Goal: Task Accomplishment & Management: Use online tool/utility

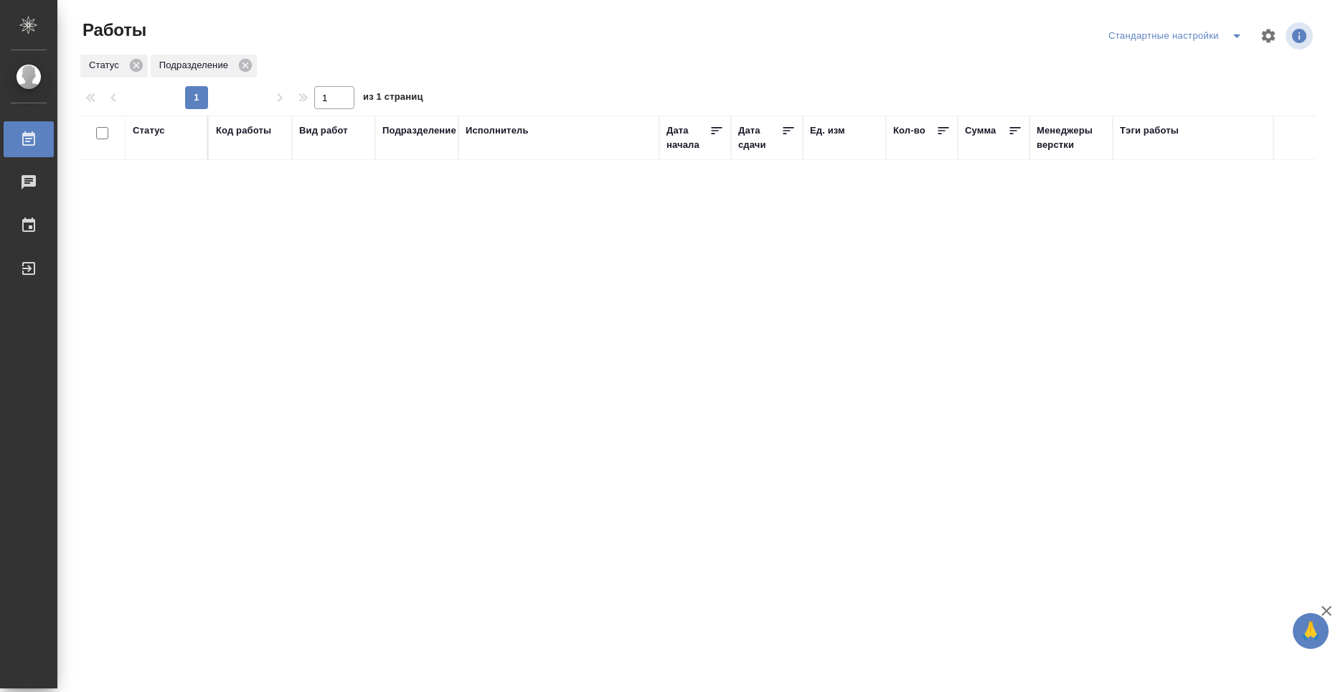
click at [160, 136] on div "Статус" at bounding box center [149, 130] width 32 height 14
click at [277, 298] on div "Статус Подбор Готов к работе В работе В ожидании Код работы Вид работ Подраздел…" at bounding box center [697, 375] width 1237 height 517
click at [282, 314] on div "Статус Подбор Готов к работе В работе В ожидании Код работы Вид работ Подраздел…" at bounding box center [697, 375] width 1237 height 517
click at [29, 231] on div "График" at bounding box center [11, 226] width 36 height 22
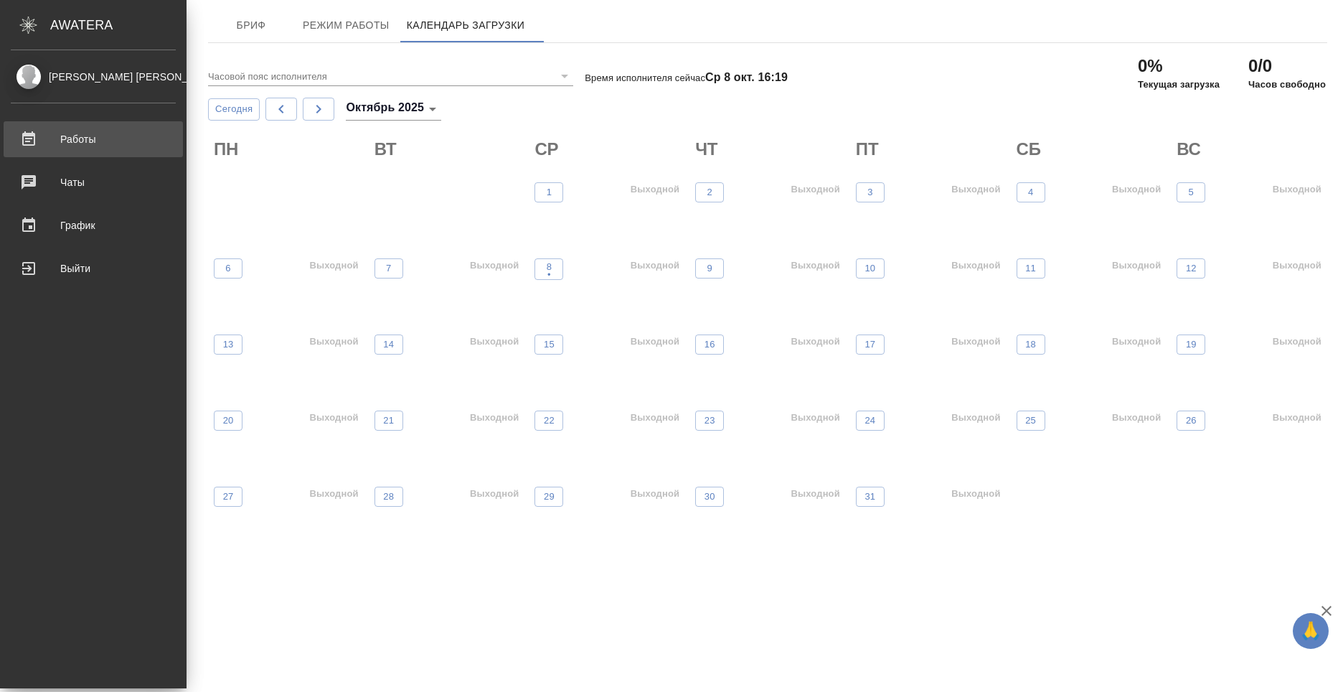
click at [79, 128] on link "Работы" at bounding box center [93, 139] width 179 height 36
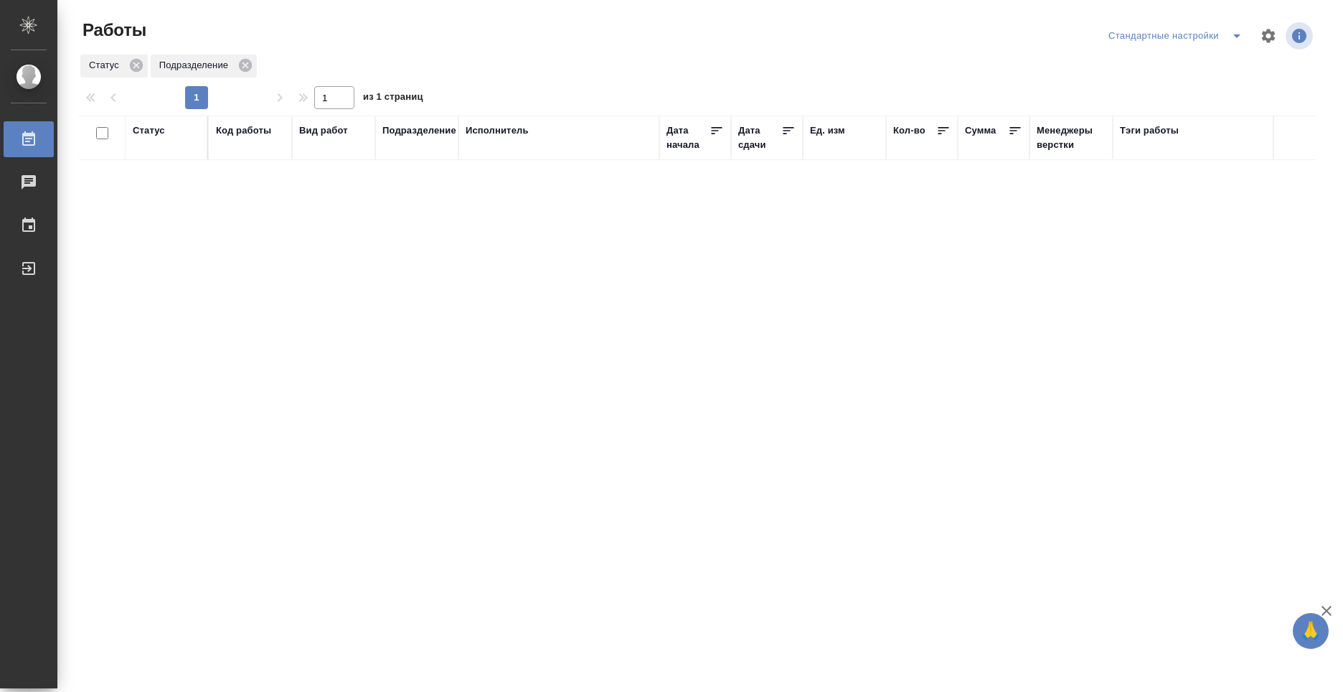
click at [1296, 39] on icon "button" at bounding box center [1299, 36] width 14 height 14
click at [1262, 38] on icon "button" at bounding box center [1269, 36] width 14 height 14
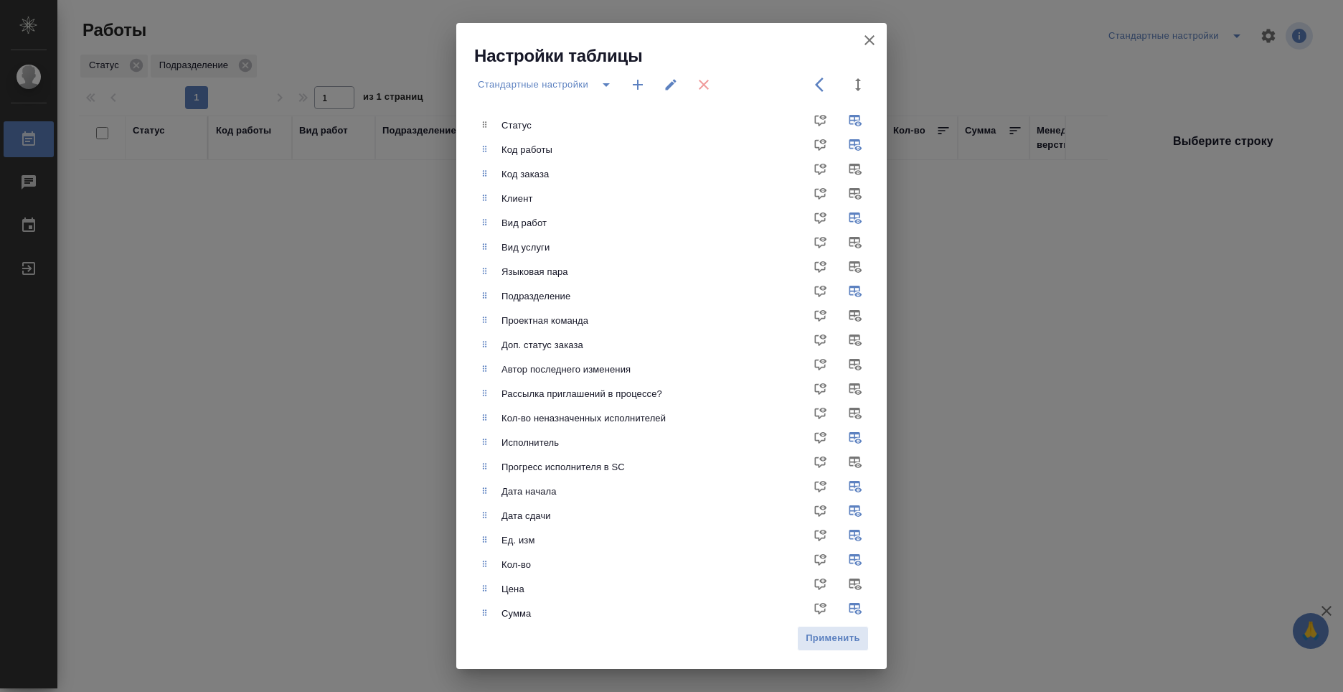
click at [1162, 240] on div "Настройки таблицы Стандартные настройки Статус Код работы Код заказа Клиент Вид…" at bounding box center [671, 346] width 1343 height 692
click at [19, 24] on div "Настройки таблицы Стандартные настройки Статус Код работы Код заказа Клиент Вид…" at bounding box center [671, 346] width 1343 height 692
drag, startPoint x: 191, startPoint y: 375, endPoint x: 194, endPoint y: 358, distance: 17.6
click at [192, 370] on div "Настройки таблицы Стандартные настройки Статус Код работы Код заказа Клиент Вид…" at bounding box center [671, 346] width 1343 height 692
click at [874, 36] on icon "button" at bounding box center [870, 40] width 10 height 10
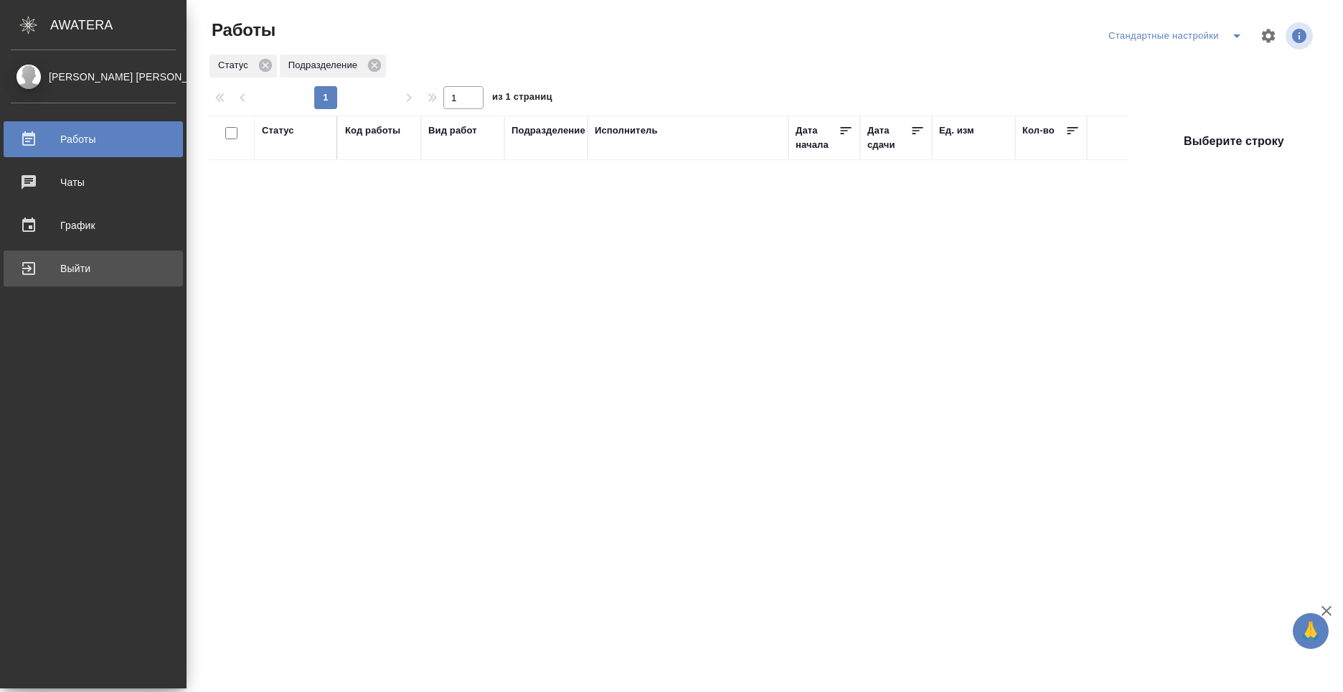
click at [52, 281] on link "Выйти" at bounding box center [93, 268] width 179 height 36
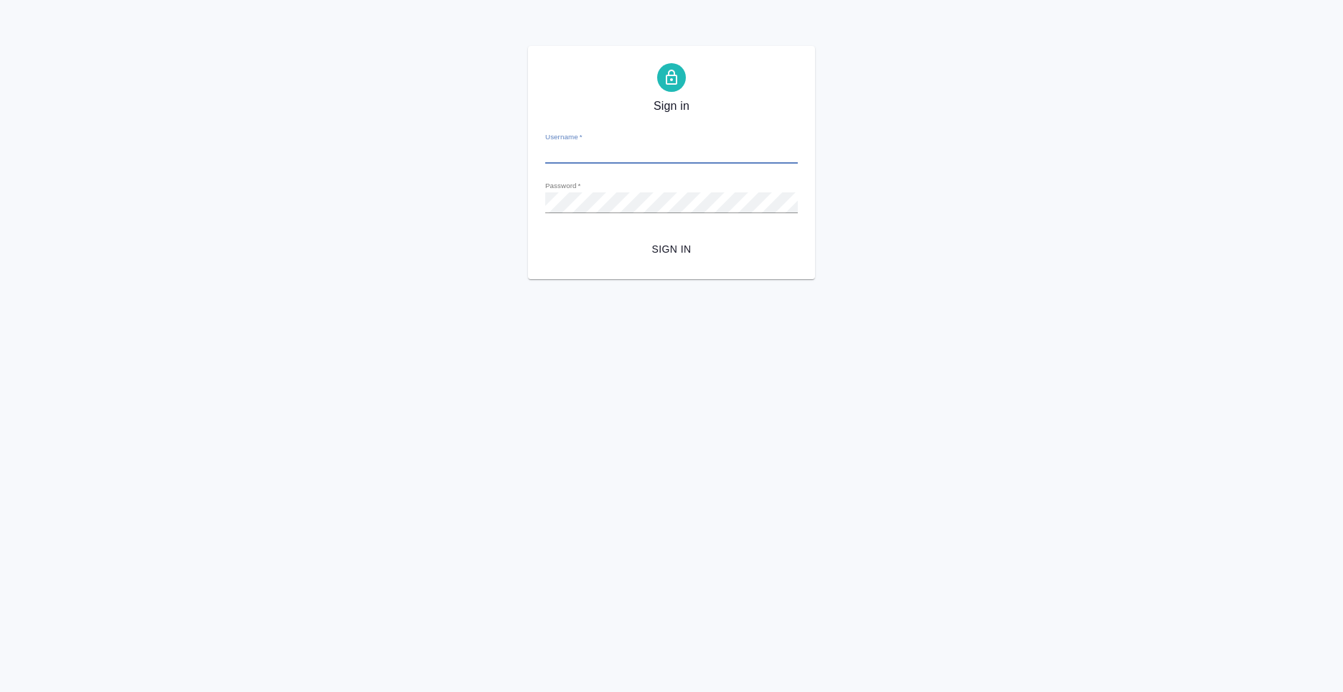
type input "[EMAIL_ADDRESS][DOMAIN_NAME]"
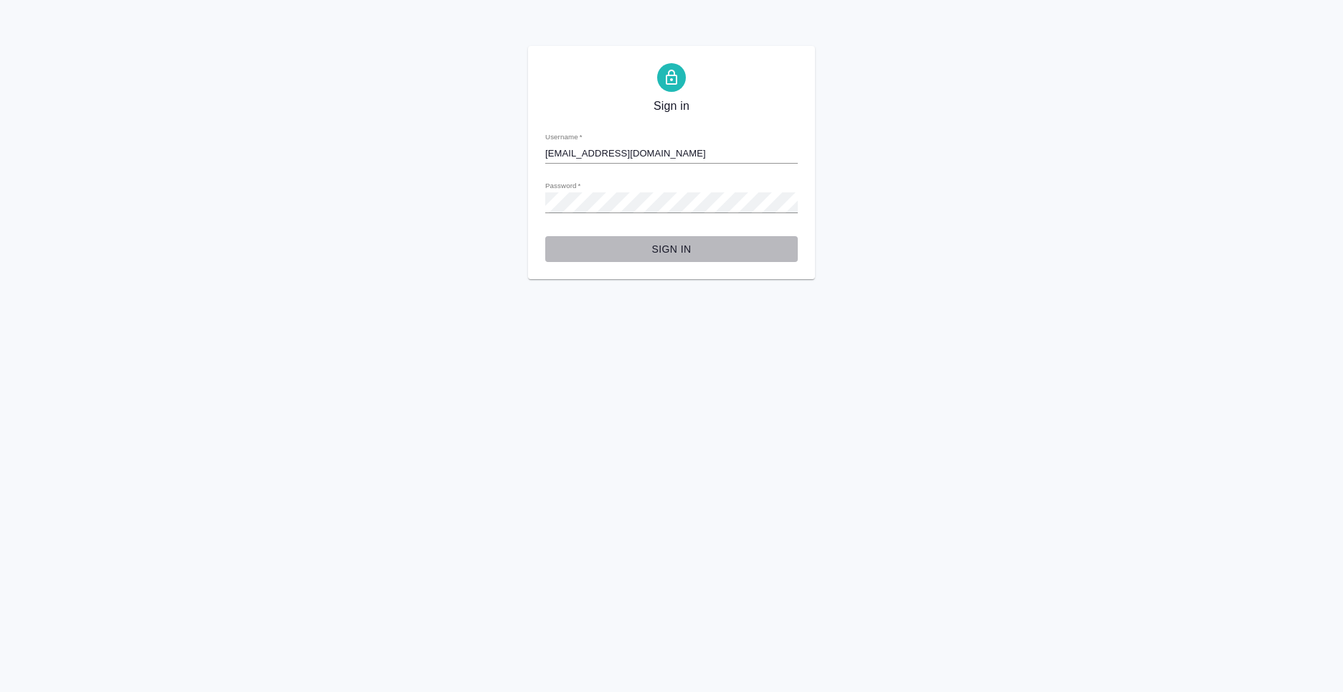
click at [666, 253] on span "Sign in" at bounding box center [672, 249] width 230 height 18
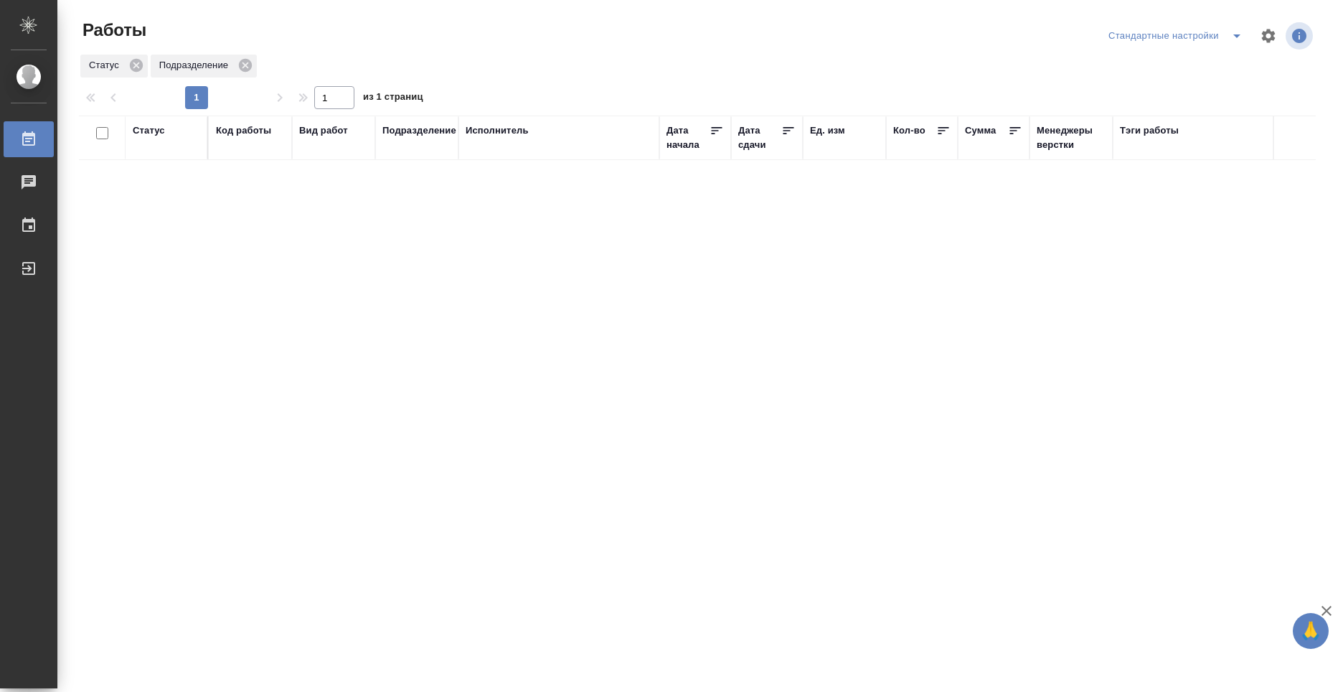
click at [149, 127] on div "Статус" at bounding box center [149, 130] width 32 height 14
click at [358, 307] on div "Статус Подбор Готов к работе В работе В ожидании Код работы Вид работ Подраздел…" at bounding box center [697, 375] width 1237 height 517
click at [792, 441] on div "Статус Подбор Готов к работе В работе В ожидании Код работы Вид работ Подраздел…" at bounding box center [697, 375] width 1237 height 517
drag, startPoint x: 449, startPoint y: 213, endPoint x: 440, endPoint y: 206, distance: 11.8
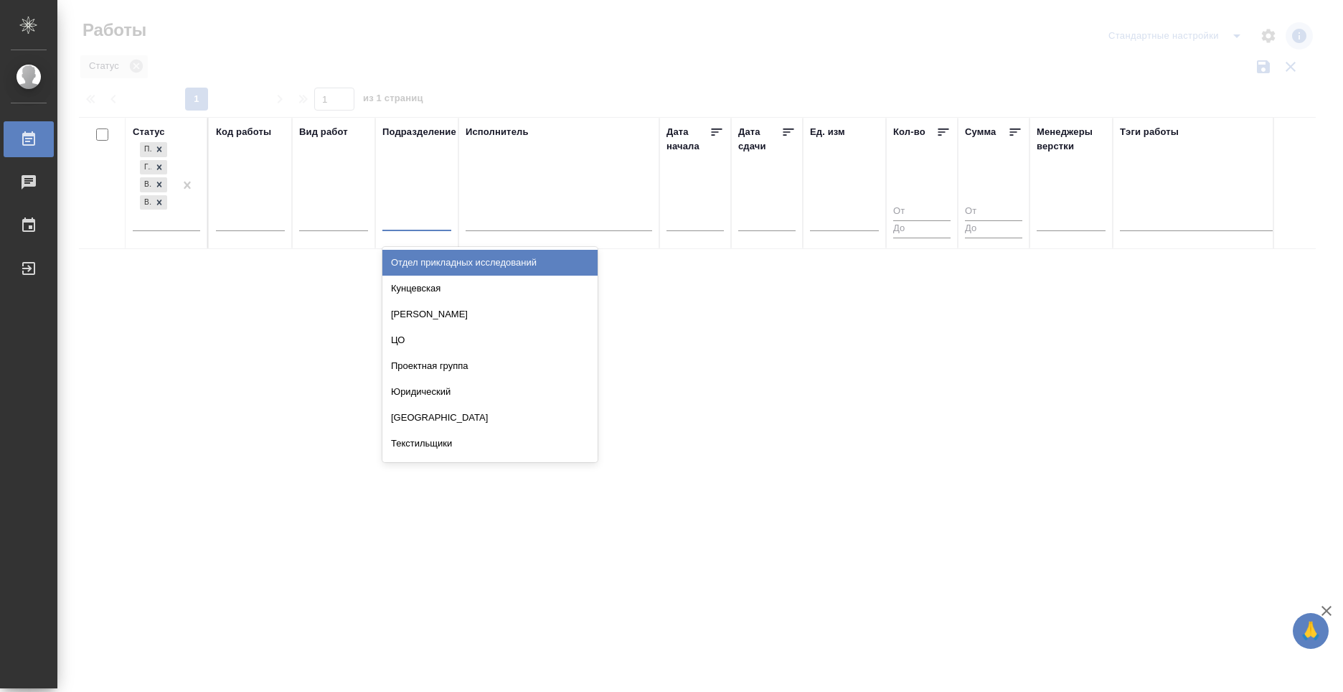
click at [440, 207] on div at bounding box center [416, 217] width 69 height 21
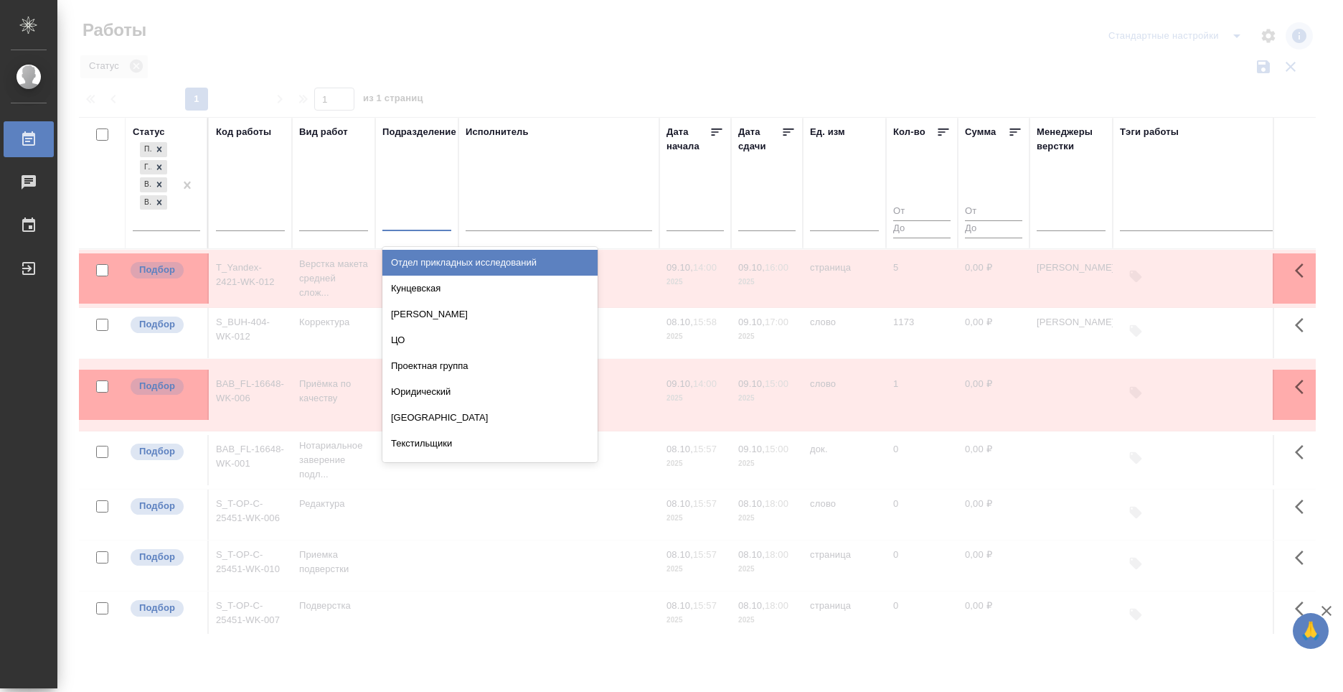
click at [410, 199] on div "Подразделение option Отдел прикладных исследований focused, 1 of 107. 107 resul…" at bounding box center [416, 183] width 69 height 116
click at [419, 217] on div at bounding box center [416, 217] width 69 height 21
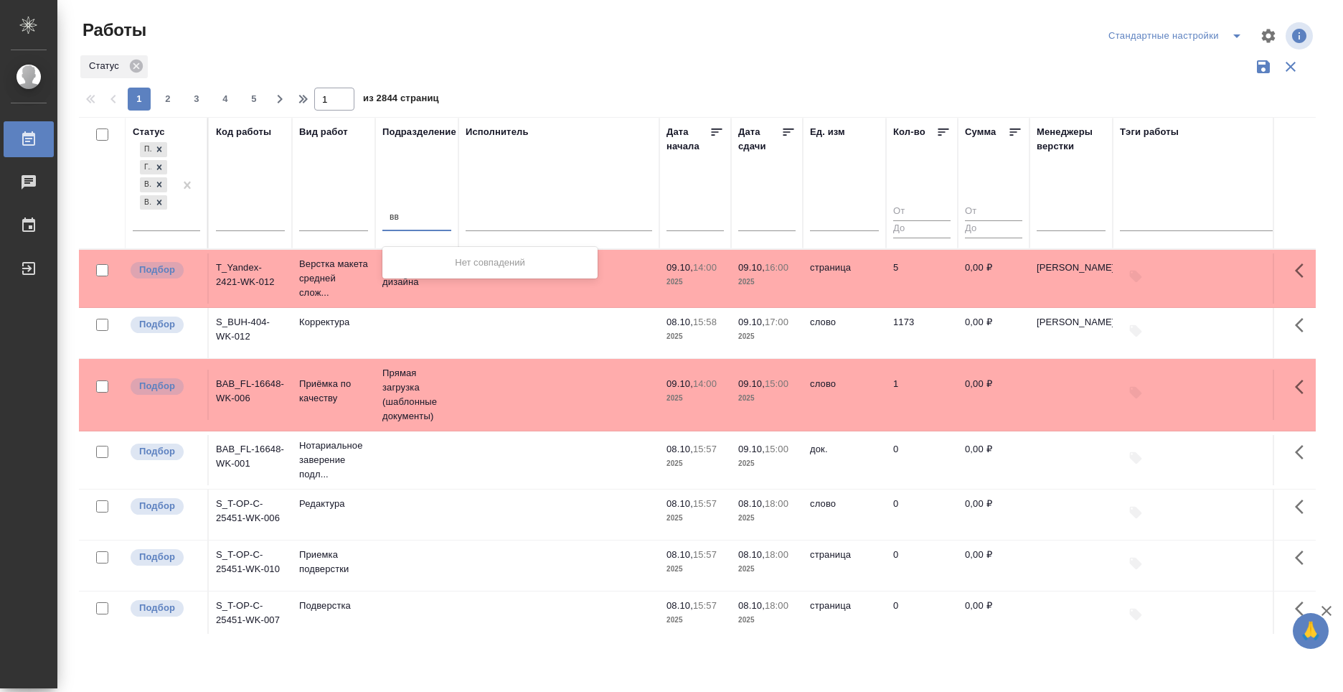
type input "в"
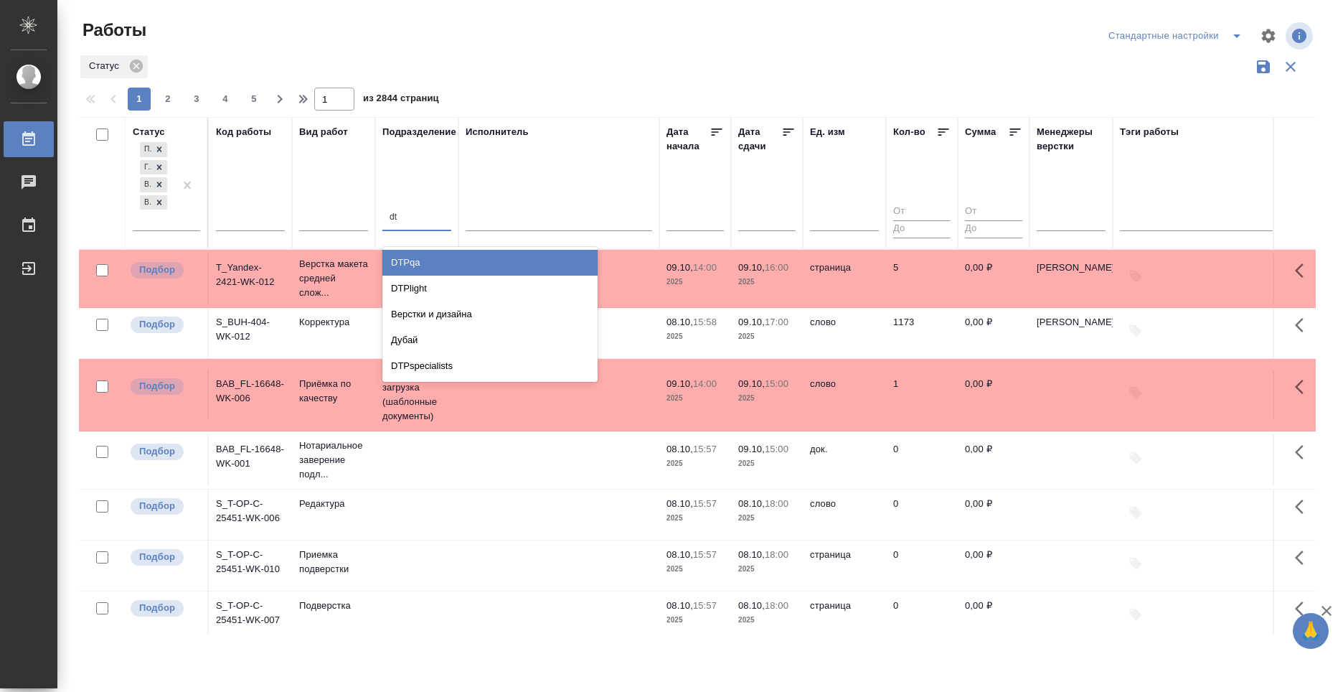
type input "dtp"
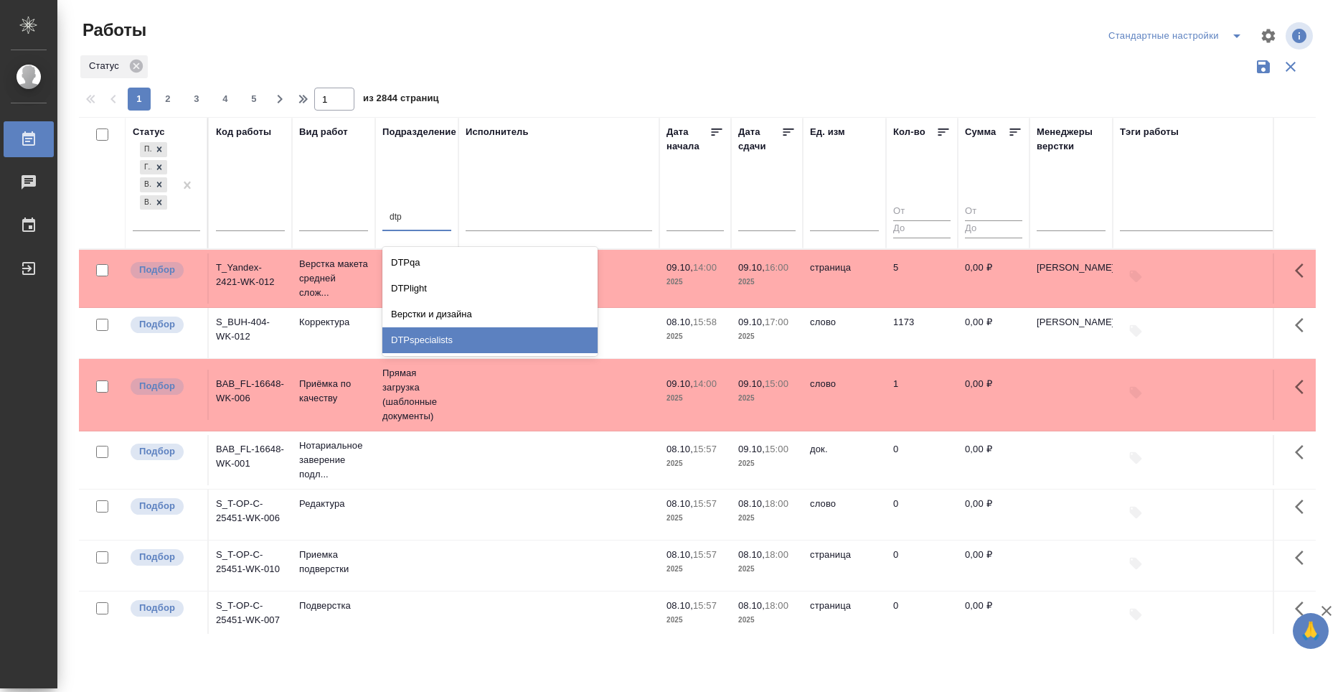
click at [466, 336] on div "DTPspecialists" at bounding box center [489, 340] width 215 height 26
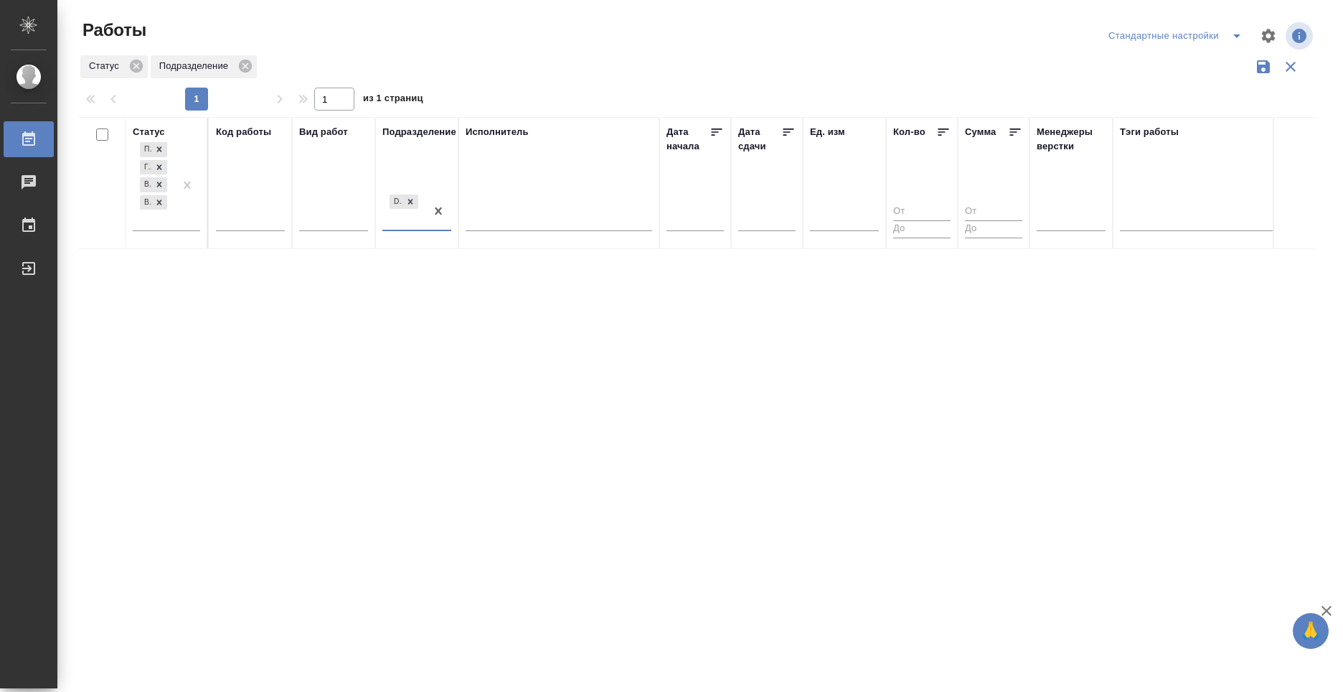
click at [412, 294] on div "Статус Подбор Готов к работе В работе В ожидании Код работы Вид работ Подраздел…" at bounding box center [697, 375] width 1237 height 517
click at [1236, 42] on icon "split button" at bounding box center [1236, 35] width 17 height 17
click at [1150, 66] on li "DTP" at bounding box center [1172, 64] width 158 height 23
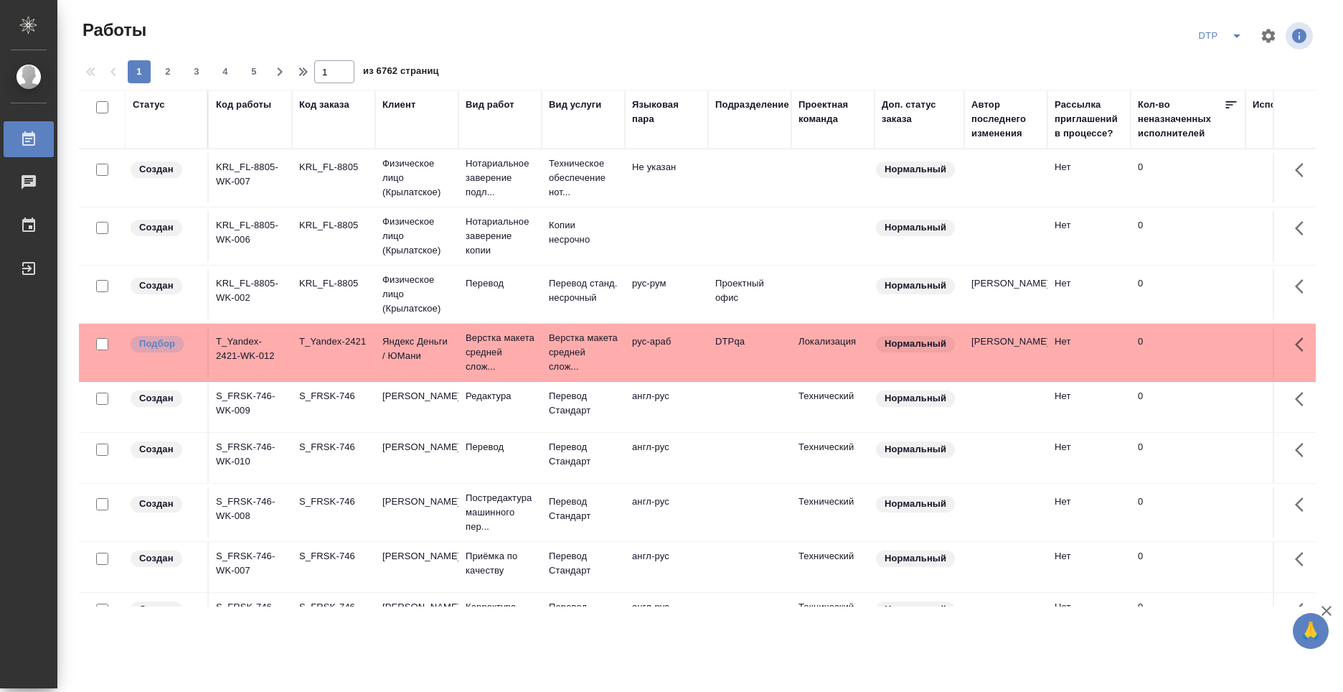
click at [758, 130] on div "Подразделение" at bounding box center [749, 119] width 69 height 43
click at [739, 132] on div "Подразделение" at bounding box center [749, 119] width 69 height 43
click at [749, 104] on div "Подразделение" at bounding box center [752, 105] width 74 height 14
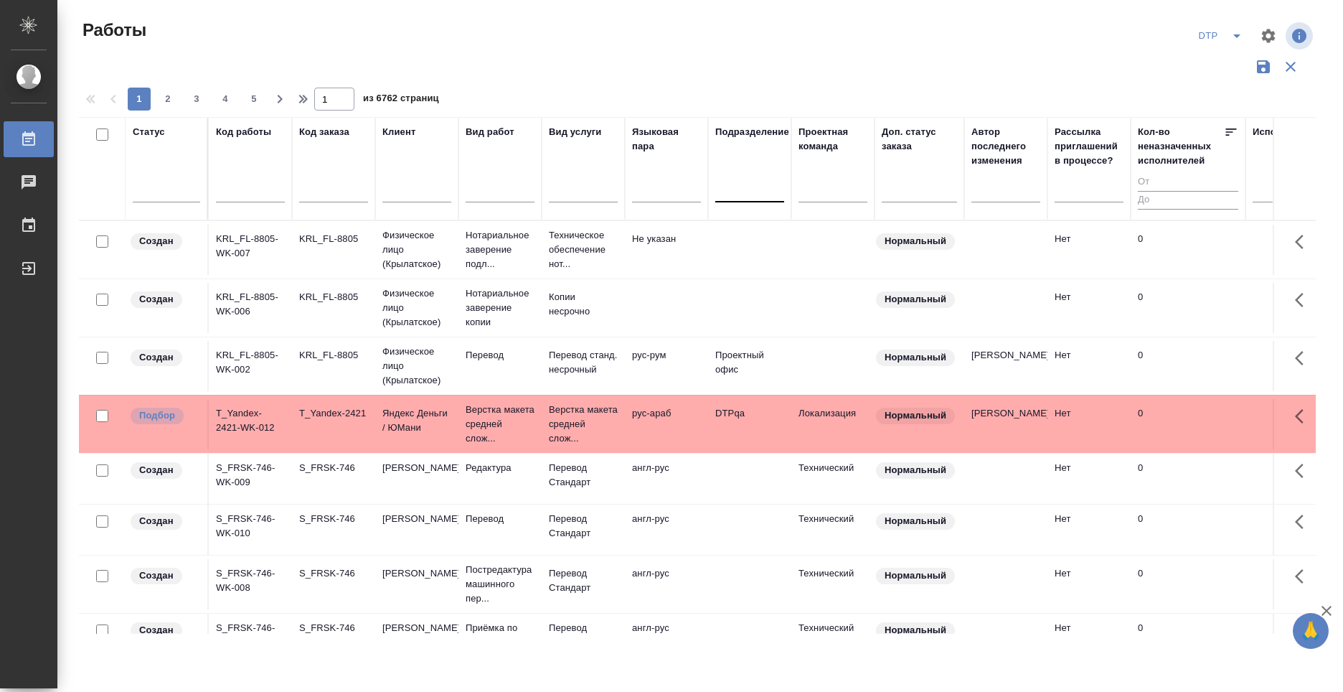
click at [744, 192] on div at bounding box center [749, 187] width 69 height 21
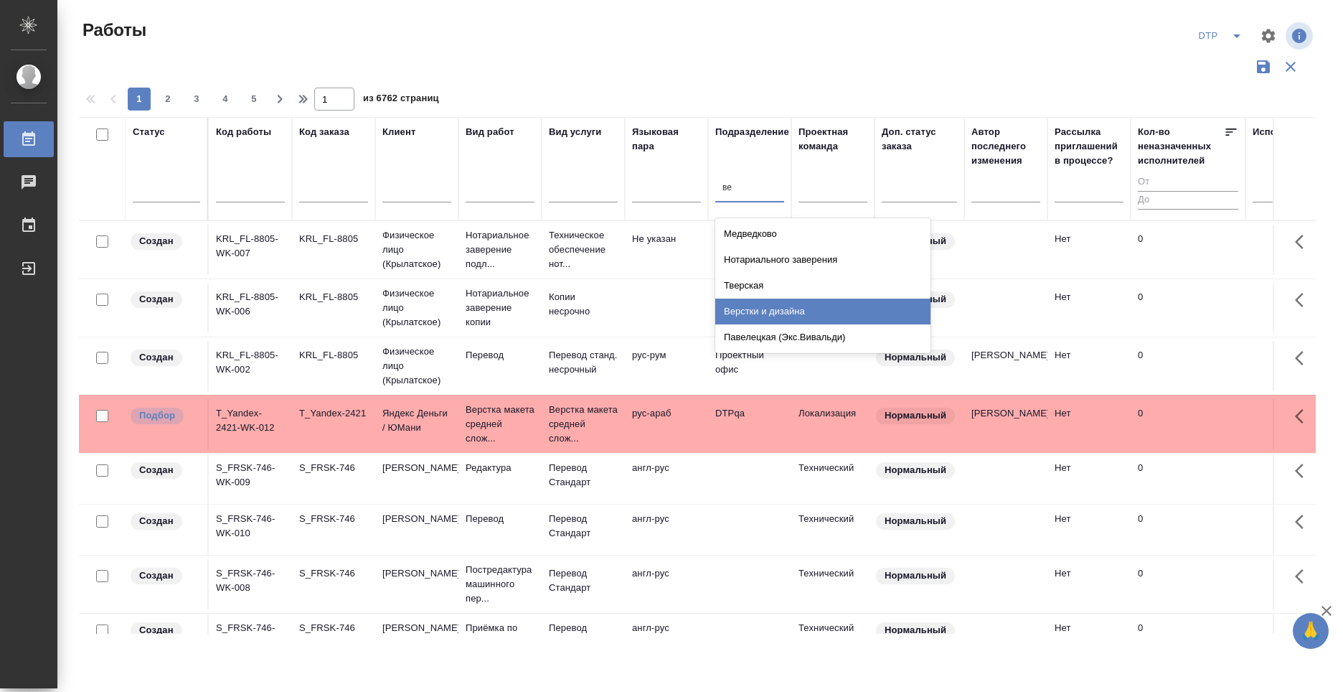
type input "в"
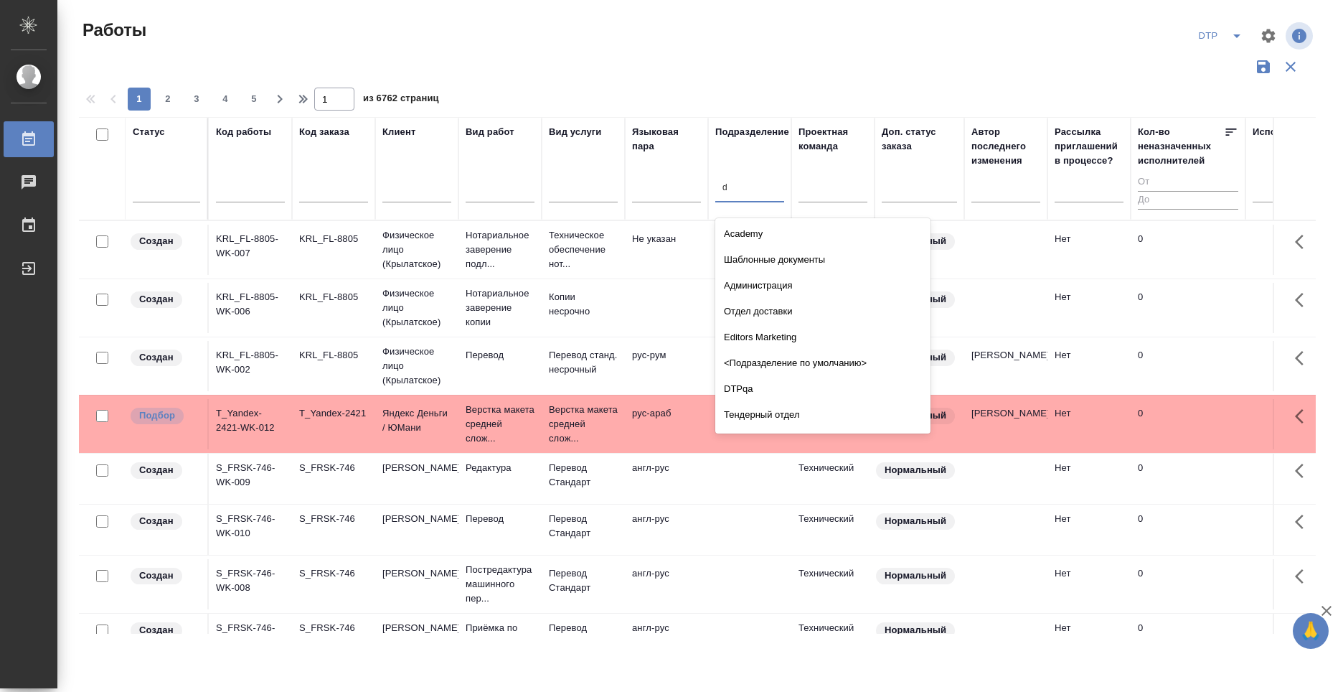
type input "dt"
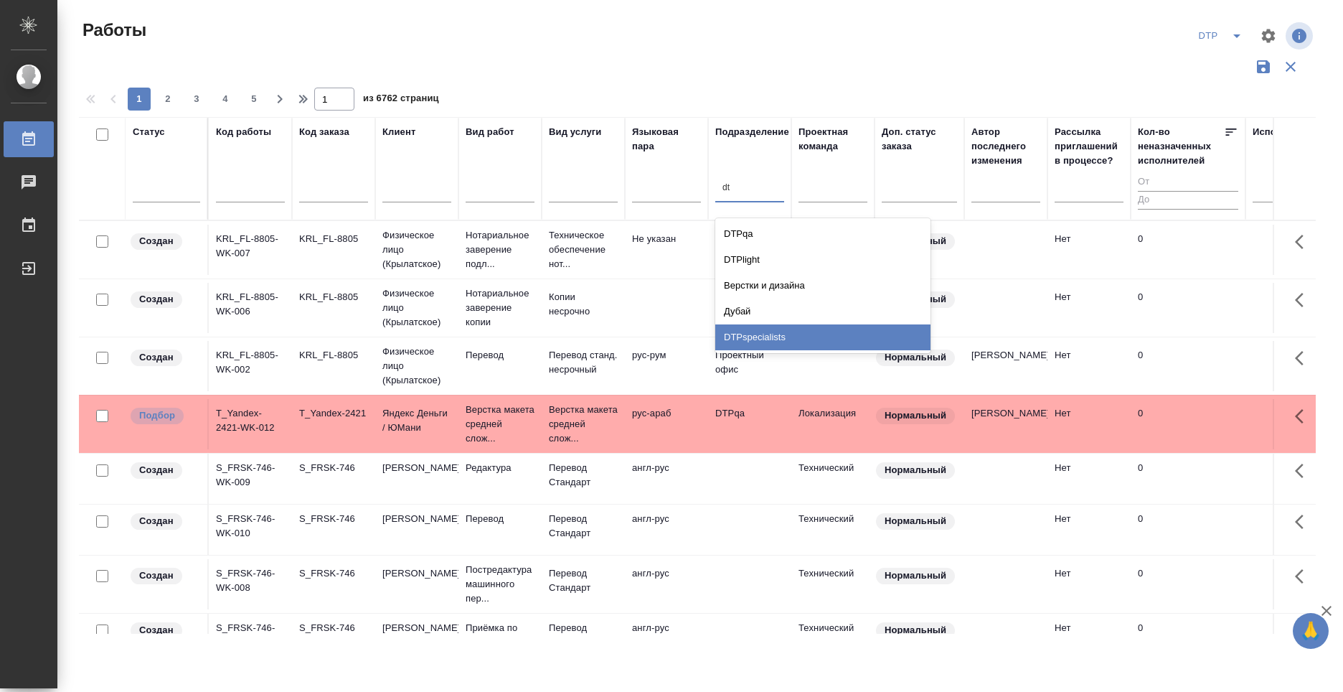
click at [776, 332] on div "DTPspecialists" at bounding box center [822, 337] width 215 height 26
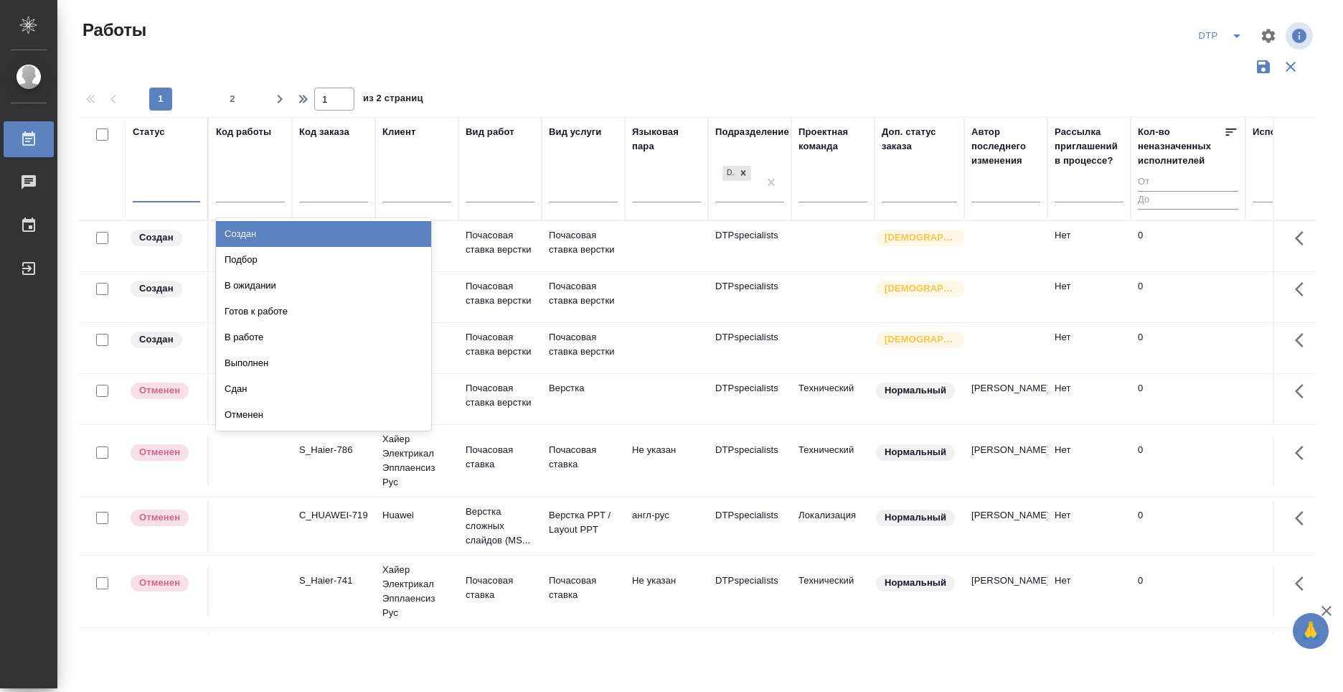
click at [164, 182] on div at bounding box center [166, 187] width 67 height 21
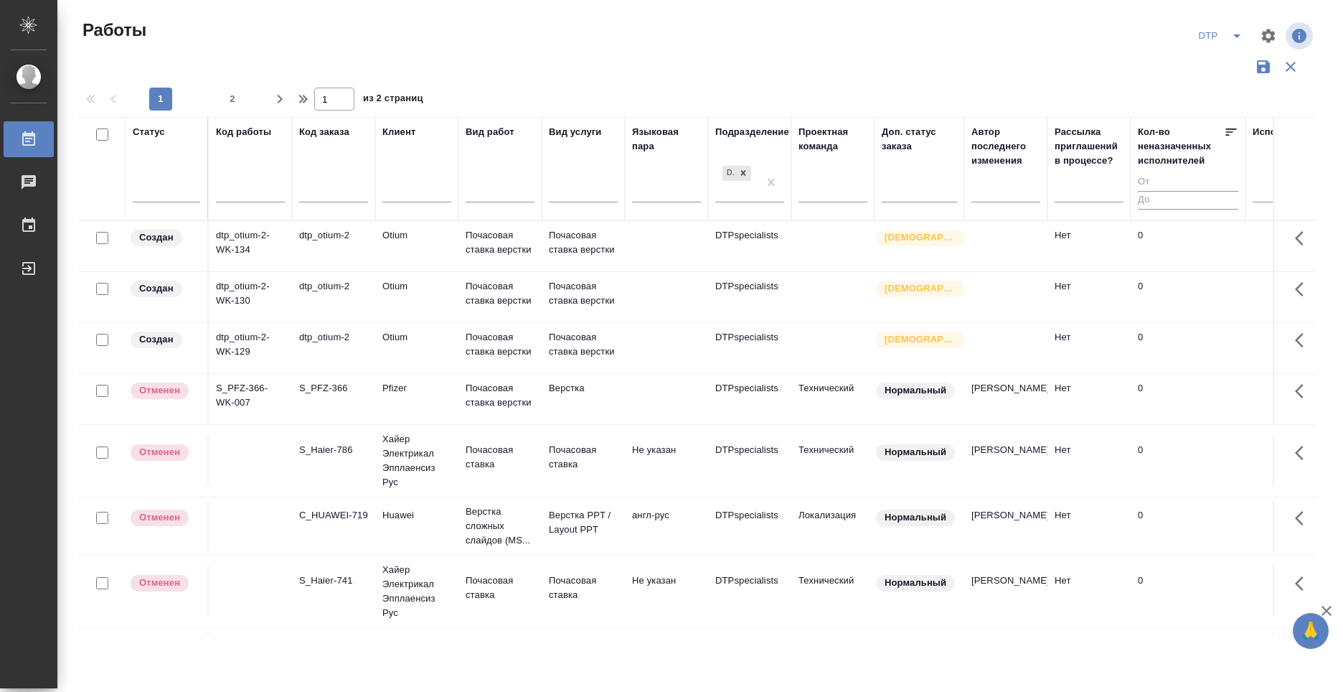
click at [156, 174] on div "Статус" at bounding box center [166, 169] width 67 height 88
click at [157, 187] on div at bounding box center [166, 187] width 67 height 21
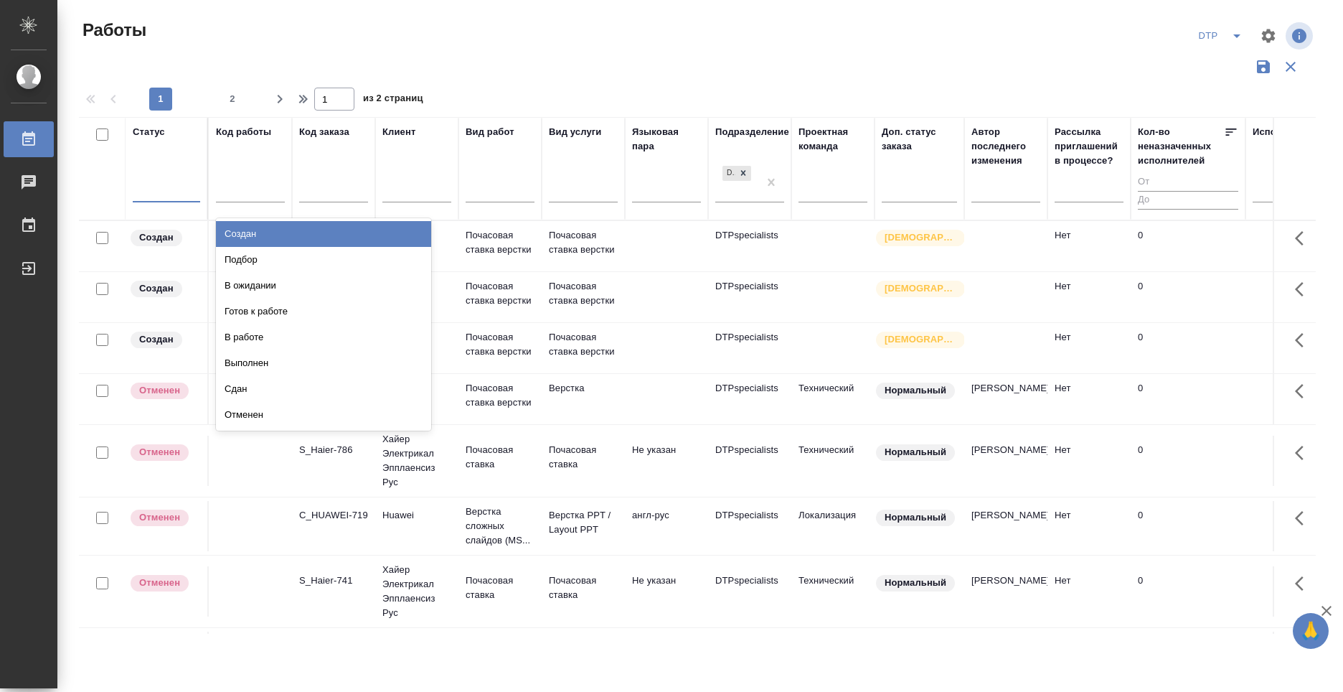
drag, startPoint x: 125, startPoint y: 171, endPoint x: 151, endPoint y: 191, distance: 33.3
click at [125, 170] on div at bounding box center [125, 169] width 1 height 102
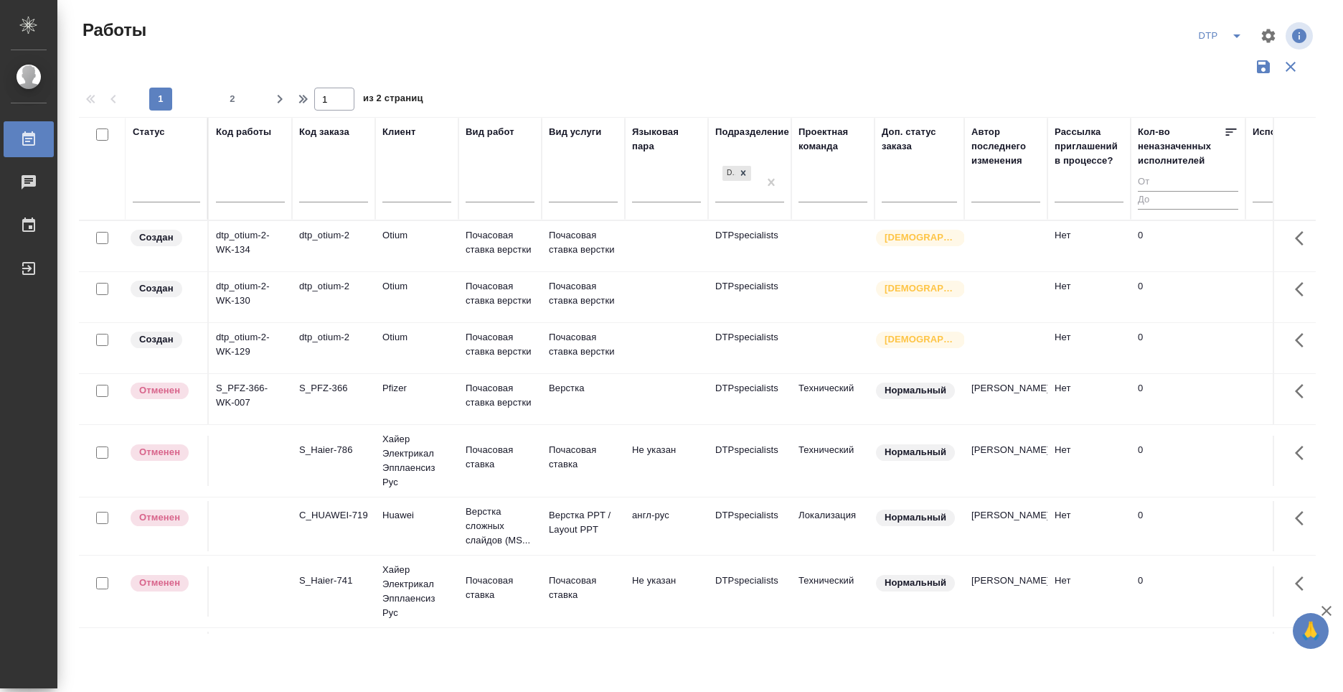
click at [252, 258] on td "dtp_otium-2-WK-134" at bounding box center [250, 246] width 83 height 50
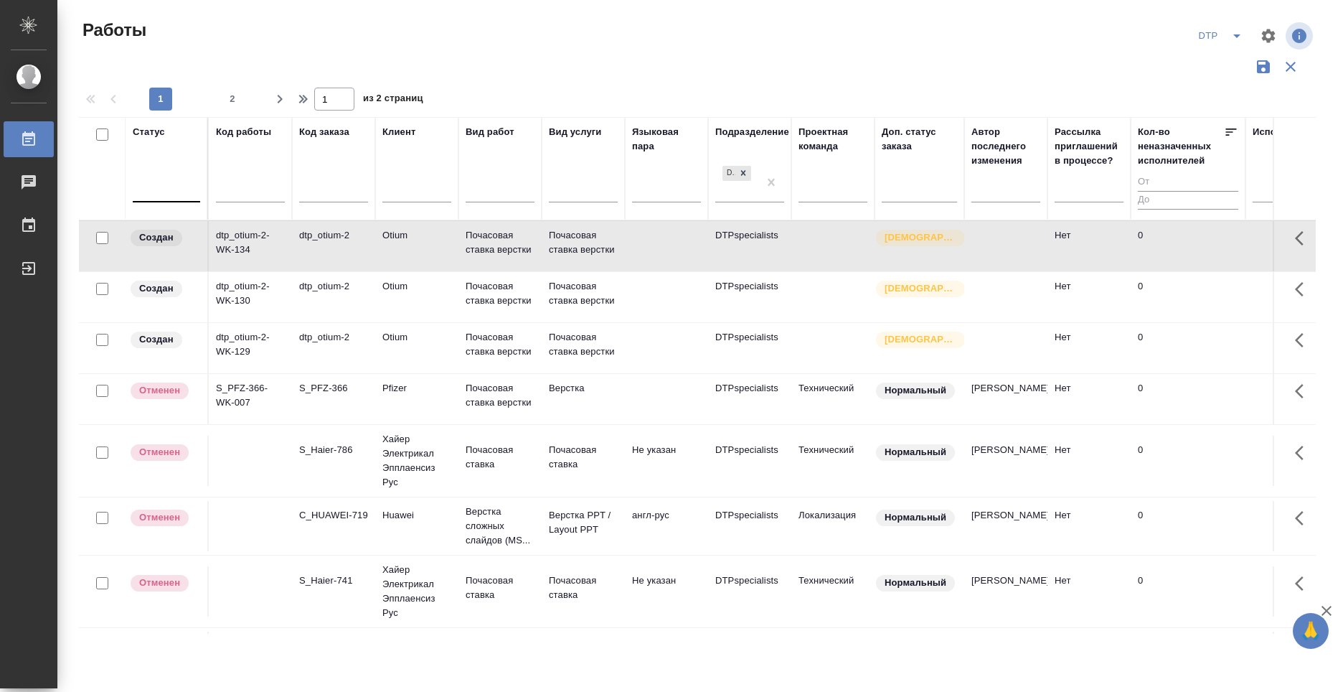
click at [166, 179] on div at bounding box center [166, 187] width 67 height 21
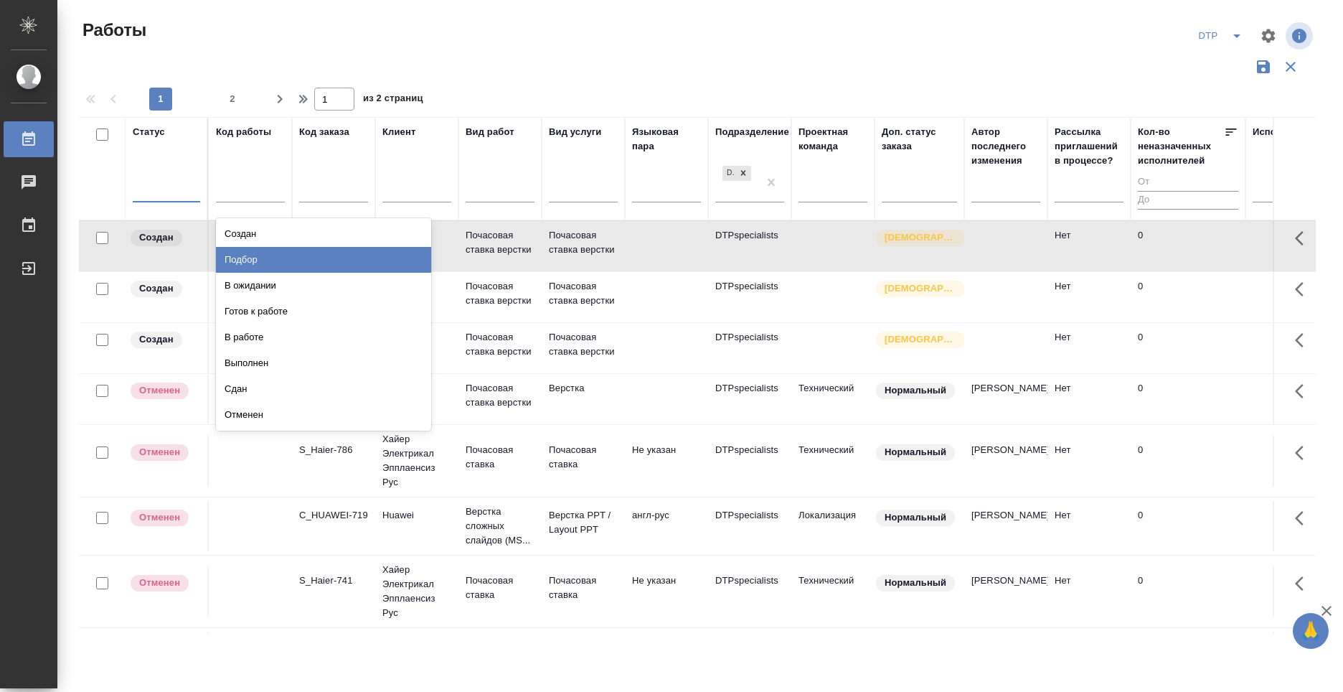
click at [387, 262] on div "Подбор" at bounding box center [323, 260] width 215 height 26
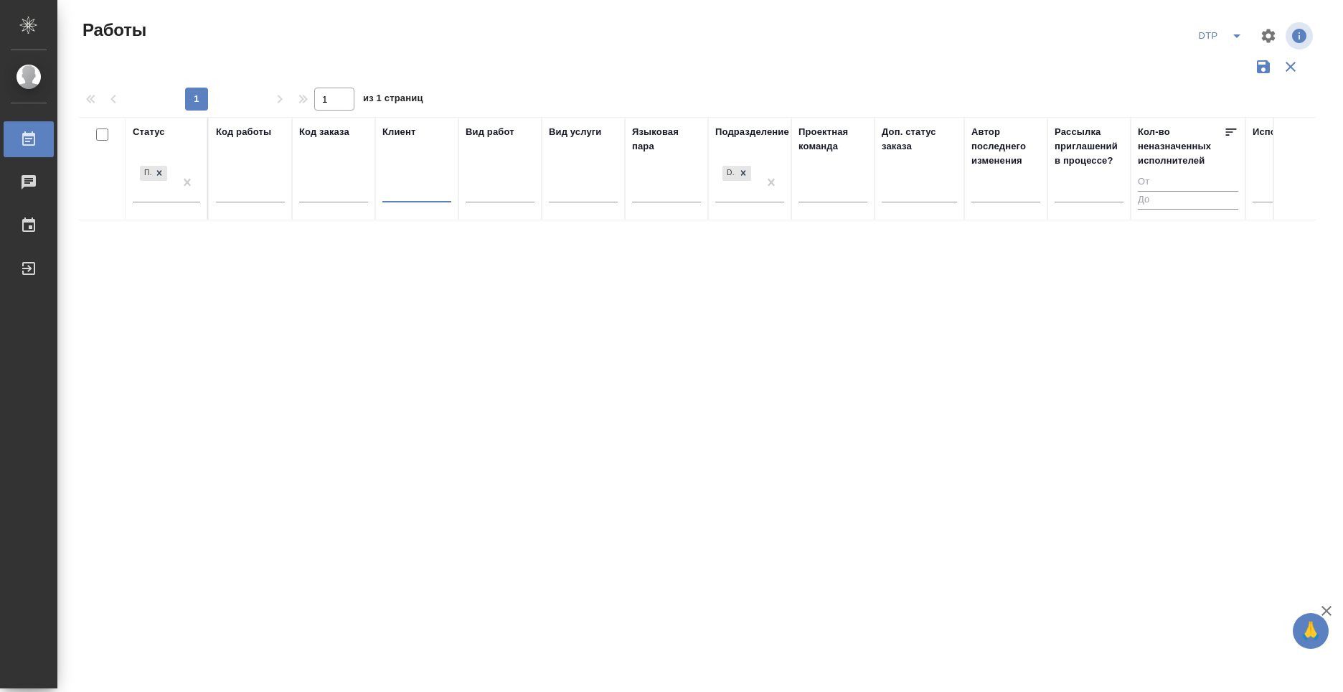
click at [402, 187] on input "text" at bounding box center [416, 193] width 69 height 18
click at [156, 191] on div "Подбор" at bounding box center [154, 181] width 42 height 39
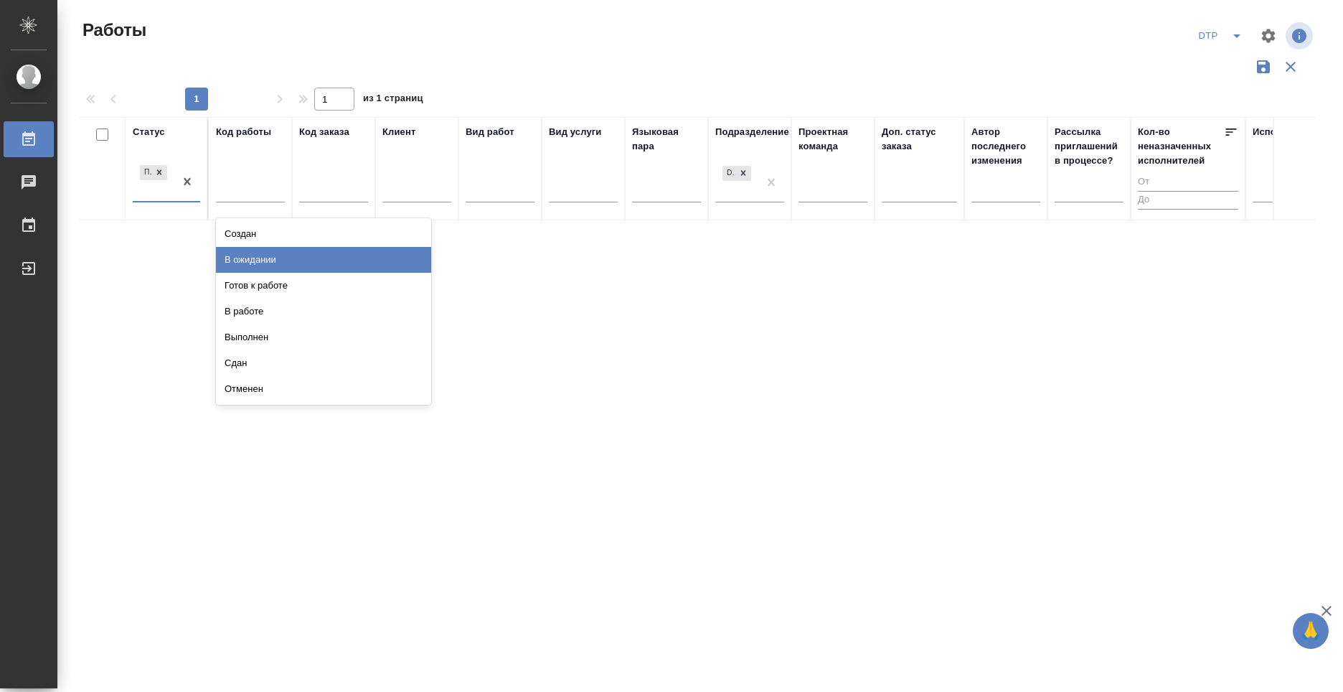
click at [369, 255] on div "В ожидании" at bounding box center [323, 260] width 215 height 26
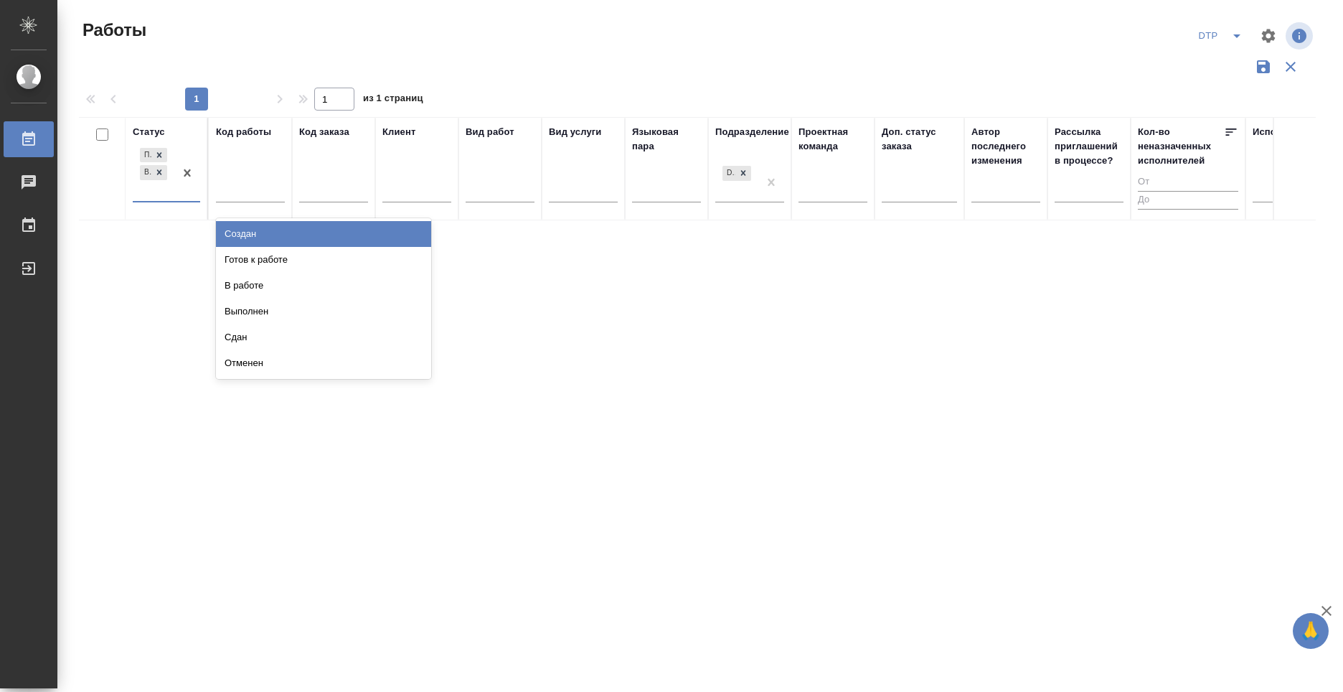
click at [141, 187] on div "Подбор В ожидании" at bounding box center [154, 173] width 42 height 56
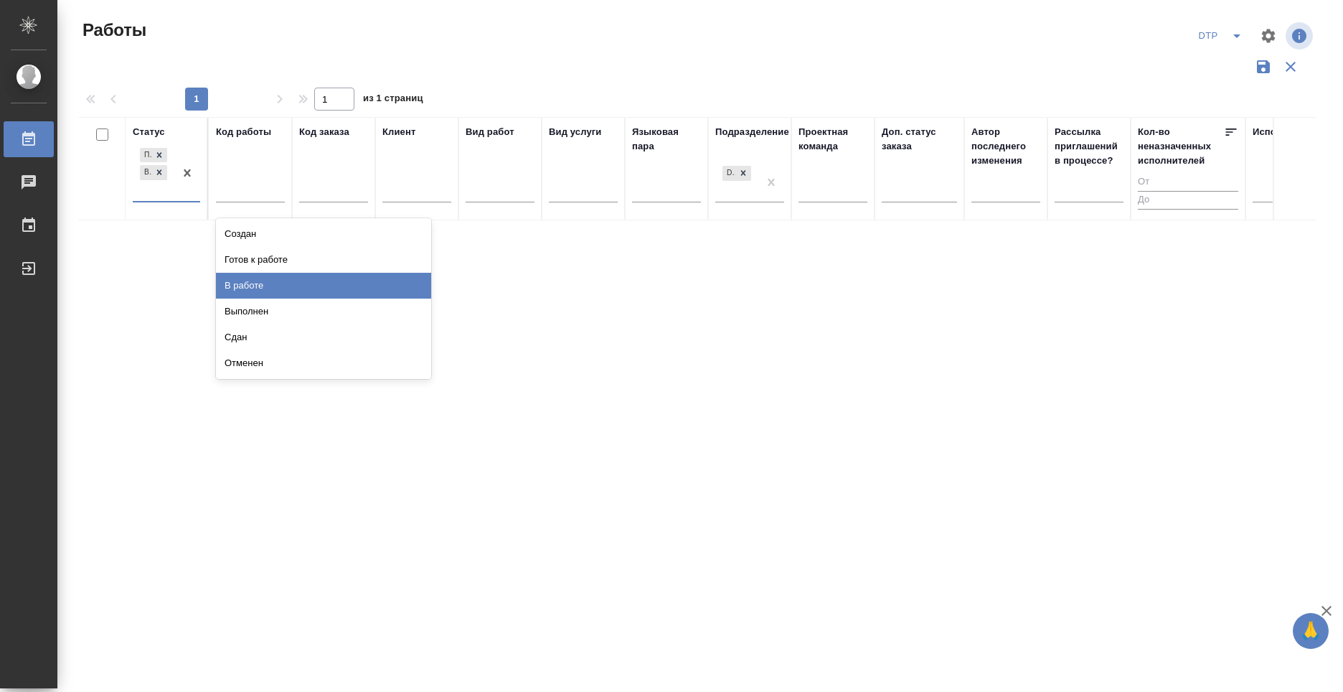
click at [361, 286] on div "В работе" at bounding box center [323, 286] width 215 height 26
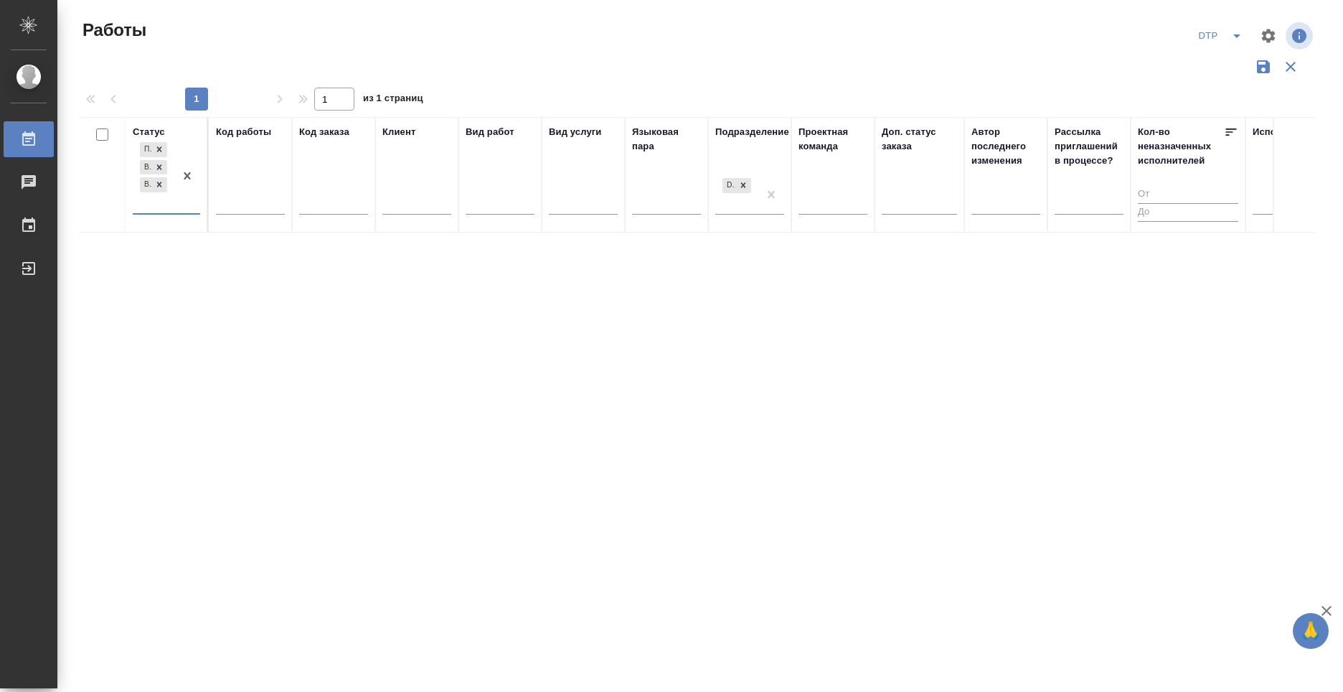
click at [133, 206] on div "Подбор В ожидании В работе" at bounding box center [154, 176] width 42 height 74
click at [529, 301] on div "Статус Подбор В ожидании В работе Код работы Код заказа Клиент Вид работ Вид ус…" at bounding box center [697, 375] width 1237 height 517
click at [179, 203] on div at bounding box center [187, 176] width 26 height 74
drag, startPoint x: 547, startPoint y: 281, endPoint x: 534, endPoint y: 278, distance: 13.9
click at [547, 281] on div "Статус option В работе, selected. option Готов к работе focused, 4 of 8. 5 resu…" at bounding box center [697, 375] width 1237 height 517
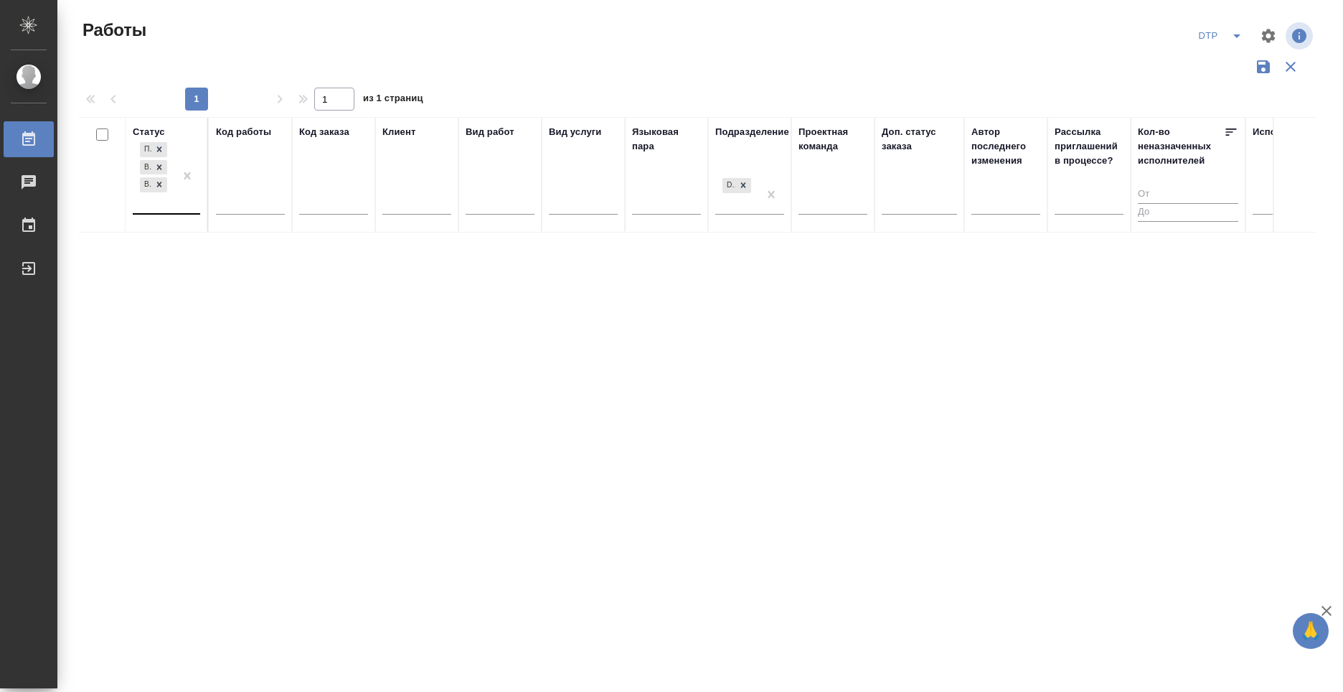
click at [175, 209] on div at bounding box center [187, 176] width 26 height 74
click at [410, 279] on div "Готов к работе" at bounding box center [323, 272] width 215 height 26
click at [459, 326] on div "Статус Подбор В ожидании В работе Готов к работе Код работы Код заказа Клиент В…" at bounding box center [697, 375] width 1237 height 517
click at [1258, 65] on icon "button" at bounding box center [1263, 66] width 13 height 13
click at [367, 334] on div "Статус Код работы Код заказа Клиент Вид работ Вид услуги Языковая пара Подразде…" at bounding box center [697, 374] width 1237 height 517
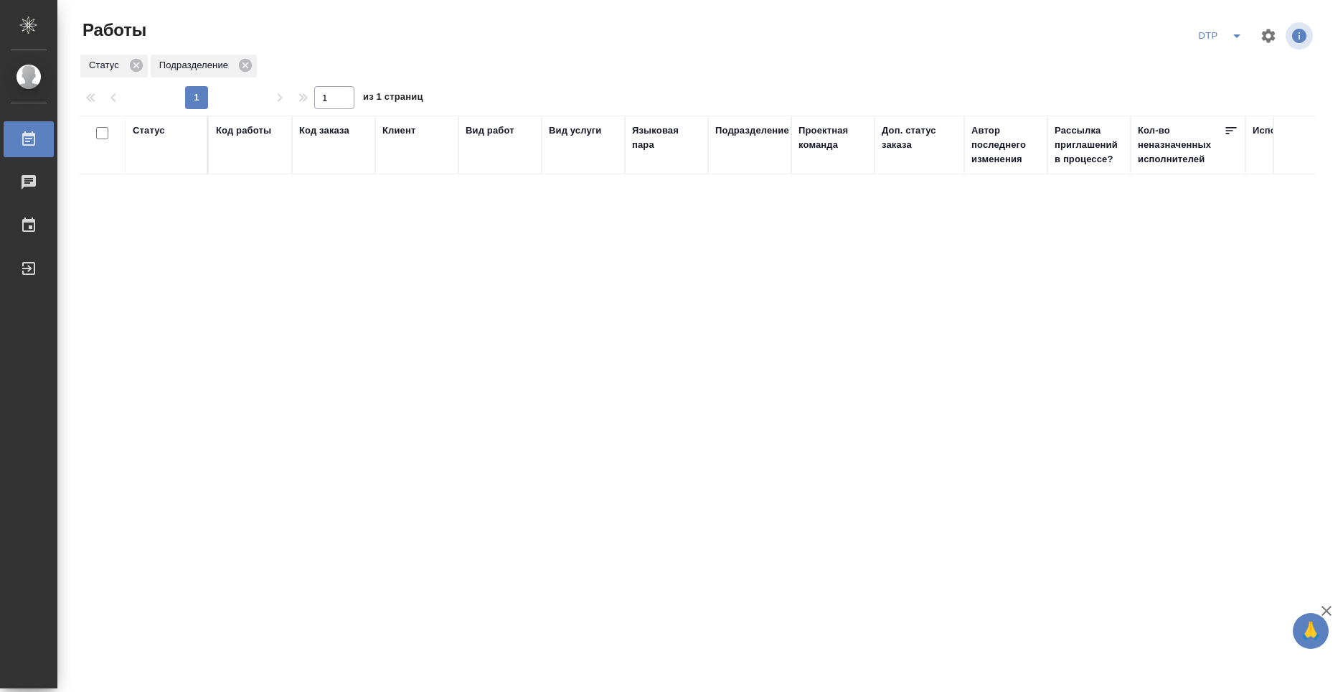
click at [751, 166] on div "Подразделение" at bounding box center [749, 144] width 69 height 43
click at [738, 157] on div "Подразделение" at bounding box center [749, 144] width 69 height 43
click at [749, 133] on div "Подразделение" at bounding box center [752, 130] width 74 height 14
click at [743, 220] on div "DTPspecialists" at bounding box center [736, 211] width 43 height 39
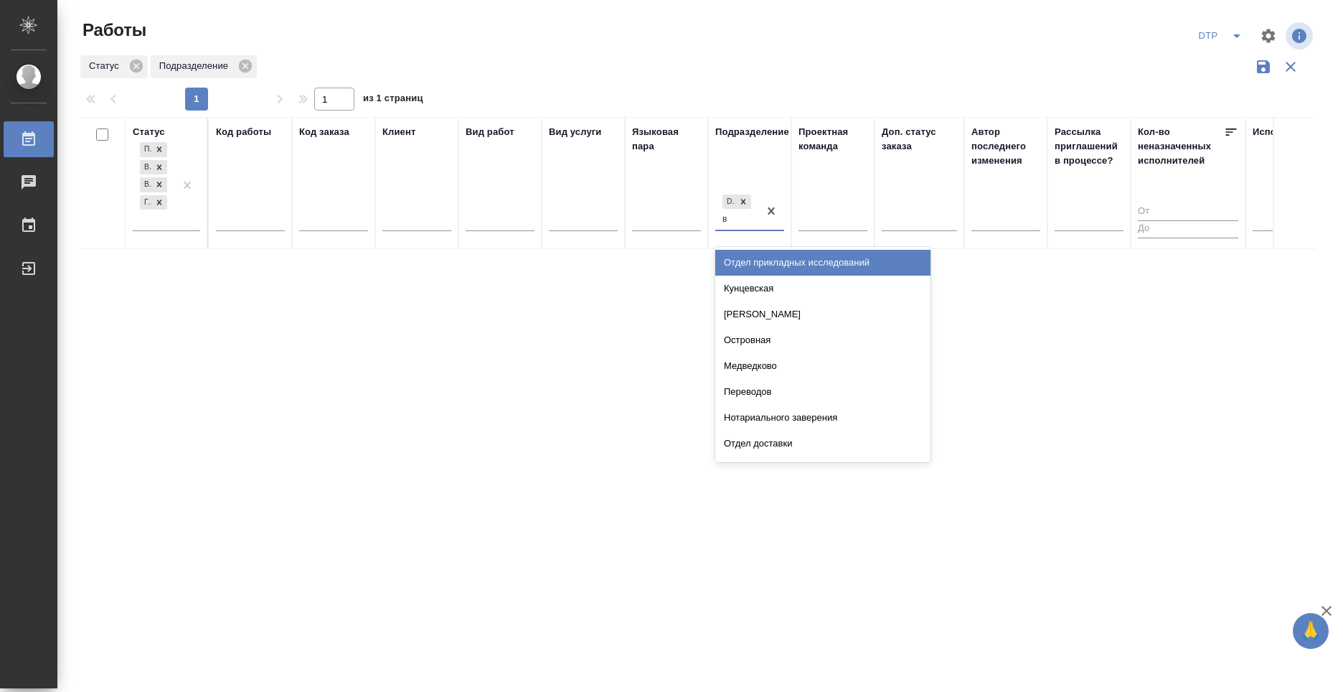
type input "ве"
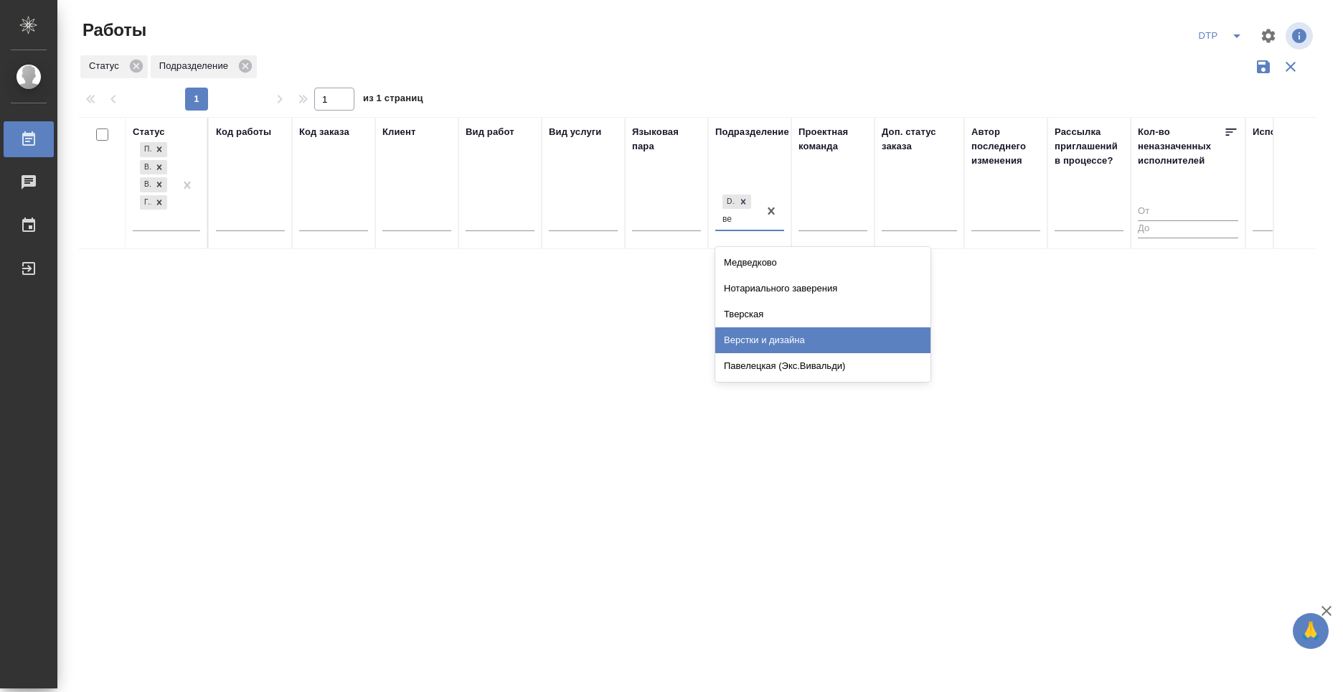
click at [783, 339] on div "Верстки и дизайна" at bounding box center [822, 340] width 215 height 26
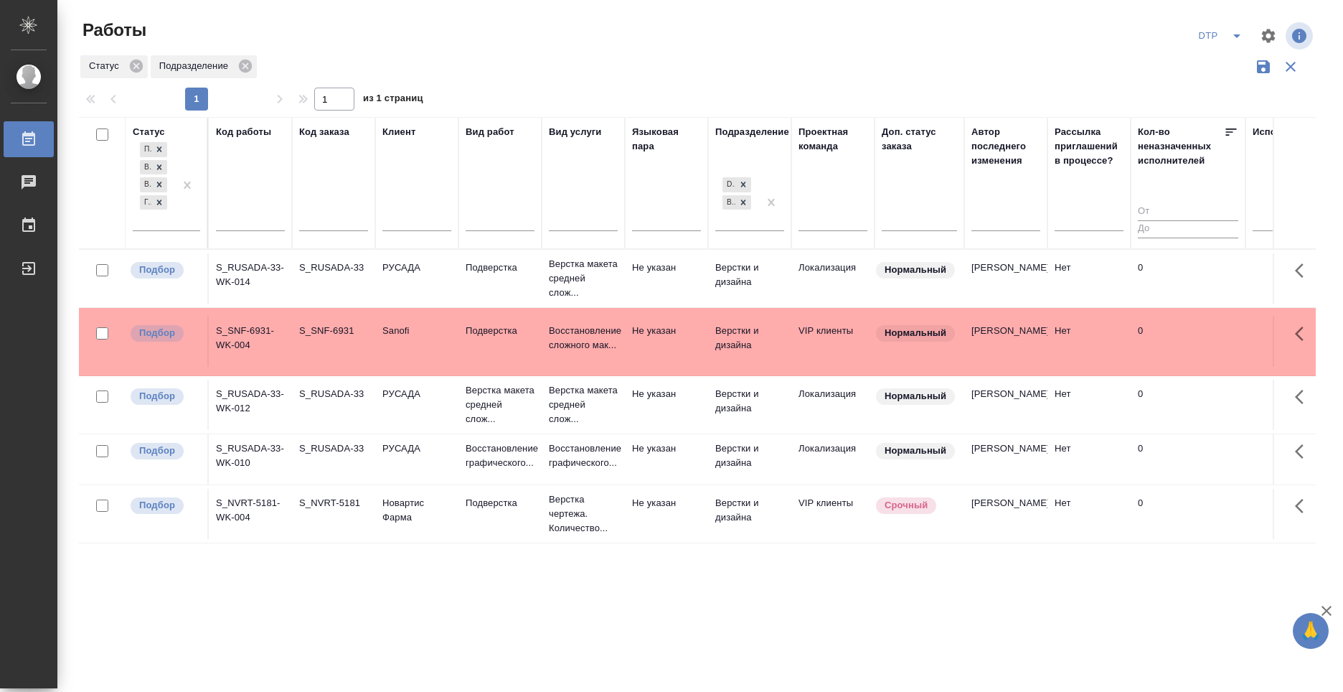
click at [819, 603] on div "Статус Подбор В ожидании В работе [PERSON_NAME] к работе Код работы Код заказа …" at bounding box center [697, 375] width 1237 height 517
click at [140, 277] on p "Подбор" at bounding box center [157, 270] width 36 height 14
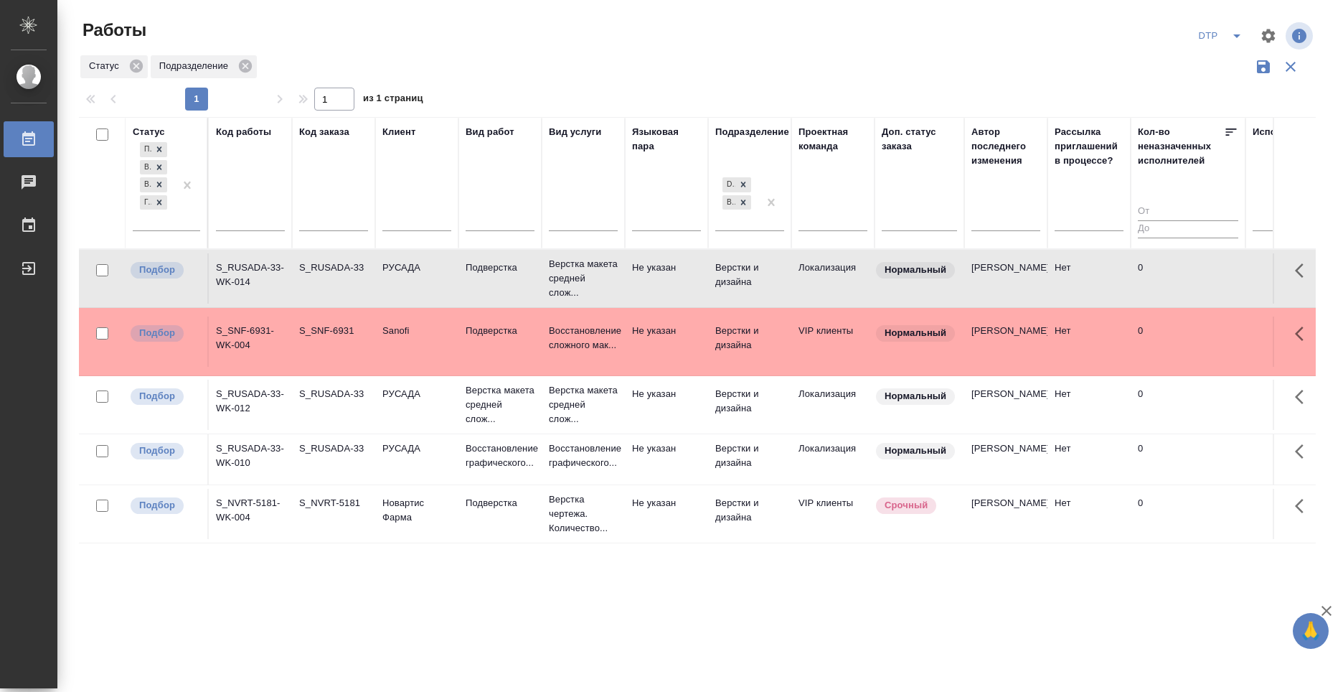
click at [255, 276] on td "S_RUSADA-33-WK-014" at bounding box center [250, 278] width 83 height 50
click at [258, 276] on td "S_RUSADA-33-WK-014" at bounding box center [250, 278] width 83 height 50
drag, startPoint x: 743, startPoint y: 199, endPoint x: 765, endPoint y: 212, distance: 25.5
click at [743, 199] on icon at bounding box center [743, 202] width 10 height 10
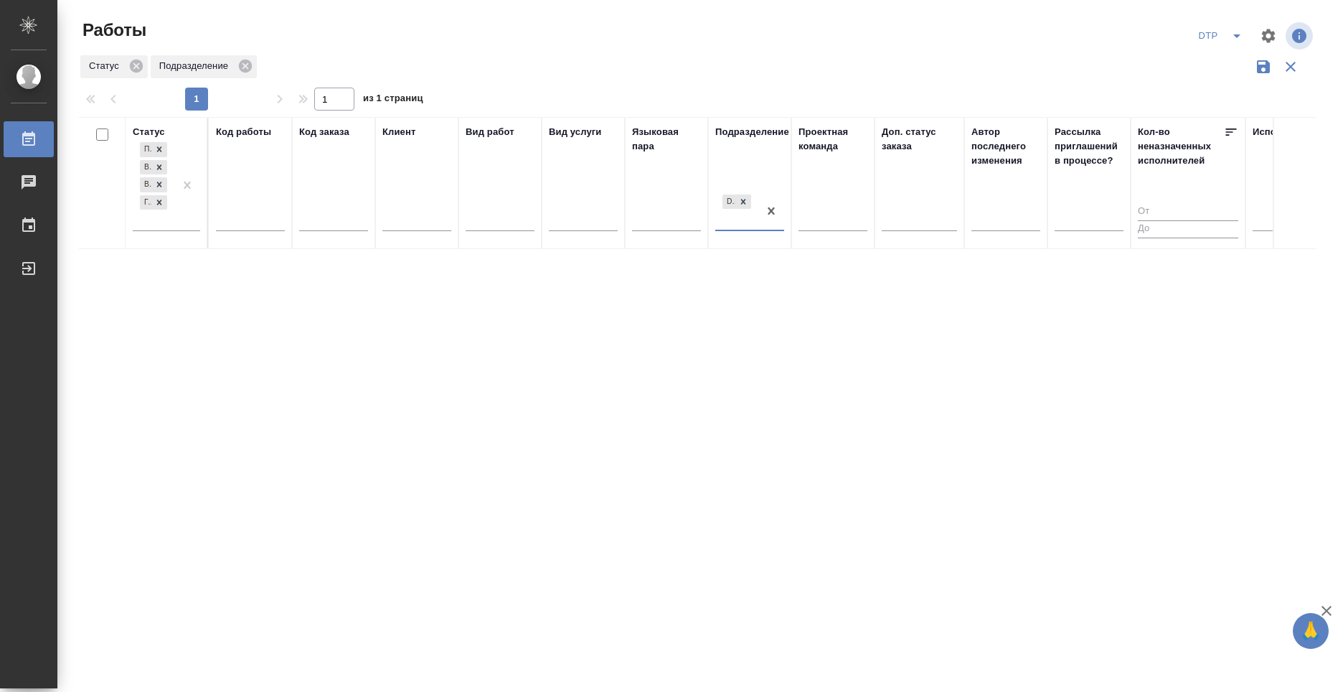
click at [1267, 68] on icon "button" at bounding box center [1263, 66] width 13 height 13
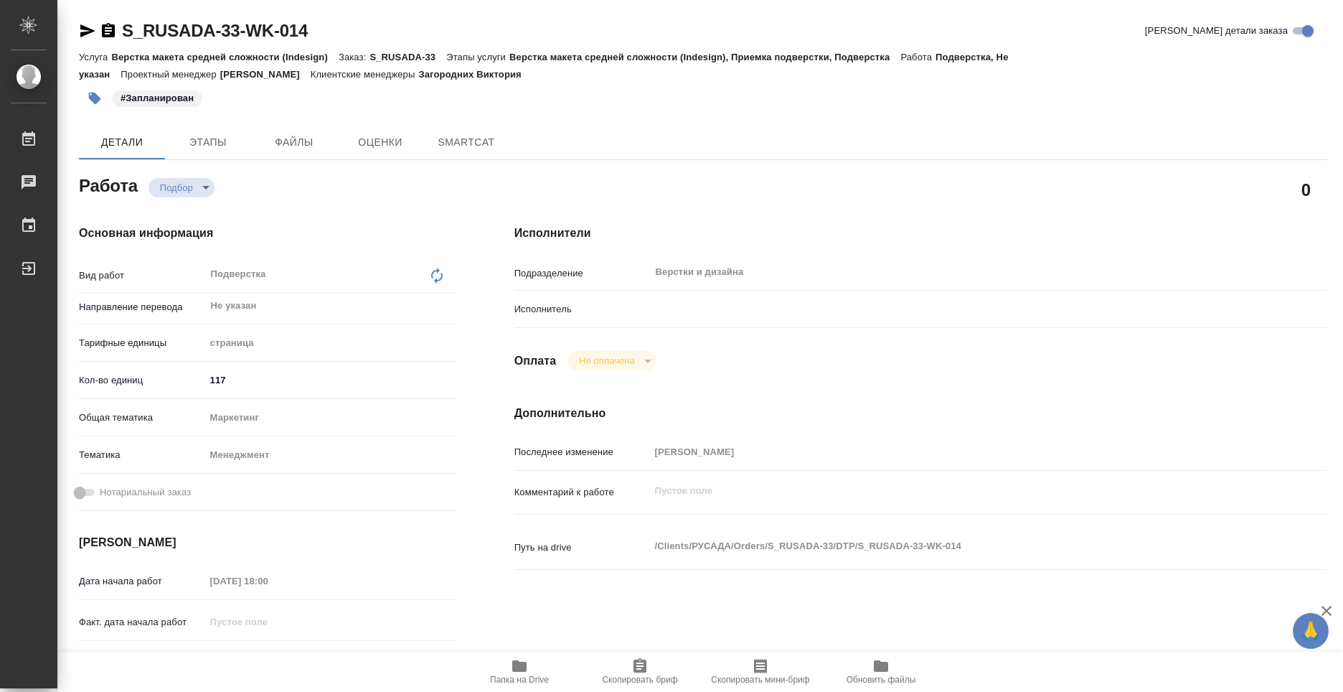
type textarea "x"
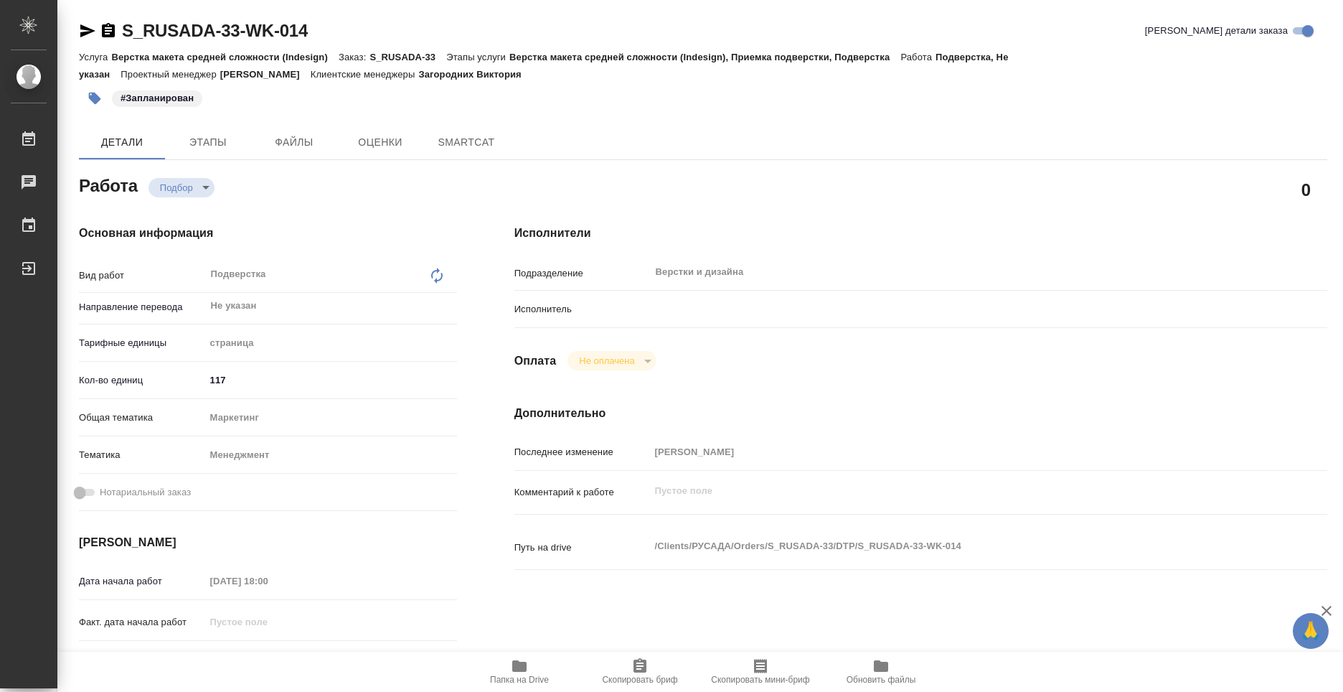
type textarea "x"
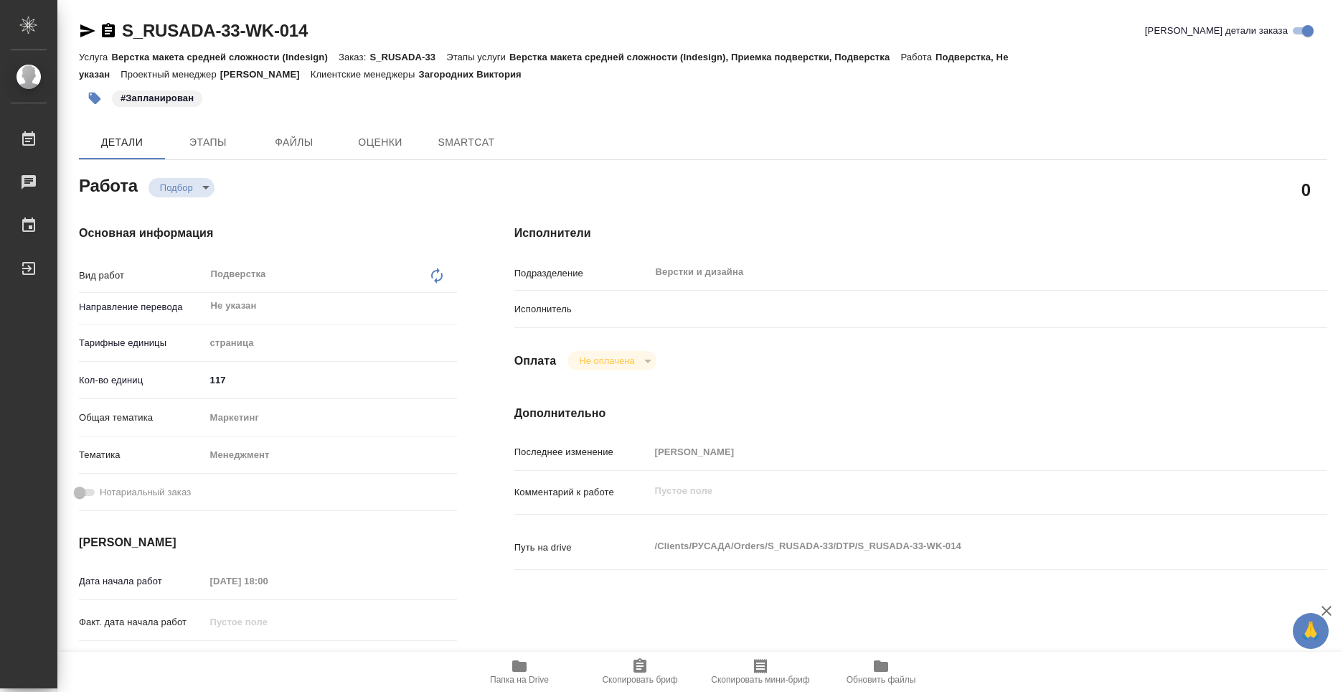
type textarea "x"
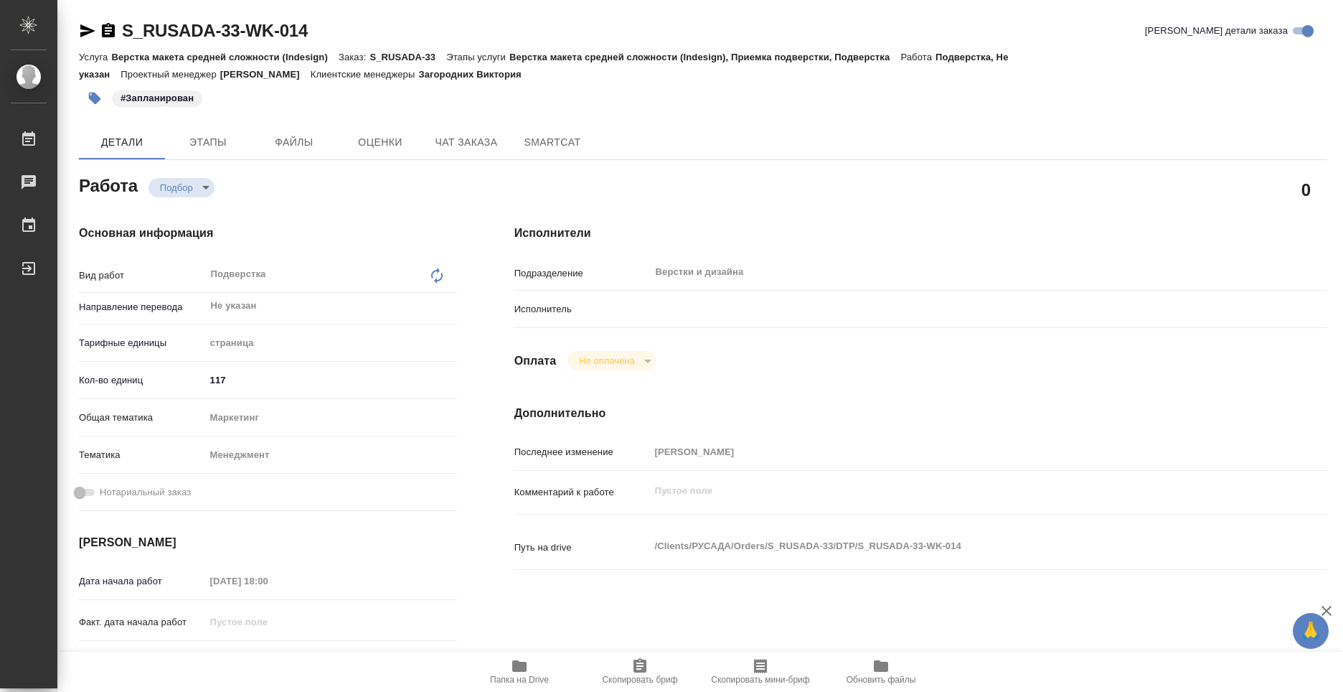
type textarea "x"
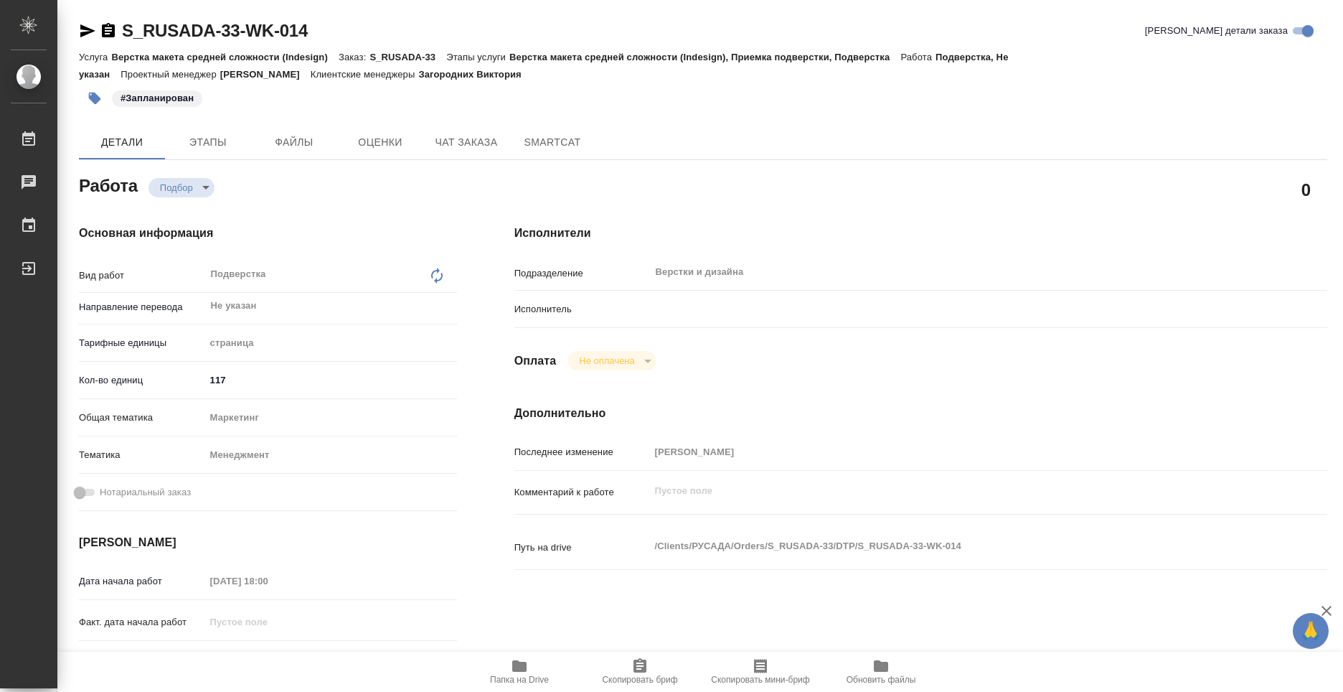
type textarea "x"
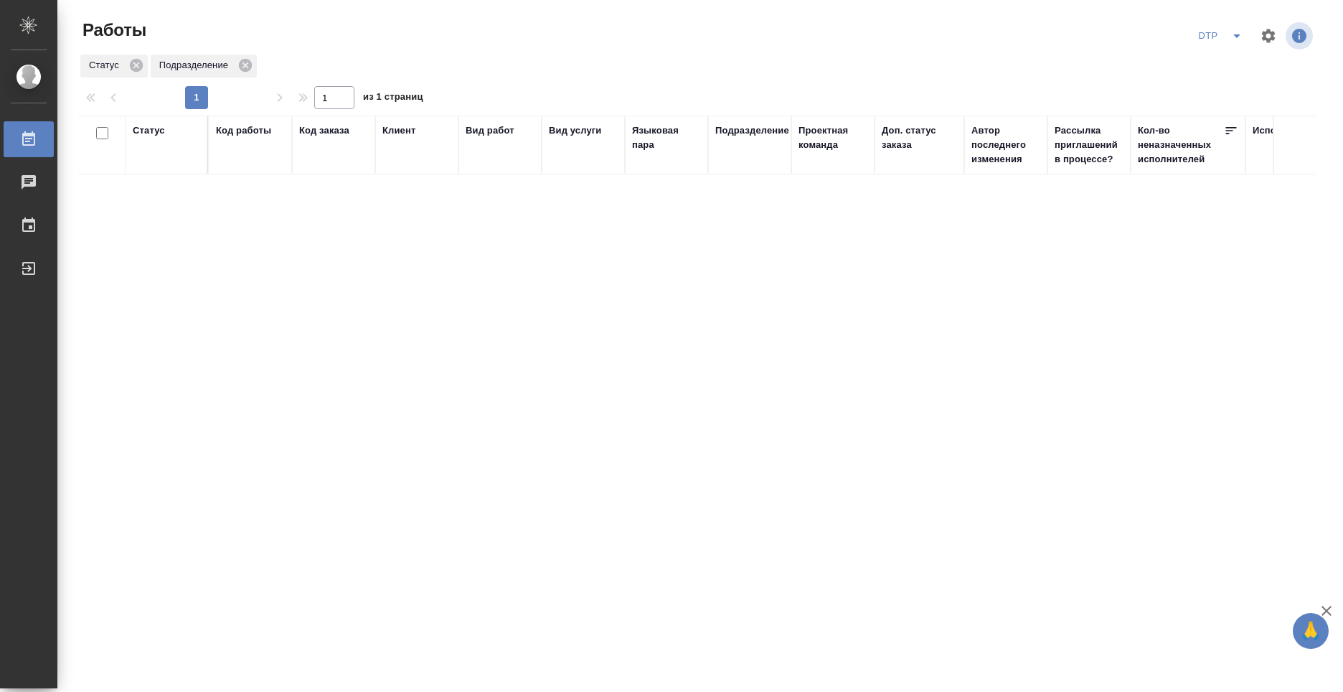
click at [1263, 37] on icon "button" at bounding box center [1268, 35] width 17 height 17
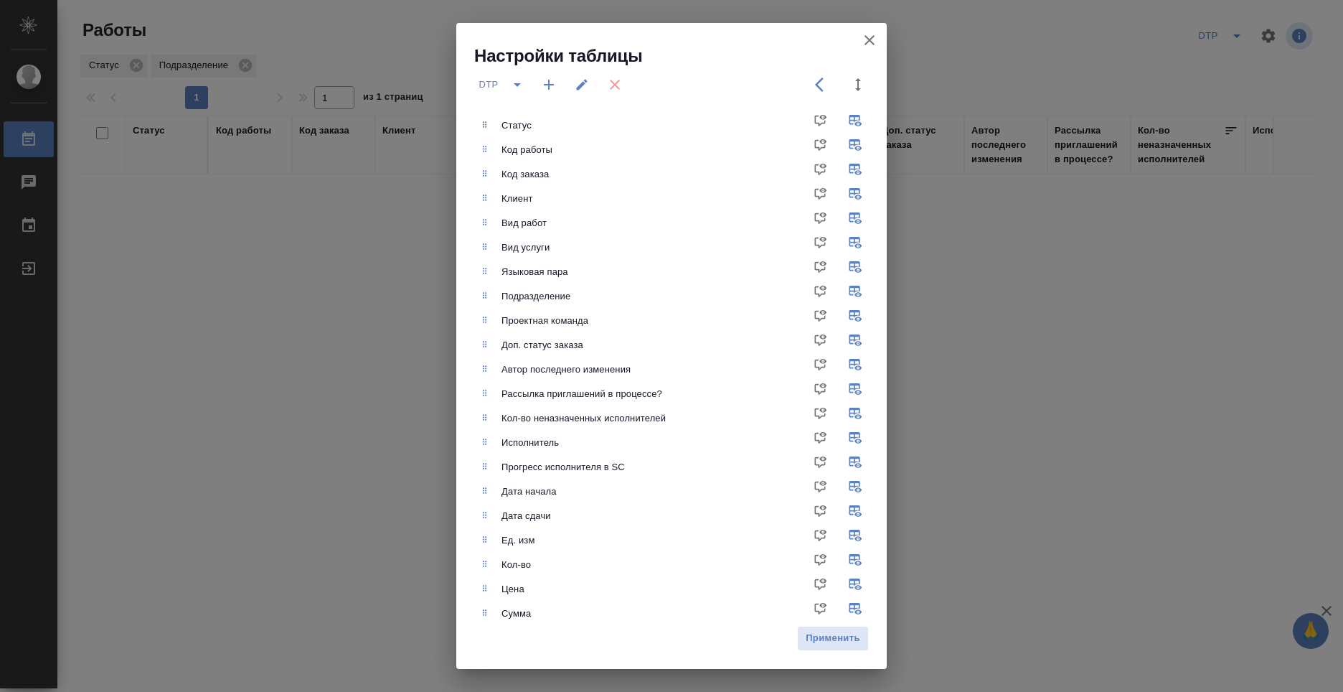
click at [525, 91] on icon "split button" at bounding box center [517, 84] width 17 height 17
click at [535, 88] on button "button" at bounding box center [549, 84] width 34 height 34
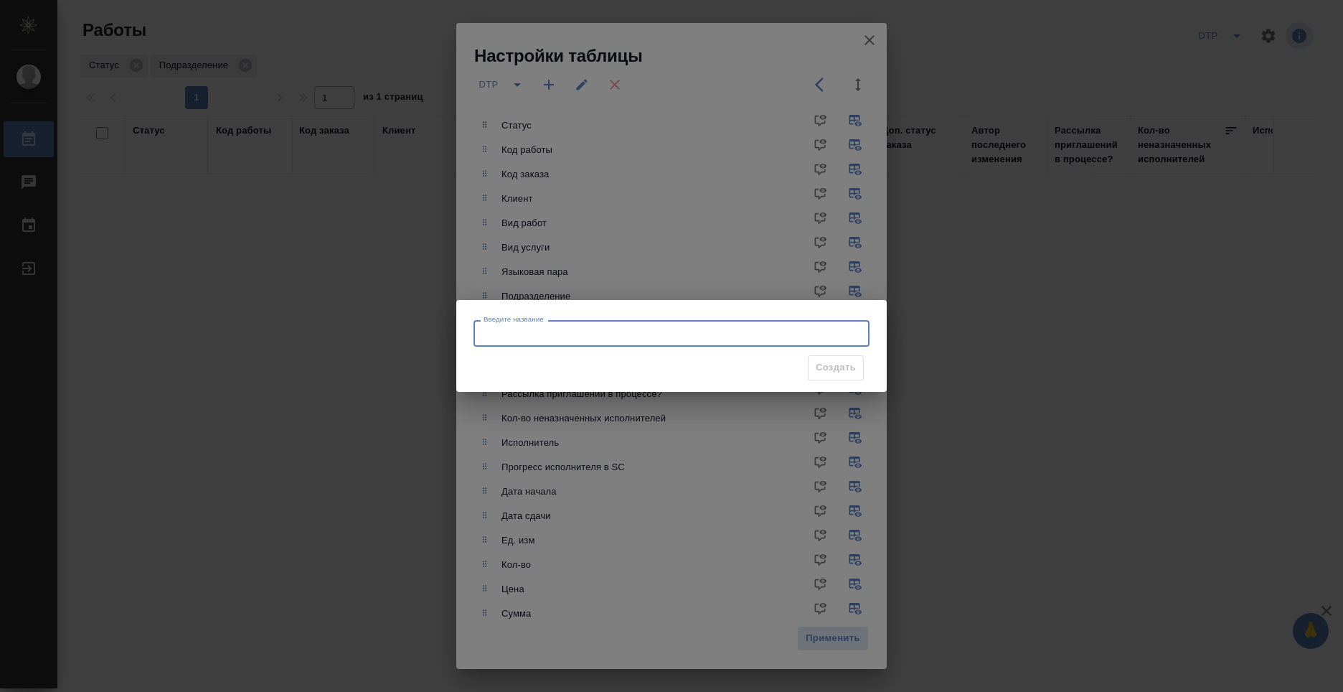
click at [590, 342] on input "Введите название" at bounding box center [672, 333] width 396 height 26
type input "D"
type input "DTP+"
click at [839, 367] on span "Создать" at bounding box center [836, 367] width 40 height 17
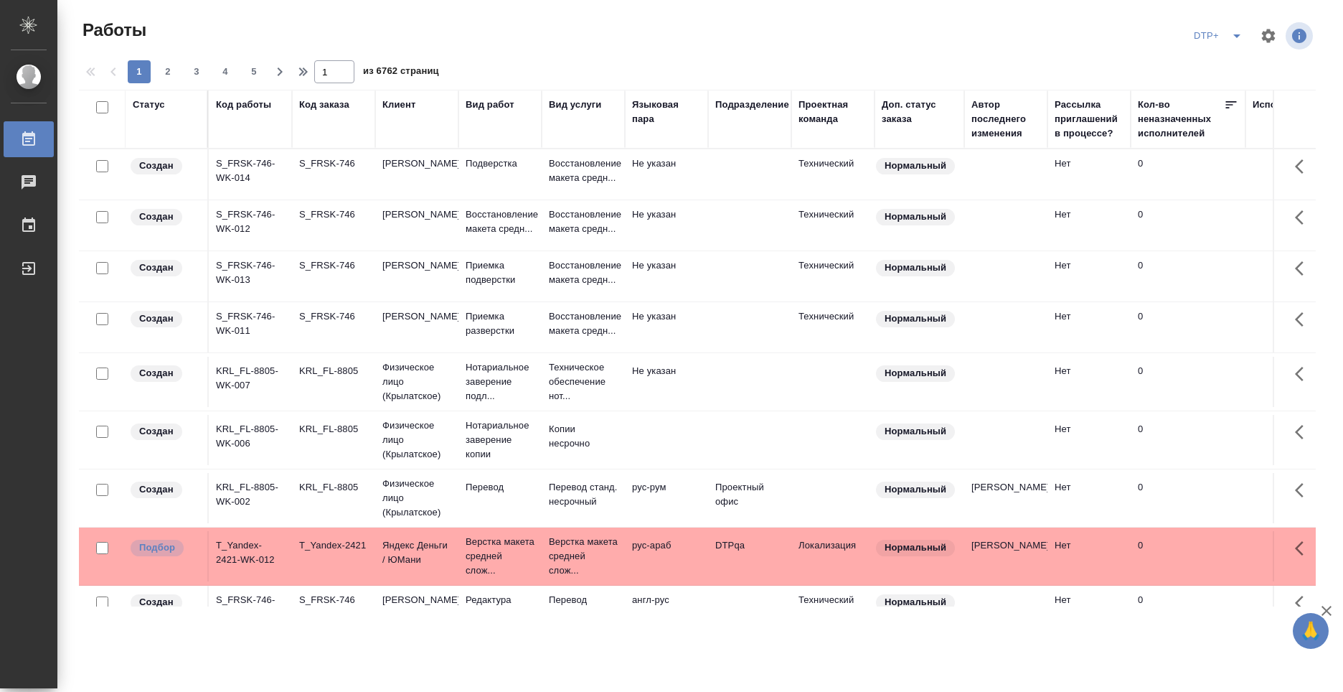
click at [739, 138] on div "Подразделение" at bounding box center [749, 119] width 69 height 43
click at [736, 131] on div "Подразделение" at bounding box center [749, 119] width 69 height 43
click at [743, 108] on div "Подразделение" at bounding box center [752, 105] width 74 height 14
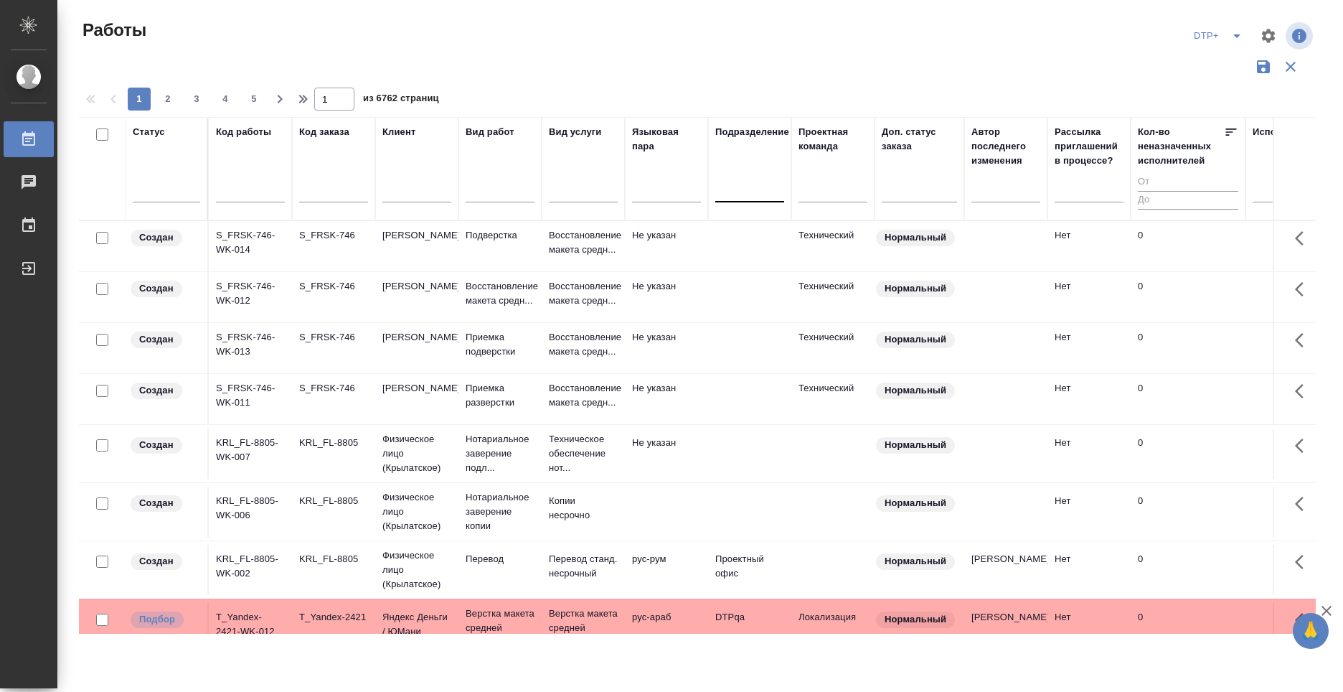
click at [755, 192] on div at bounding box center [749, 187] width 69 height 21
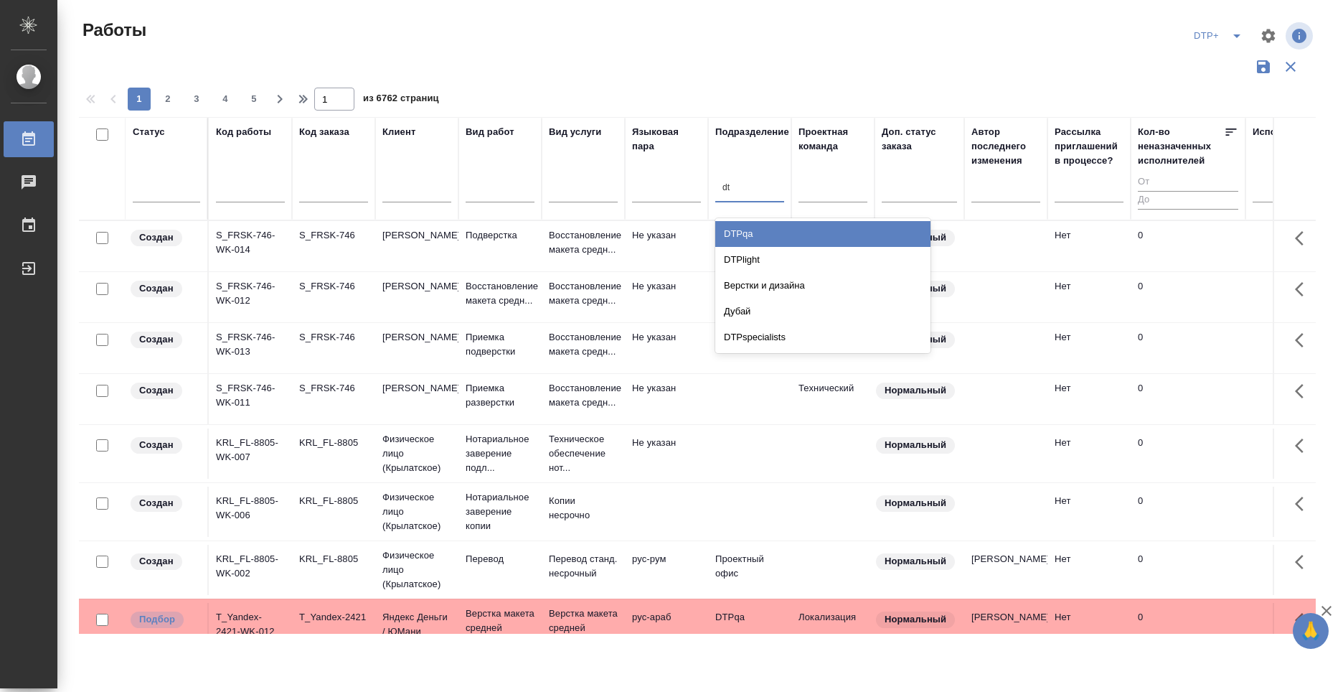
type input "d"
type input "верст"
click at [794, 230] on div "Верстки и дизайна" at bounding box center [822, 234] width 215 height 26
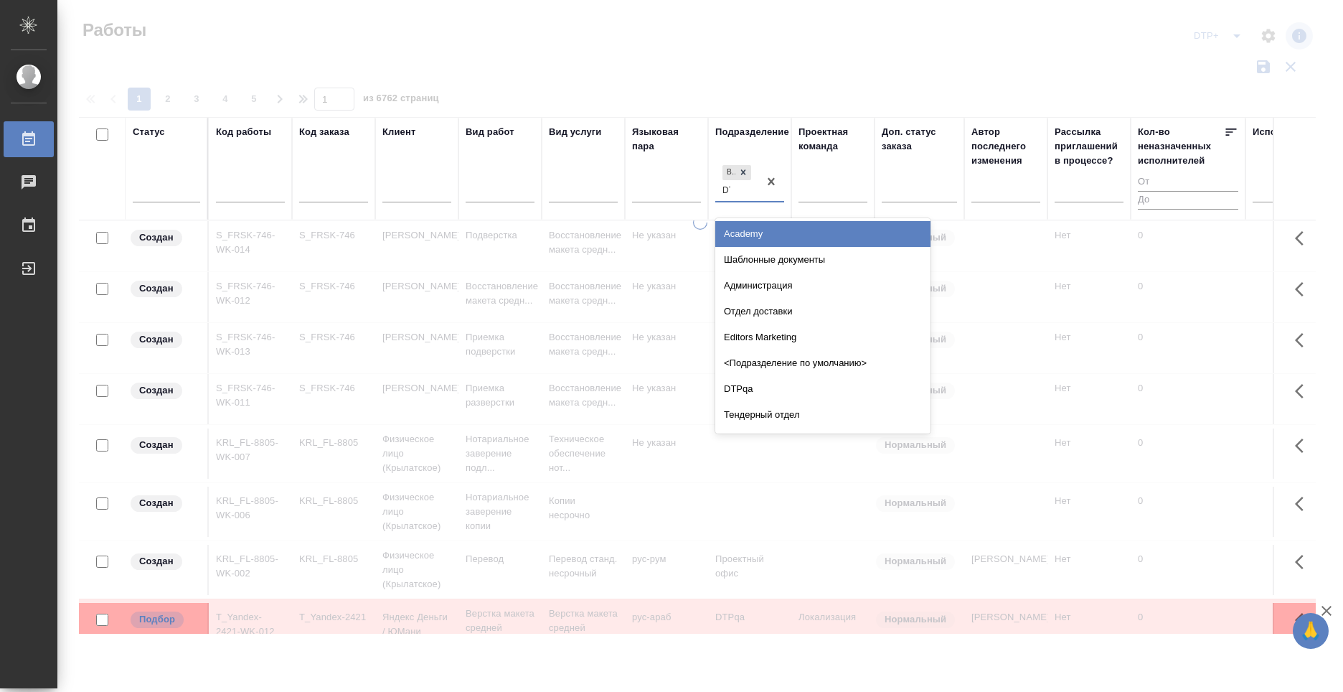
type input "DTP"
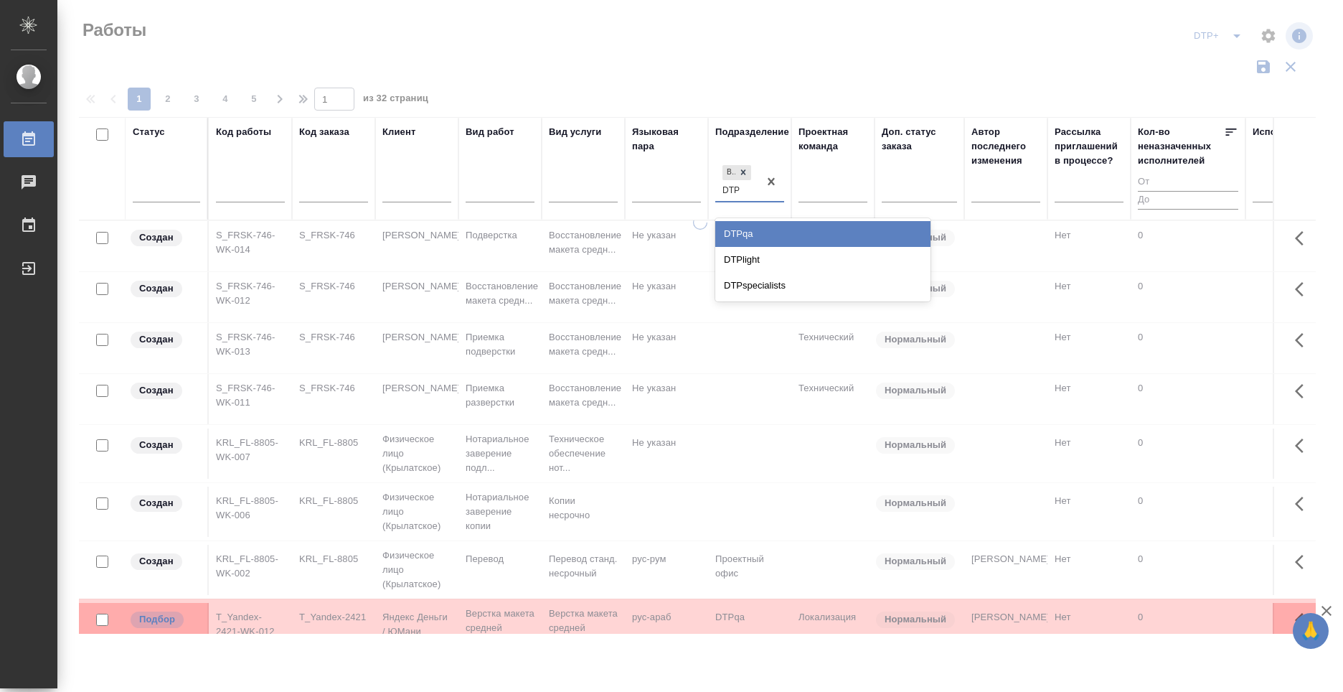
click at [774, 288] on div "DTPspecialists" at bounding box center [822, 286] width 215 height 26
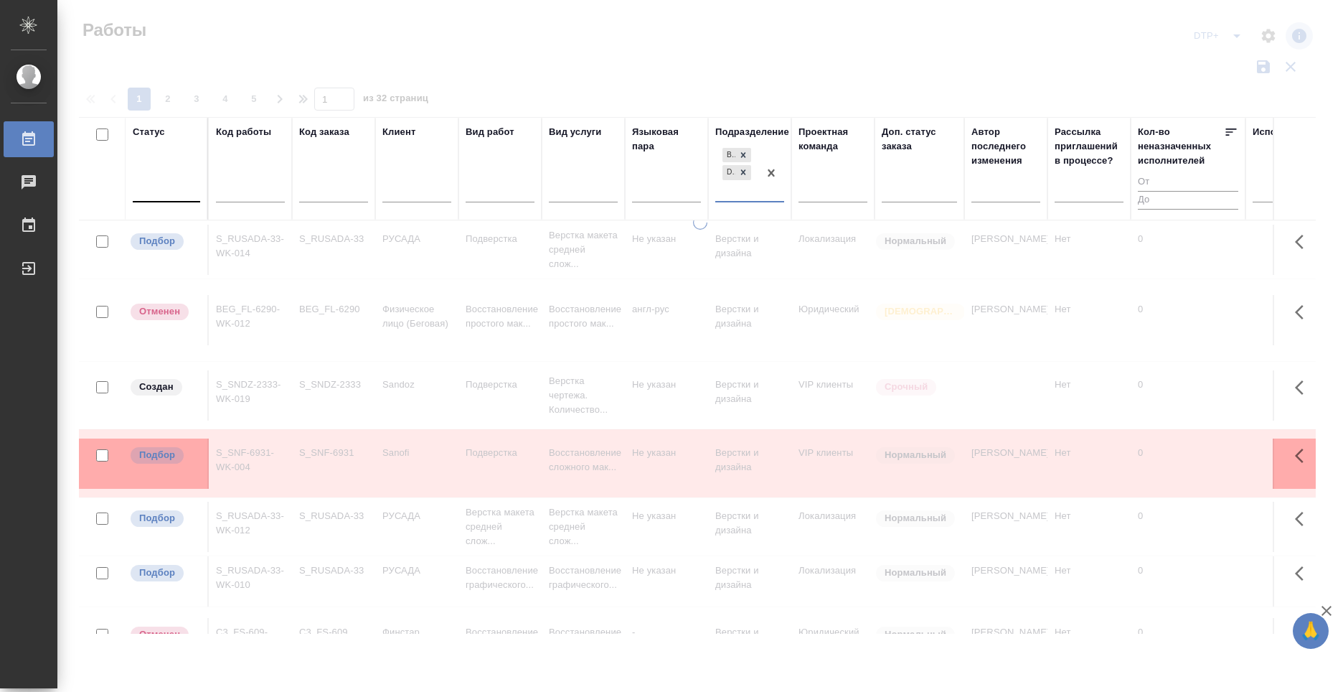
click at [172, 184] on div at bounding box center [166, 187] width 67 height 21
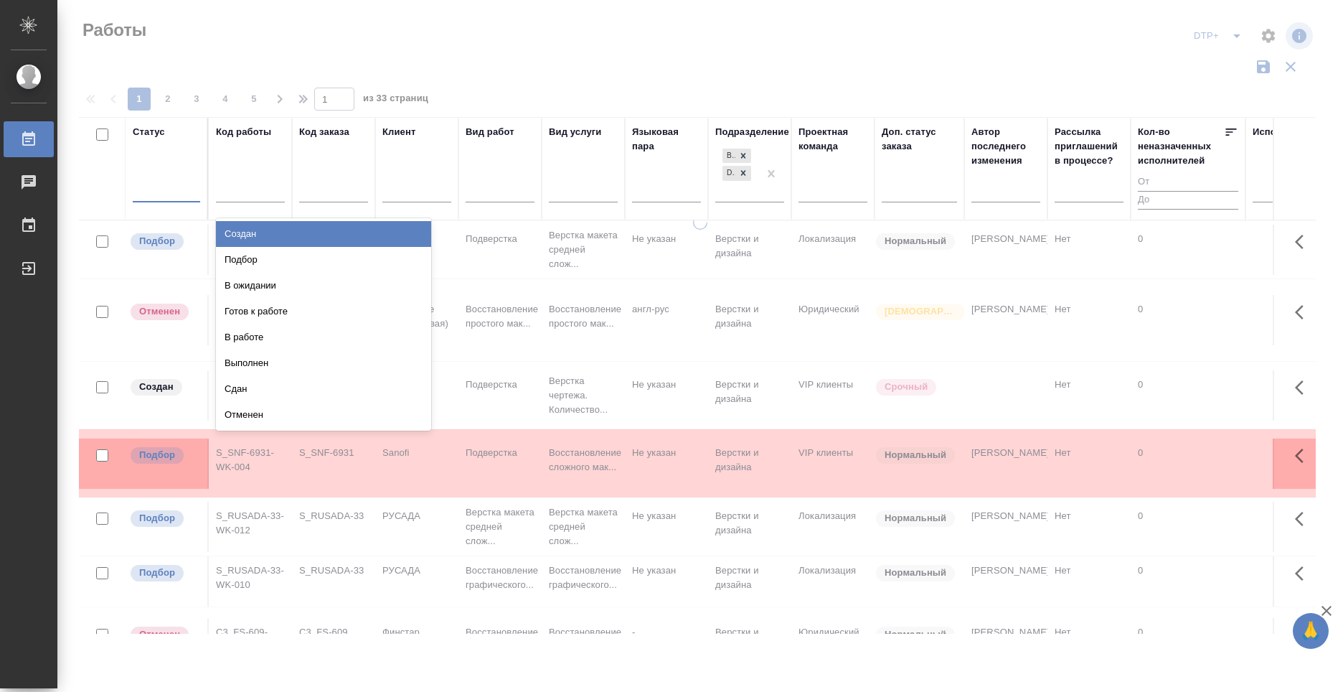
click at [407, 235] on div "Создан" at bounding box center [323, 234] width 215 height 26
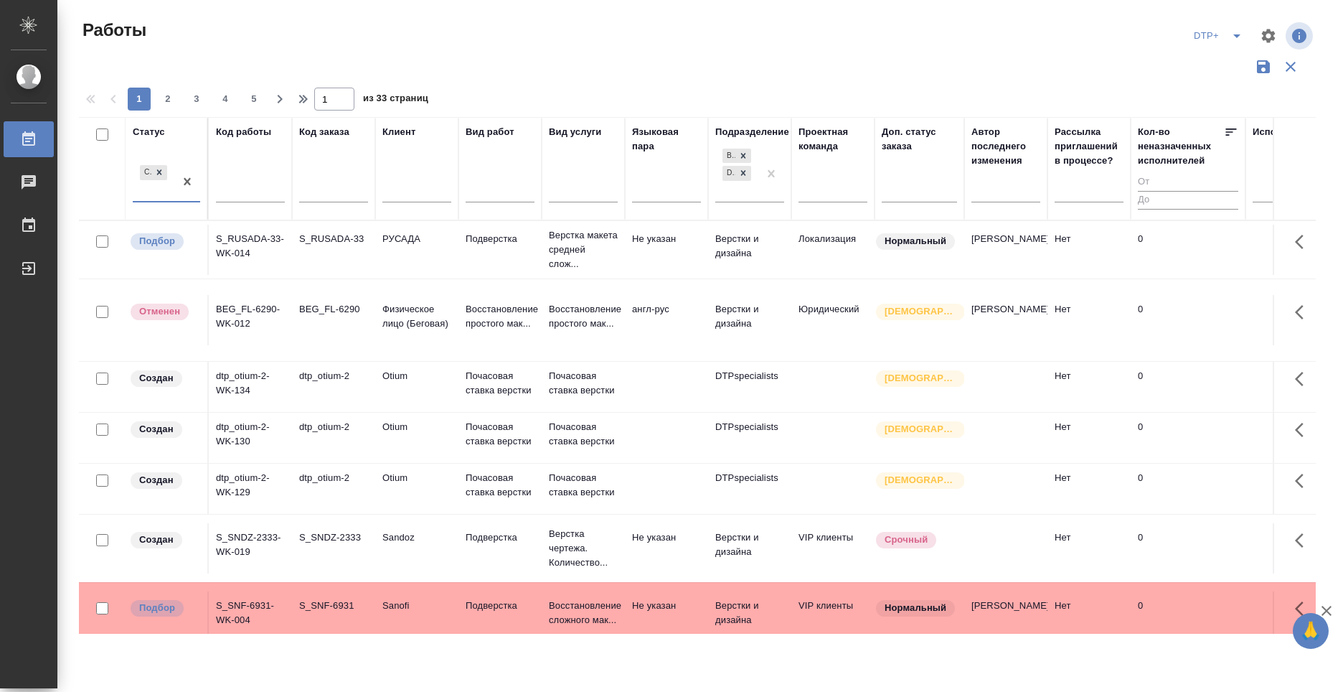
click at [195, 200] on div at bounding box center [187, 181] width 26 height 39
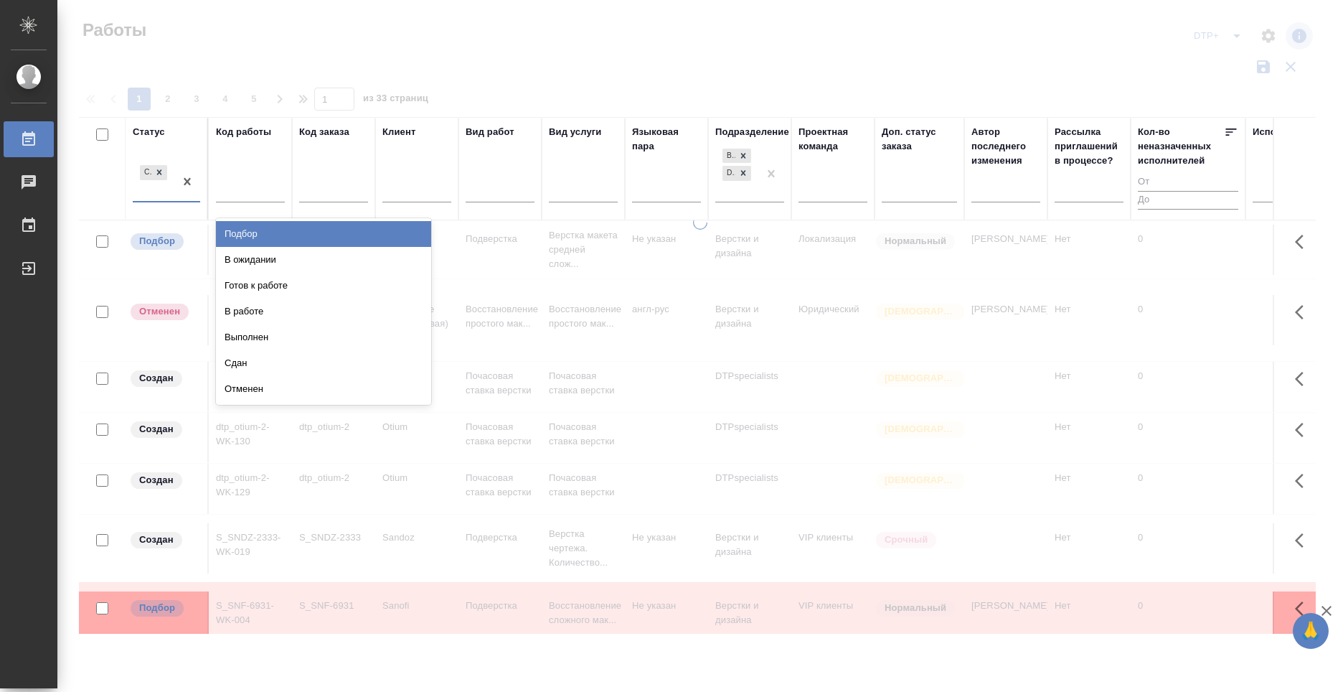
scroll to position [72, 0]
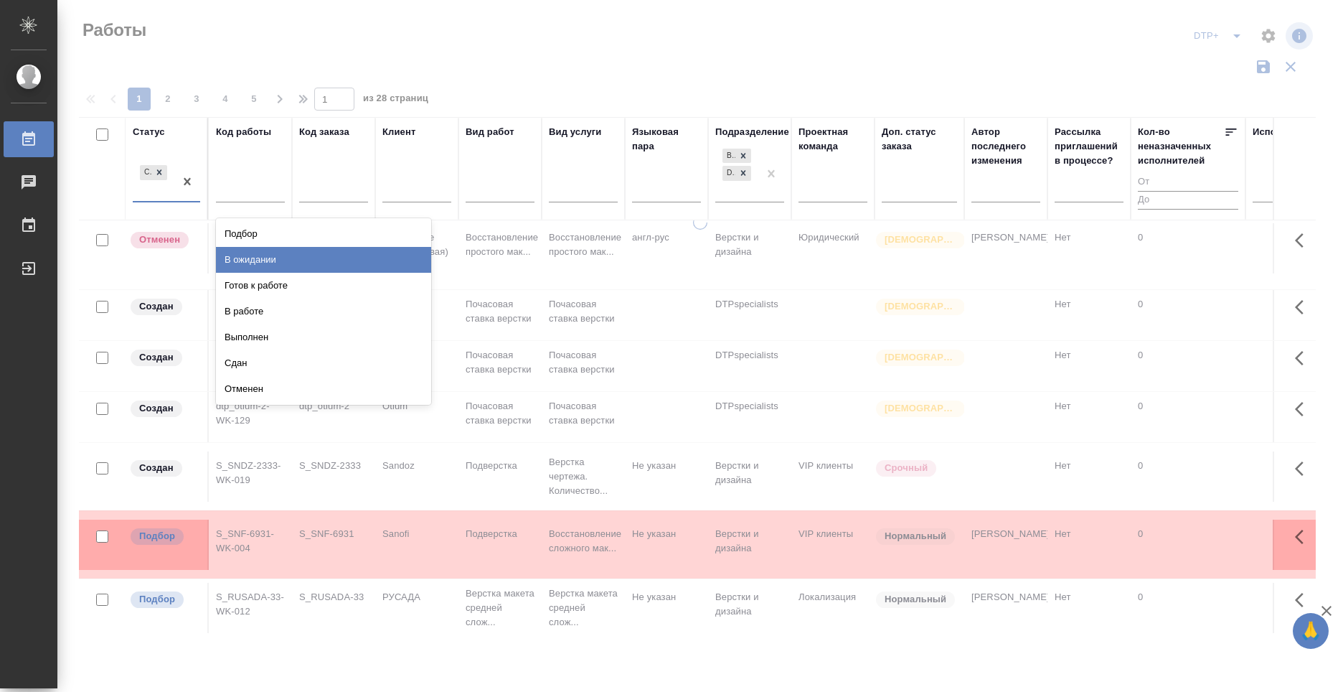
click at [387, 257] on div "В ожидании" at bounding box center [323, 260] width 215 height 26
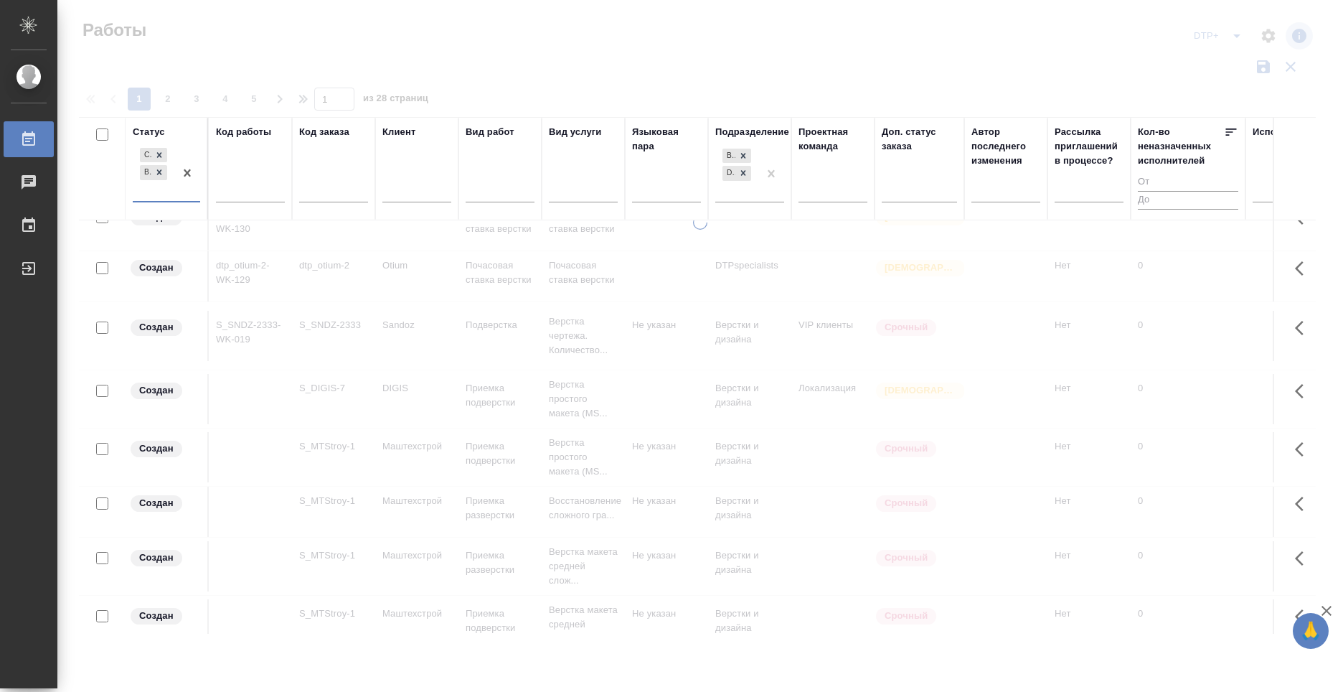
click at [130, 200] on th "Статус option В ожидании, selected. 0 results available. Select is focused ,typ…" at bounding box center [167, 168] width 83 height 103
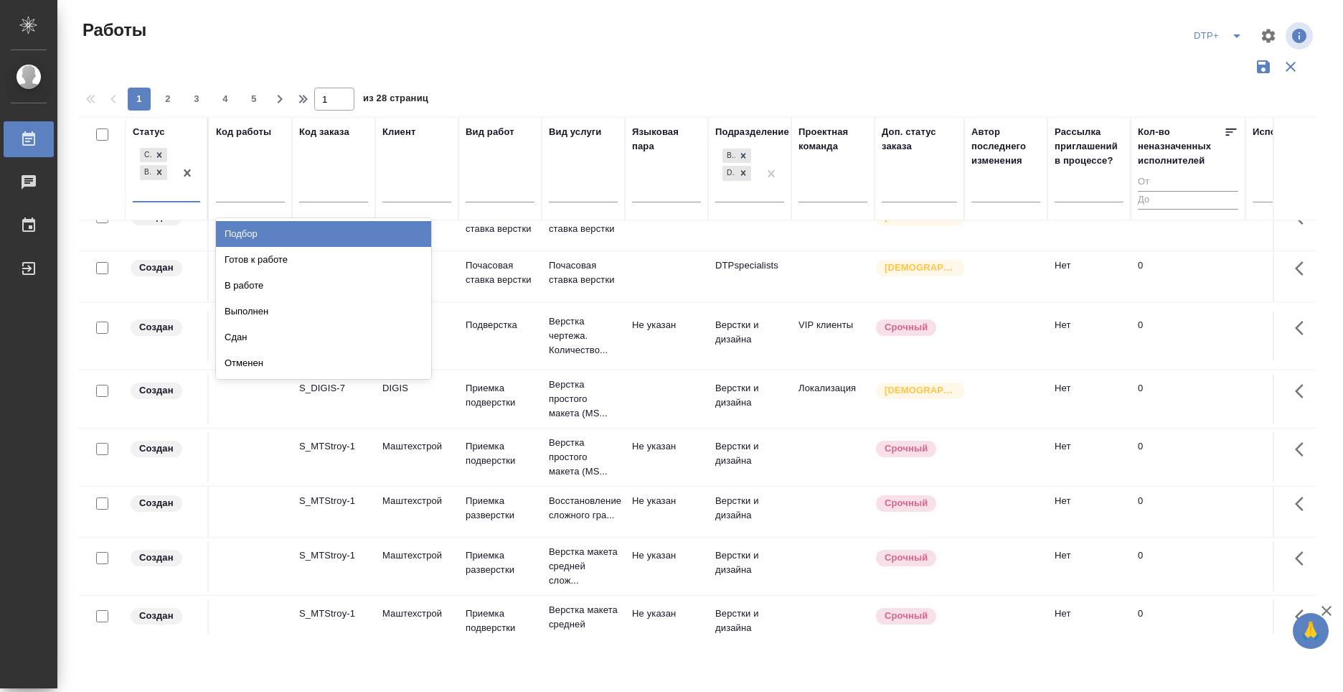
click at [175, 195] on div at bounding box center [187, 173] width 26 height 56
click at [586, 67] on div at bounding box center [697, 66] width 1237 height 27
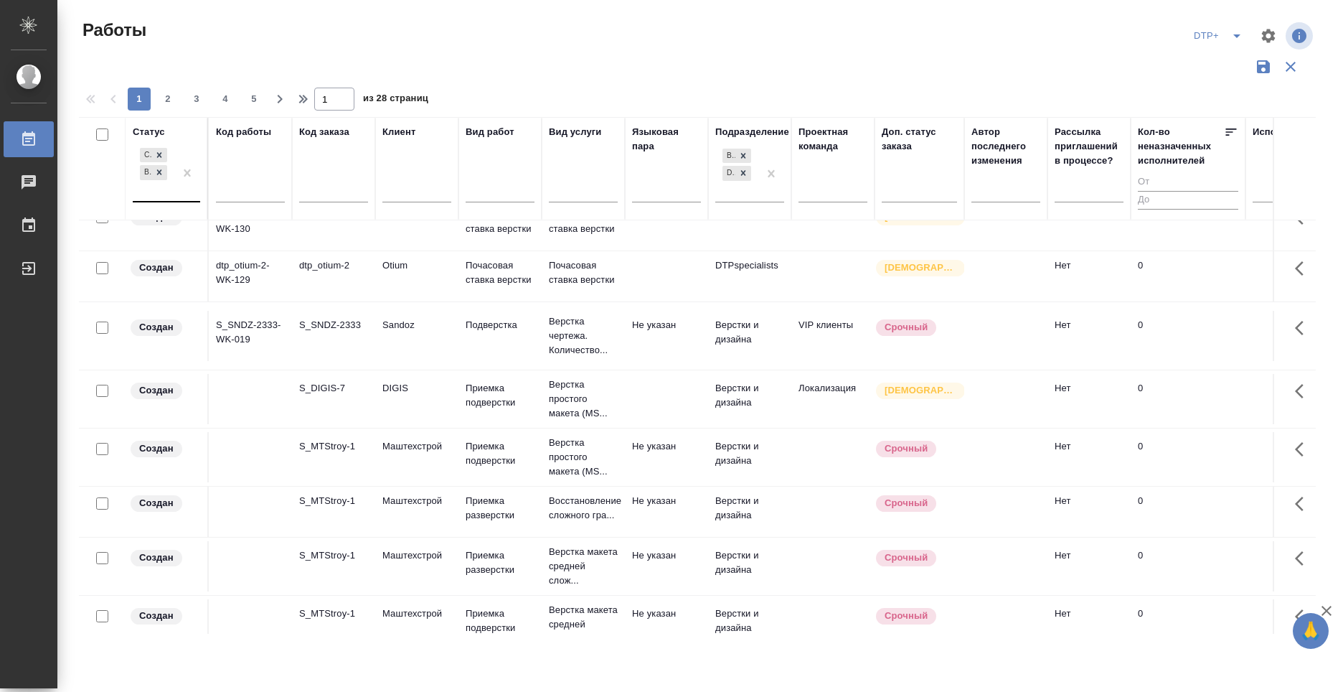
click at [179, 199] on div at bounding box center [187, 173] width 26 height 56
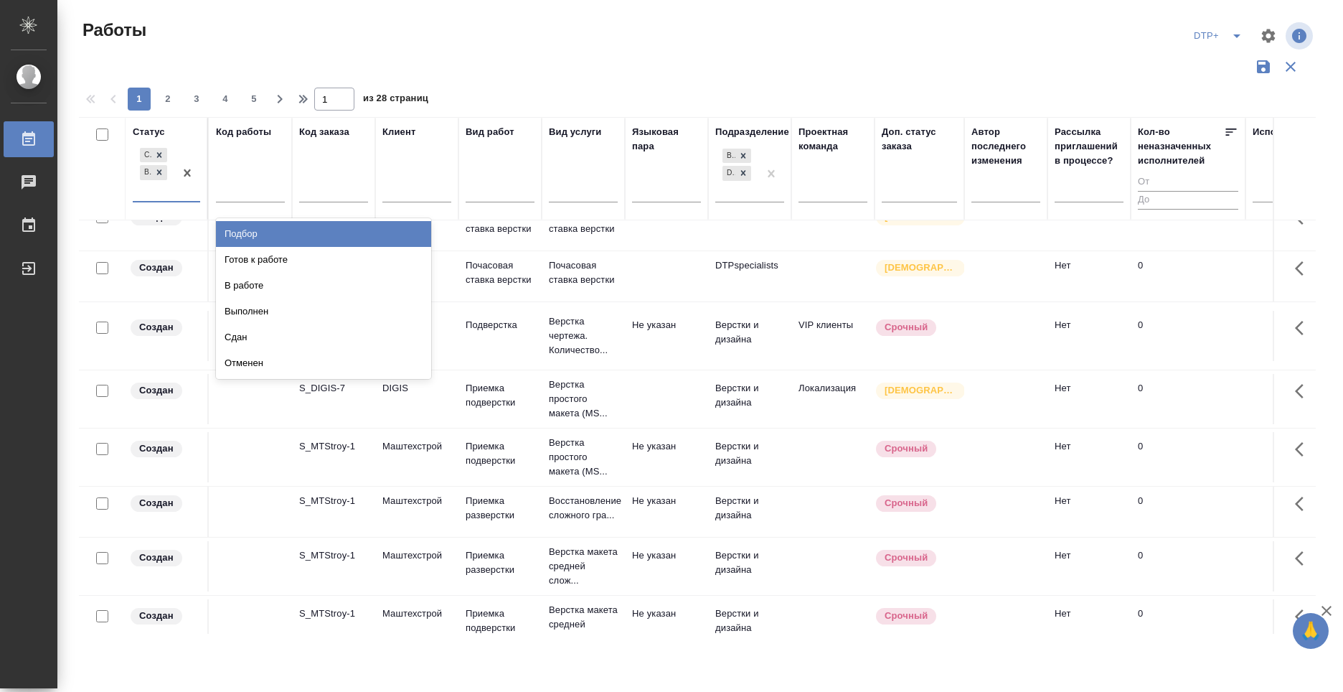
click at [274, 227] on div "Подбор" at bounding box center [323, 234] width 215 height 26
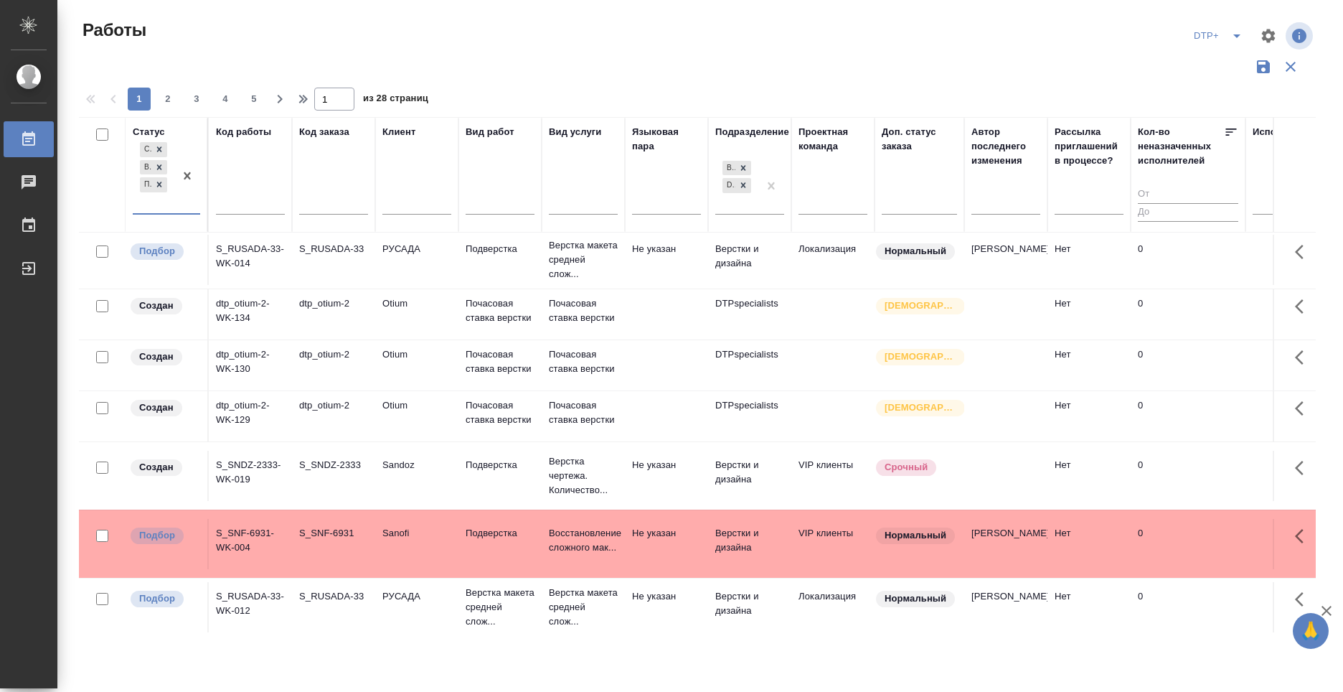
scroll to position [0, 0]
click at [902, 314] on p "Святая троица" at bounding box center [921, 307] width 72 height 14
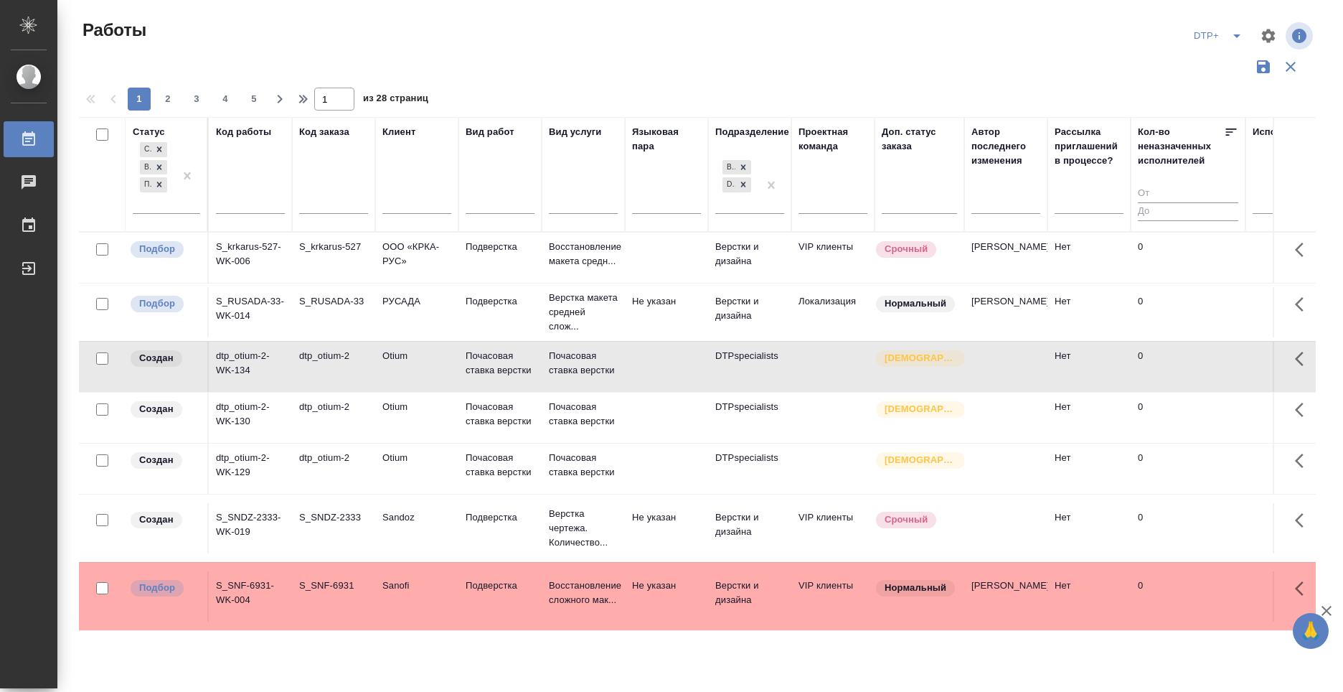
click at [1214, 35] on div "DTP+" at bounding box center [1220, 35] width 61 height 23
click at [1258, 65] on icon "button" at bounding box center [1263, 66] width 13 height 13
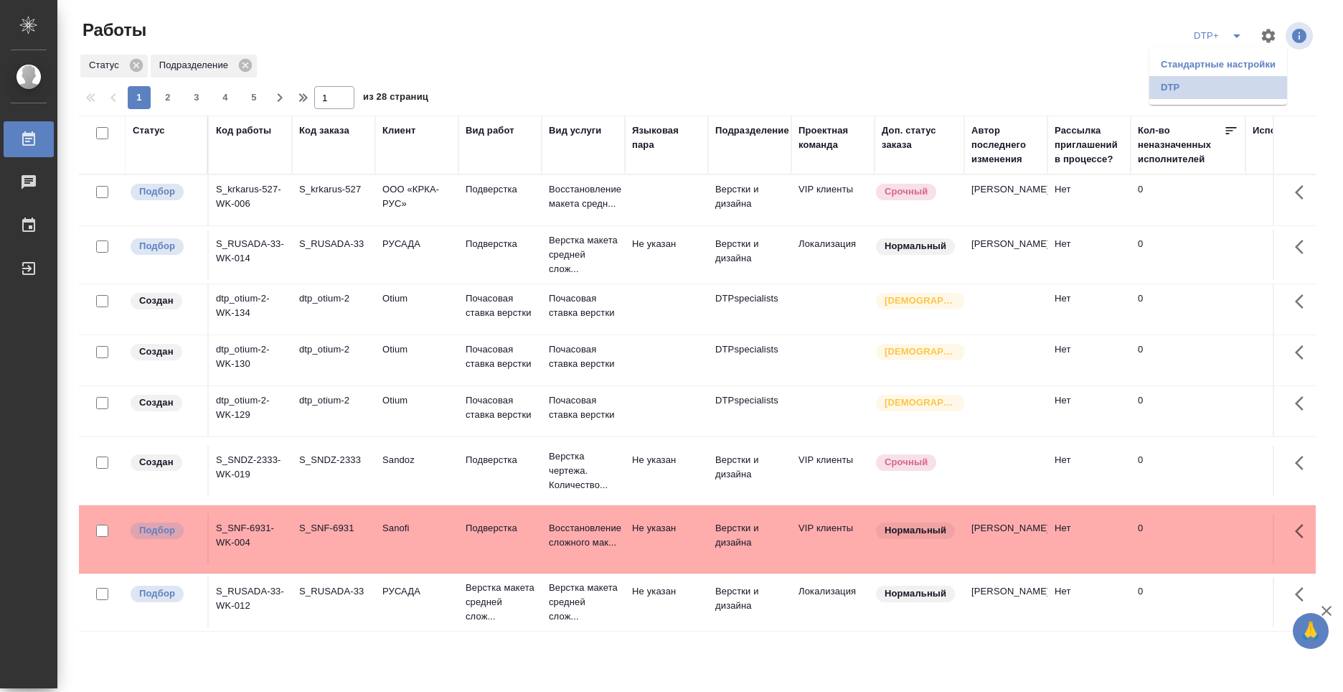
click at [1180, 90] on li "DTP" at bounding box center [1218, 87] width 138 height 23
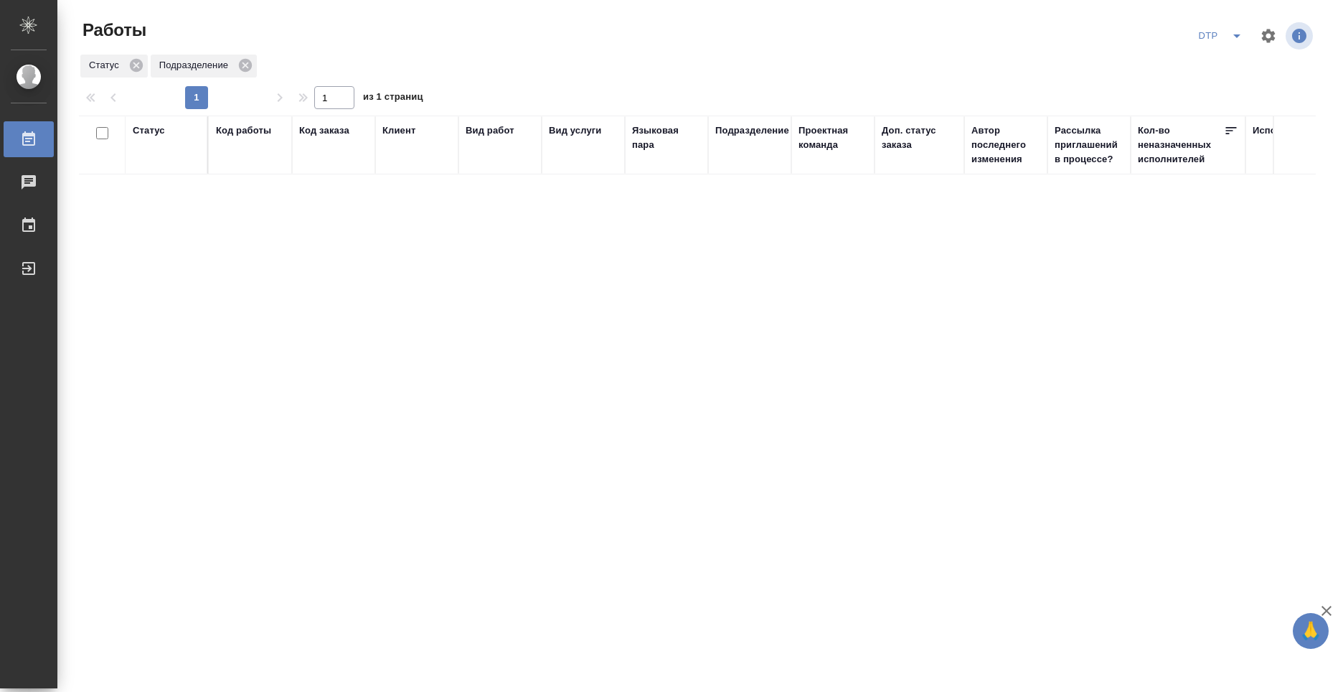
click at [753, 171] on th "Подразделение" at bounding box center [749, 145] width 83 height 59
click at [753, 167] on th "Подразделение" at bounding box center [749, 145] width 83 height 59
click at [750, 164] on div "Подразделение" at bounding box center [749, 144] width 69 height 43
click at [750, 138] on div "Подразделение" at bounding box center [749, 144] width 69 height 43
click at [750, 128] on div "Подразделение" at bounding box center [752, 130] width 74 height 14
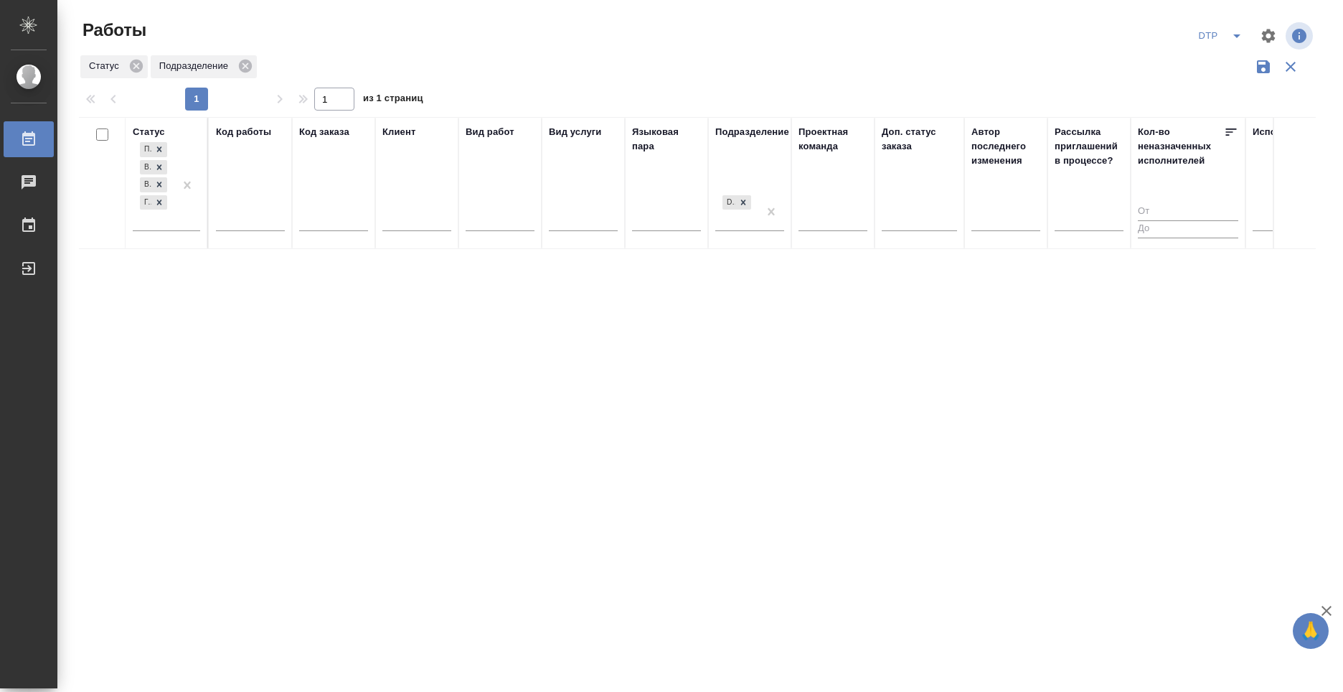
click at [382, 265] on div "Статус Подбор В ожидании В работе Готов к работе Код работы Код заказа Клиент В…" at bounding box center [697, 375] width 1237 height 517
click at [1233, 37] on icon "split button" at bounding box center [1236, 35] width 17 height 17
drag, startPoint x: 1216, startPoint y: 62, endPoint x: 994, endPoint y: 32, distance: 223.7
click at [958, 22] on div "DTP Стандартные настройки DTP+" at bounding box center [1113, 36] width 405 height 34
click at [1276, 42] on icon "button" at bounding box center [1268, 35] width 17 height 17
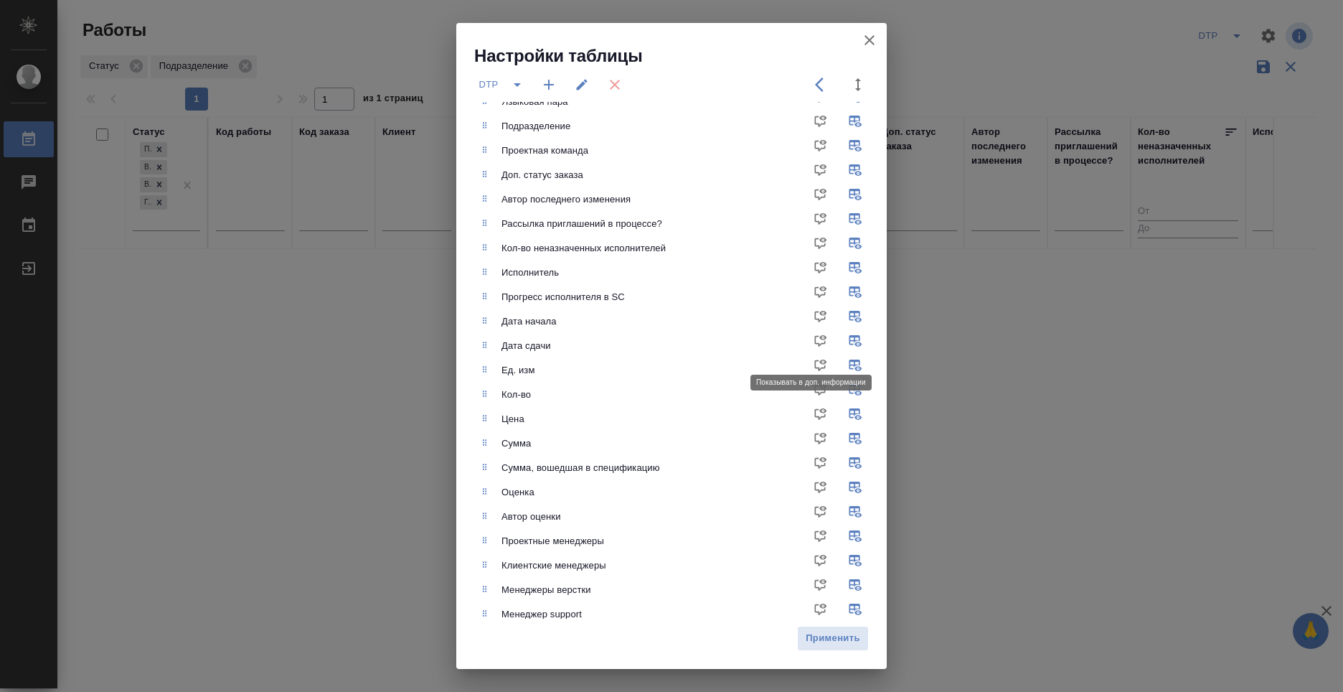
scroll to position [24, 0]
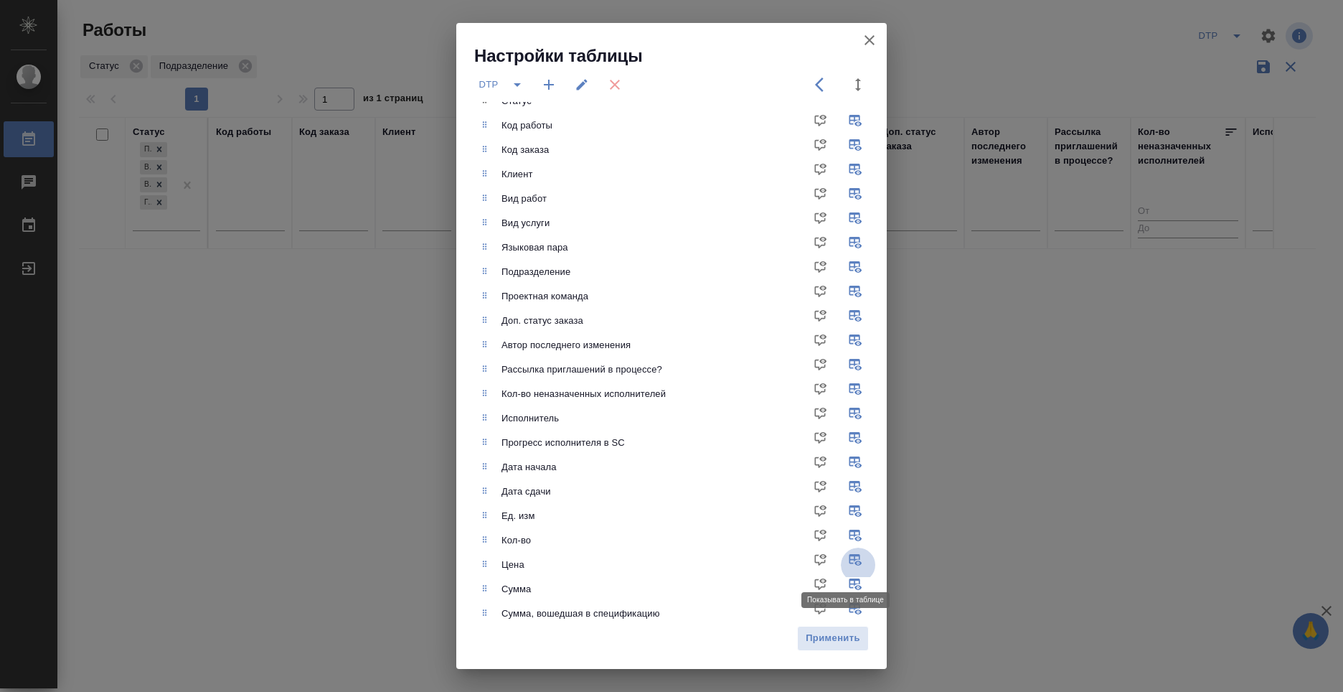
click at [849, 556] on input "checkbox" at bounding box center [858, 564] width 34 height 34
checkbox input "false"
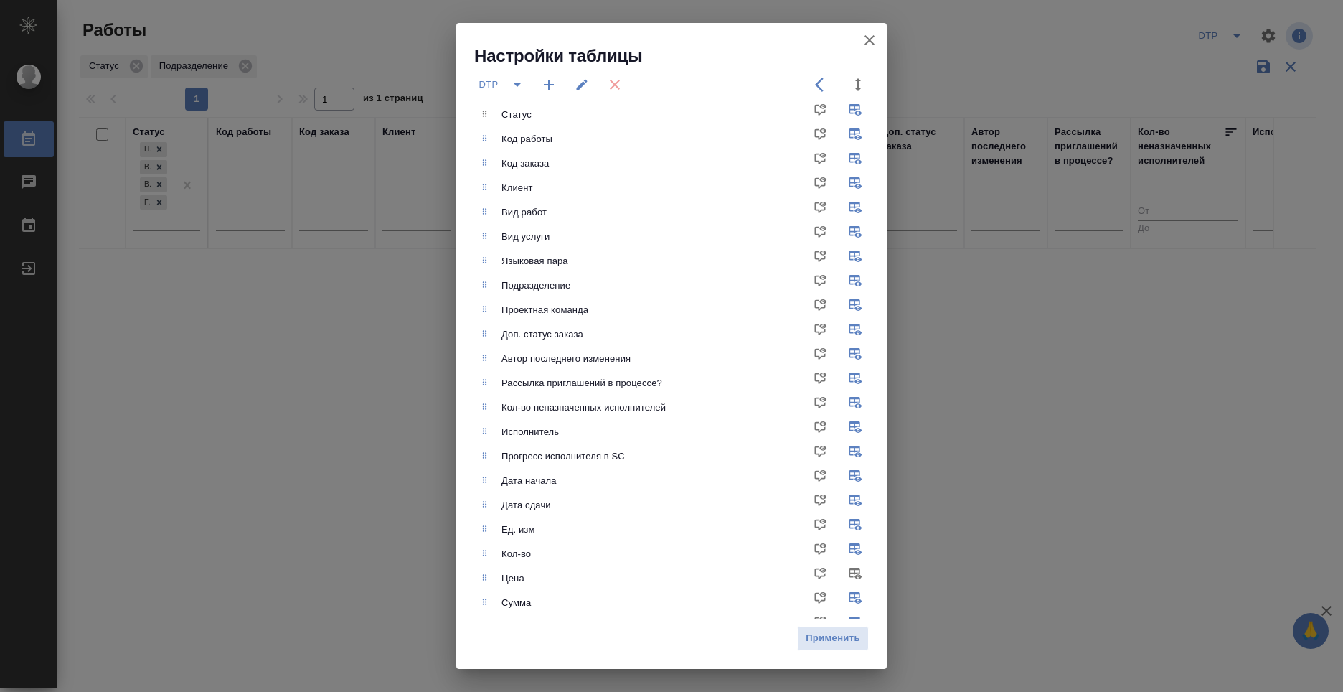
scroll to position [0, 0]
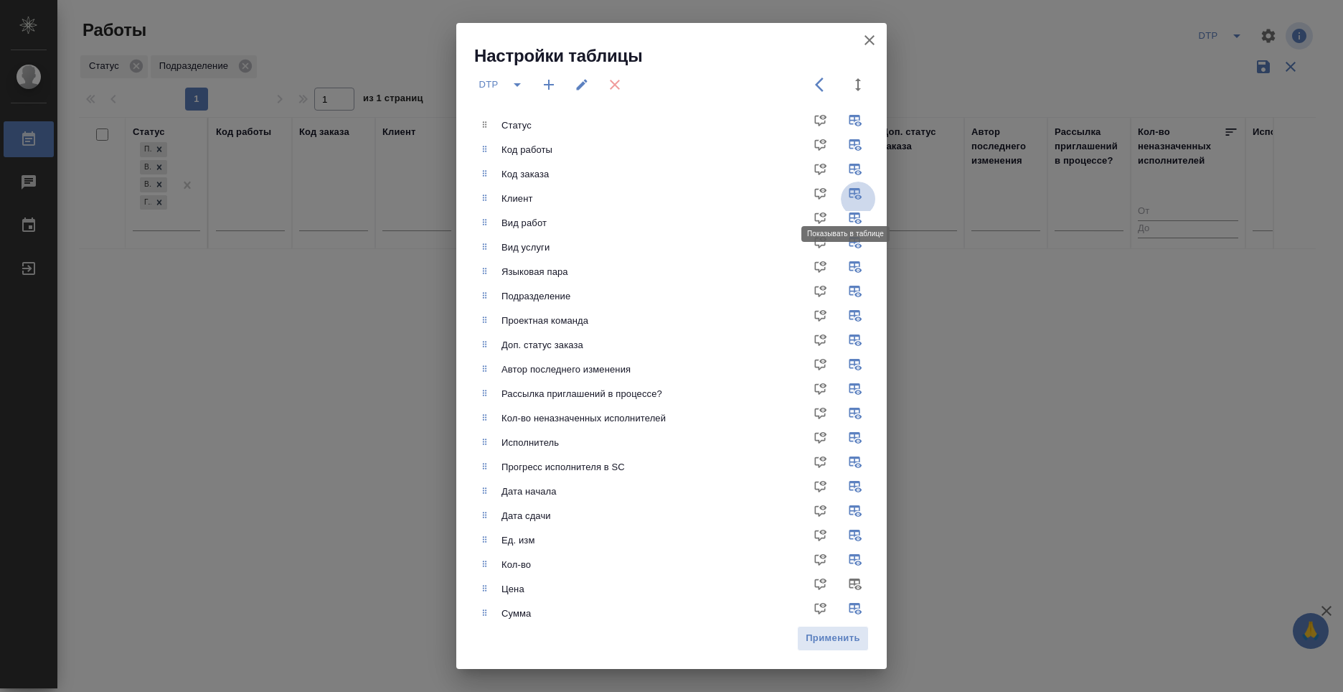
click at [850, 192] on input "checkbox" at bounding box center [858, 199] width 34 height 34
checkbox input "false"
click at [842, 366] on input "checkbox" at bounding box center [858, 369] width 34 height 34
checkbox input "false"
drag, startPoint x: 844, startPoint y: 403, endPoint x: 844, endPoint y: 418, distance: 15.1
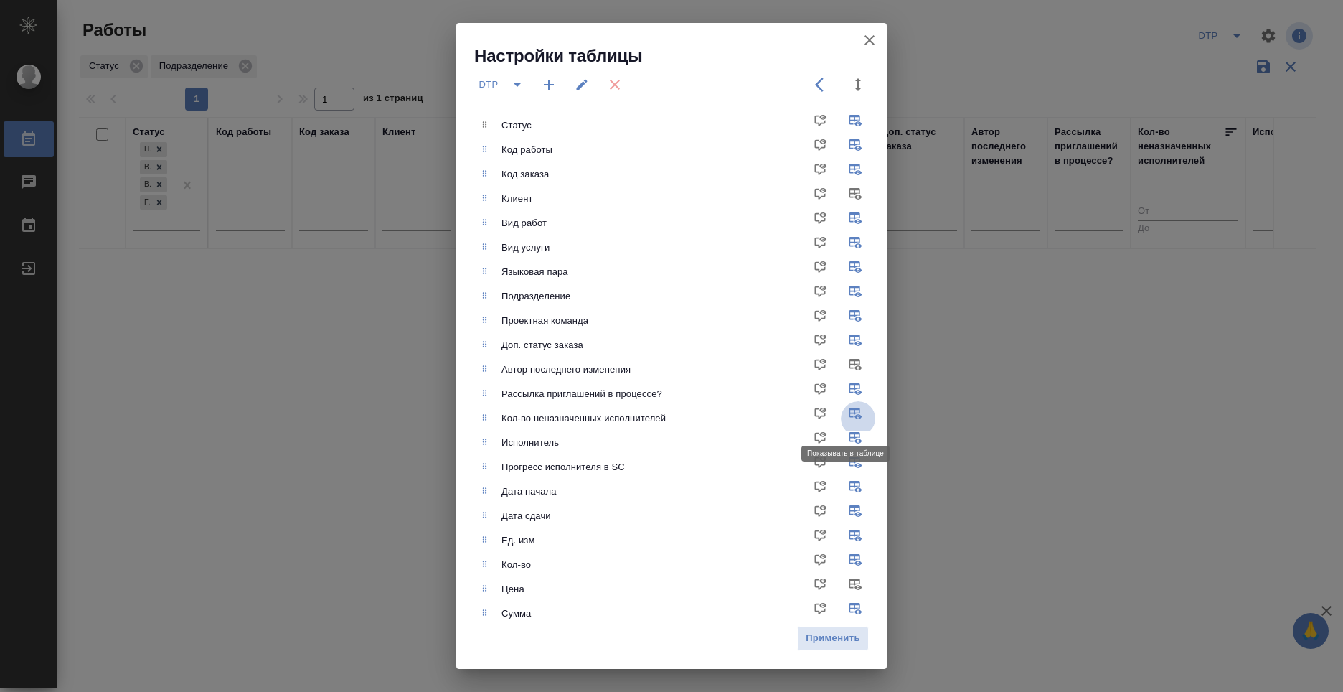
click at [844, 408] on input "checkbox" at bounding box center [858, 418] width 34 height 34
checkbox input "false"
click at [843, 396] on input "checkbox" at bounding box center [858, 394] width 34 height 34
checkbox input "false"
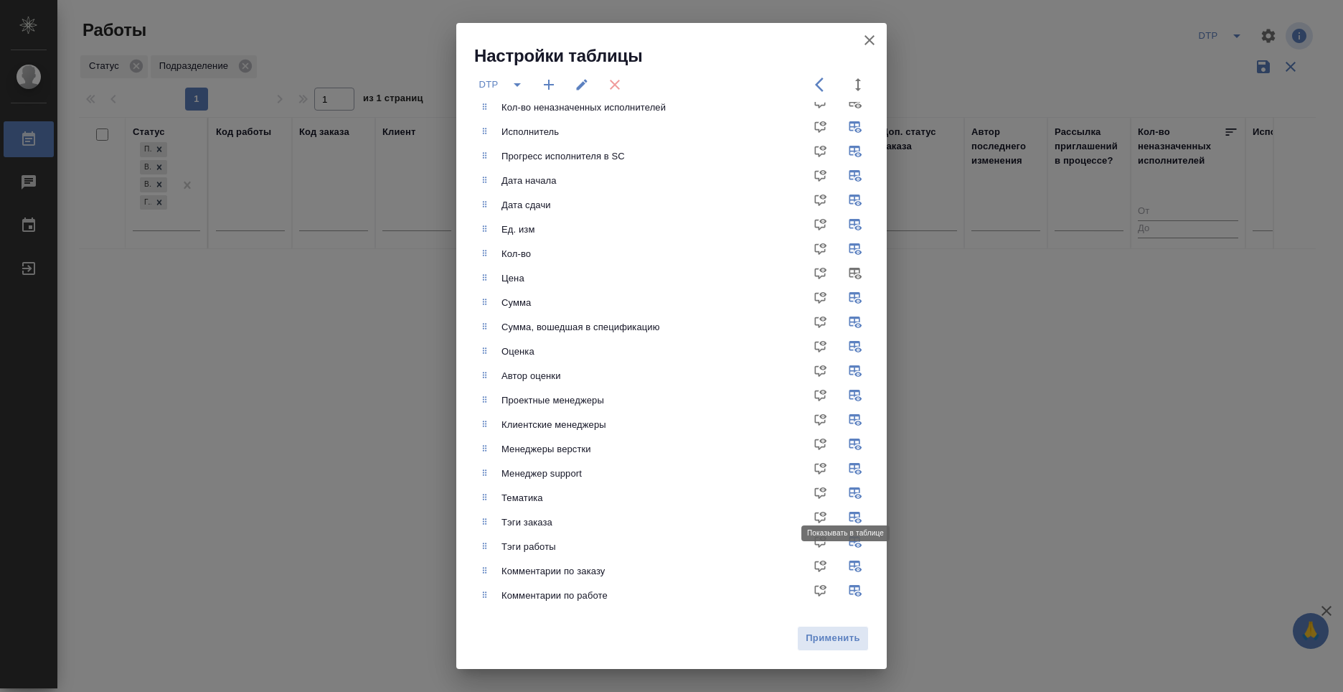
scroll to position [311, 0]
click at [847, 469] on input "checkbox" at bounding box center [858, 473] width 34 height 34
checkbox input "false"
click at [849, 418] on input "checkbox" at bounding box center [858, 424] width 34 height 34
checkbox input "false"
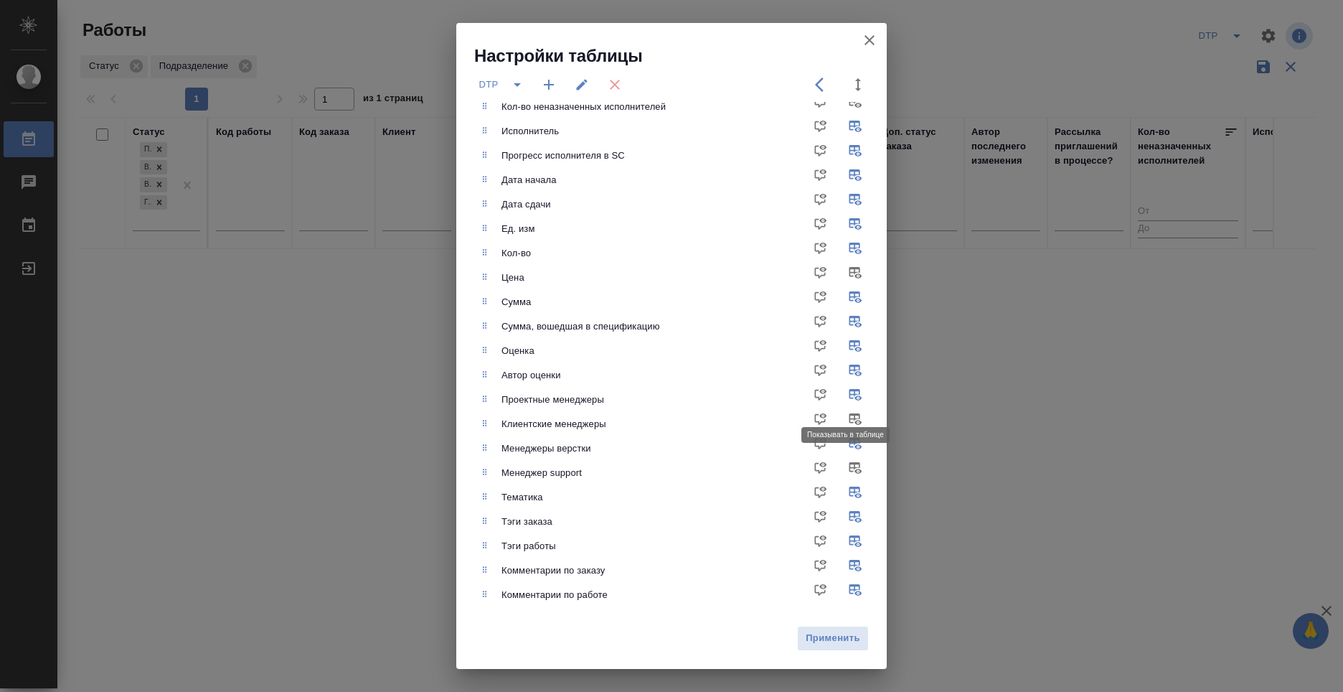
click at [847, 390] on input "checkbox" at bounding box center [858, 399] width 34 height 34
checkbox input "false"
click at [845, 373] on input "checkbox" at bounding box center [858, 375] width 34 height 34
checkbox input "false"
click at [847, 349] on input "checkbox" at bounding box center [858, 351] width 34 height 34
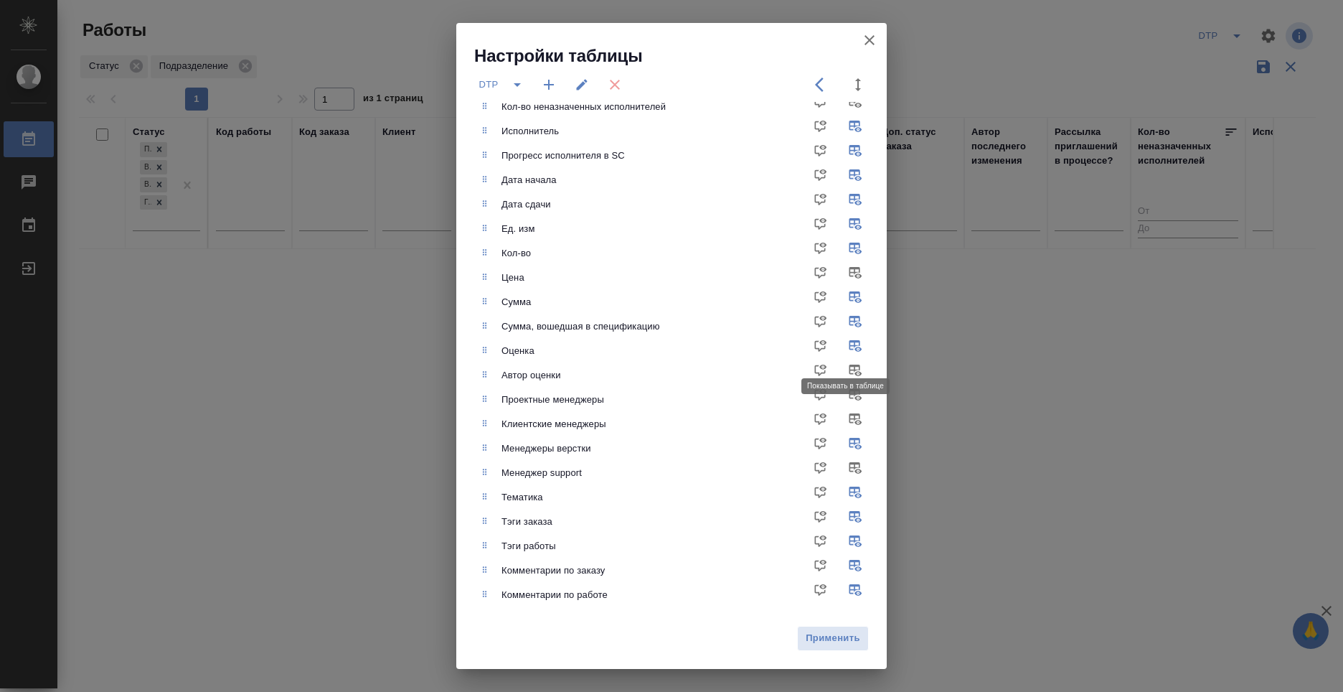
checkbox input "false"
click at [846, 568] on input "checkbox" at bounding box center [858, 570] width 34 height 34
checkbox input "false"
click at [849, 515] on input "checkbox" at bounding box center [858, 521] width 34 height 34
checkbox input "false"
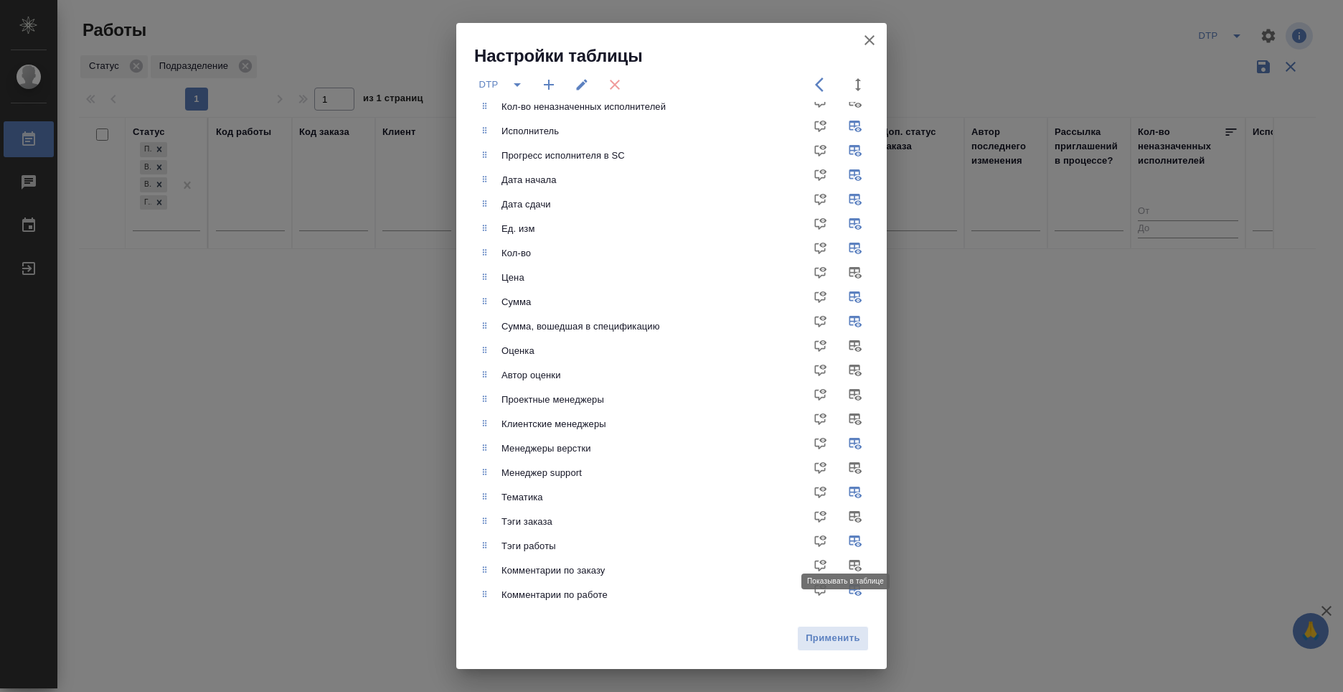
click at [847, 539] on input "checkbox" at bounding box center [858, 546] width 34 height 34
checkbox input "false"
click at [849, 585] on input "checkbox" at bounding box center [858, 595] width 34 height 34
checkbox input "false"
click at [845, 493] on input "checkbox" at bounding box center [858, 497] width 34 height 34
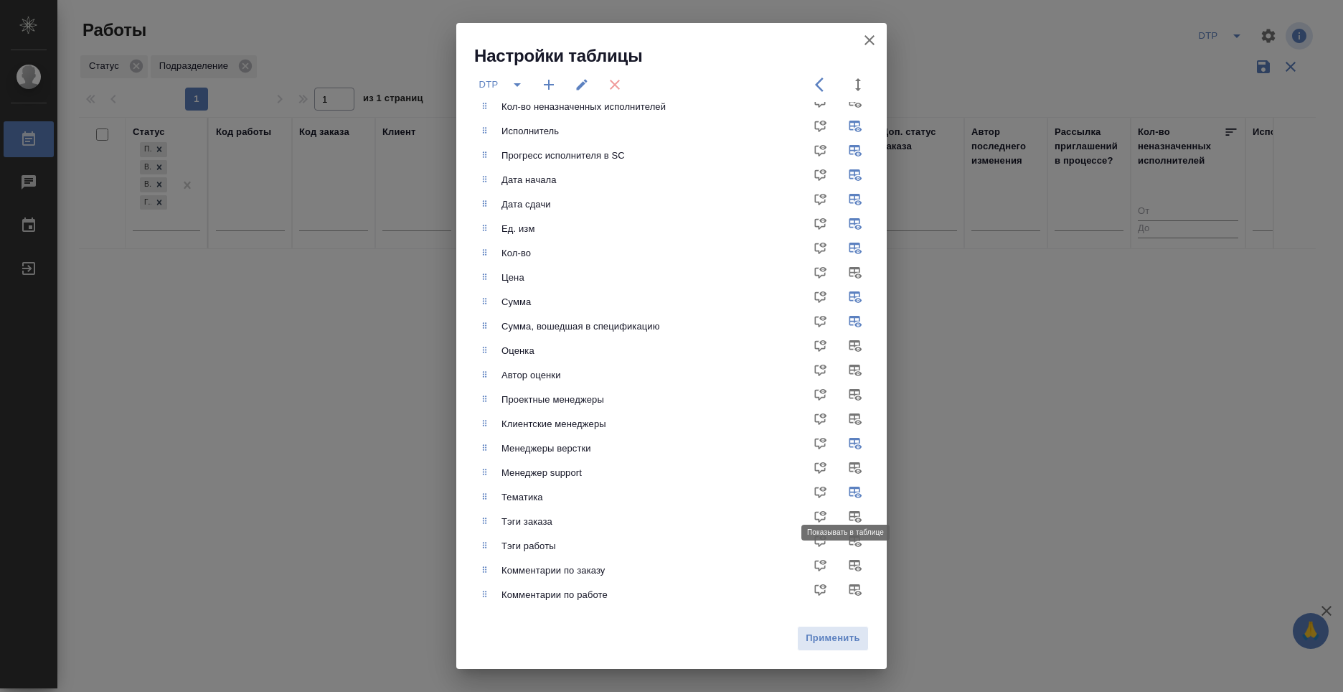
checkbox input "false"
click at [836, 634] on span "Применить" at bounding box center [833, 638] width 56 height 17
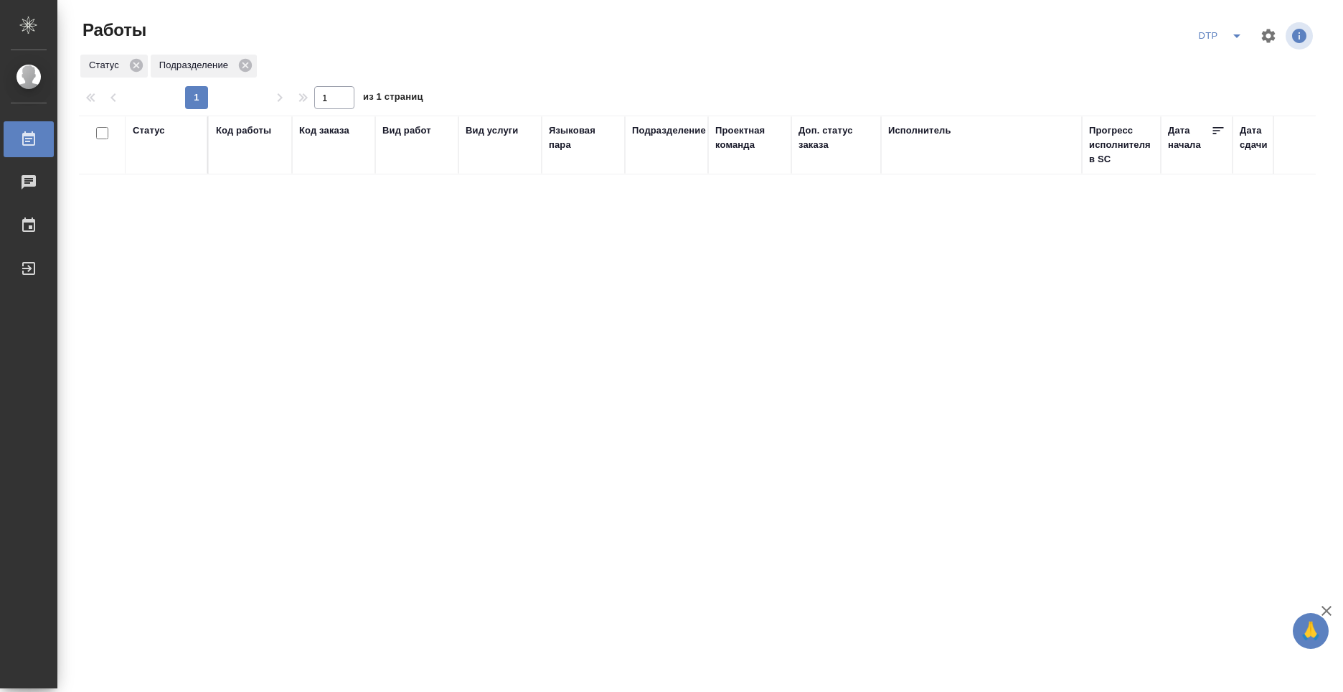
drag, startPoint x: 838, startPoint y: 373, endPoint x: 809, endPoint y: 384, distance: 31.3
click at [838, 372] on div "Статус Код работы Код заказа Вид работ Вид услуги Языковая пара Подразделение П…" at bounding box center [697, 374] width 1237 height 517
click at [364, 216] on div "Статус Код работы Код заказа Вид работ Вид услуги Языковая пара Подразделение П…" at bounding box center [697, 374] width 1237 height 517
click at [861, 316] on div "Статус Код работы Код заказа Вид работ Вид услуги Языковая пара Подразделение П…" at bounding box center [697, 374] width 1237 height 517
click at [367, 248] on div "Статус Код работы Код заказа Вид работ Вид услуги Языковая пара Подразделение П…" at bounding box center [697, 374] width 1237 height 517
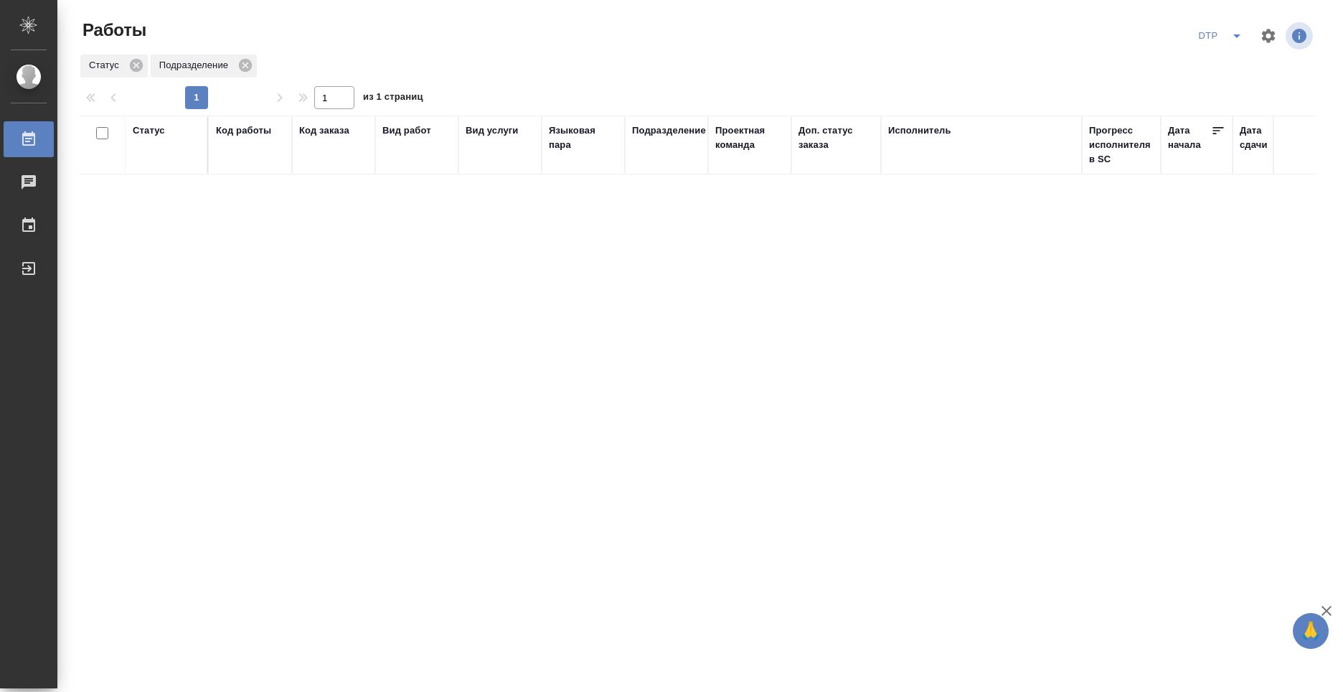
click at [249, 336] on div "Статус Код работы Код заказа Вид работ Вид услуги Языковая пара Подразделение П…" at bounding box center [697, 374] width 1237 height 517
click at [157, 146] on div "Статус" at bounding box center [166, 144] width 67 height 43
click at [155, 158] on div "Статус" at bounding box center [166, 144] width 67 height 43
click at [145, 154] on div "Статус" at bounding box center [166, 144] width 67 height 43
click at [164, 161] on div "Статус" at bounding box center [166, 144] width 67 height 43
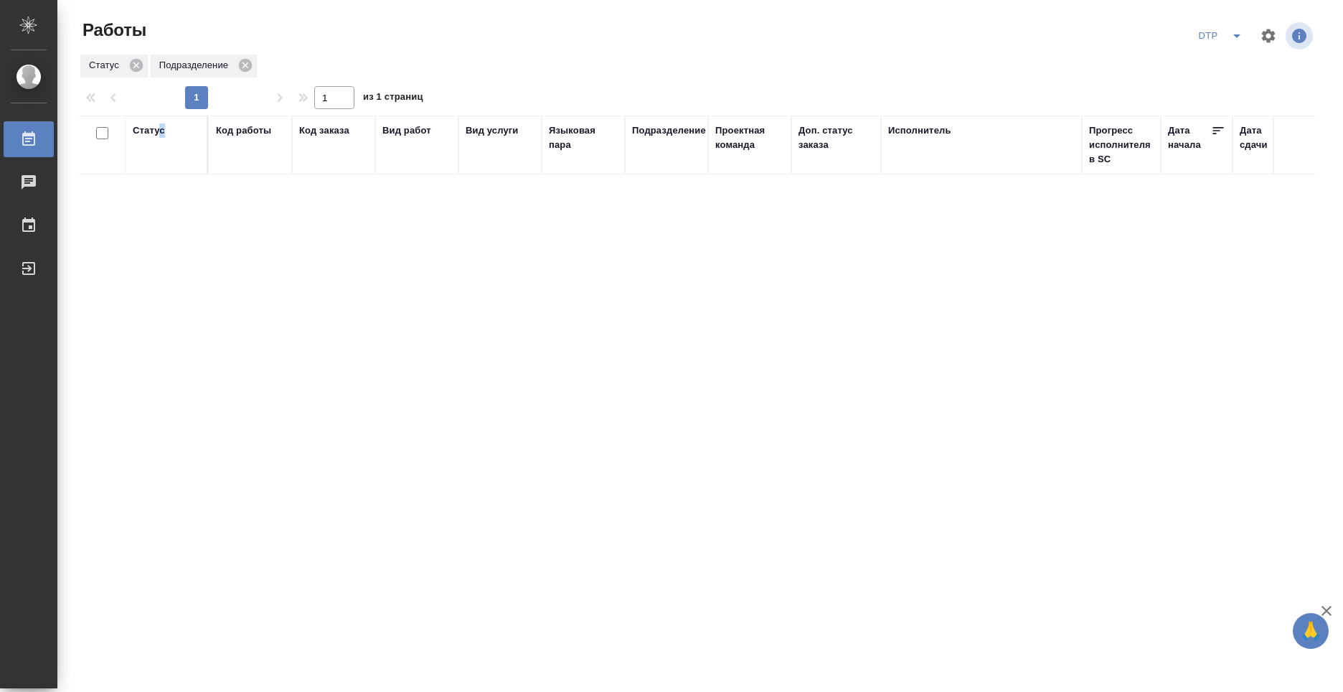
click at [159, 141] on div "Статус" at bounding box center [166, 144] width 67 height 43
click at [159, 135] on div "Статус" at bounding box center [149, 130] width 32 height 14
click at [161, 222] on div "Подбор В ожидании В работе Готов к работе" at bounding box center [154, 184] width 42 height 91
click at [505, 277] on div "Статус Подбор В ожидании В работе Готов к работе Код работы Код заказа Вид рабо…" at bounding box center [697, 375] width 1237 height 517
click at [150, 217] on div "Подбор В ожидании В работе Готов к работе" at bounding box center [154, 184] width 42 height 91
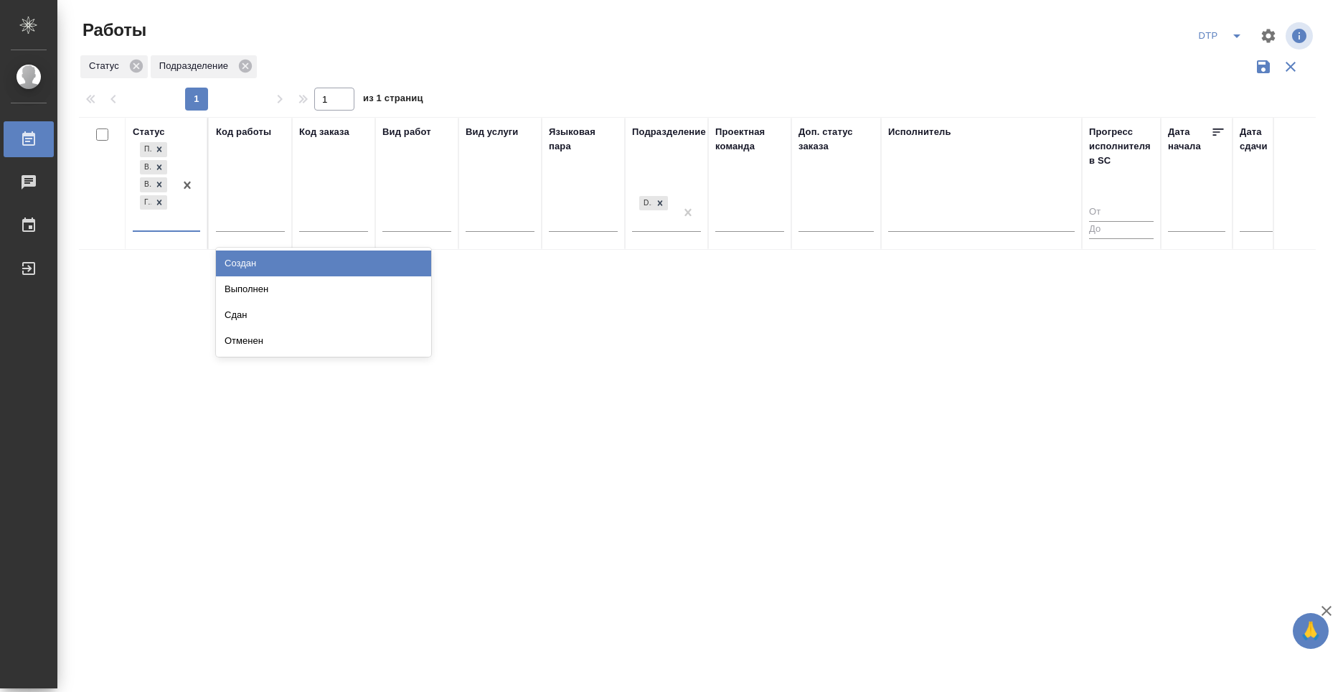
click at [150, 217] on div "Подбор В ожидании В работе Готов к работе" at bounding box center [154, 184] width 42 height 91
click at [148, 222] on div "Подбор В ожидании В работе Готов к работе" at bounding box center [154, 184] width 42 height 91
click at [395, 276] on div "Создан" at bounding box center [323, 263] width 215 height 26
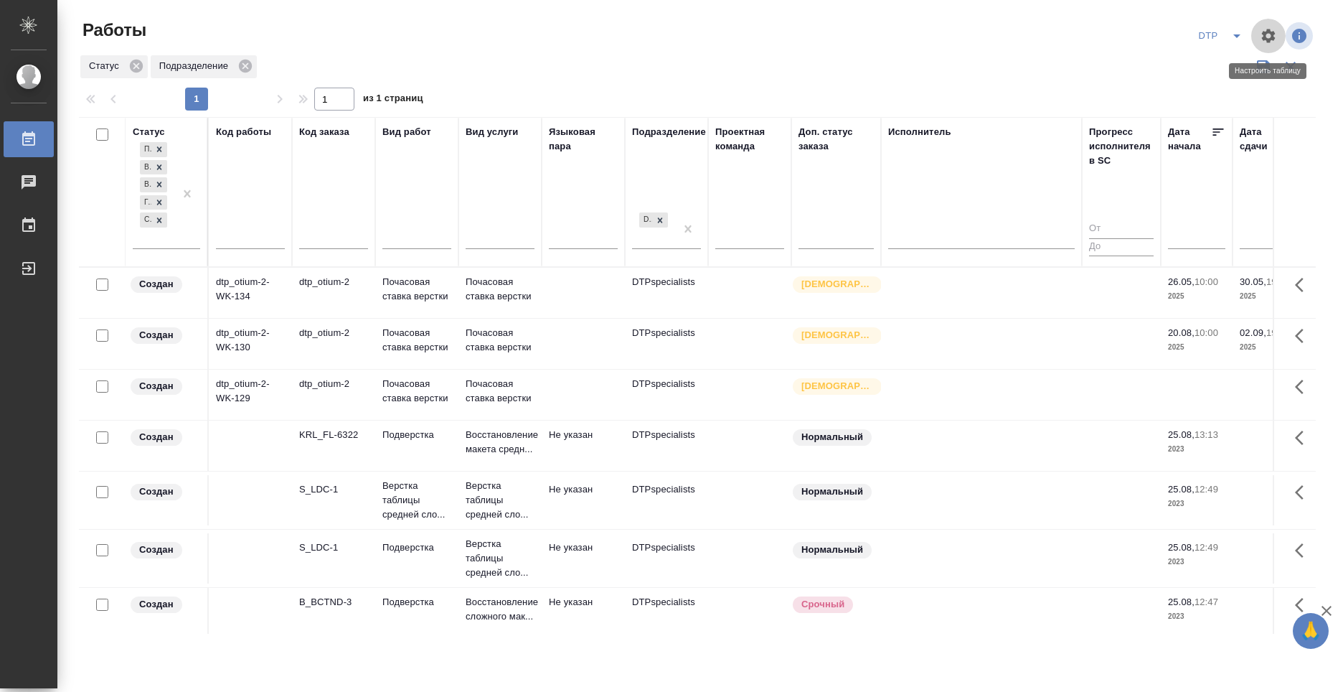
click at [1276, 34] on icon "button" at bounding box center [1268, 35] width 17 height 17
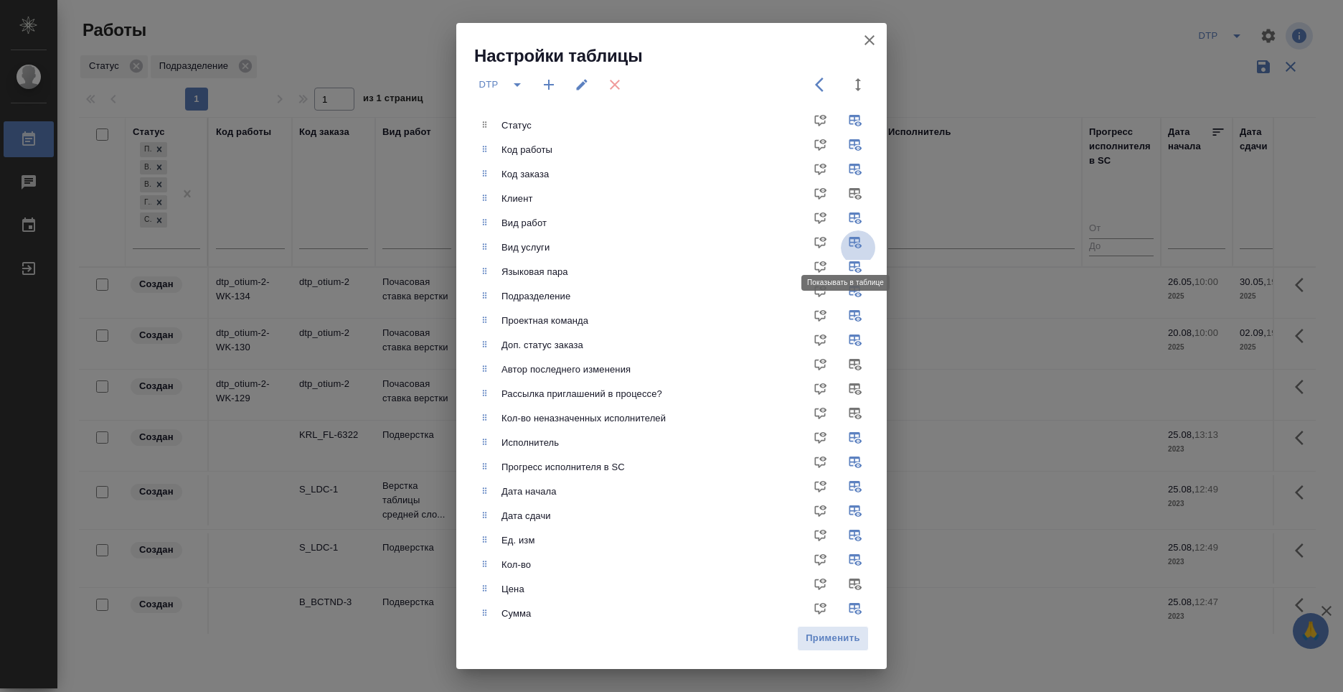
click at [847, 239] on input "checkbox" at bounding box center [858, 247] width 34 height 34
checkbox input "false"
click at [842, 643] on span "Применить" at bounding box center [833, 638] width 56 height 17
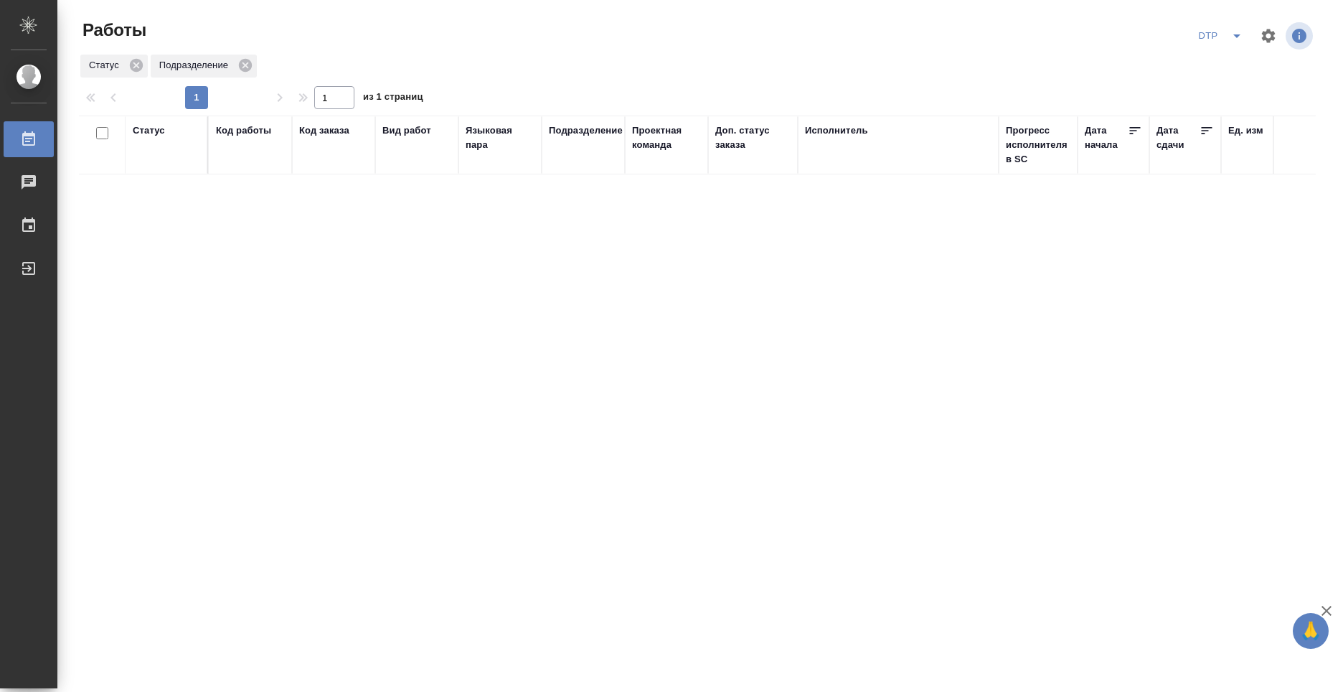
click at [164, 159] on div "Статус" at bounding box center [166, 144] width 67 height 43
click at [154, 126] on div "Статус" at bounding box center [149, 130] width 32 height 14
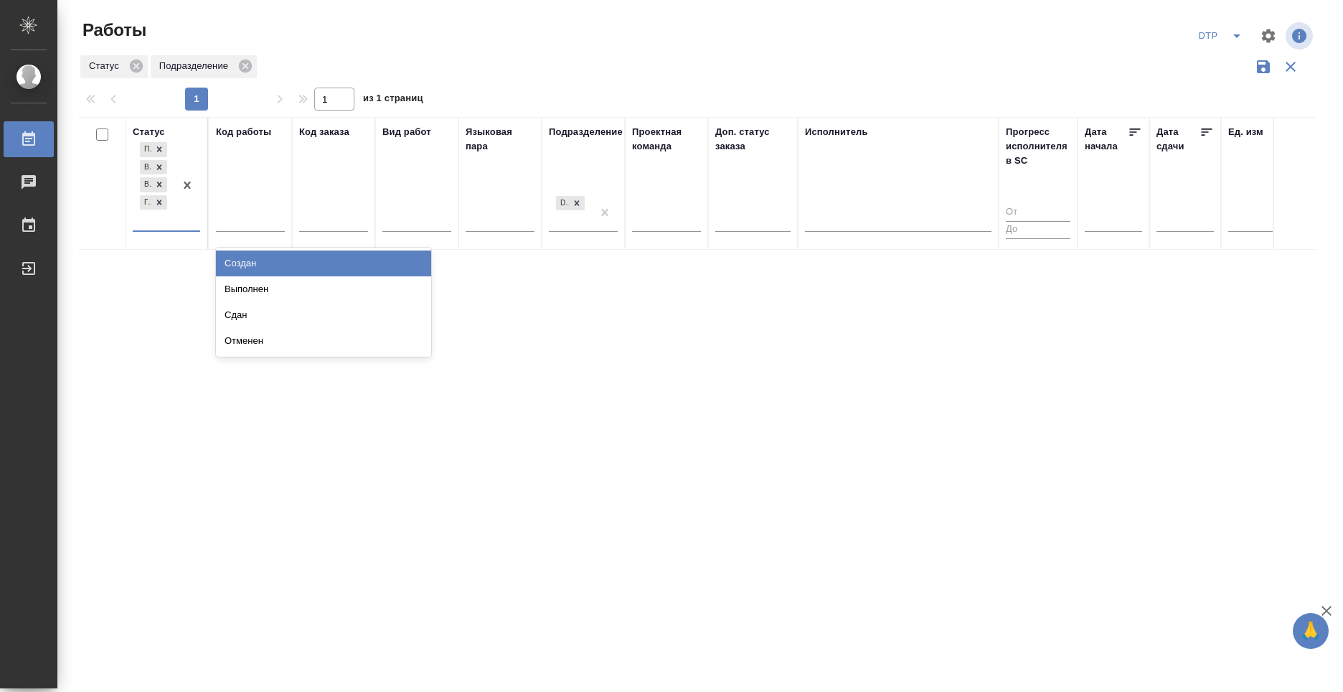
click at [160, 217] on div "Подбор В ожидании В работе [PERSON_NAME] к работе" at bounding box center [154, 184] width 42 height 91
click at [131, 230] on th "Статус Подбор В ожидании В работе Готов к работе" at bounding box center [167, 183] width 83 height 132
click at [157, 230] on div "Подбор В ожидании В работе [PERSON_NAME] к работе" at bounding box center [154, 184] width 42 height 91
drag, startPoint x: 345, startPoint y: 265, endPoint x: 427, endPoint y: 263, distance: 81.8
click at [427, 263] on div "Создан" at bounding box center [323, 263] width 215 height 26
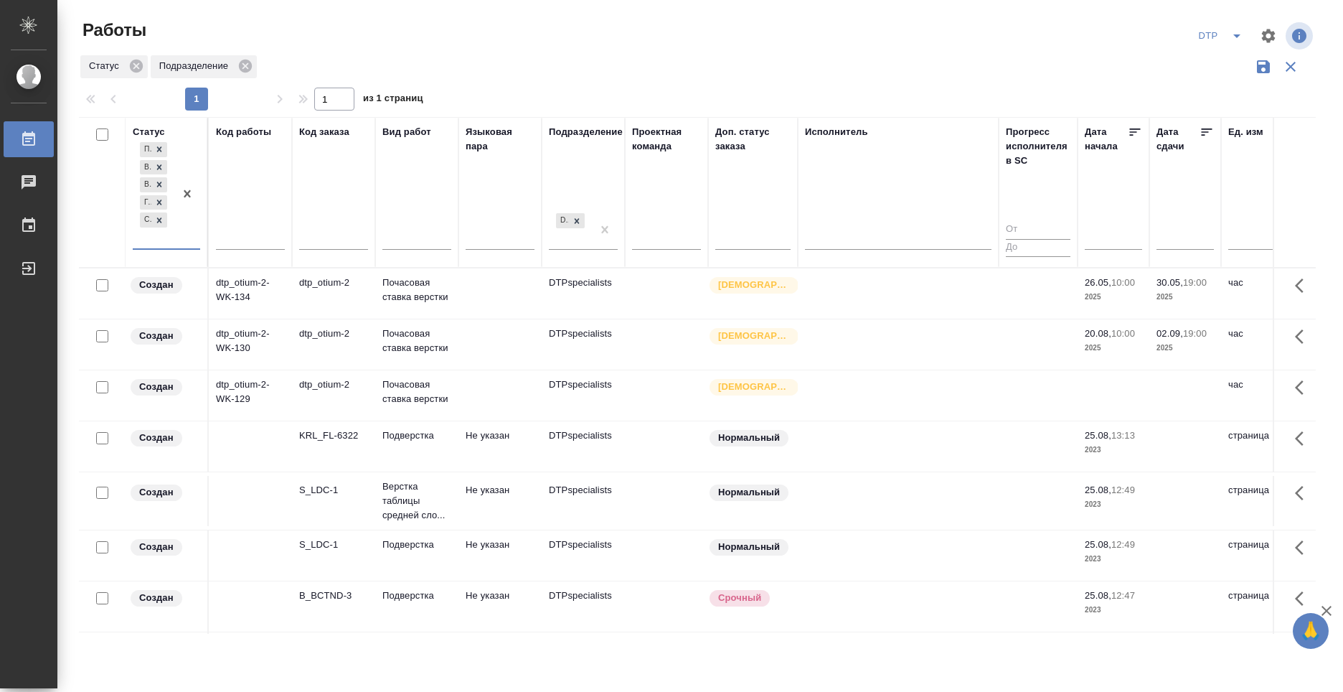
click at [198, 245] on th "Статус option Создан, selected. 0 results available. Select is focused ,type to…" at bounding box center [167, 192] width 83 height 151
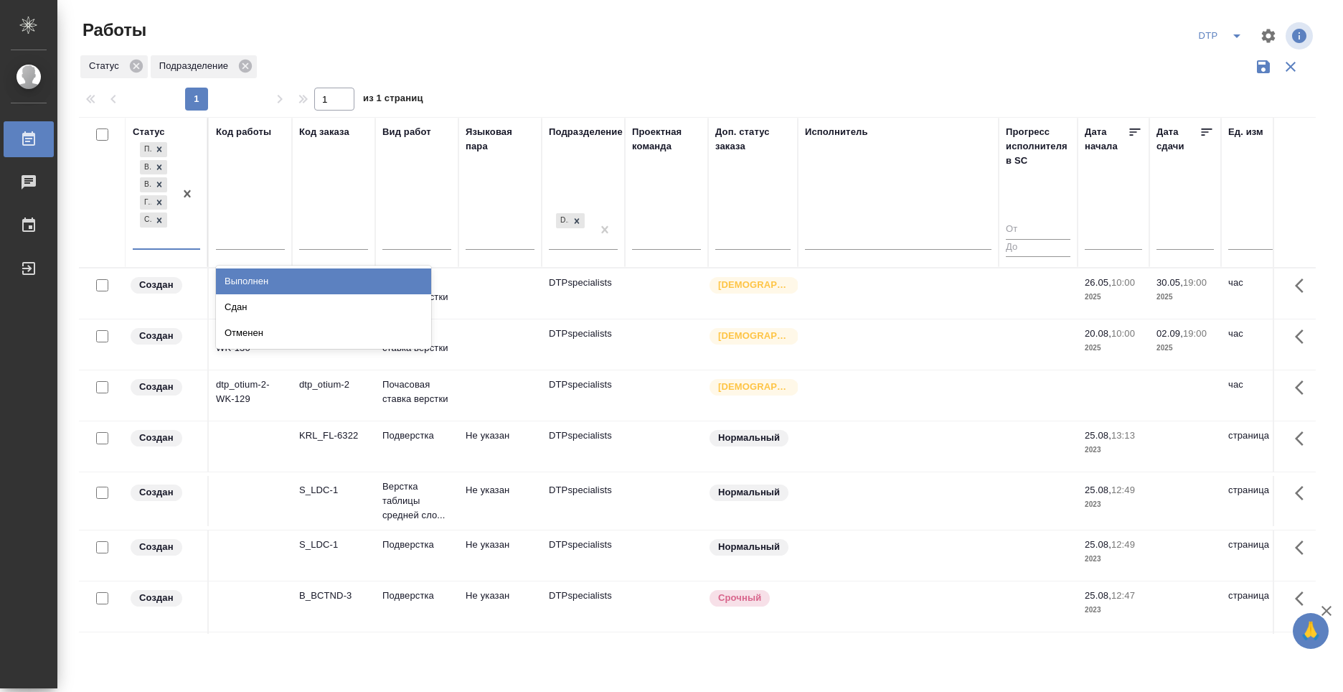
click at [197, 248] on div "Подбор В ожидании В работе Готов к работе Создан" at bounding box center [166, 194] width 67 height 110
drag, startPoint x: 413, startPoint y: 279, endPoint x: 331, endPoint y: 278, distance: 81.8
click at [413, 279] on div "Выполнен" at bounding box center [323, 281] width 215 height 26
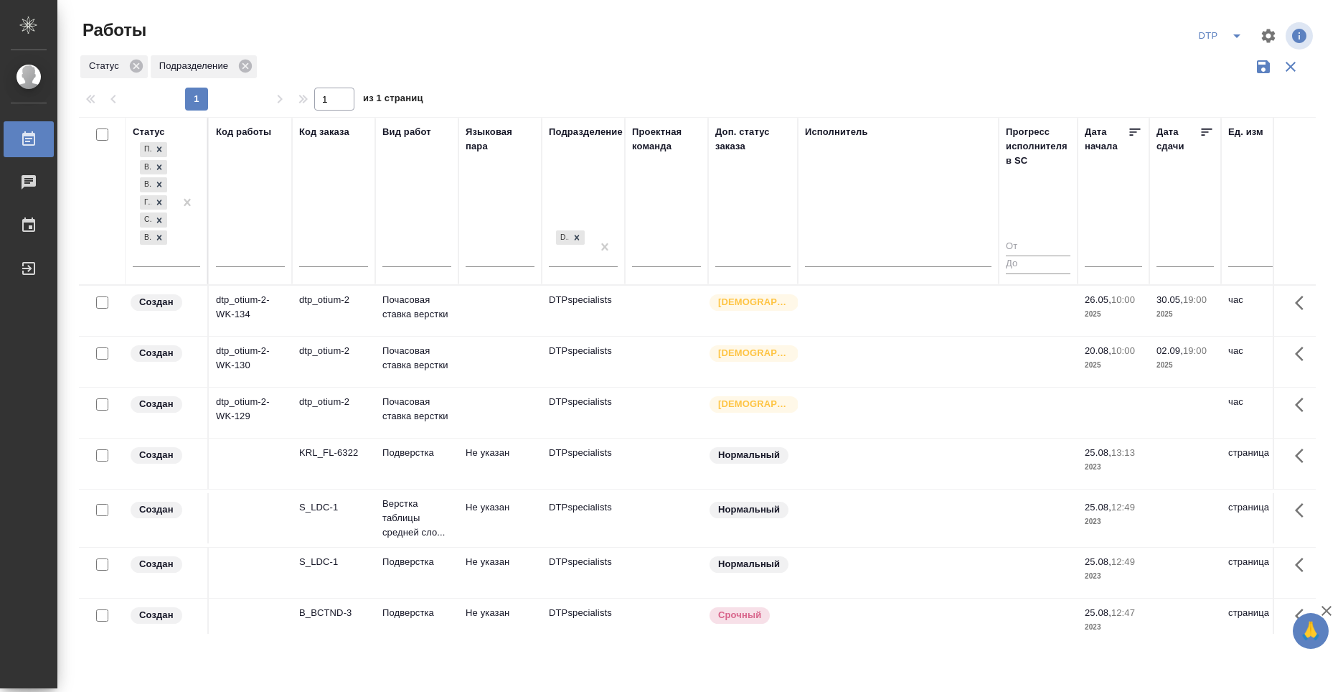
click at [405, 212] on div "Вид работ" at bounding box center [416, 201] width 69 height 152
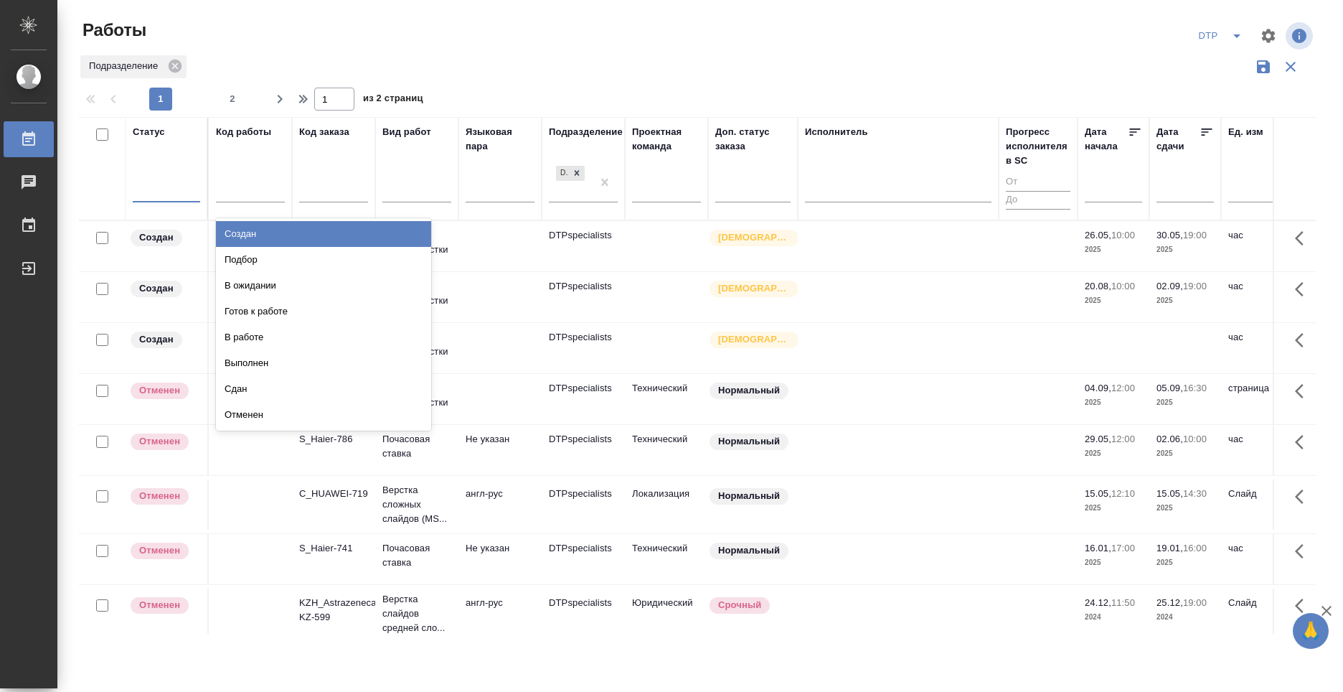
click at [174, 202] on div at bounding box center [166, 188] width 67 height 27
type input "s.klimentovskii@awatera.com"
click at [141, 185] on input "text" at bounding box center [140, 187] width 1 height 10
click at [133, 199] on div at bounding box center [166, 188] width 67 height 27
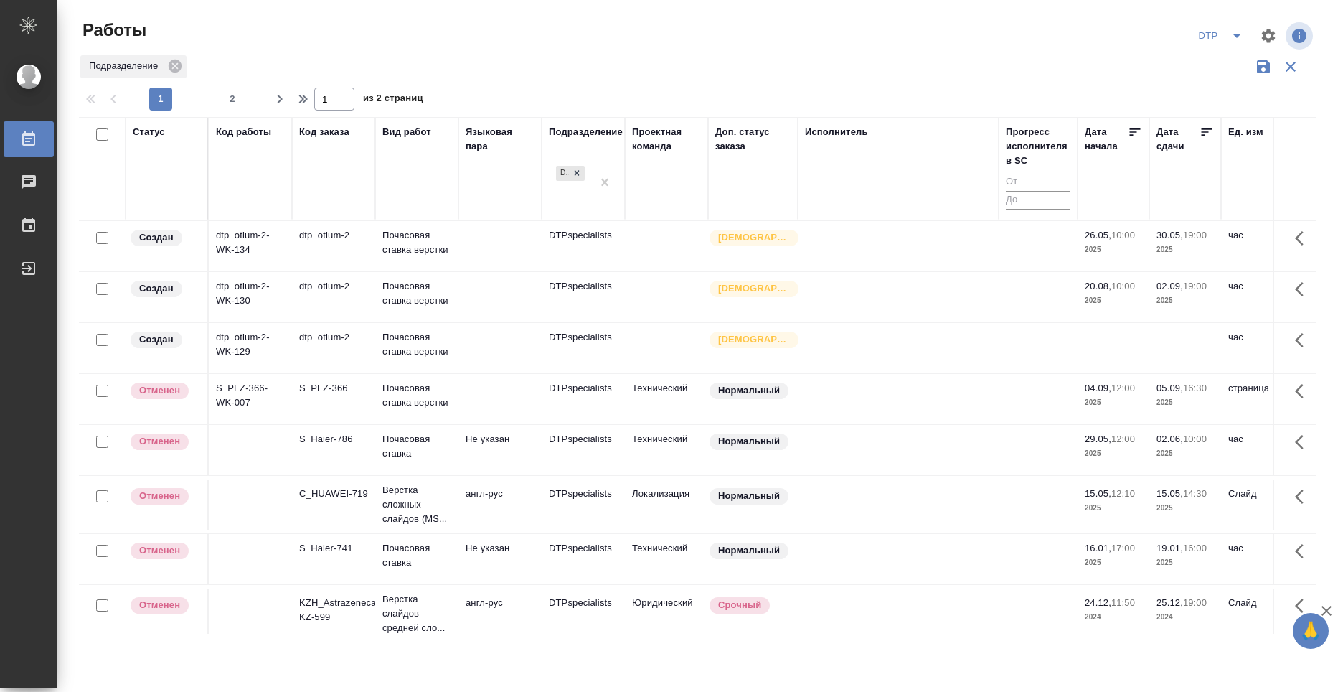
click at [133, 202] on div at bounding box center [166, 193] width 67 height 37
click at [182, 199] on div at bounding box center [166, 188] width 67 height 27
click at [134, 201] on div at bounding box center [166, 188] width 67 height 27
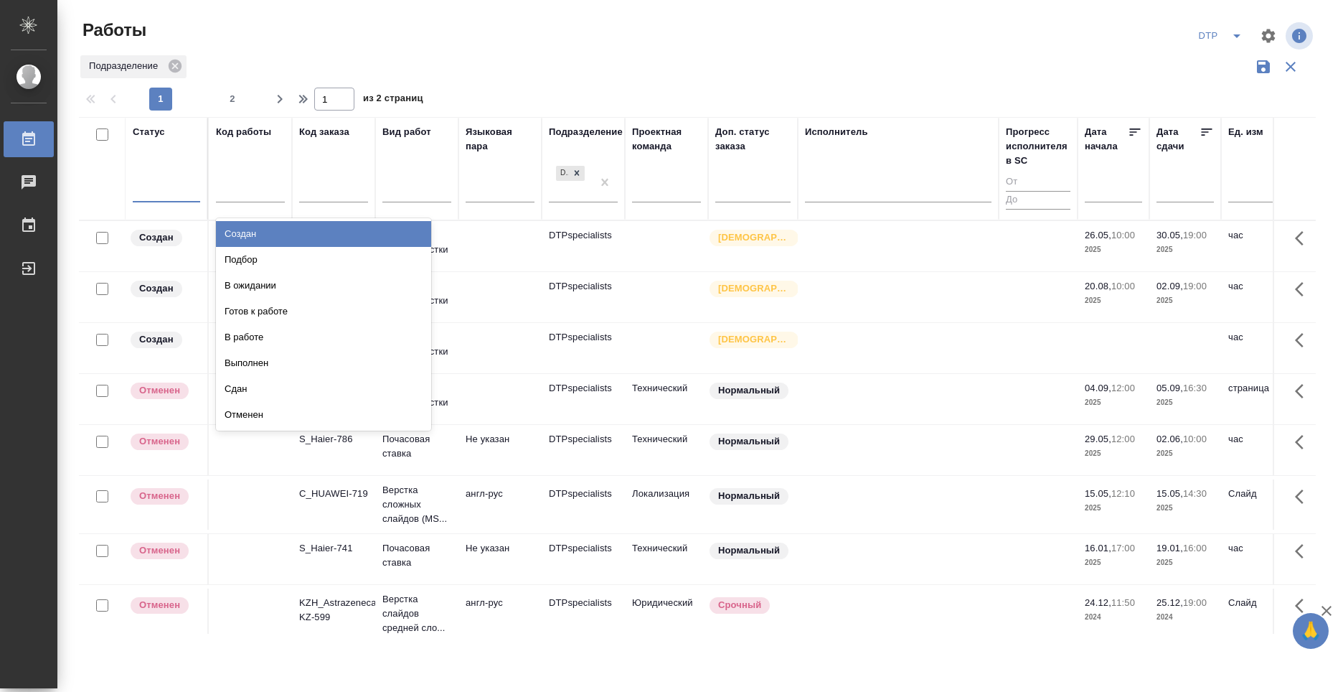
click at [136, 202] on div at bounding box center [166, 188] width 67 height 27
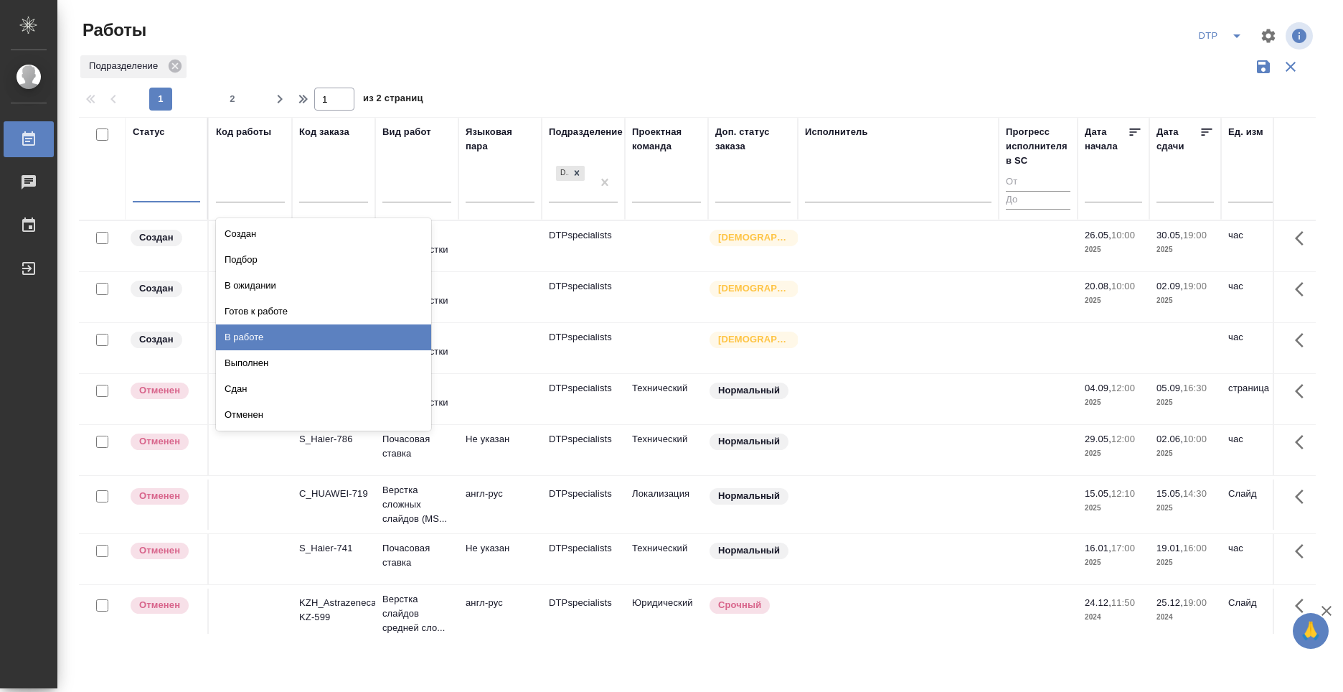
drag, startPoint x: 283, startPoint y: 331, endPoint x: 222, endPoint y: 281, distance: 79.6
click at [283, 331] on div "В работе" at bounding box center [323, 337] width 215 height 26
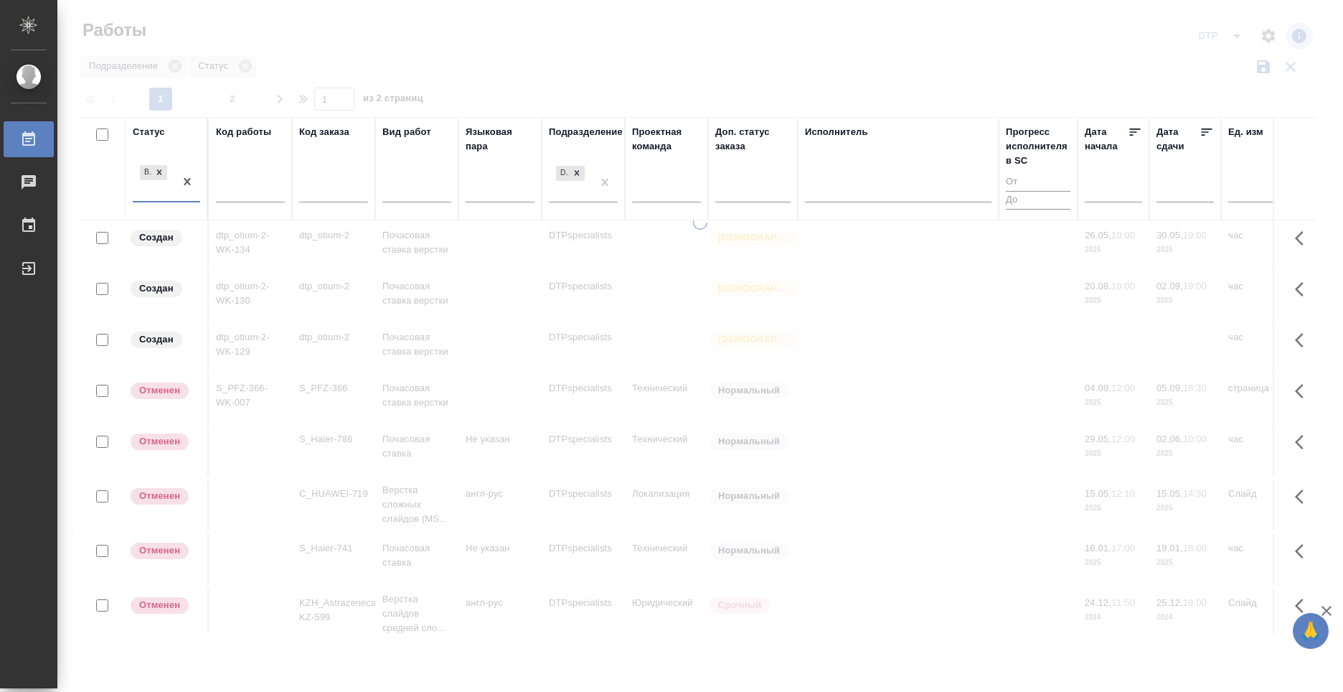
click at [134, 200] on div "В работе" at bounding box center [154, 181] width 42 height 39
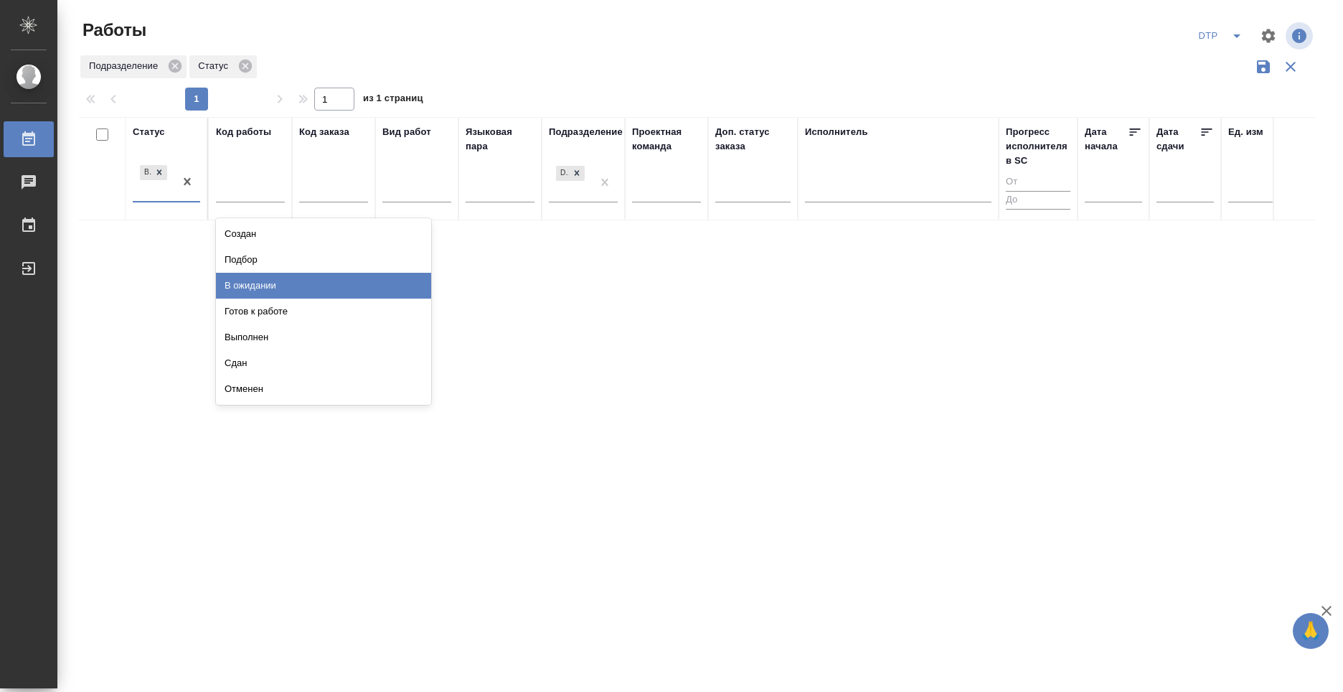
click at [309, 287] on div "В ожидании" at bounding box center [323, 286] width 215 height 26
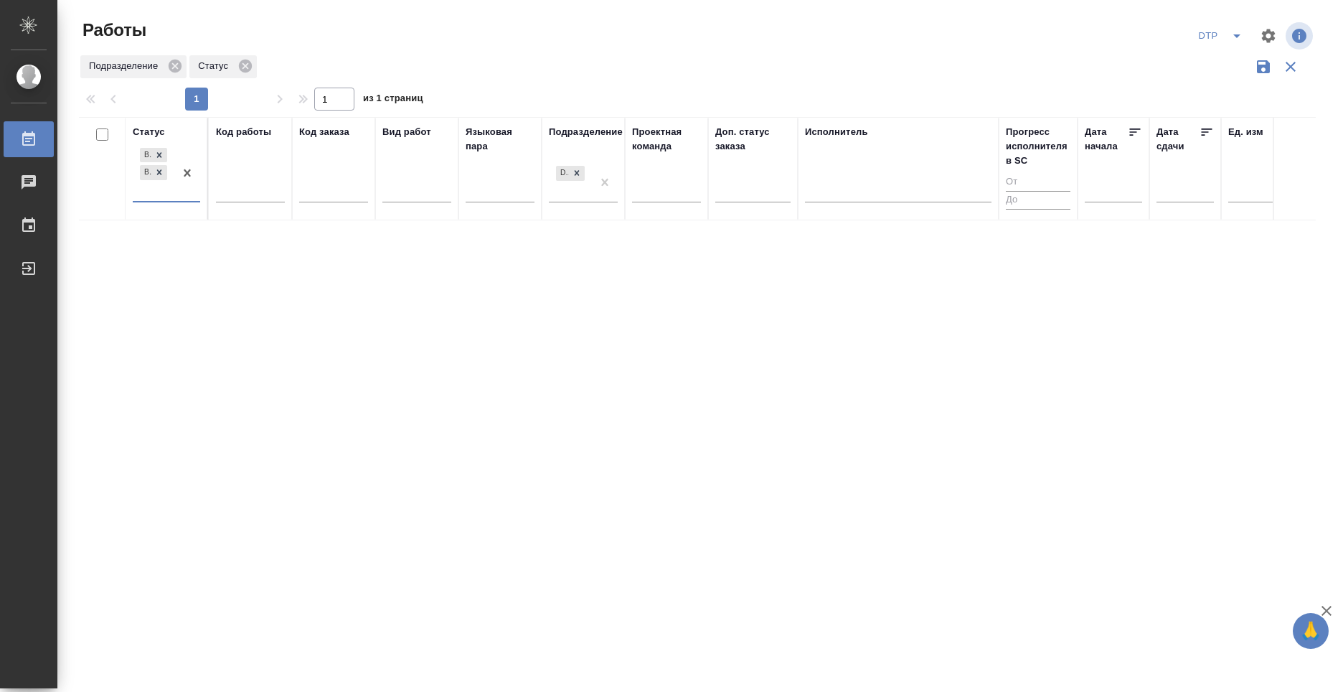
click at [133, 202] on div "option В ожидании, selected. 0 results available. Select is focused ,type to re…" at bounding box center [166, 178] width 67 height 67
click at [136, 202] on div "В работе В ожидании" at bounding box center [166, 179] width 67 height 67
click at [149, 197] on div "В работе В ожидании" at bounding box center [154, 173] width 42 height 56
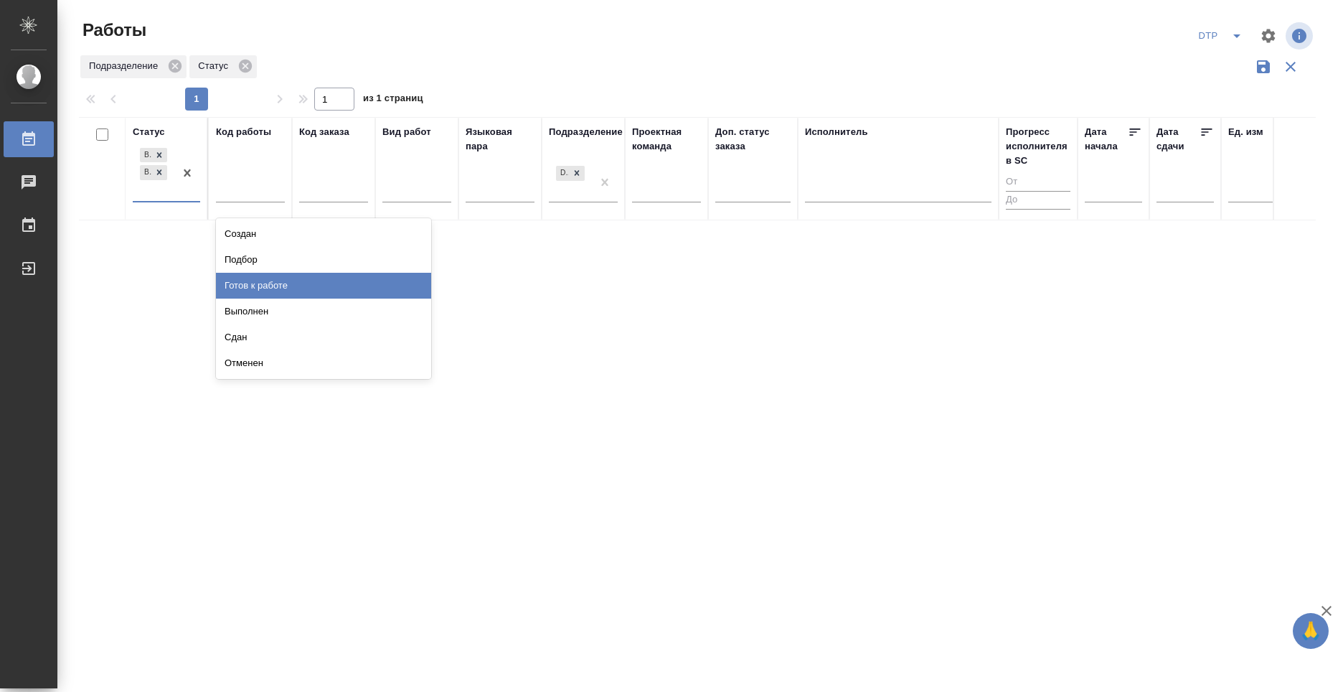
click at [327, 283] on div "Готов к работе" at bounding box center [323, 286] width 215 height 26
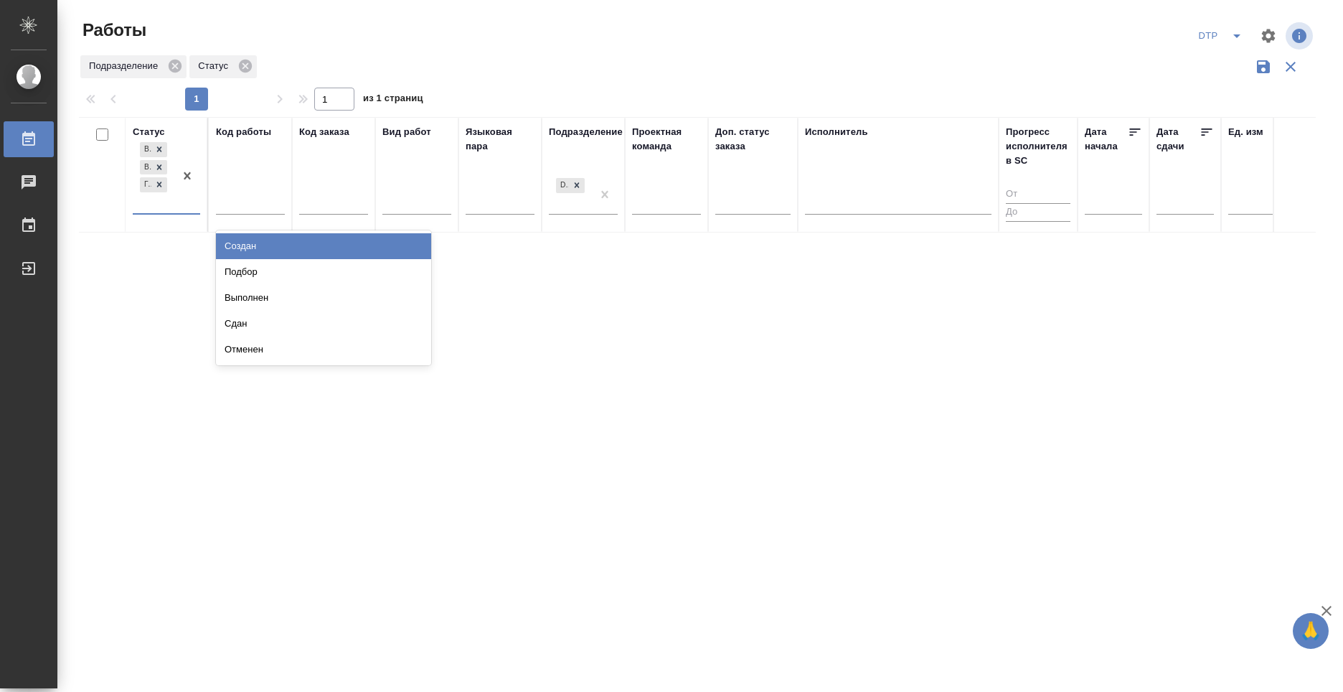
click at [133, 212] on div "В работе В ожидании Готов к работе" at bounding box center [154, 176] width 42 height 74
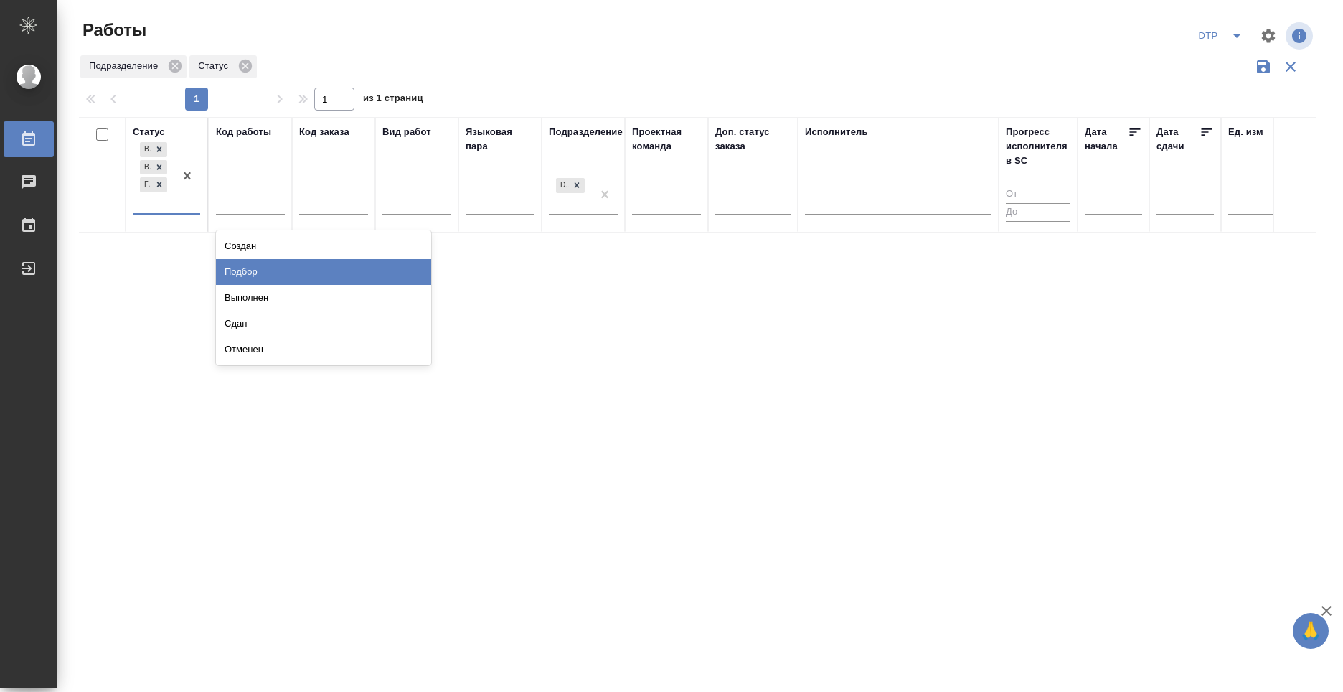
click at [381, 264] on div "Подбор" at bounding box center [323, 272] width 215 height 26
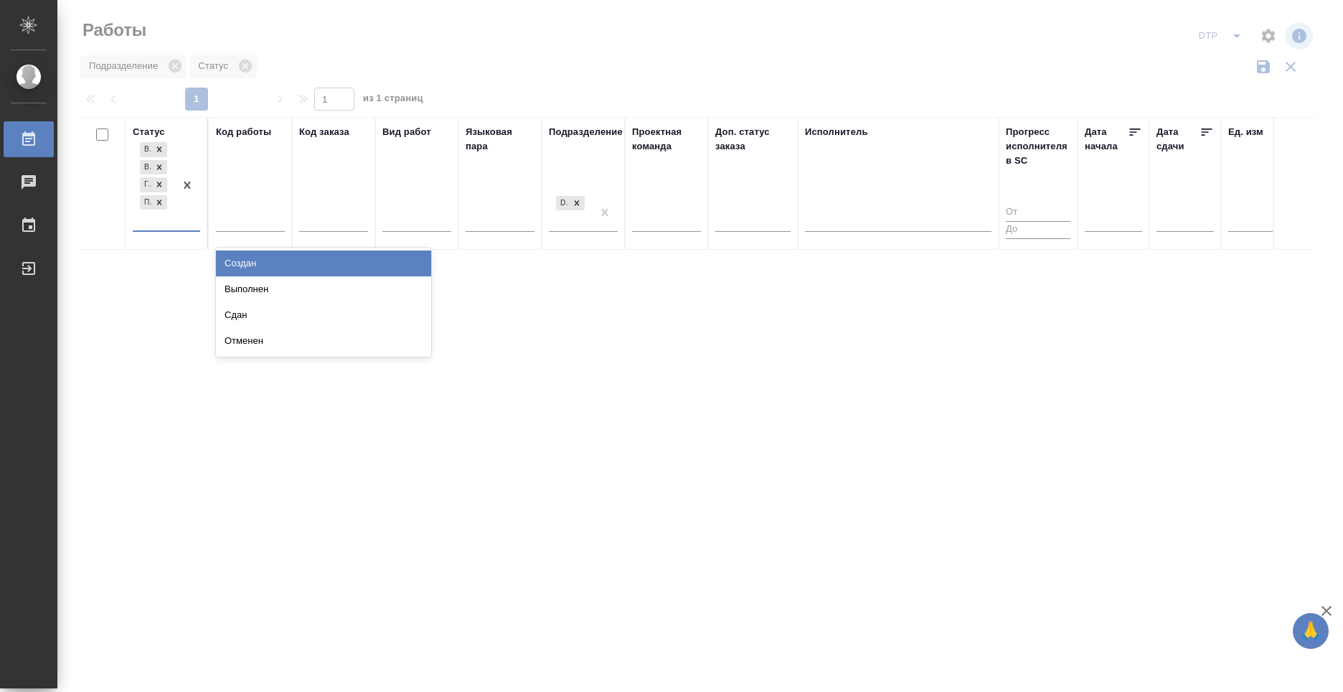
click at [133, 232] on div "В работе В ожидании Готов к работе Подбор" at bounding box center [166, 185] width 67 height 93
click at [417, 259] on div "Создан" at bounding box center [323, 263] width 215 height 26
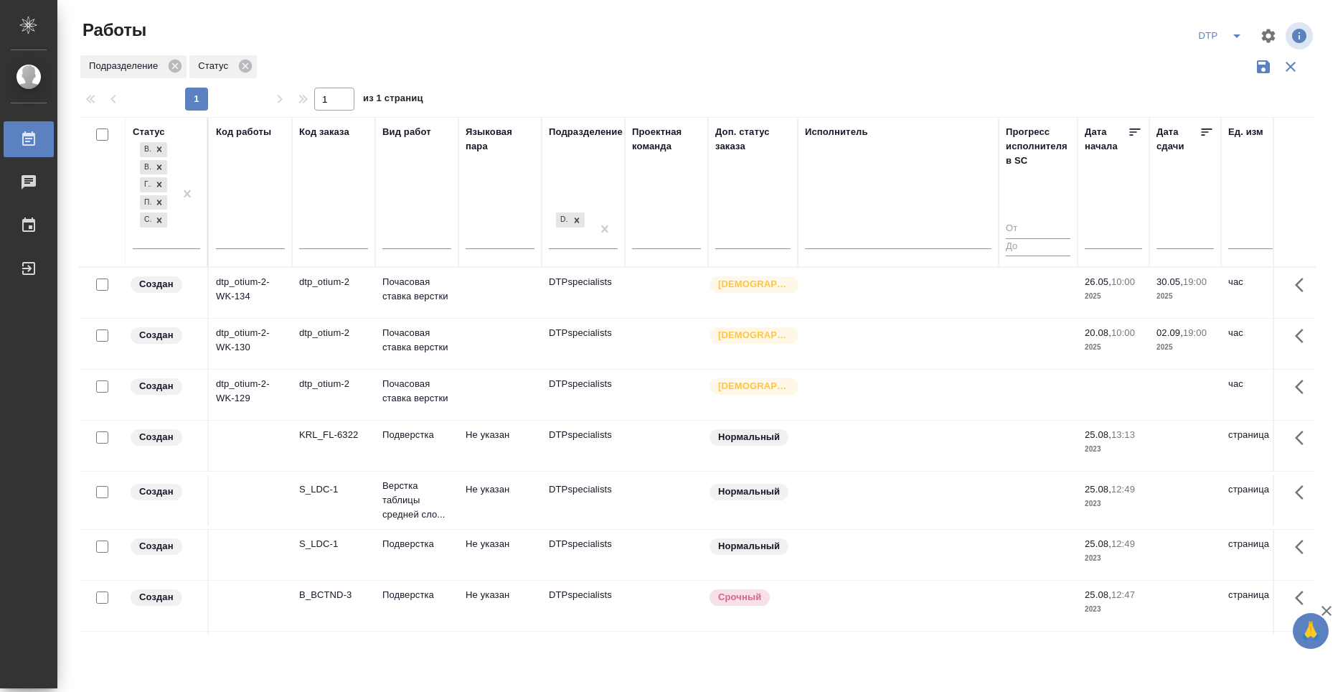
drag, startPoint x: 377, startPoint y: 270, endPoint x: 333, endPoint y: 344, distance: 86.9
click at [331, 340] on div "dtp_otium-2" at bounding box center [333, 333] width 69 height 14
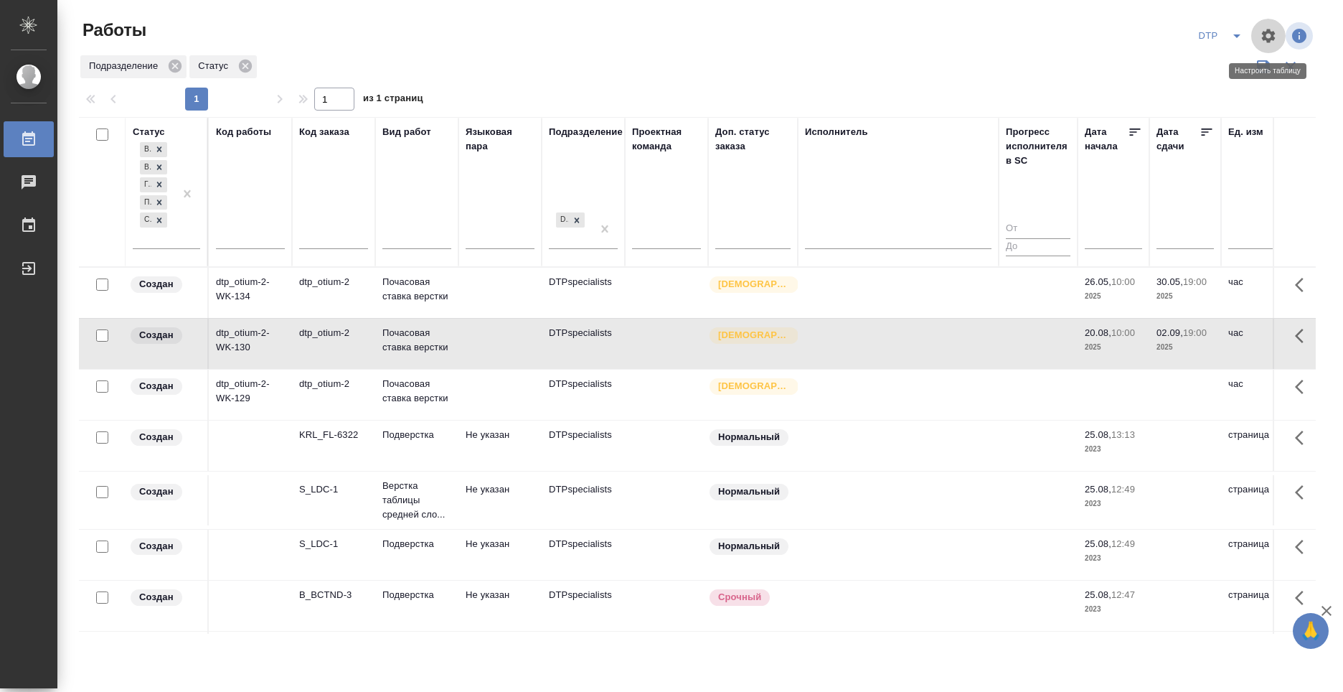
click at [1273, 38] on icon "button" at bounding box center [1269, 36] width 14 height 14
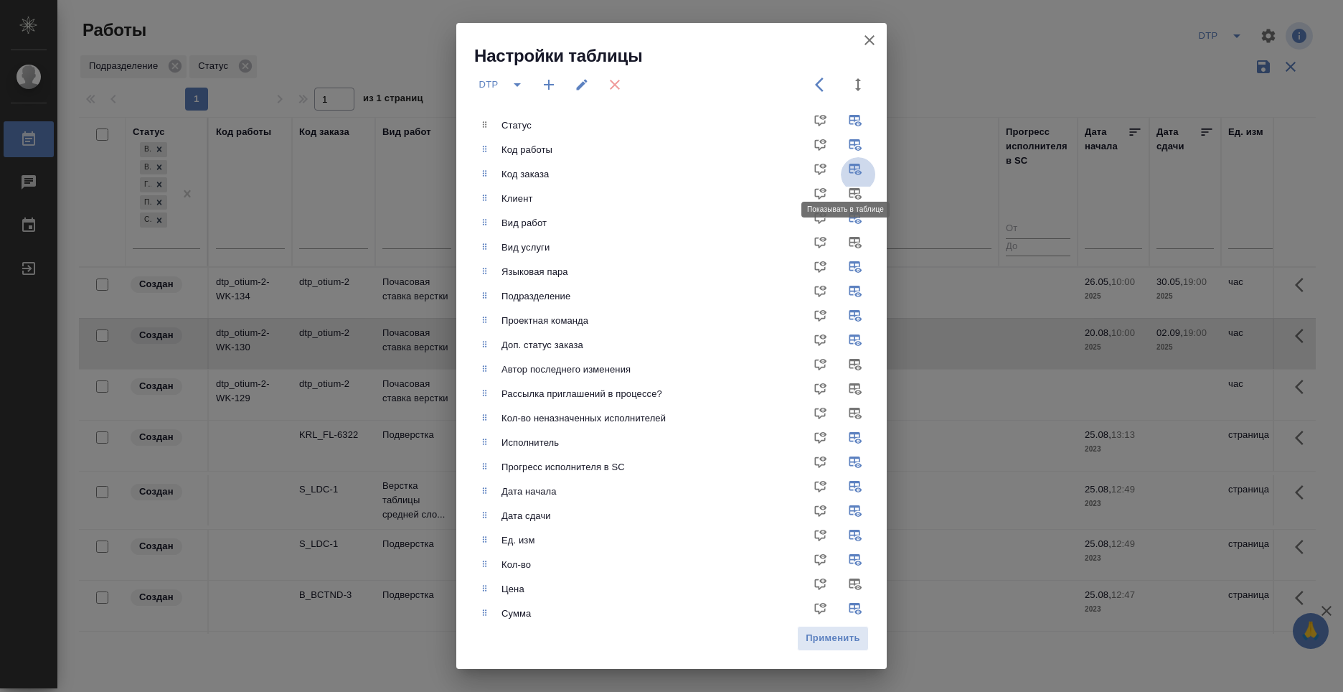
click at [847, 166] on input "checkbox" at bounding box center [858, 174] width 34 height 34
checkbox input "false"
click at [829, 633] on span "Применить" at bounding box center [833, 638] width 56 height 17
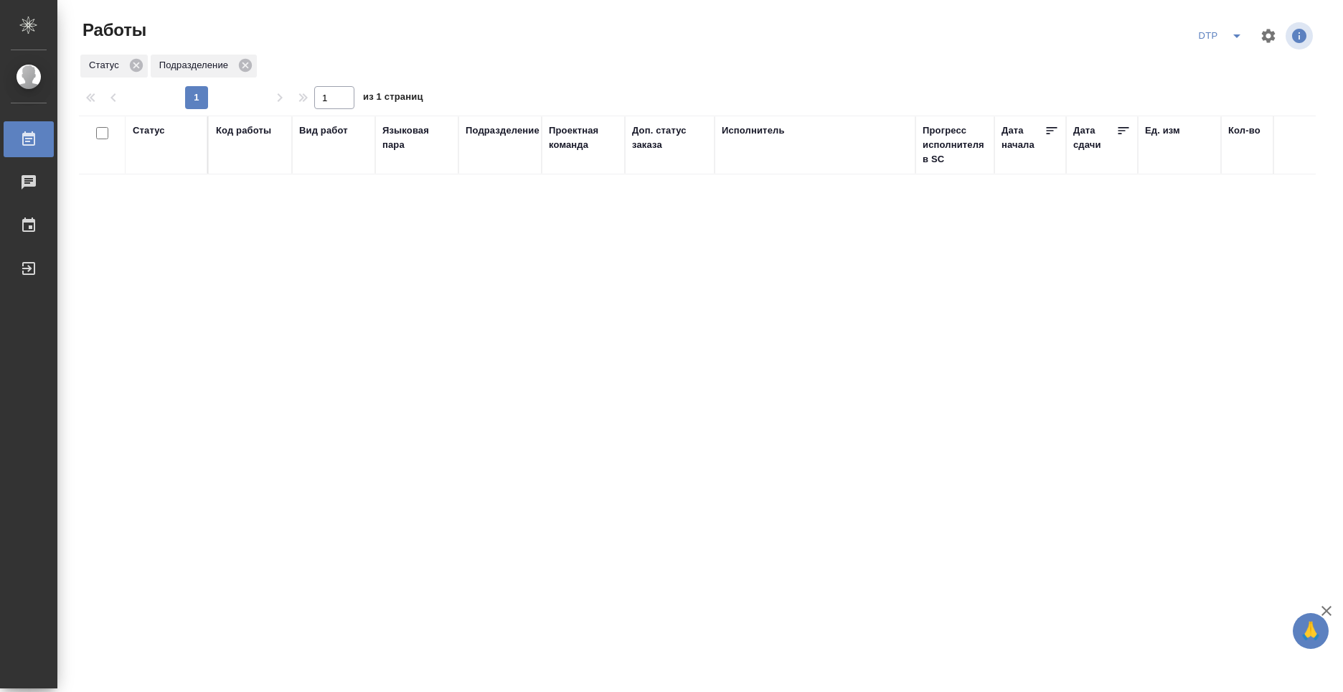
click at [164, 142] on div "Статус" at bounding box center [166, 144] width 67 height 43
click at [161, 138] on div "Статус" at bounding box center [166, 144] width 67 height 43
click at [156, 129] on div "Статус" at bounding box center [149, 130] width 32 height 14
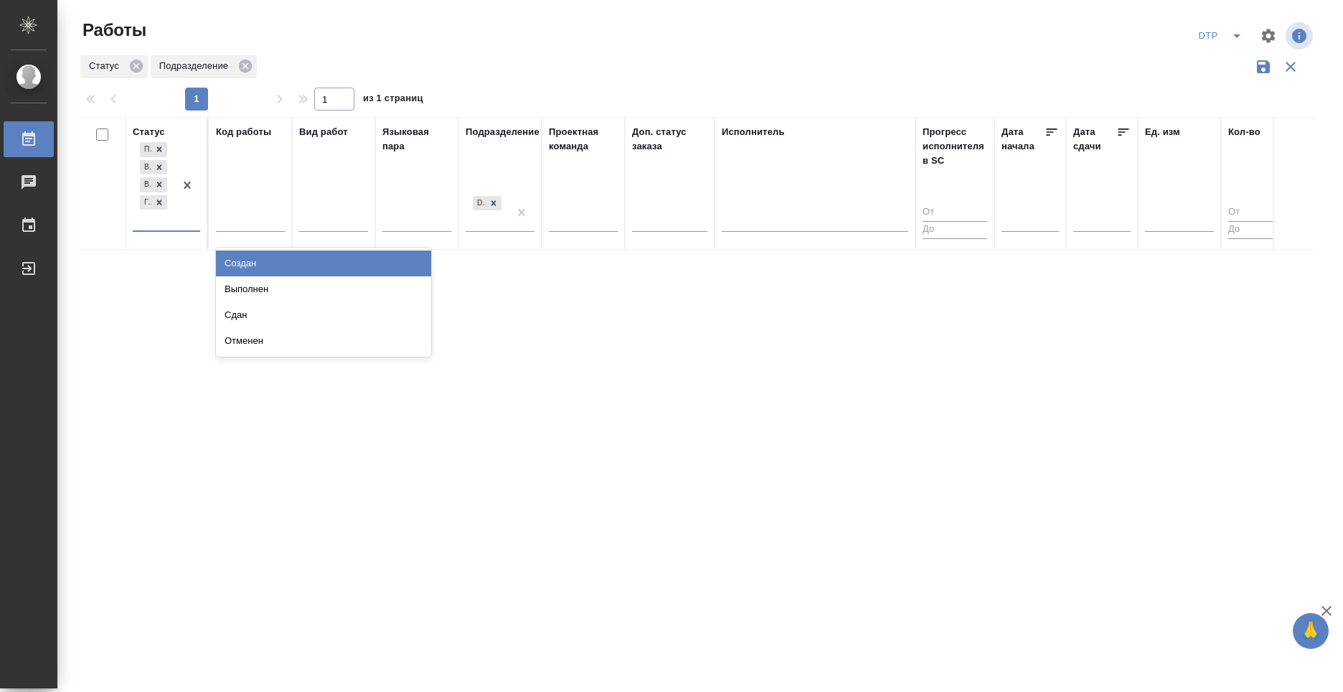
click at [161, 232] on div "Подбор В ожидании В работе Готов к работе" at bounding box center [166, 185] width 67 height 93
click at [136, 225] on div "Подбор В ожидании В работе Готов к работе" at bounding box center [154, 184] width 42 height 91
click at [131, 305] on div "Статус 0 results available. Select is focused ,type to refine list, press Down …" at bounding box center [697, 375] width 1237 height 517
click at [147, 222] on div "Подбор В ожидании В работе Готов к работе" at bounding box center [154, 184] width 42 height 91
click at [411, 260] on div "Создан" at bounding box center [323, 263] width 215 height 26
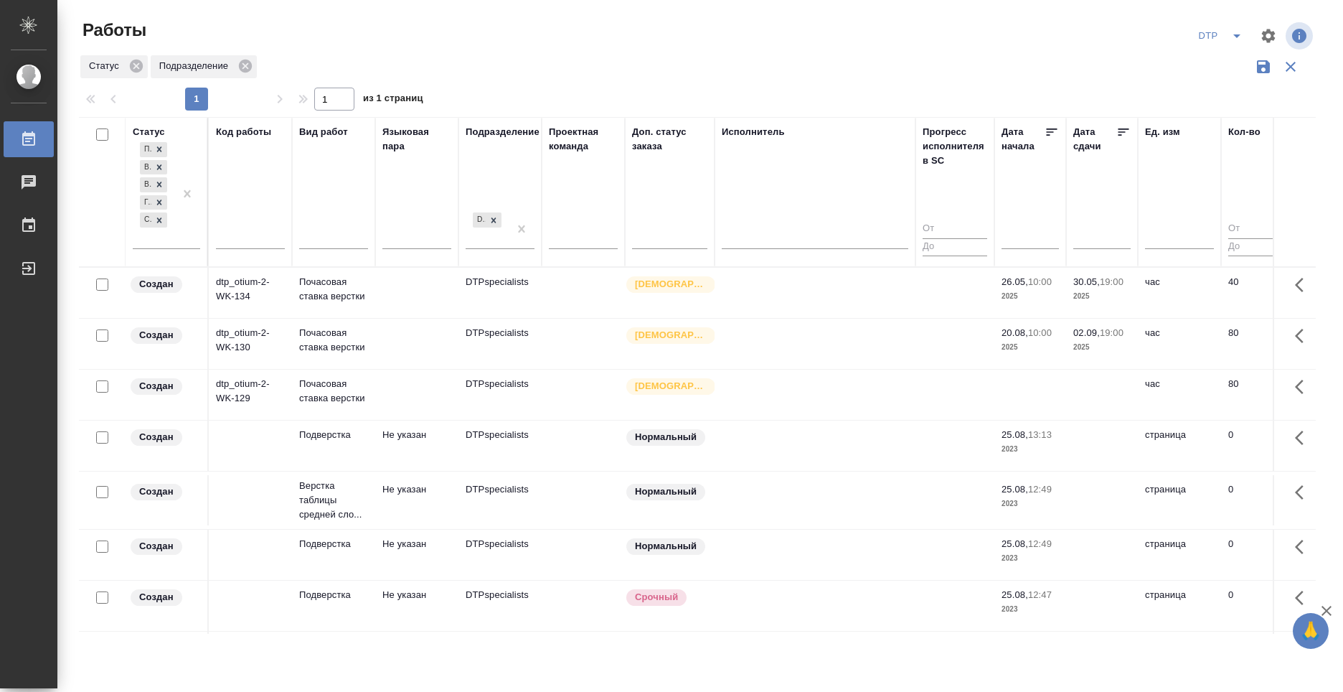
click at [771, 67] on div "Статус Подразделение" at bounding box center [697, 66] width 1237 height 27
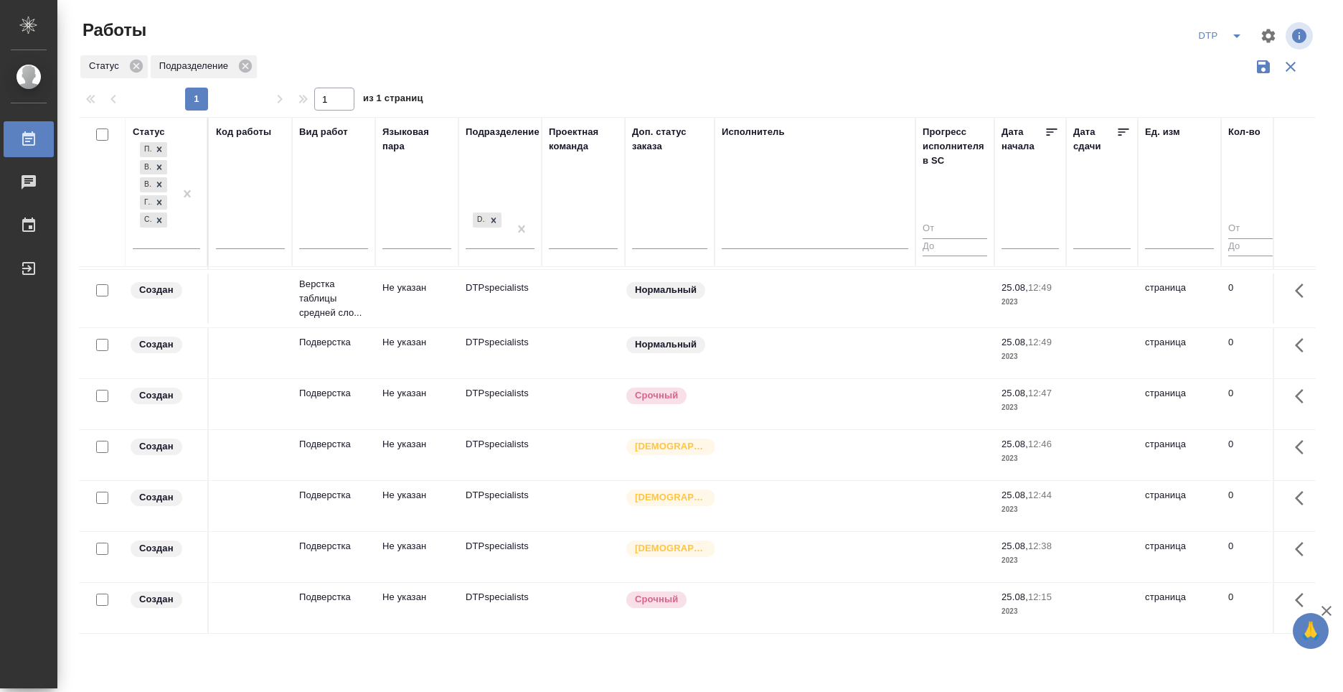
click at [641, 386] on div "Срочный" at bounding box center [666, 395] width 83 height 19
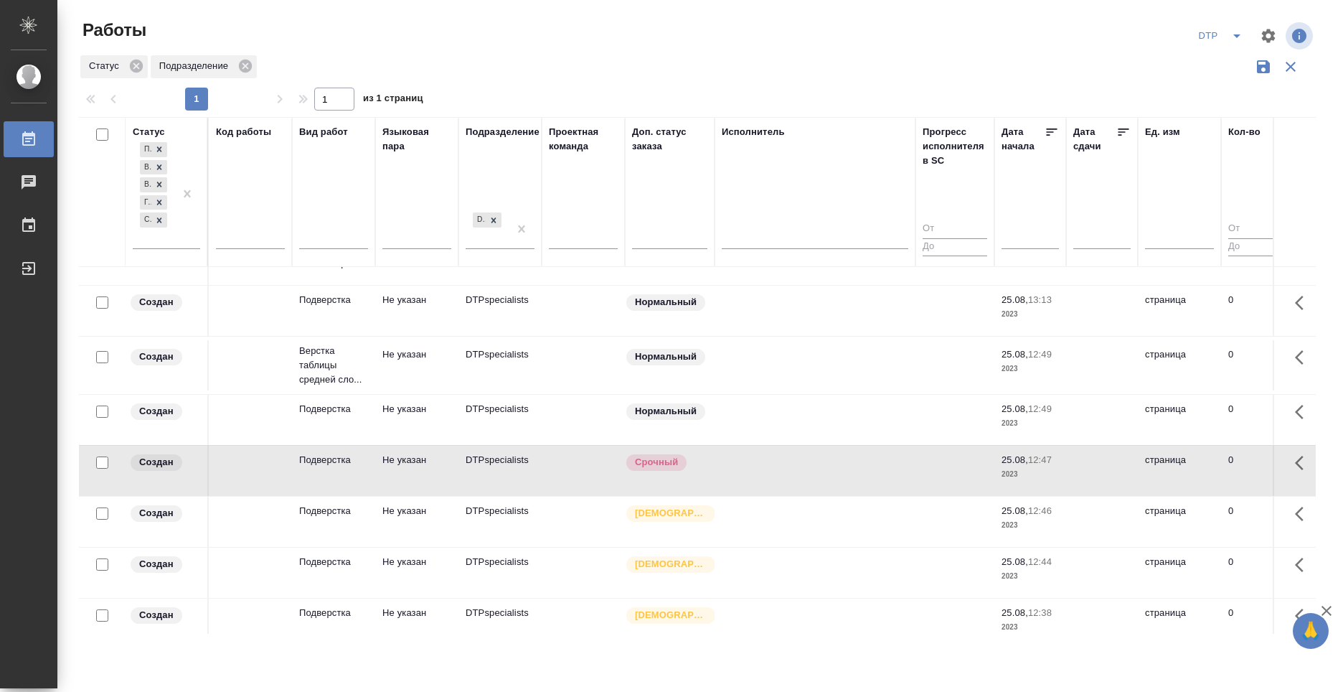
scroll to position [0, 0]
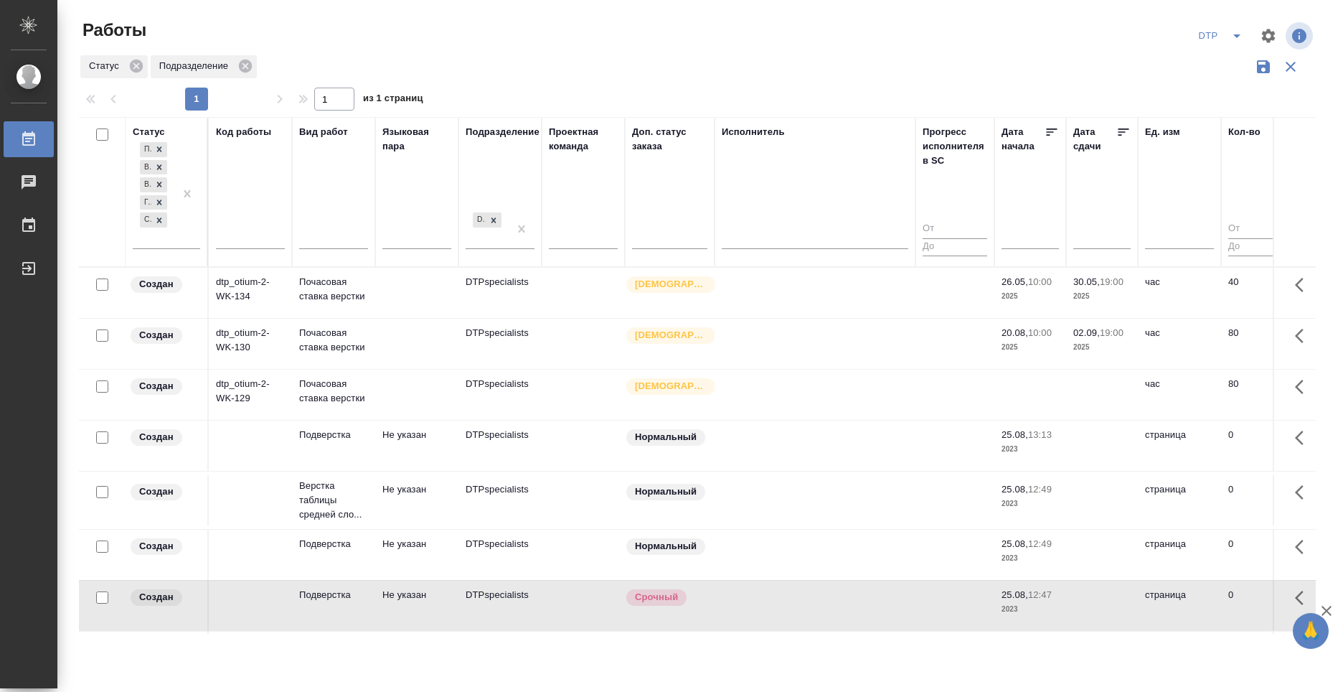
click at [1267, 39] on icon "button" at bounding box center [1269, 36] width 14 height 14
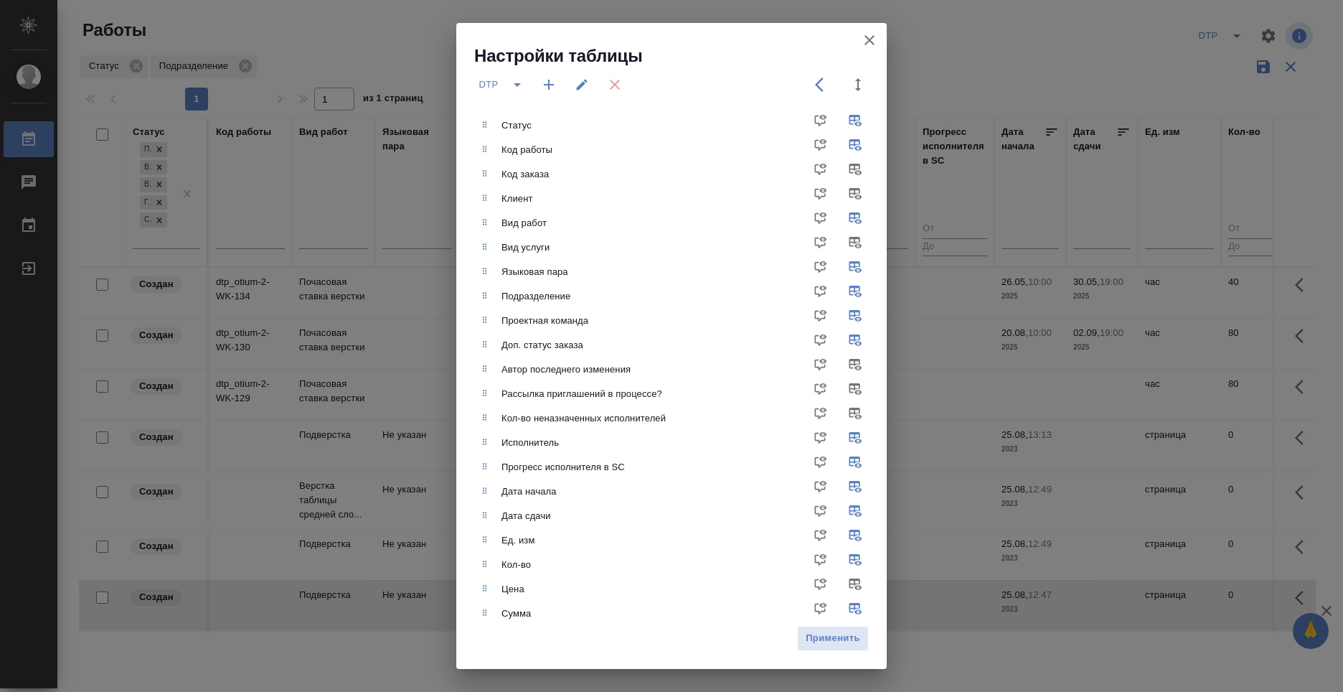
click at [994, 80] on div "Настройки таблицы DTP Статус Код работы Код заказа Клиент Вид работ Вид услуги …" at bounding box center [671, 346] width 1343 height 692
click at [1258, 62] on div "Настройки таблицы DTP Статус Код работы Код заказа Клиент Вид работ Вид услуги …" at bounding box center [671, 346] width 1343 height 692
click at [876, 31] on button "button" at bounding box center [869, 40] width 34 height 34
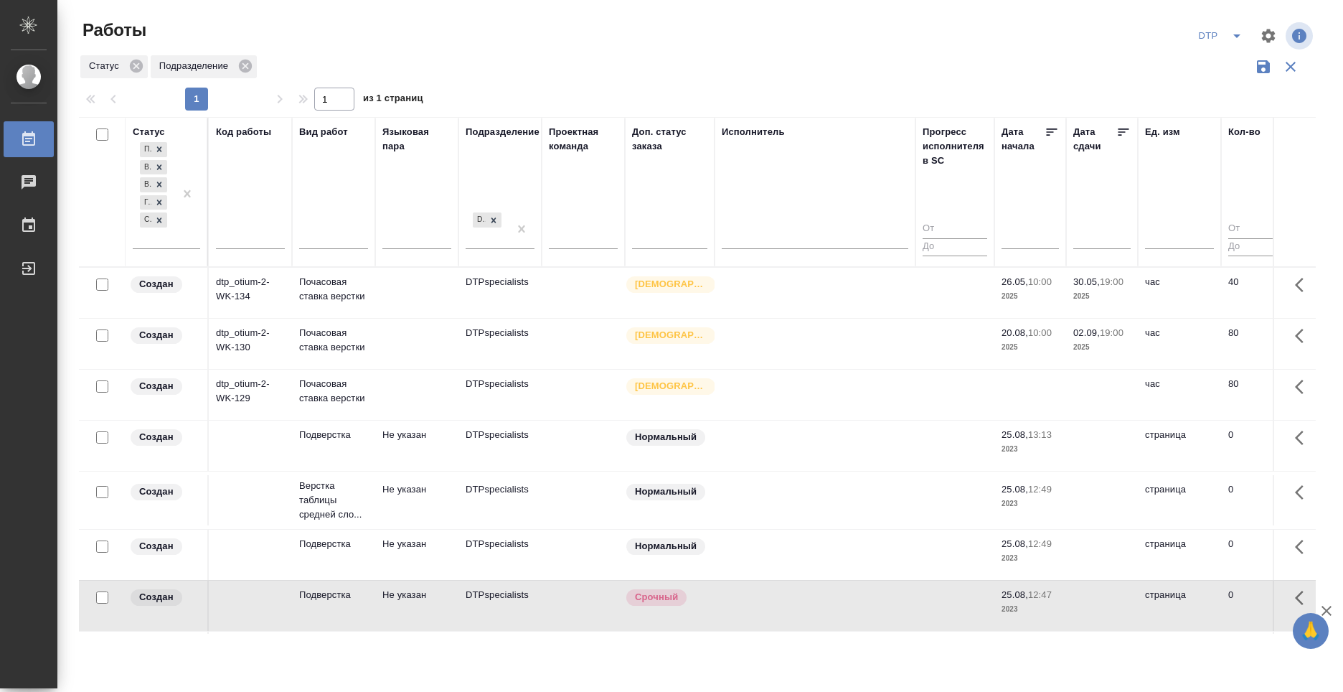
click at [1262, 64] on icon "button" at bounding box center [1263, 66] width 17 height 17
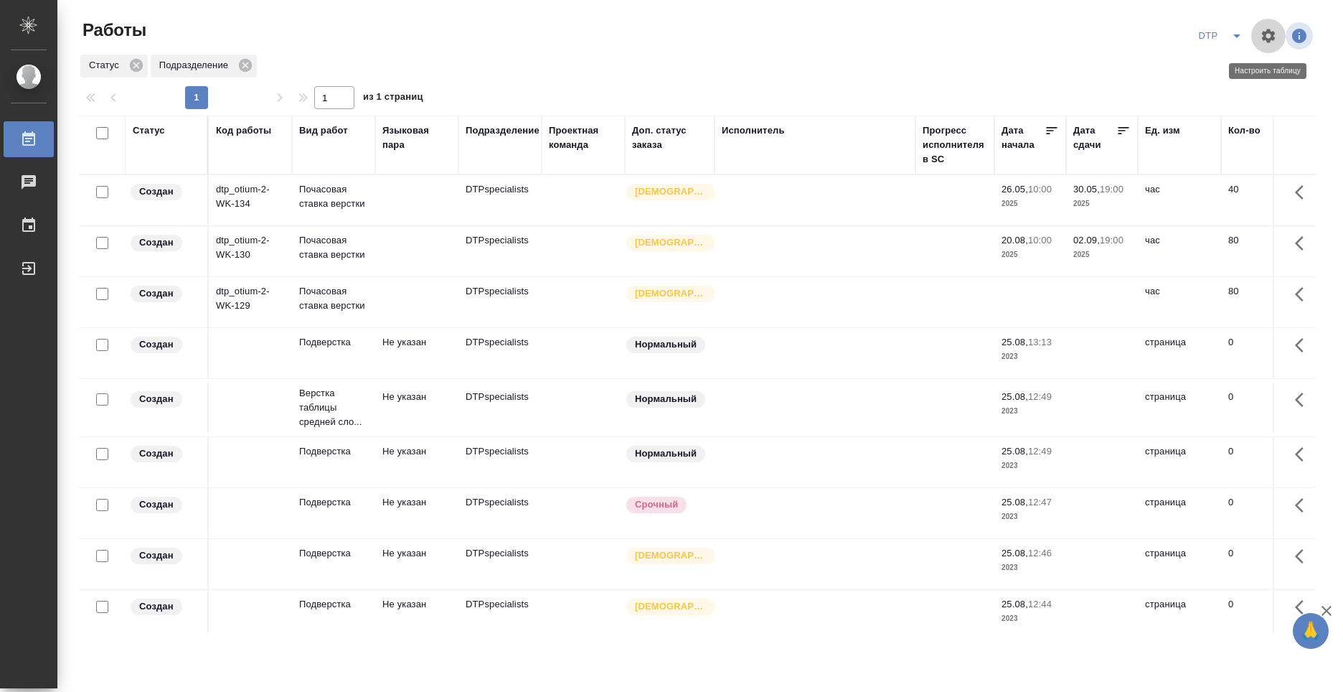
click at [1273, 36] on icon "button" at bounding box center [1269, 36] width 14 height 14
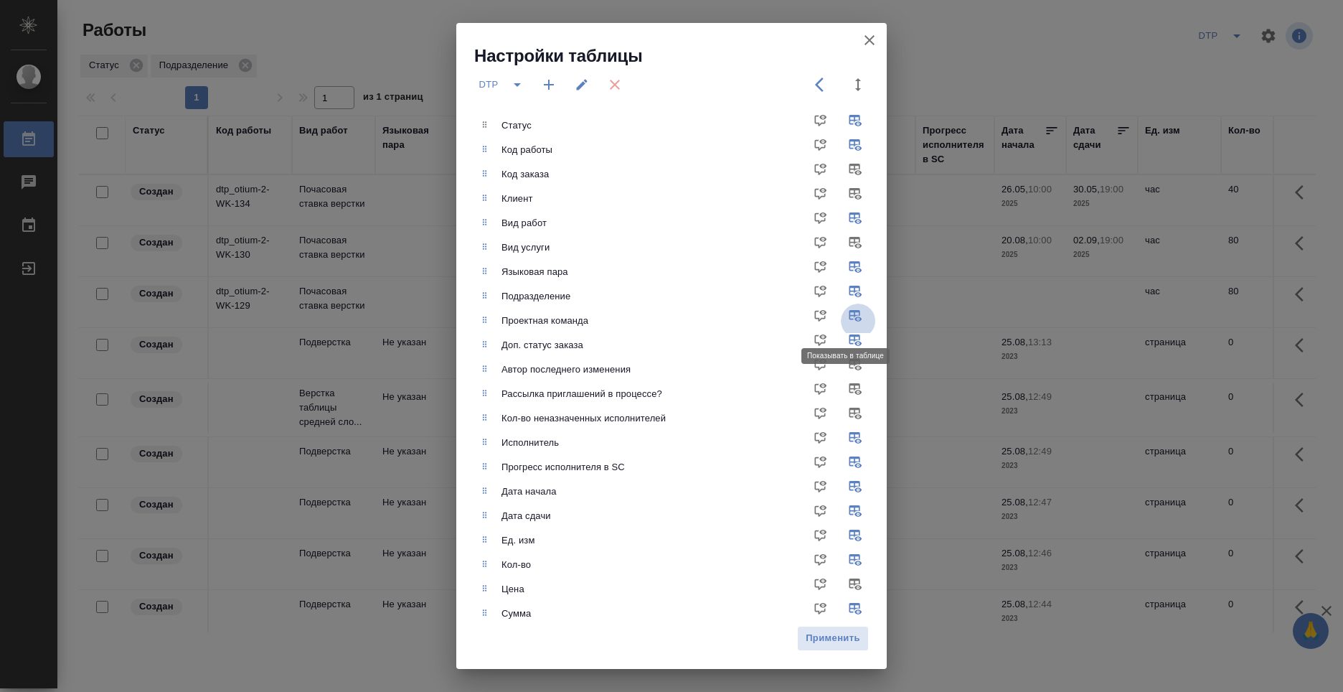
click at [844, 314] on input "checkbox" at bounding box center [858, 320] width 34 height 34
checkbox input "false"
click at [834, 648] on button "Применить" at bounding box center [833, 638] width 72 height 25
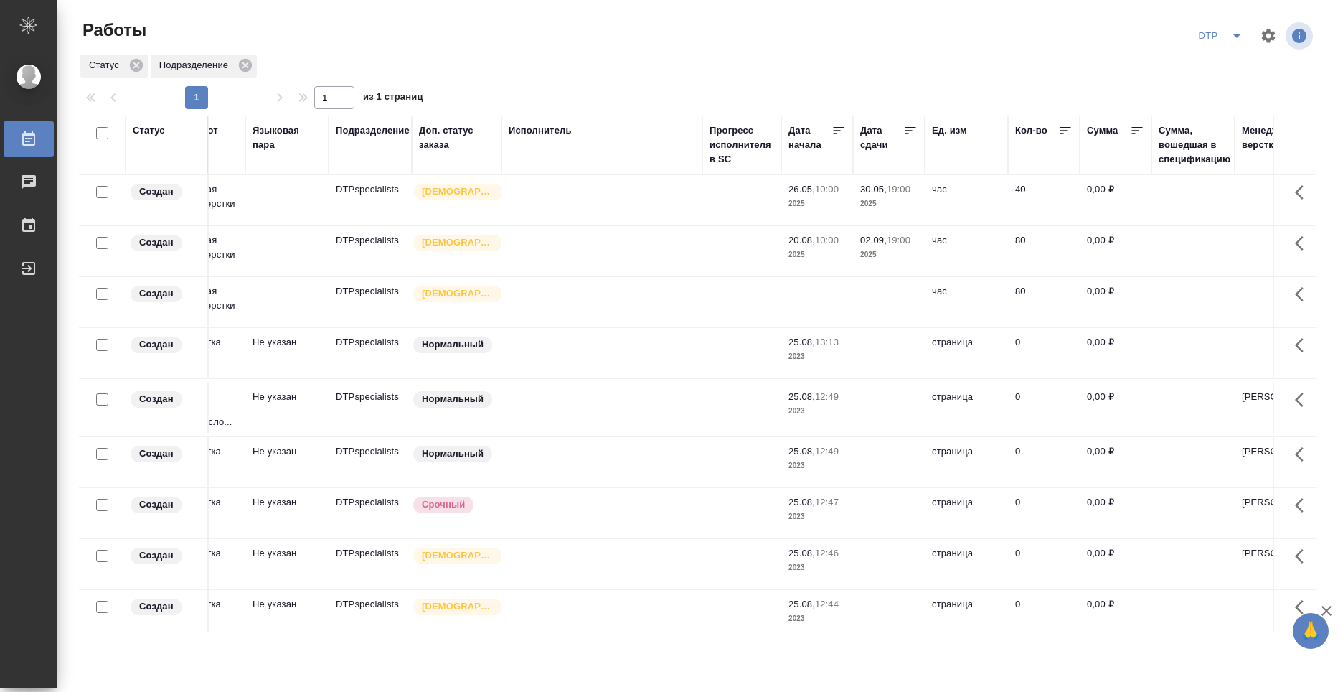
scroll to position [0, 191]
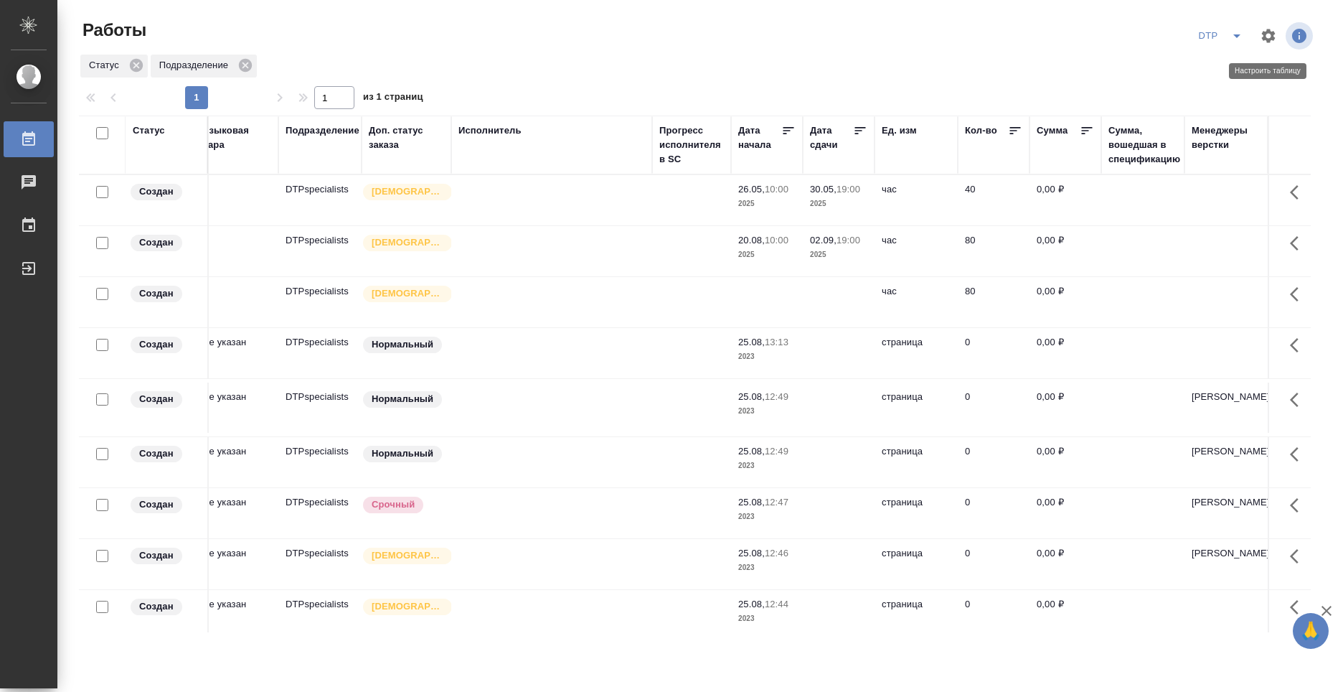
click at [1263, 29] on icon "button" at bounding box center [1268, 35] width 17 height 17
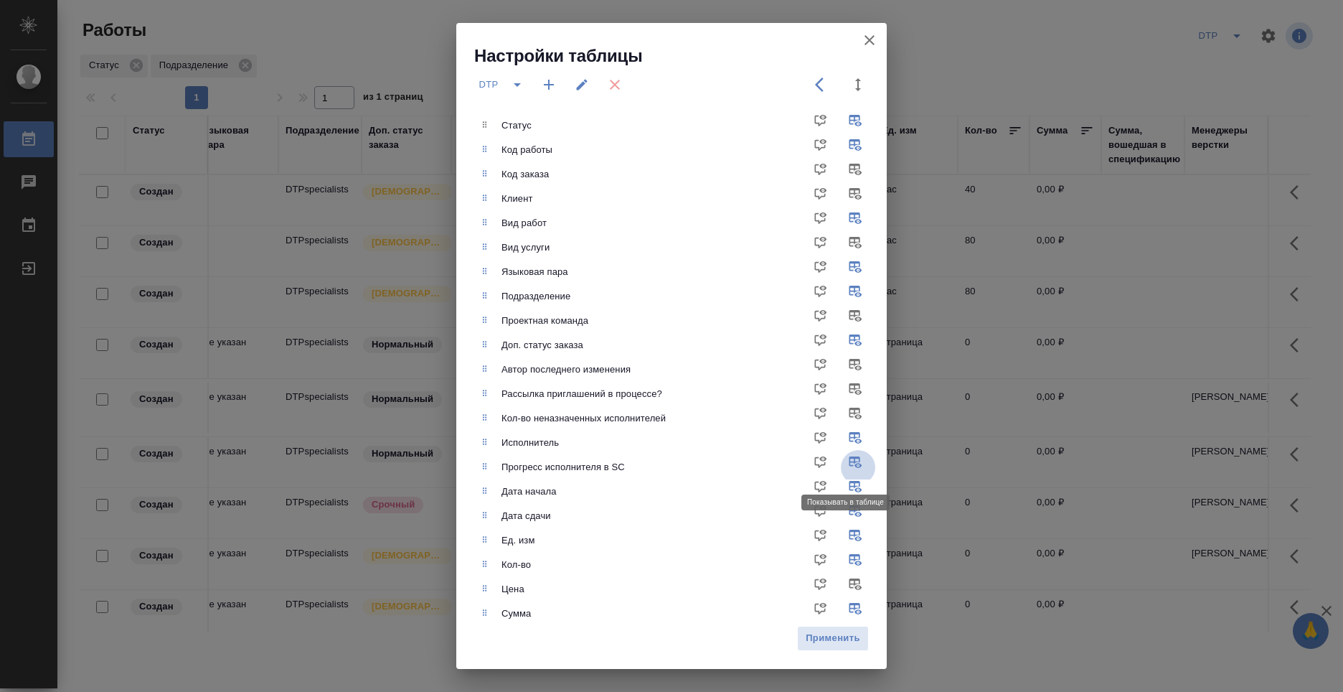
click at [846, 461] on input "checkbox" at bounding box center [858, 467] width 34 height 34
checkbox input "false"
click at [852, 640] on span "Применить" at bounding box center [833, 638] width 56 height 17
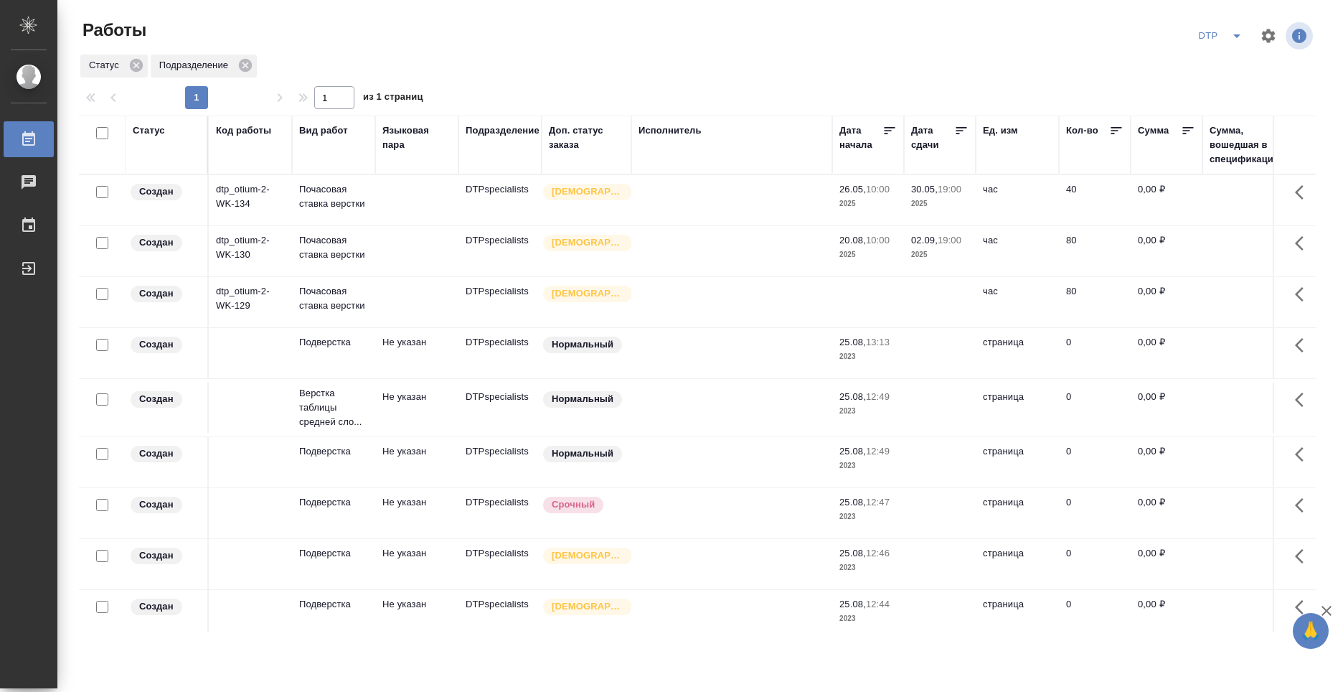
click at [1266, 36] on icon "button" at bounding box center [1269, 36] width 14 height 14
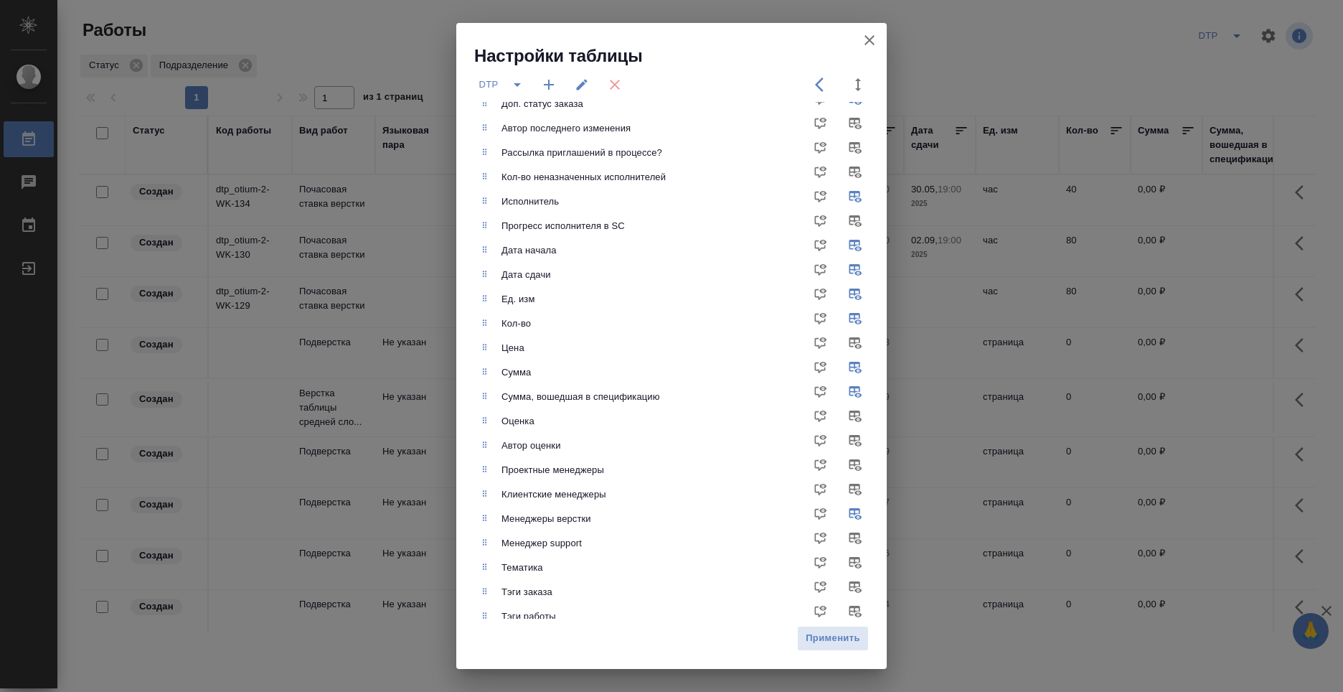
scroll to position [311, 0]
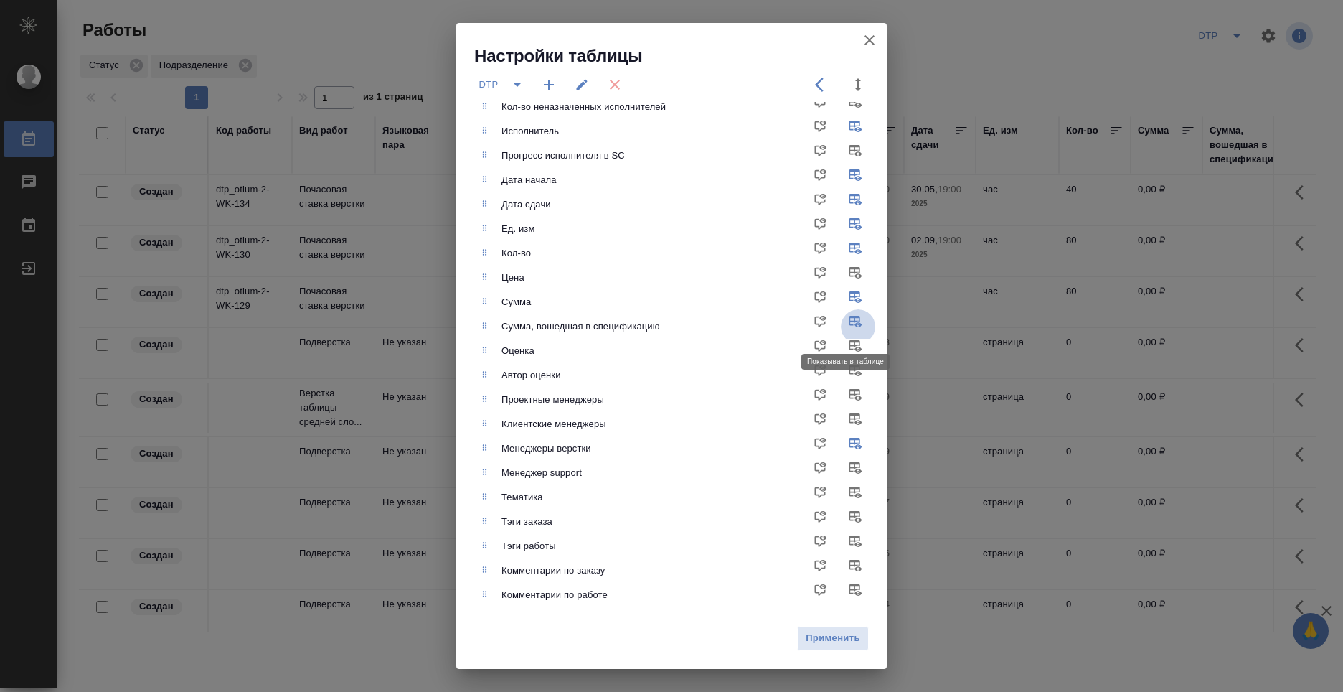
click at [845, 324] on input "checkbox" at bounding box center [858, 326] width 34 height 34
checkbox input "false"
click at [842, 641] on span "Применить" at bounding box center [833, 638] width 56 height 17
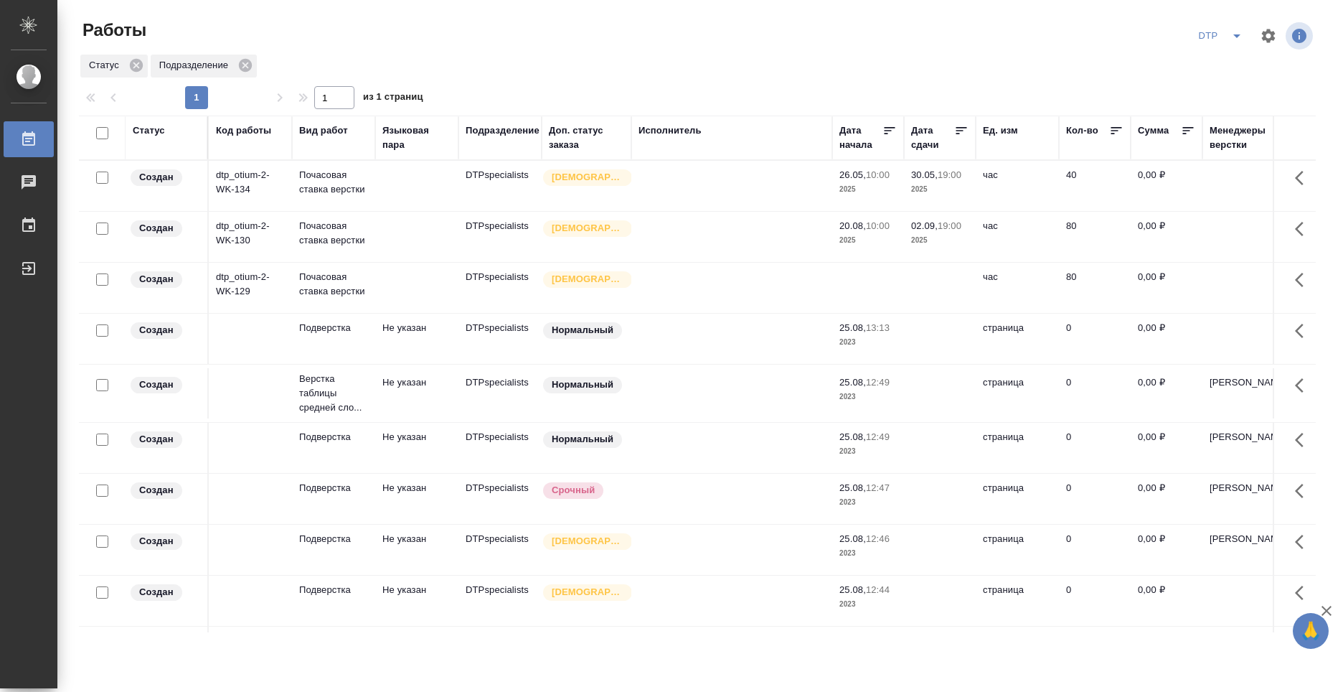
click at [165, 132] on div "Статус" at bounding box center [149, 130] width 32 height 14
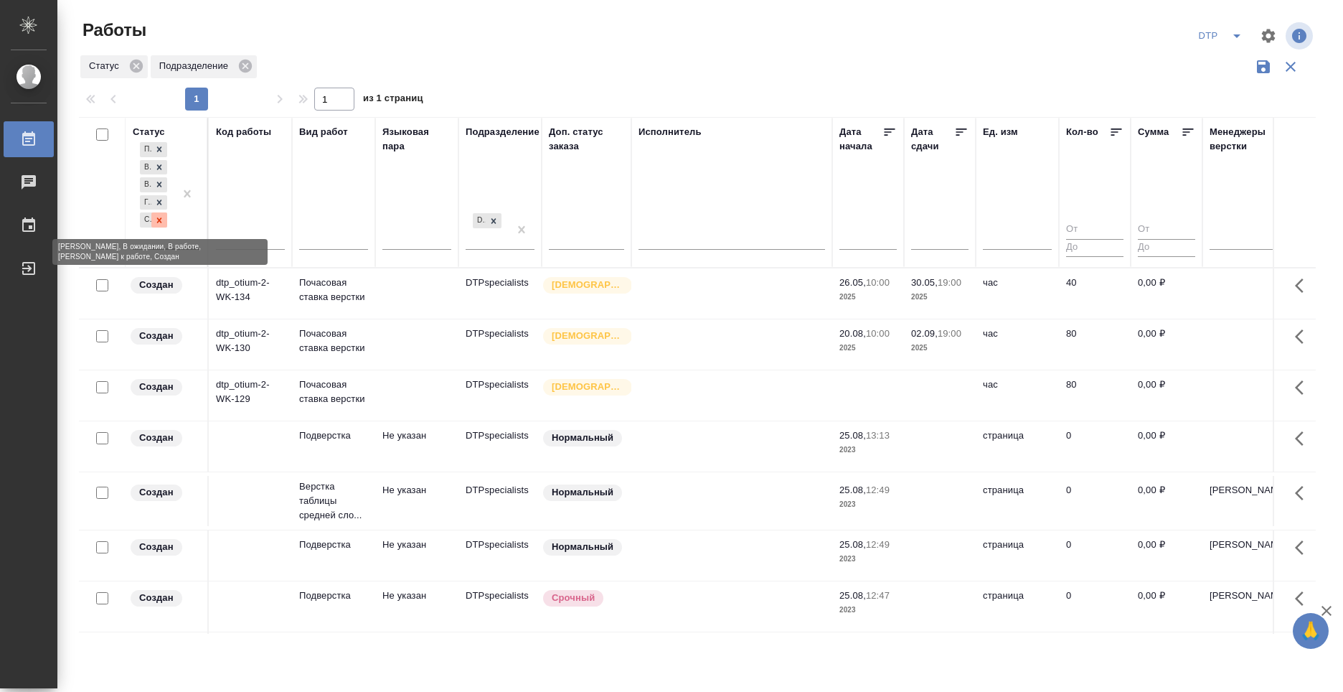
click at [164, 227] on div at bounding box center [159, 219] width 16 height 15
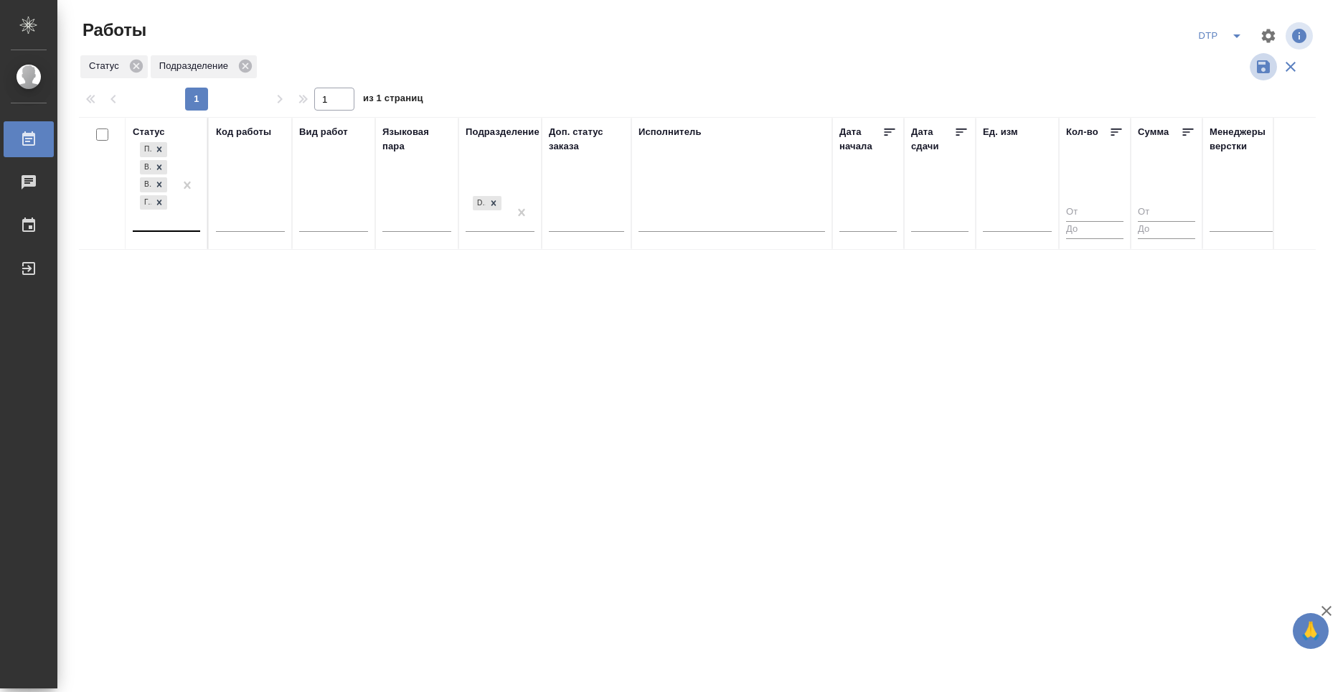
click at [1259, 72] on icon "button" at bounding box center [1263, 66] width 13 height 13
click at [181, 240] on div "Статус Код работы Вид работ Языковая пара Подразделение Доп. статус заказа Испо…" at bounding box center [697, 374] width 1237 height 517
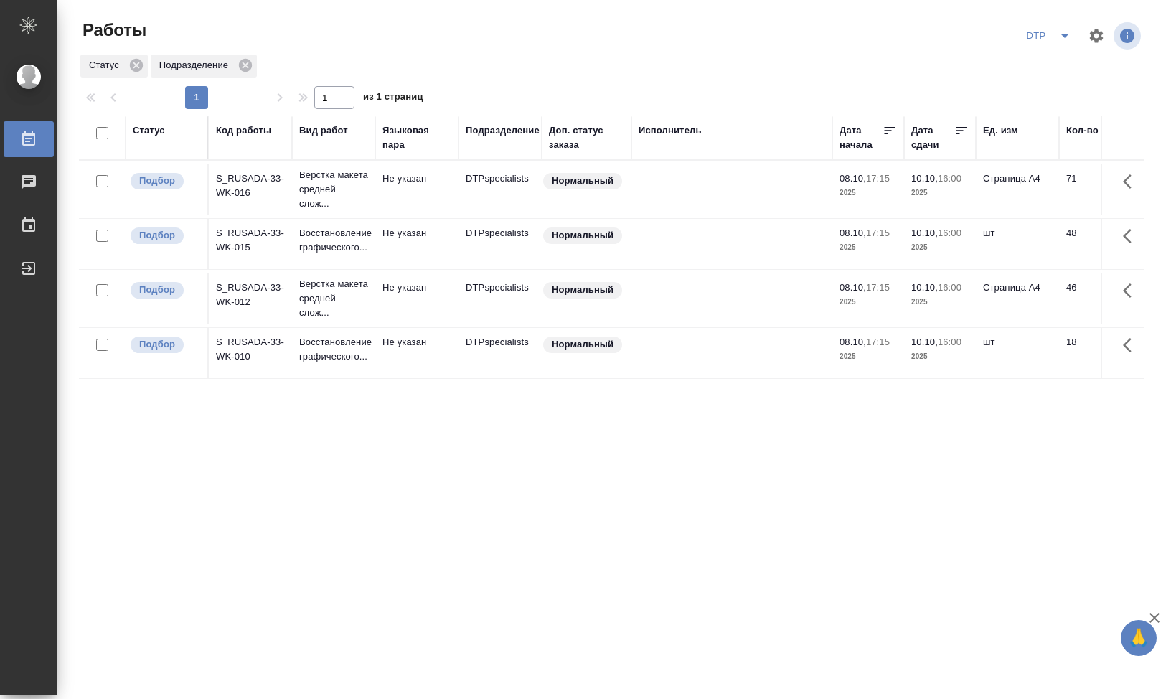
click at [243, 378] on td "S_RUSADA-33-WK-010" at bounding box center [250, 353] width 83 height 50
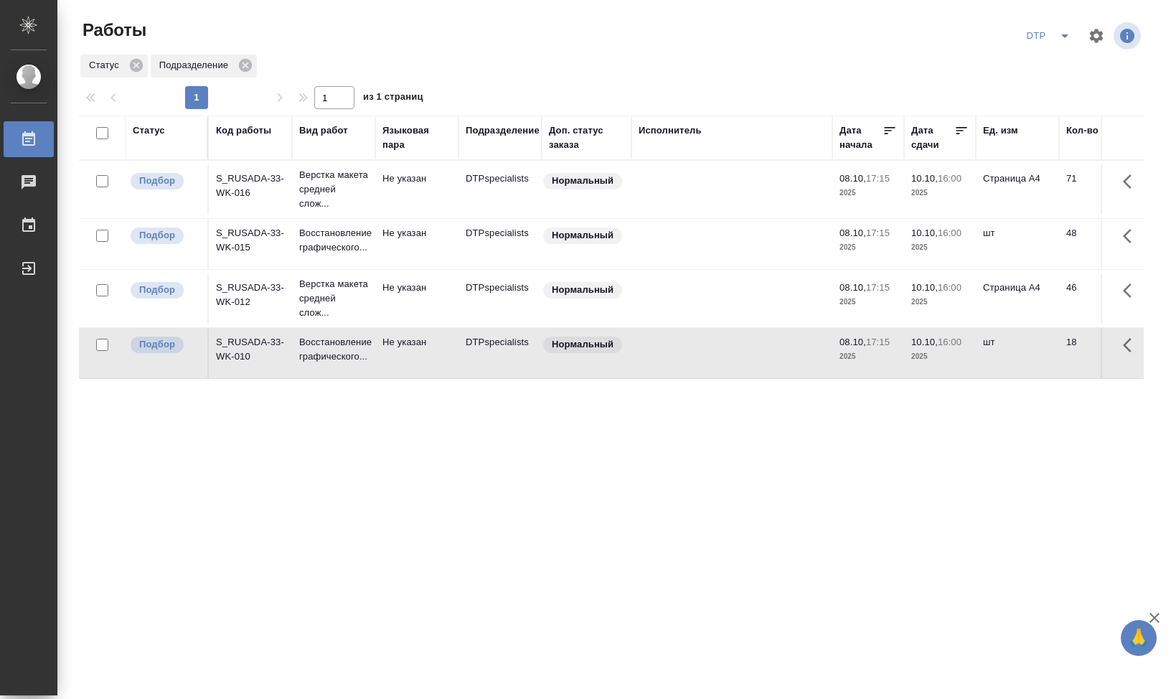
click at [250, 371] on td "S_RUSADA-33-WK-010" at bounding box center [250, 353] width 83 height 50
click at [254, 314] on td "S_RUSADA-33-WK-012" at bounding box center [250, 298] width 83 height 50
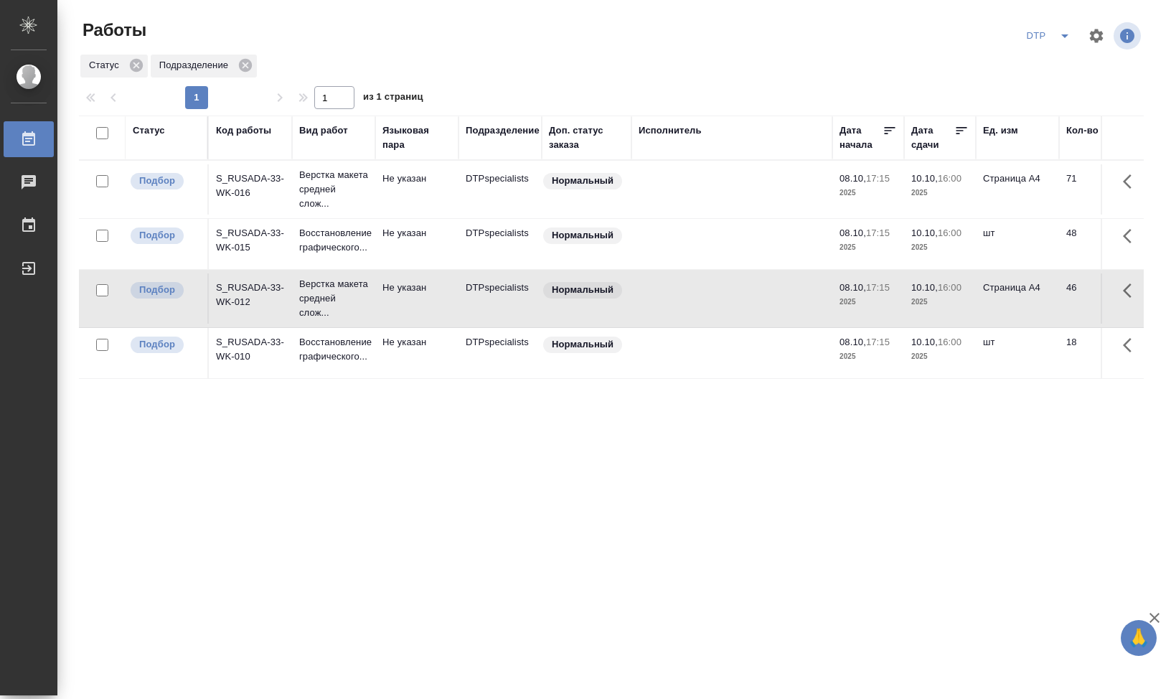
click at [256, 310] on td "S_RUSADA-33-WK-012" at bounding box center [250, 298] width 83 height 50
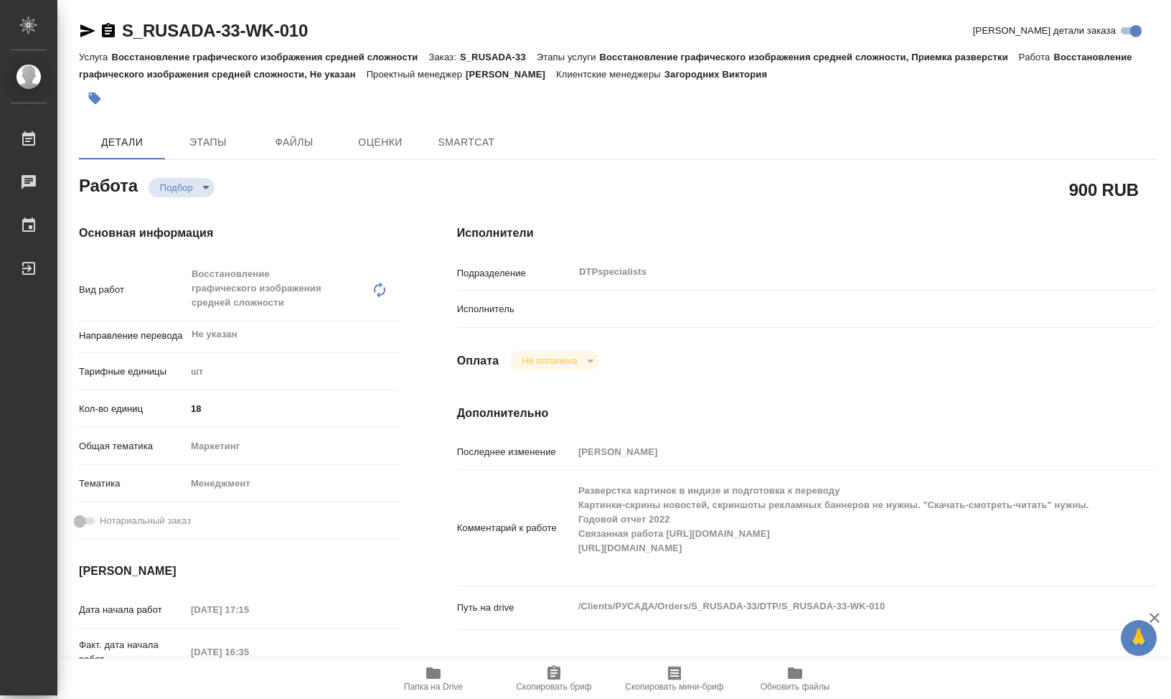
type textarea "x"
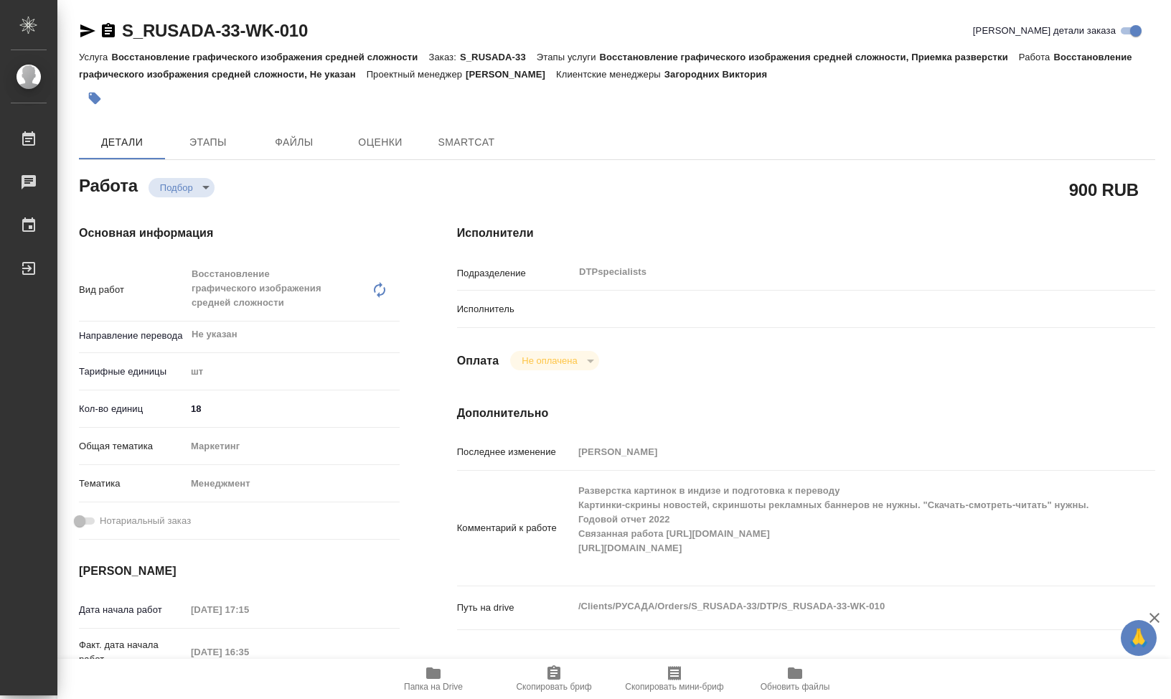
type textarea "x"
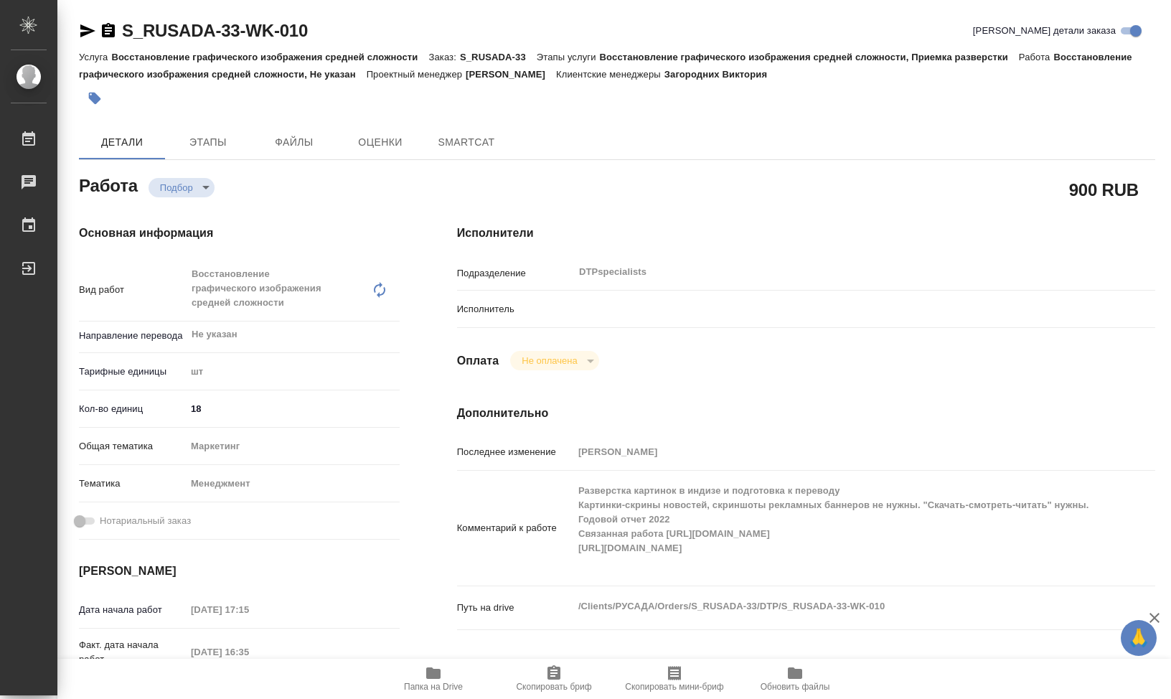
type textarea "x"
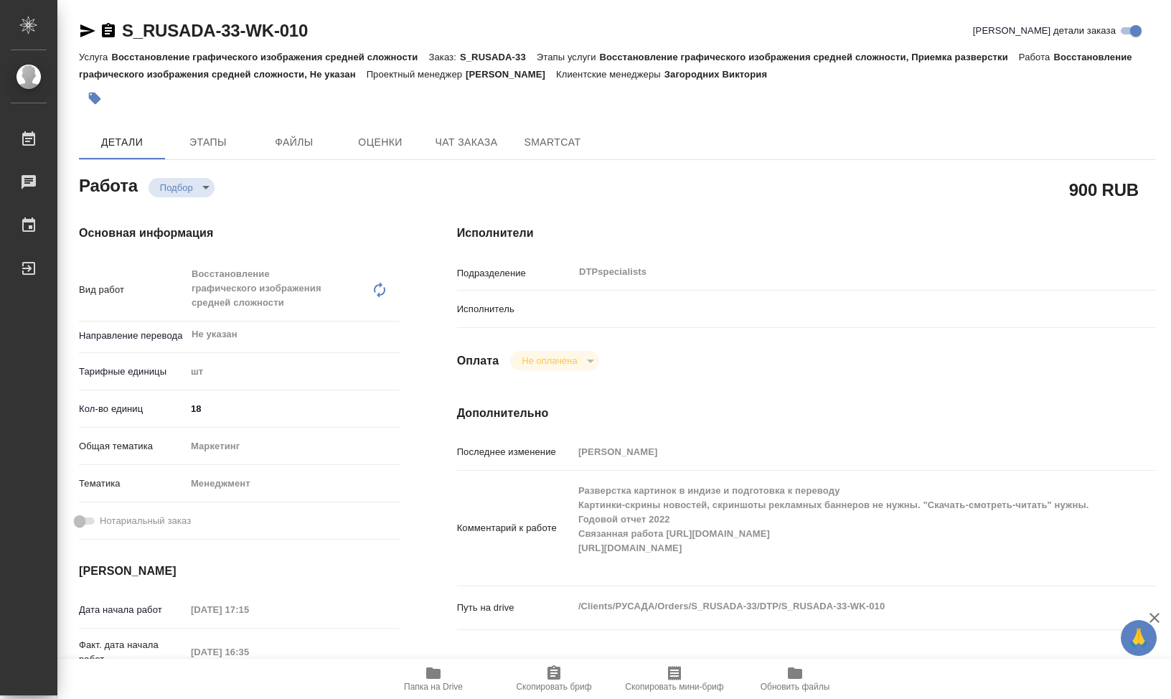
type textarea "x"
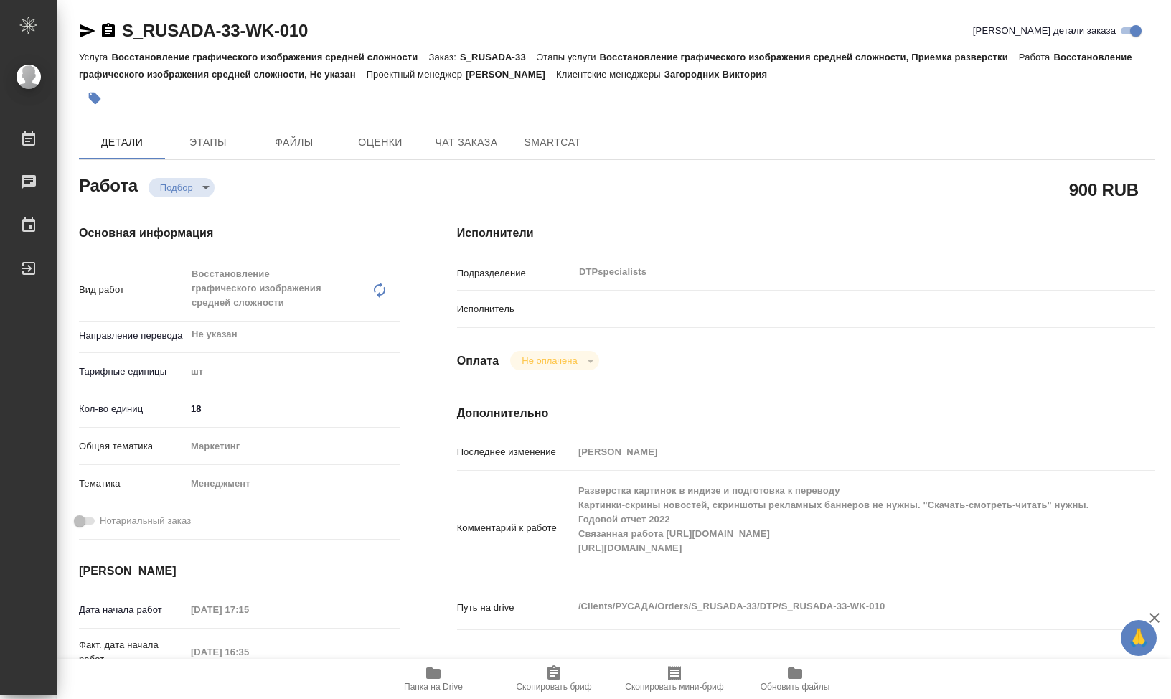
type textarea "x"
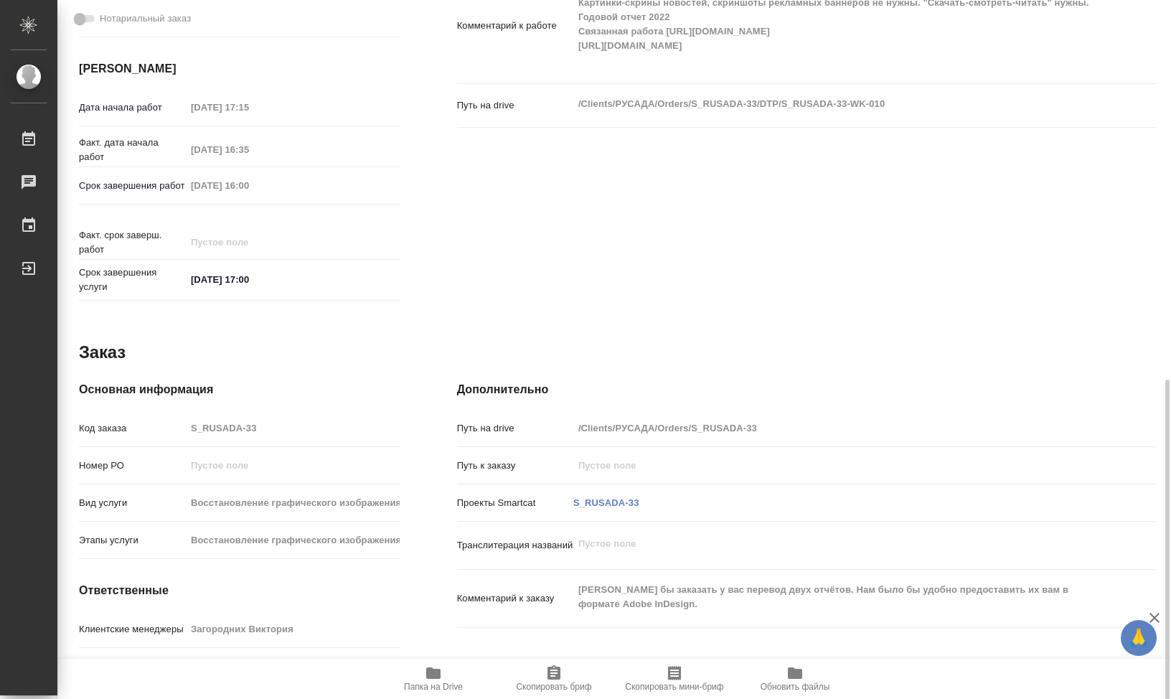
scroll to position [568, 0]
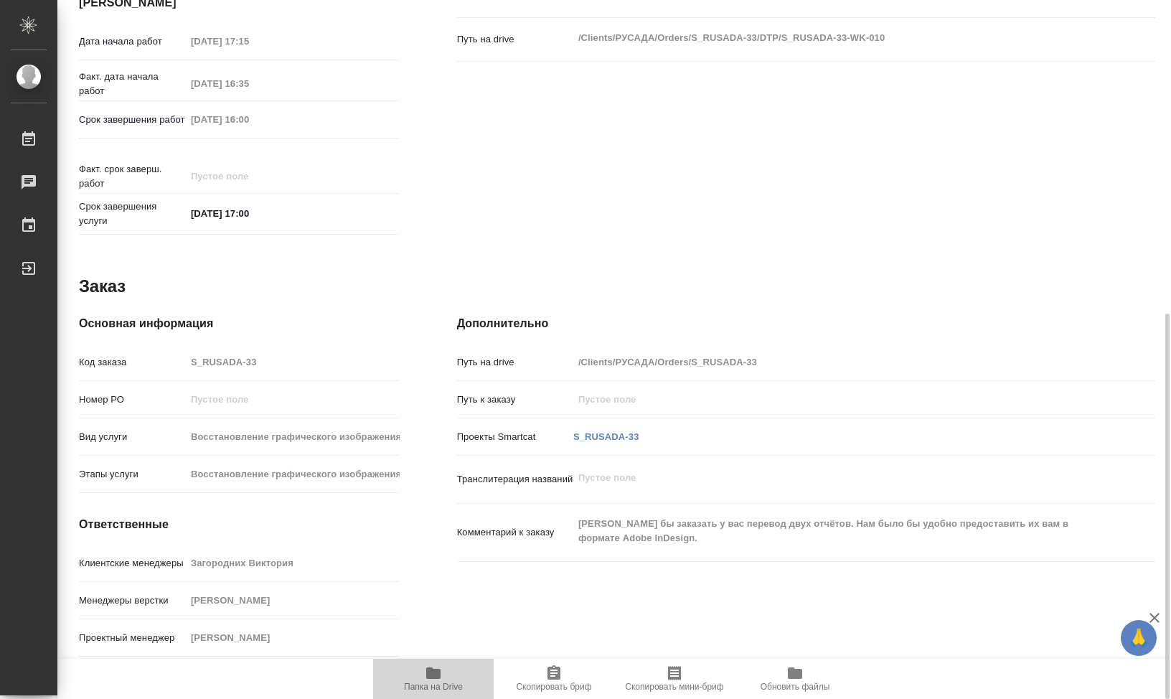
click at [439, 677] on icon "button" at bounding box center [433, 672] width 14 height 11
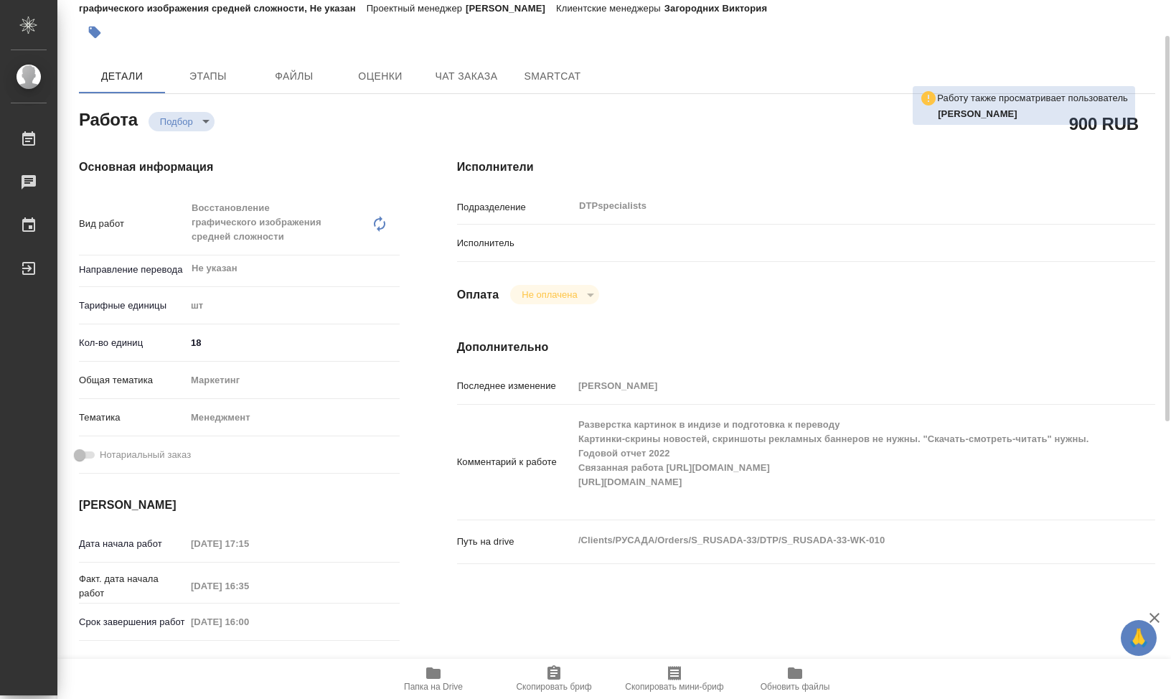
scroll to position [0, 0]
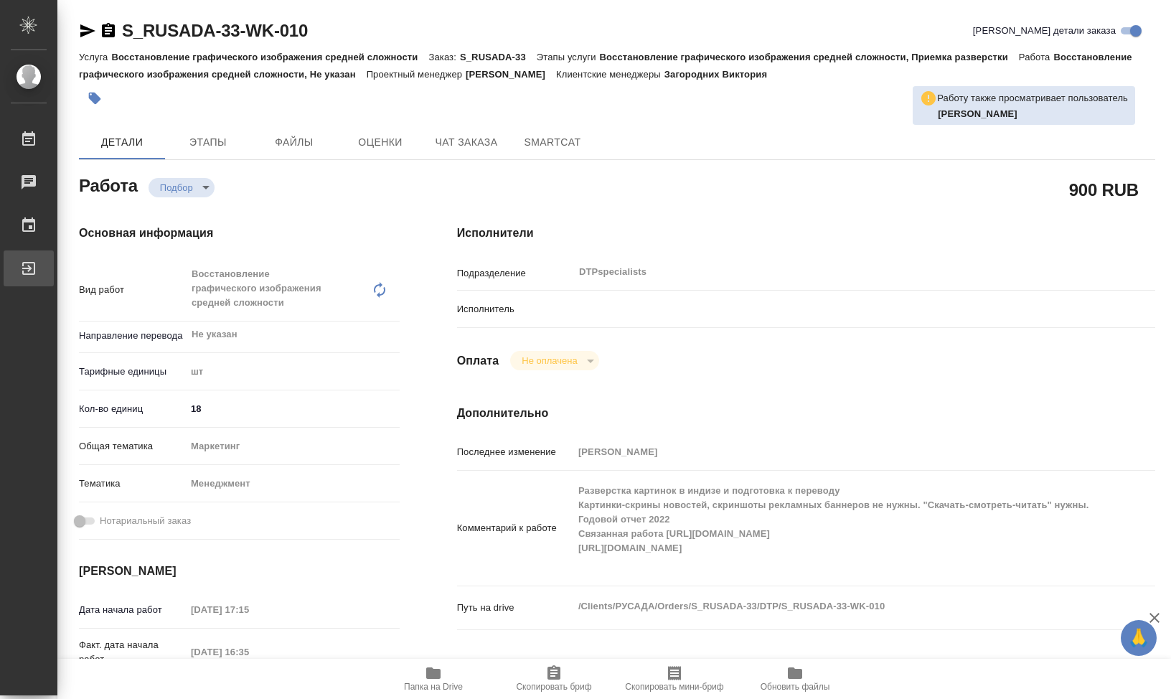
type textarea "x"
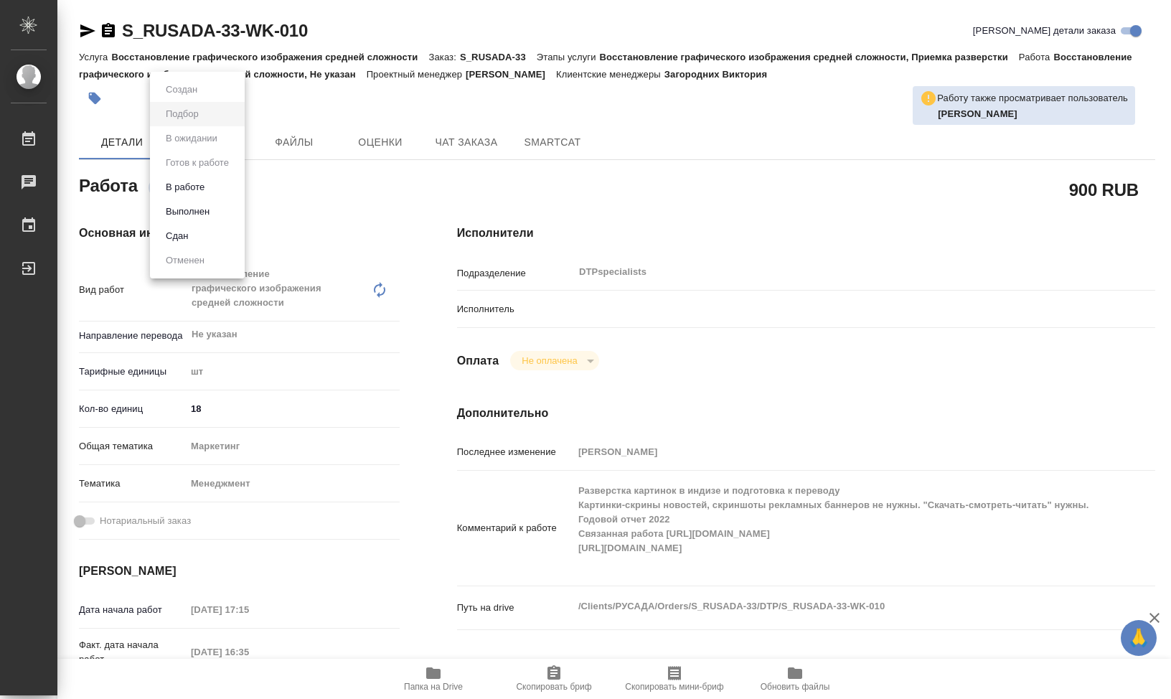
click at [212, 190] on body "🙏 .cls-1 fill:#fff; AWATERA Klimentovskii Sergei Работы 0 Чаты График Выйти S_R…" at bounding box center [585, 349] width 1171 height 699
click at [653, 197] on div at bounding box center [585, 349] width 1171 height 699
drag, startPoint x: 496, startPoint y: 314, endPoint x: 508, endPoint y: 314, distance: 12.2
click at [498, 313] on p "Исполнитель" at bounding box center [515, 309] width 116 height 14
click at [523, 315] on p "Исполнитель" at bounding box center [515, 309] width 116 height 14
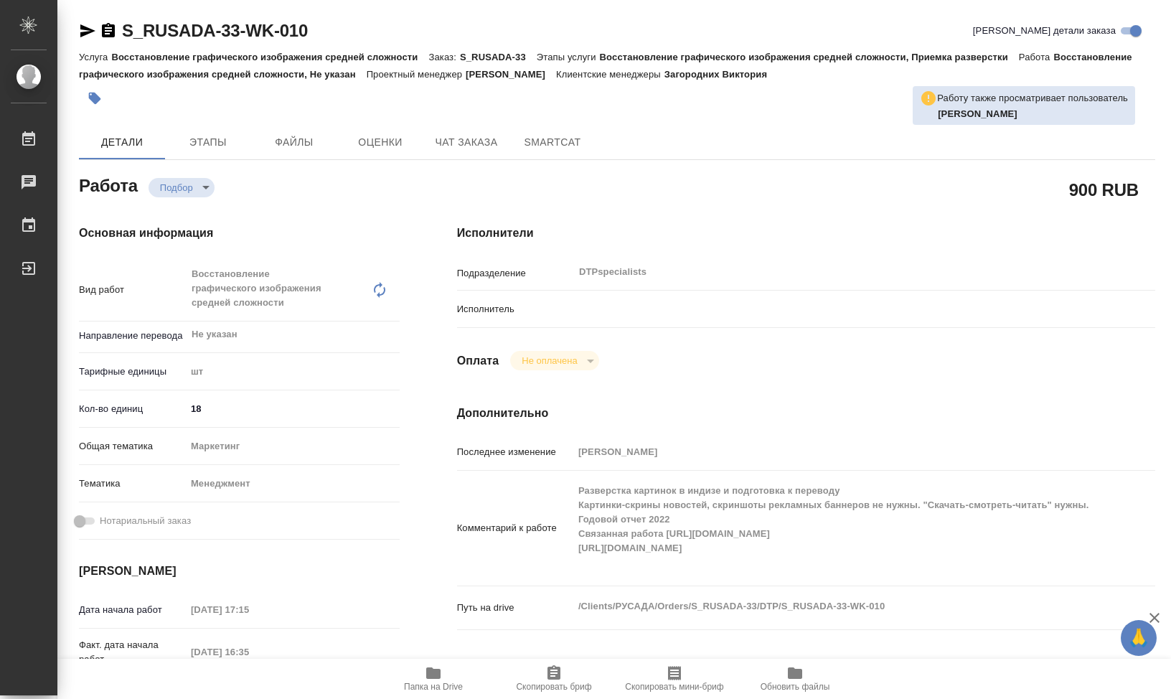
click at [641, 323] on div "Исполнитель" at bounding box center [806, 314] width 698 height 37
click at [606, 308] on div at bounding box center [835, 308] width 524 height 25
click at [972, 113] on b "Яковлев Сергей" at bounding box center [978, 113] width 80 height 11
click at [981, 115] on b "Яковлев Сергей" at bounding box center [978, 113] width 80 height 11
click at [623, 392] on div "Исполнители Подразделение DTPspecialists ​ Исполнитель Оплата Не оплачена notPa…" at bounding box center [805, 516] width 755 height 641
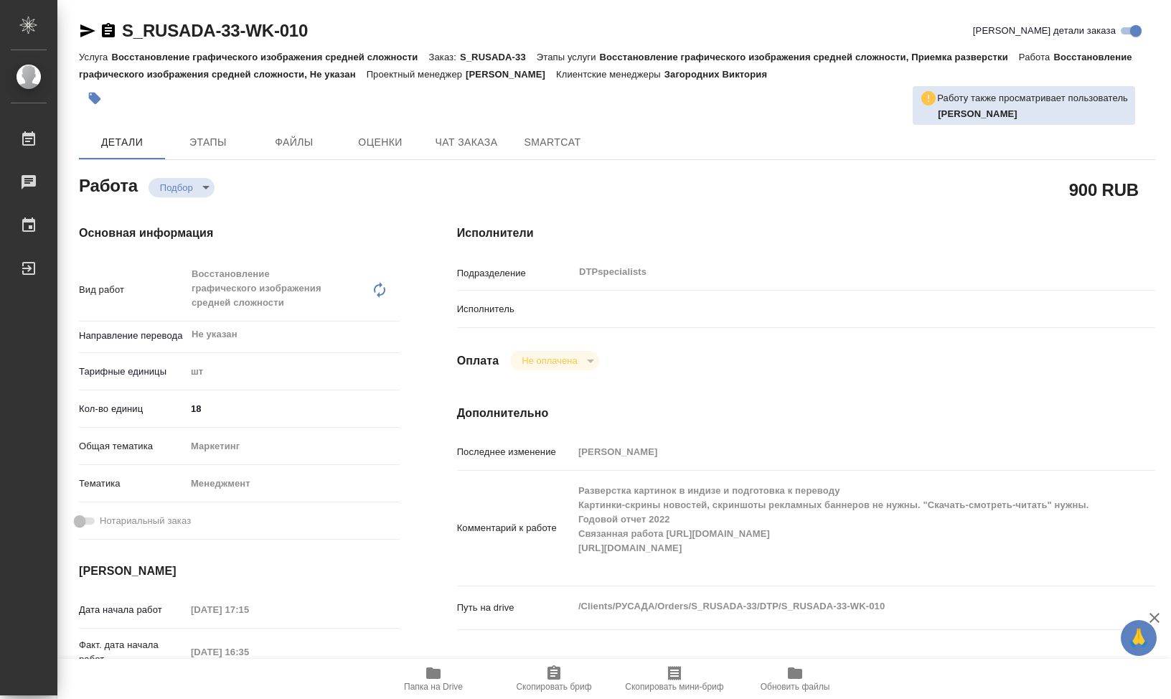
click at [603, 418] on h4 "Дополнительно" at bounding box center [806, 413] width 698 height 17
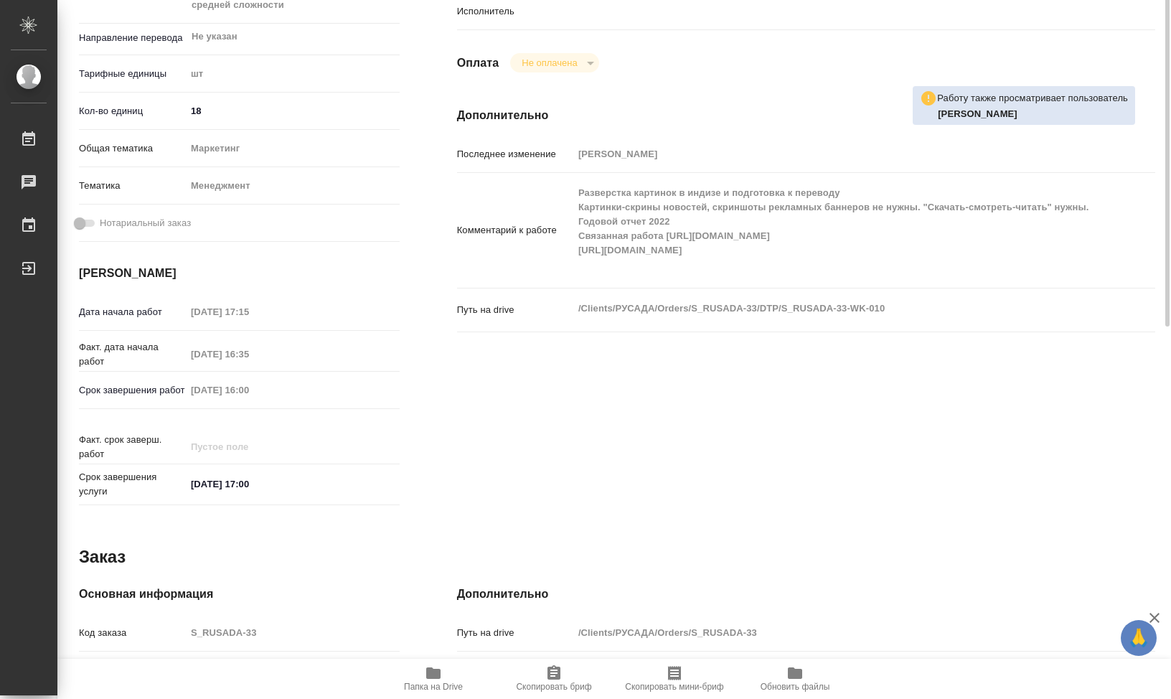
scroll to position [11, 0]
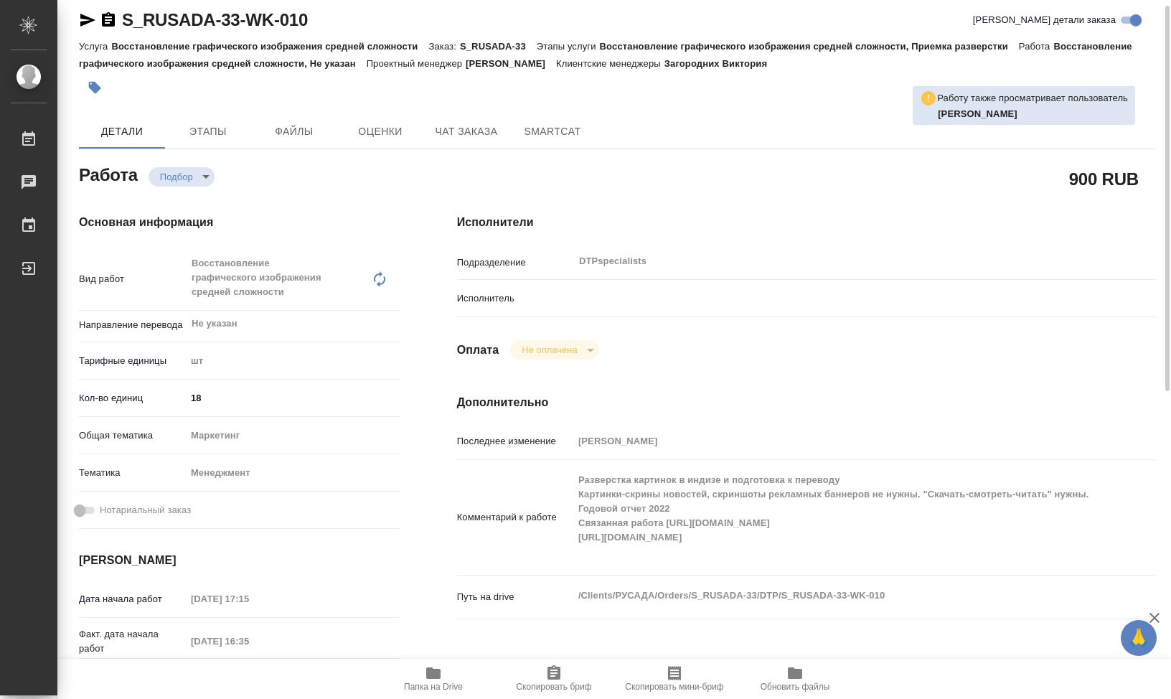
drag, startPoint x: 612, startPoint y: 372, endPoint x: 615, endPoint y: 358, distance: 14.6
click at [612, 370] on div "Исполнители Подразделение DTPspecialists ​ Исполнитель Оплата Не оплачена notPa…" at bounding box center [805, 505] width 755 height 641
click at [618, 349] on div "Оплата Не оплачена notPayed" at bounding box center [806, 349] width 698 height 19
click at [613, 426] on div "Исполнители Подразделение DTPspecialists ​ Исполнитель Оплата Не оплачена notPa…" at bounding box center [805, 505] width 755 height 641
drag, startPoint x: 587, startPoint y: 410, endPoint x: 567, endPoint y: 410, distance: 20.1
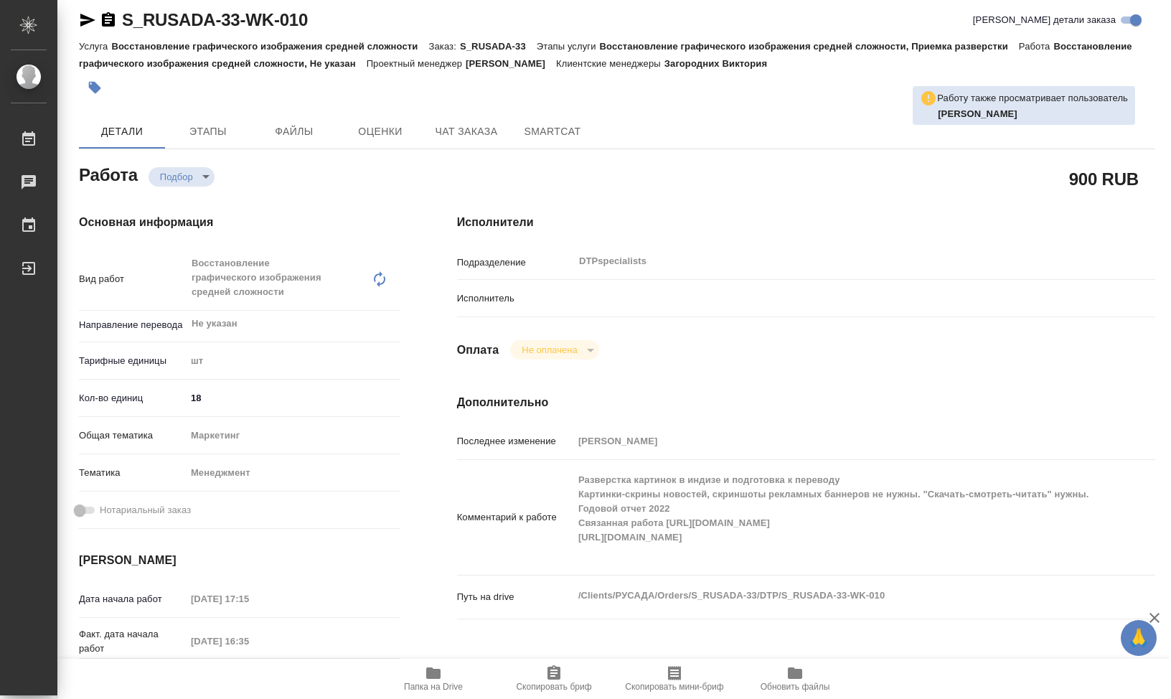
click at [585, 410] on h4 "Дополнительно" at bounding box center [806, 402] width 698 height 17
click at [550, 301] on p "Исполнитель" at bounding box center [515, 298] width 116 height 14
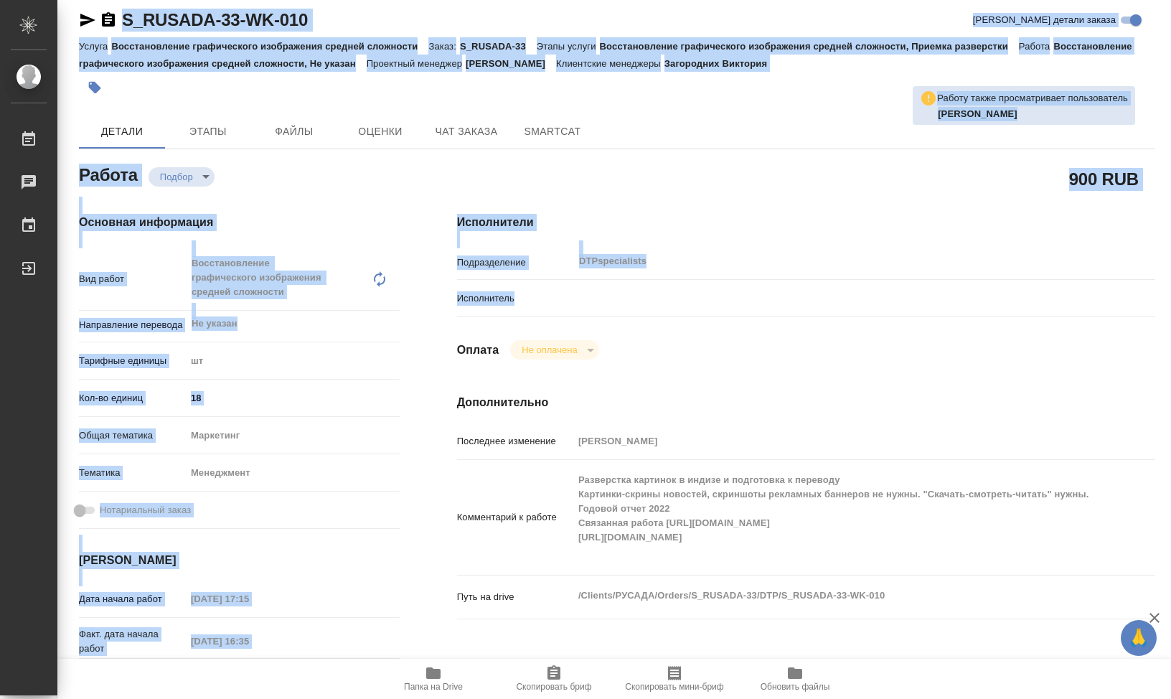
drag, startPoint x: 518, startPoint y: 301, endPoint x: 80, endPoint y: -29, distance: 547.7
click at [80, 0] on html "🙏 .cls-1 fill:#fff; AWATERA Klimentovskii Sergei Работы 0 Чаты График Выйти S_R…" at bounding box center [585, 349] width 1171 height 699
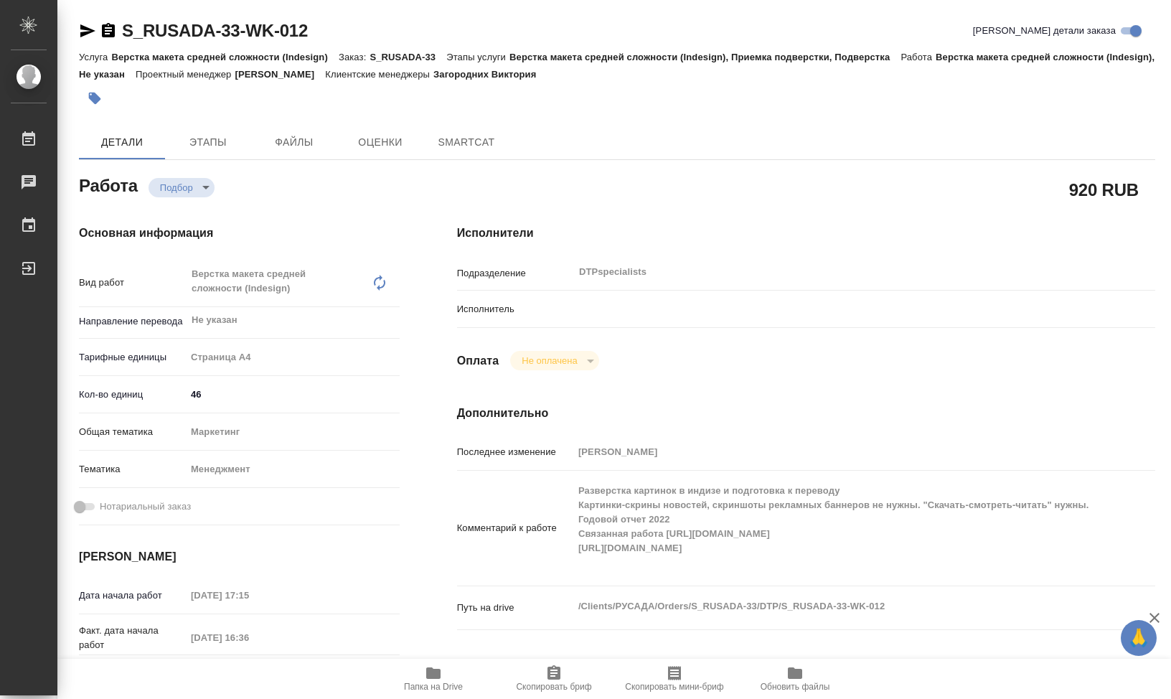
type textarea "x"
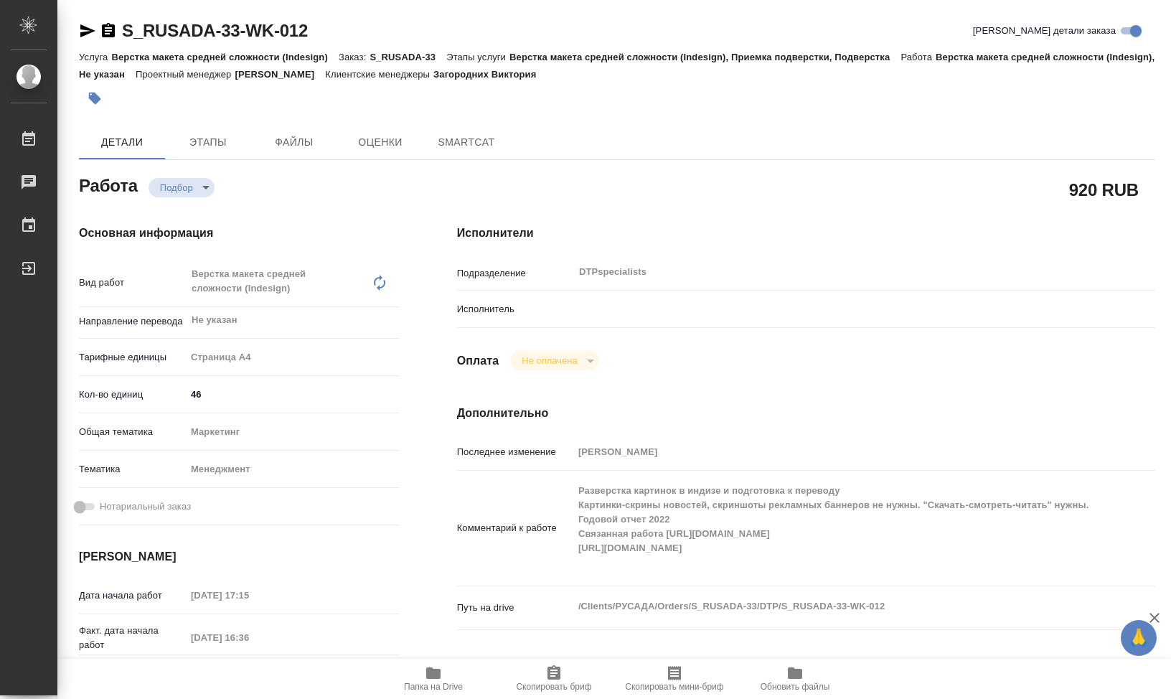
type textarea "x"
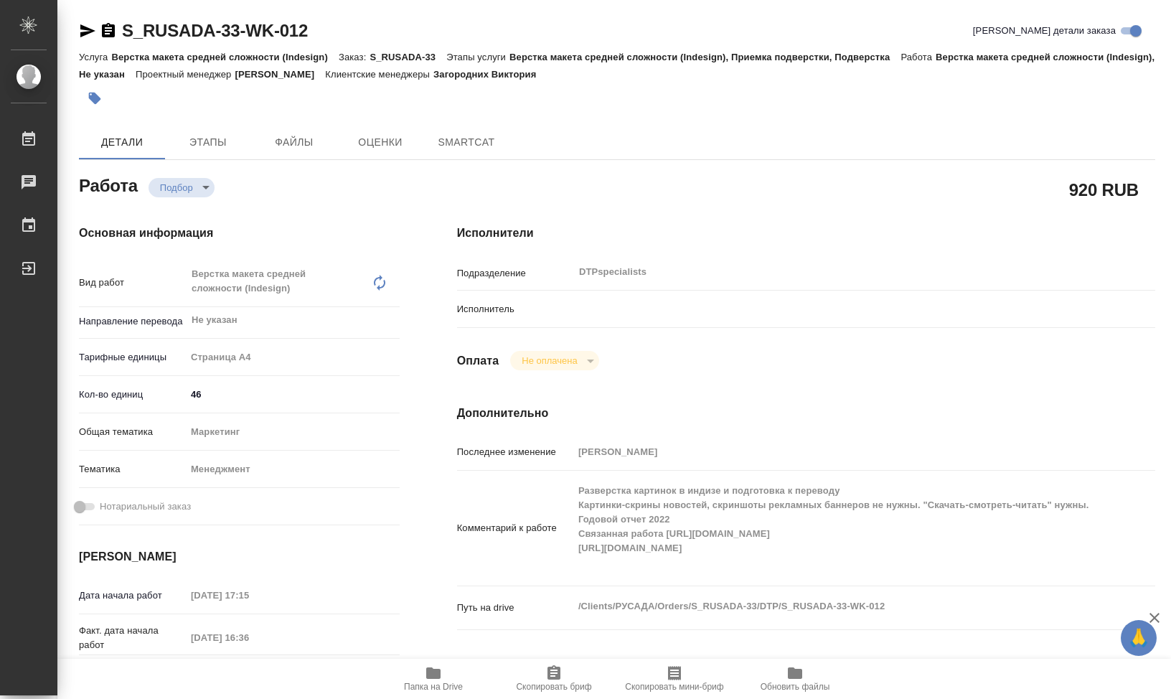
type textarea "x"
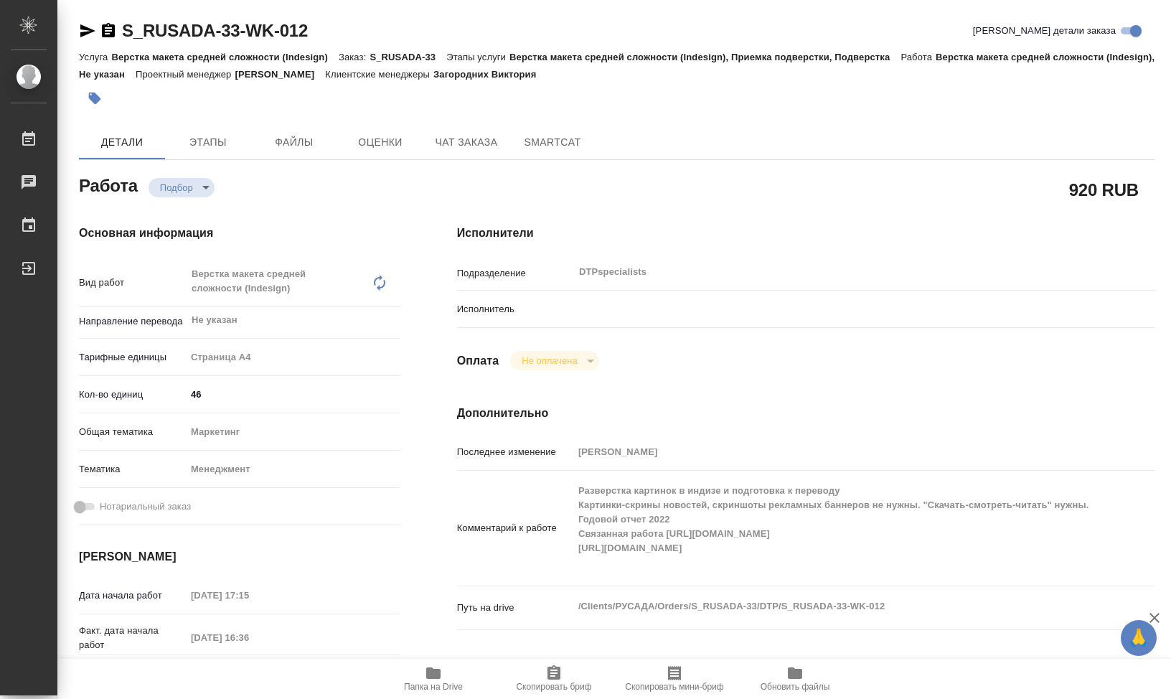
type textarea "x"
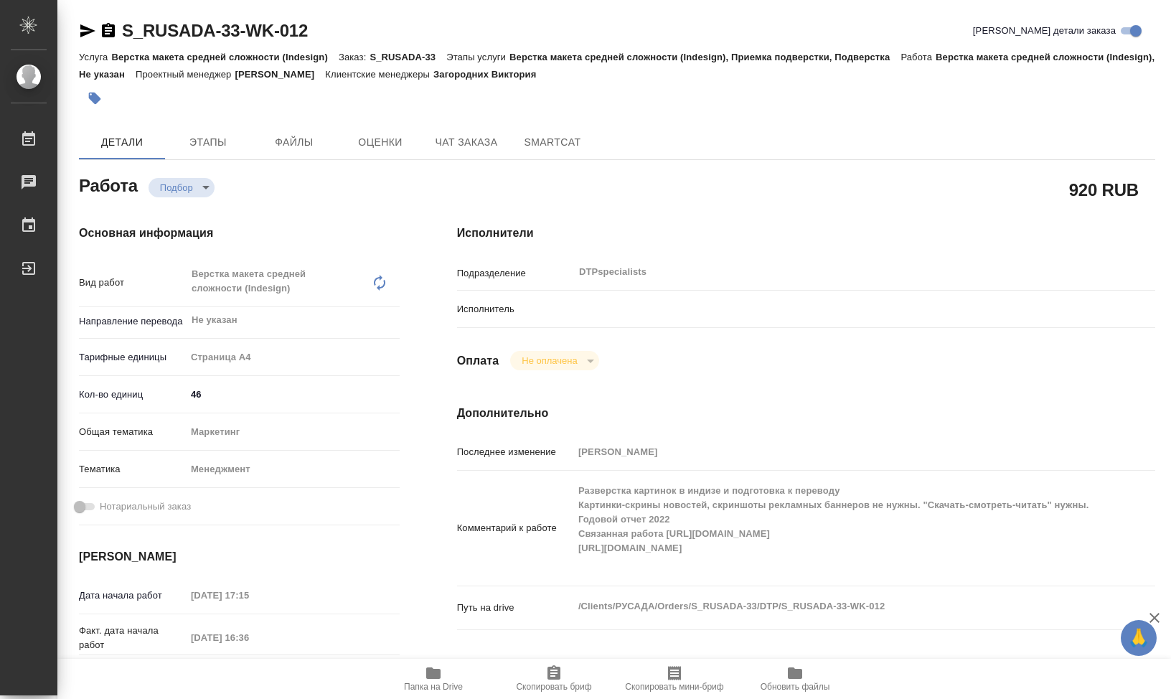
type textarea "x"
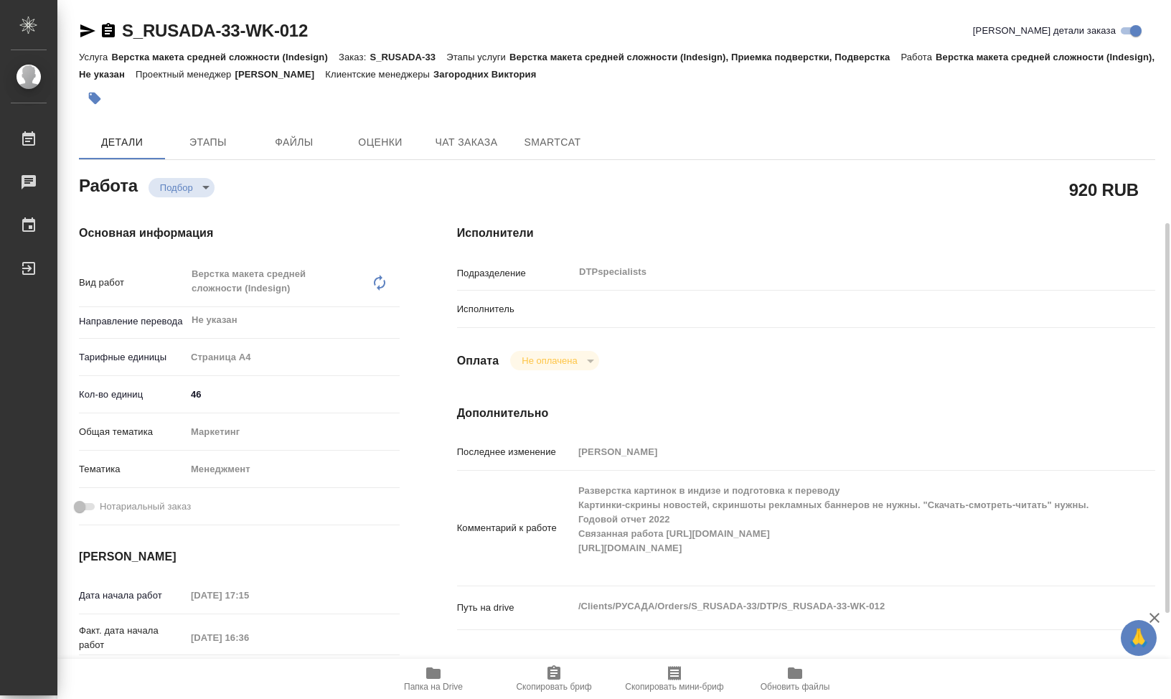
scroll to position [143, 0]
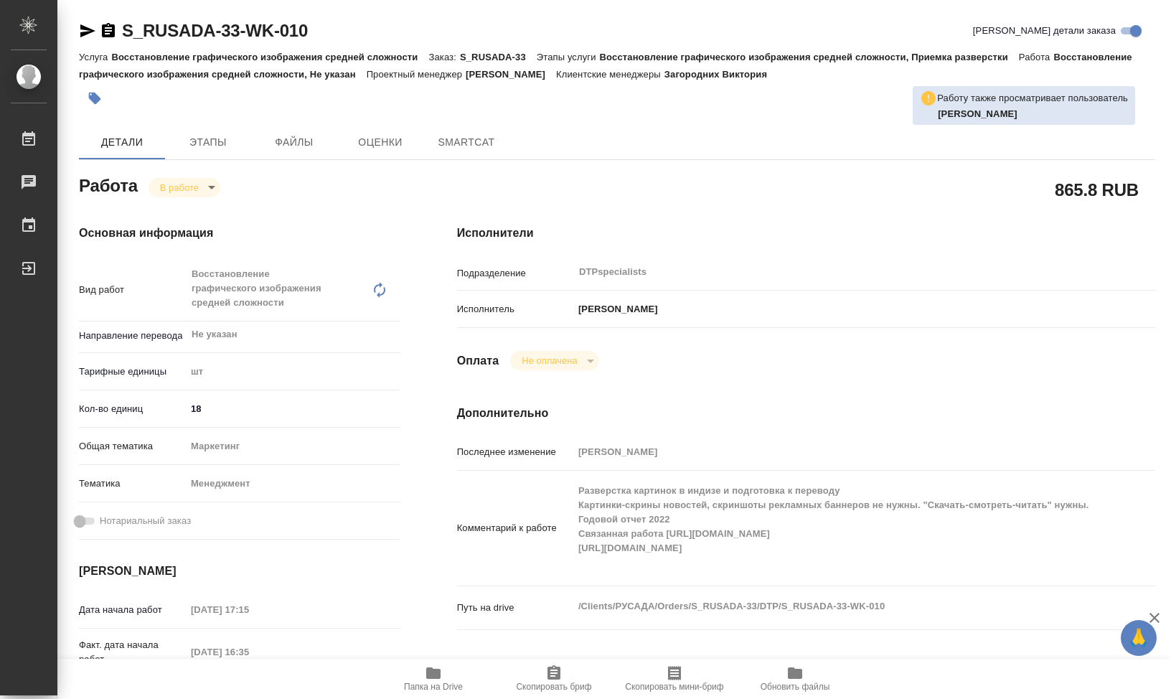
type textarea "x"
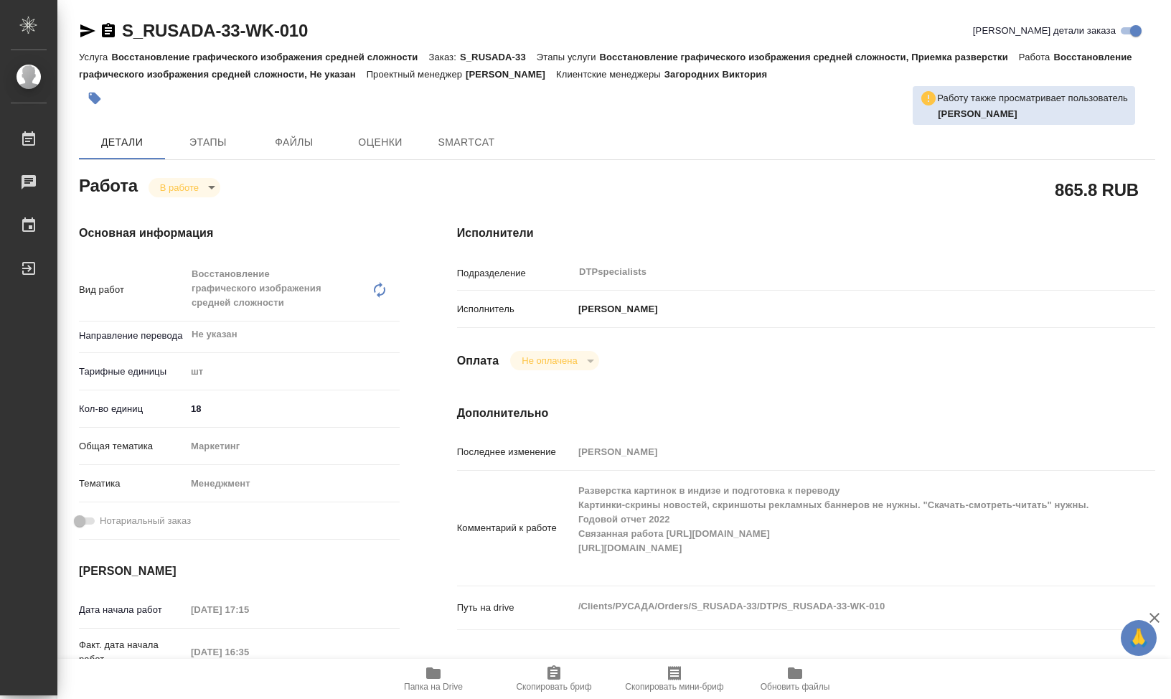
type textarea "x"
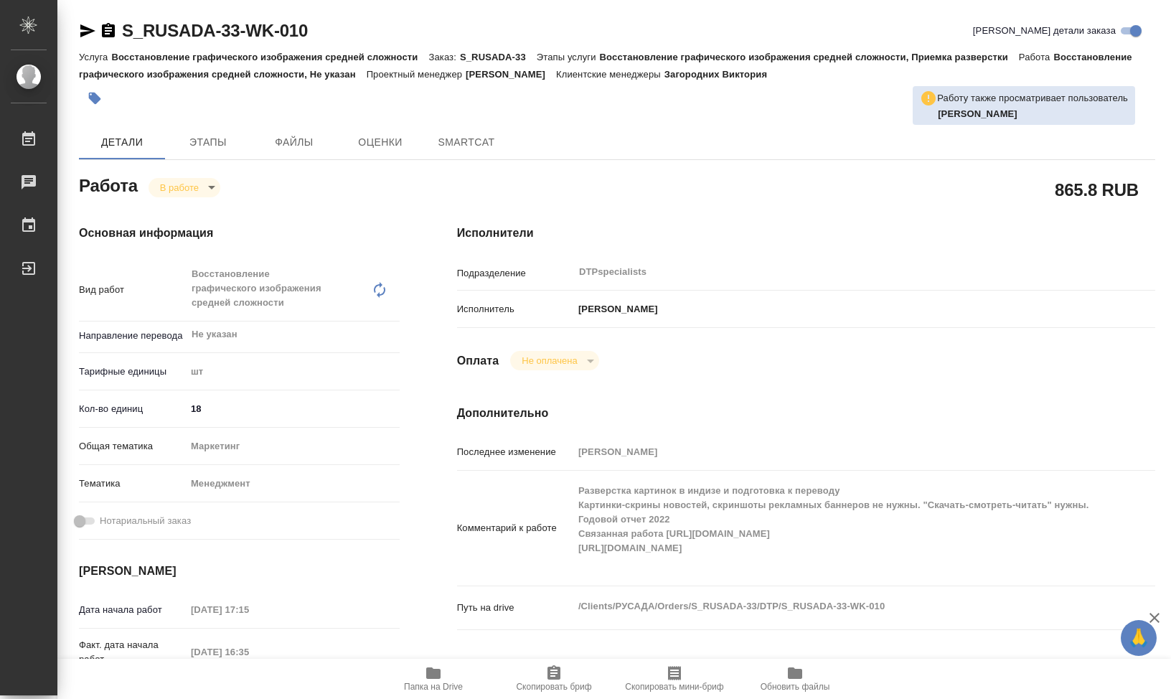
type textarea "x"
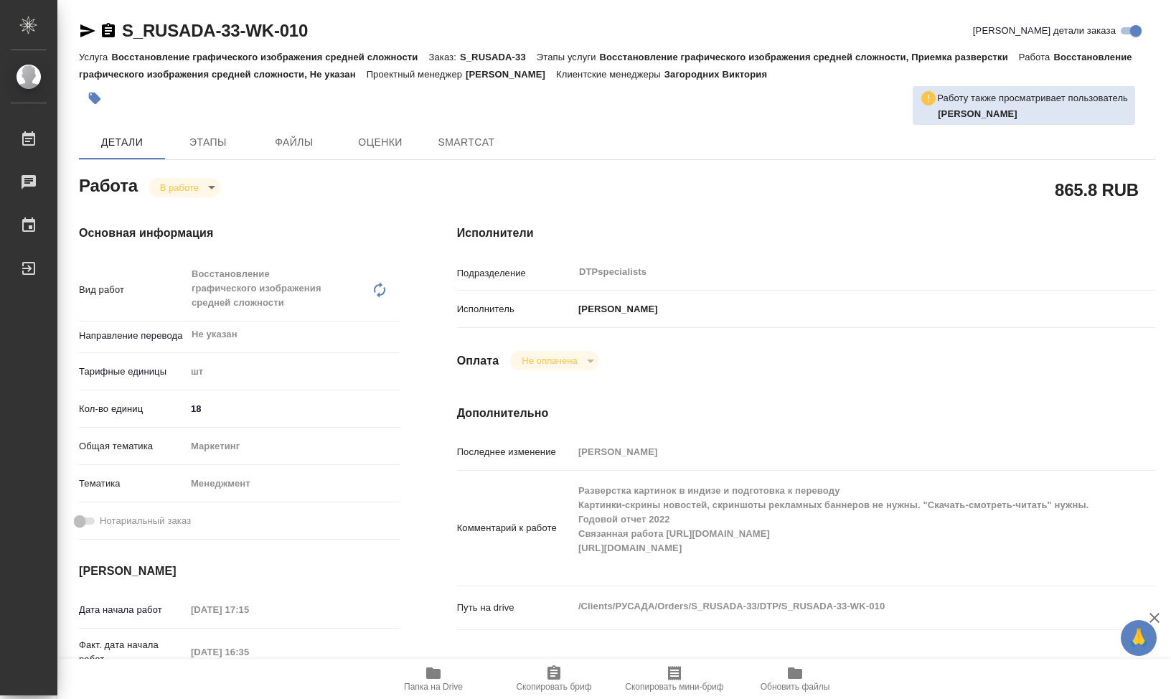
type textarea "x"
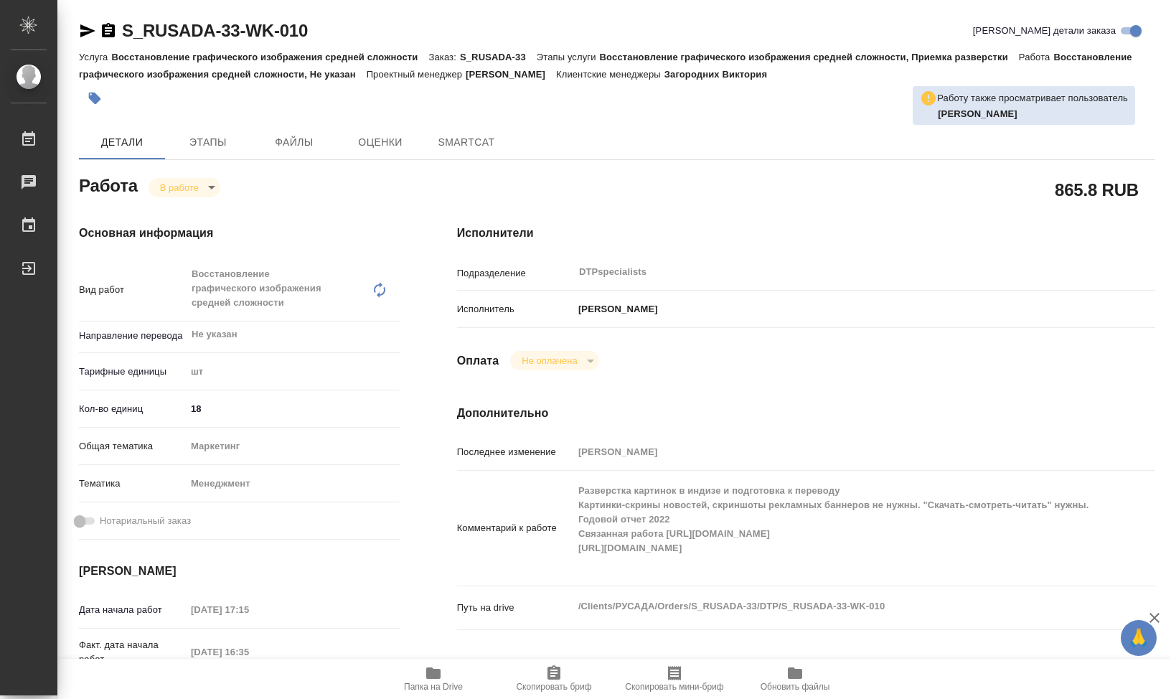
type textarea "x"
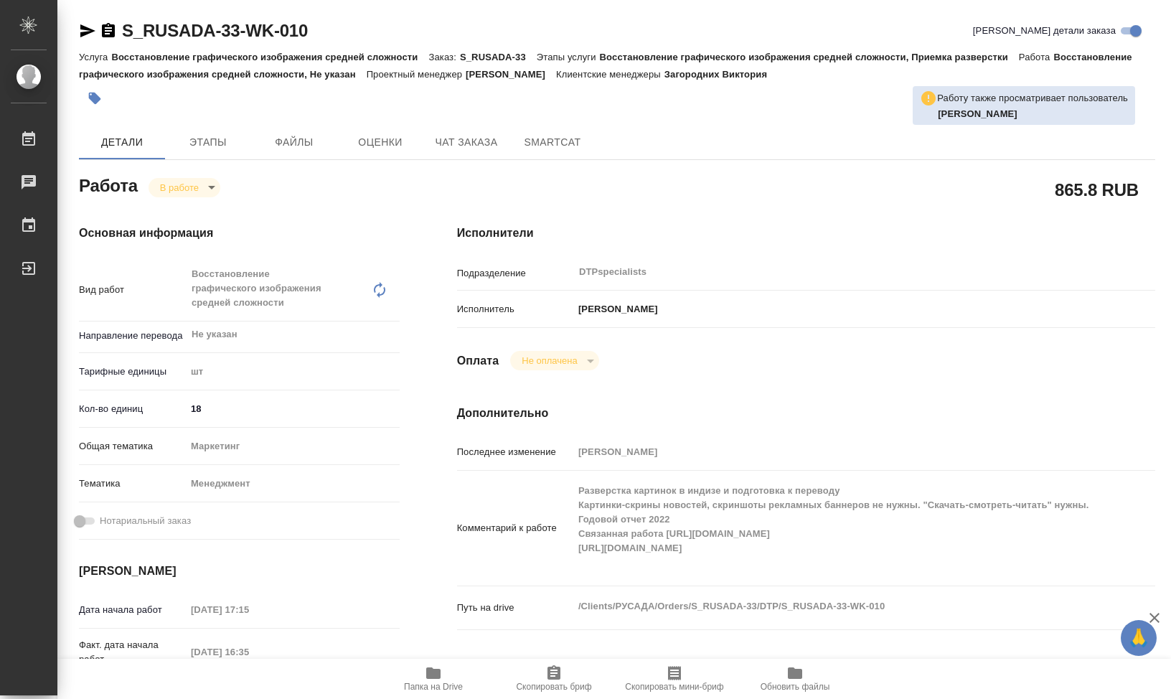
type textarea "x"
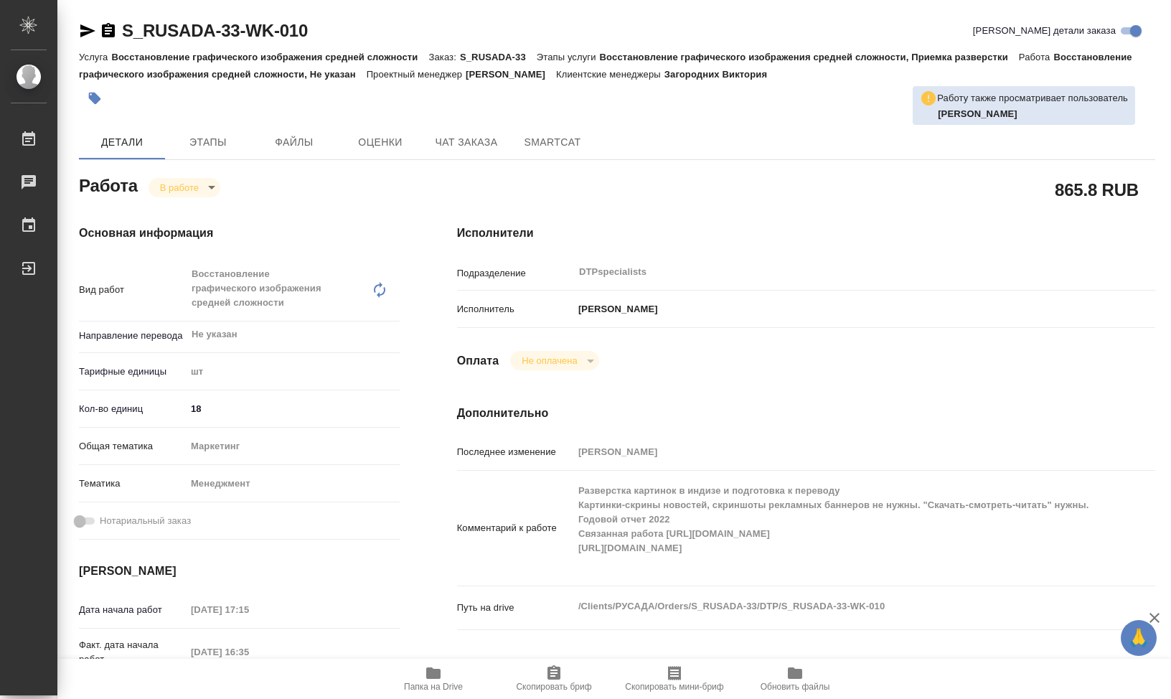
type textarea "x"
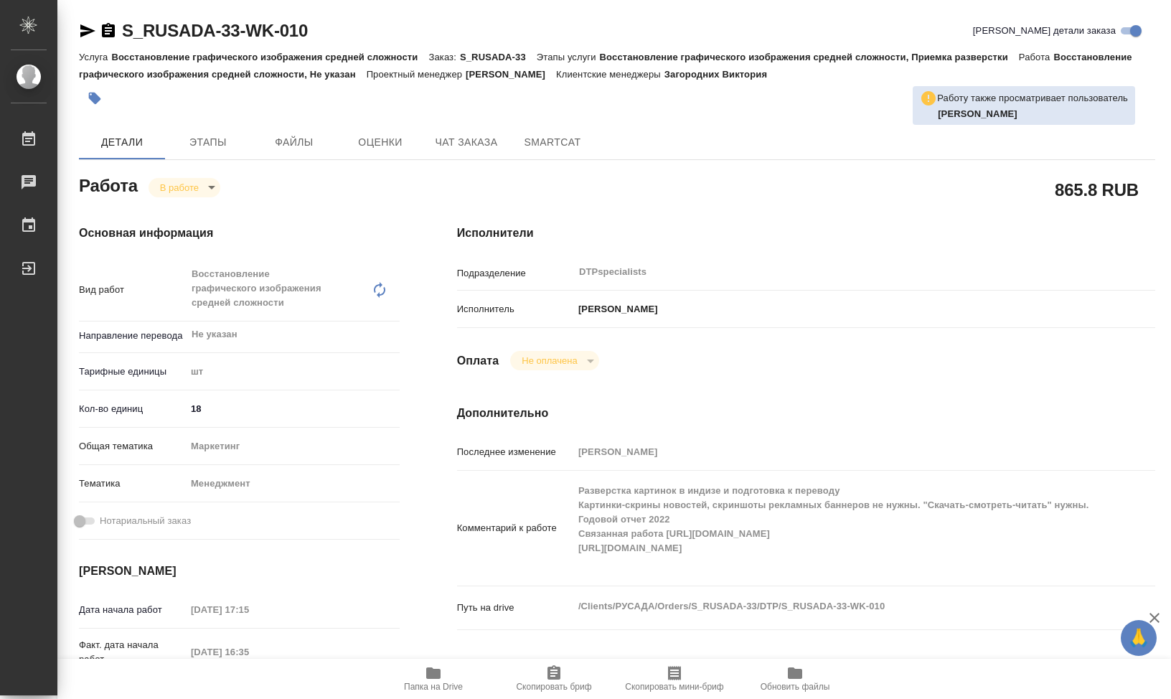
type textarea "x"
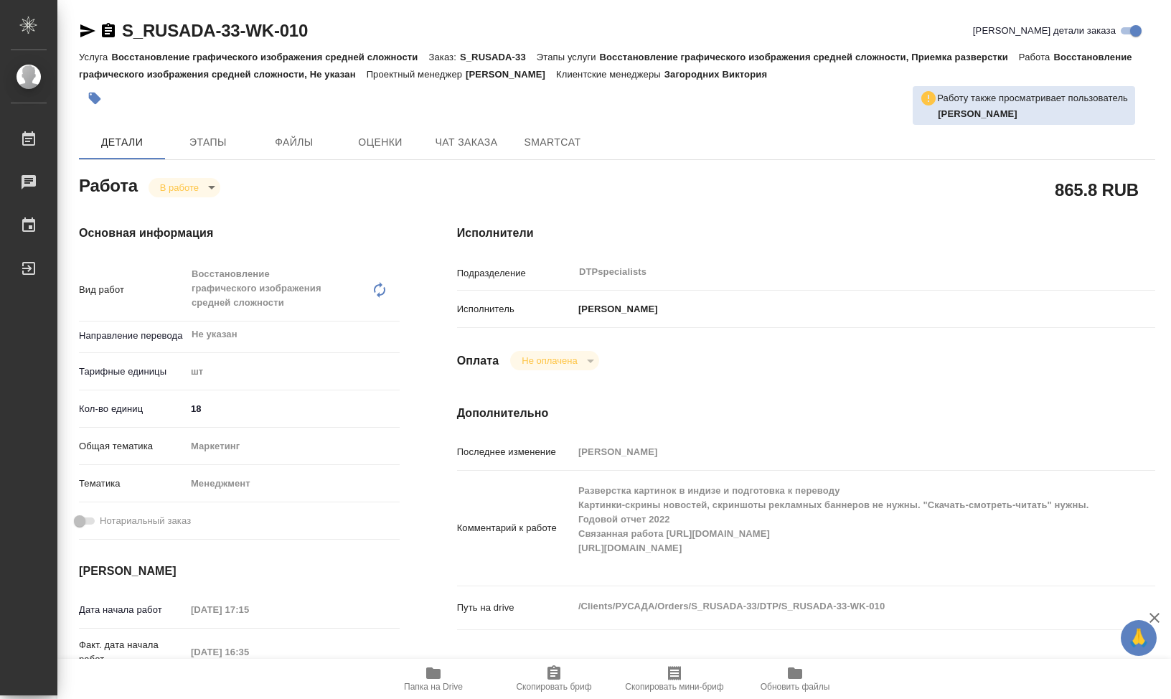
type textarea "x"
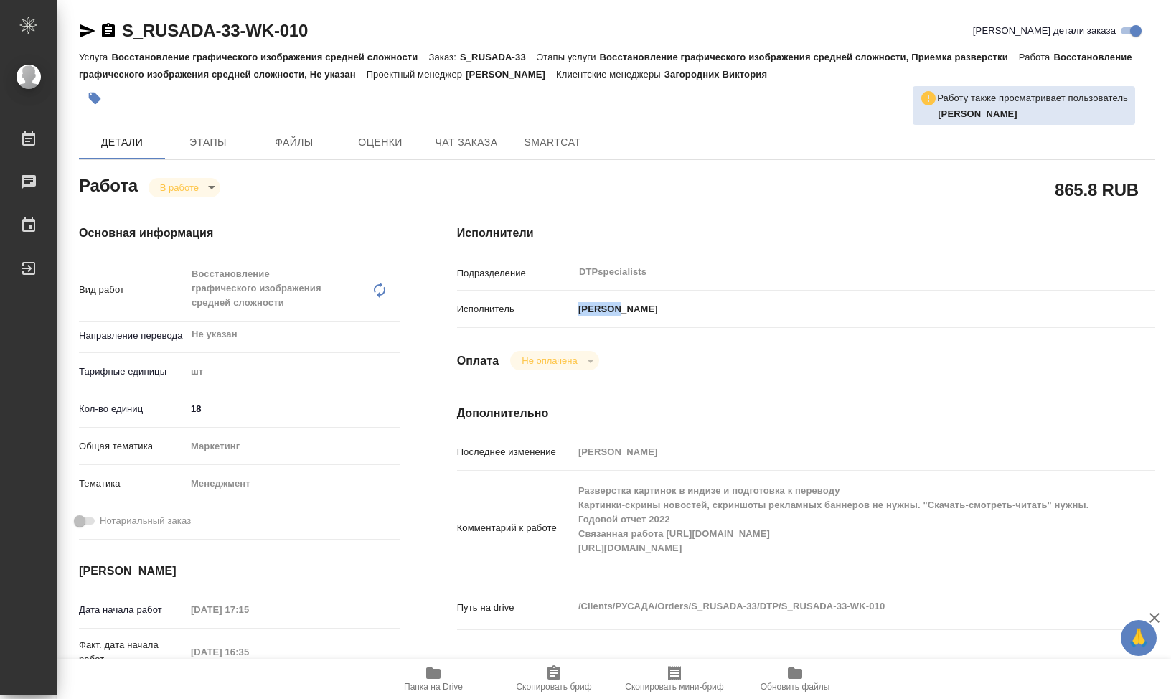
type textarea "x"
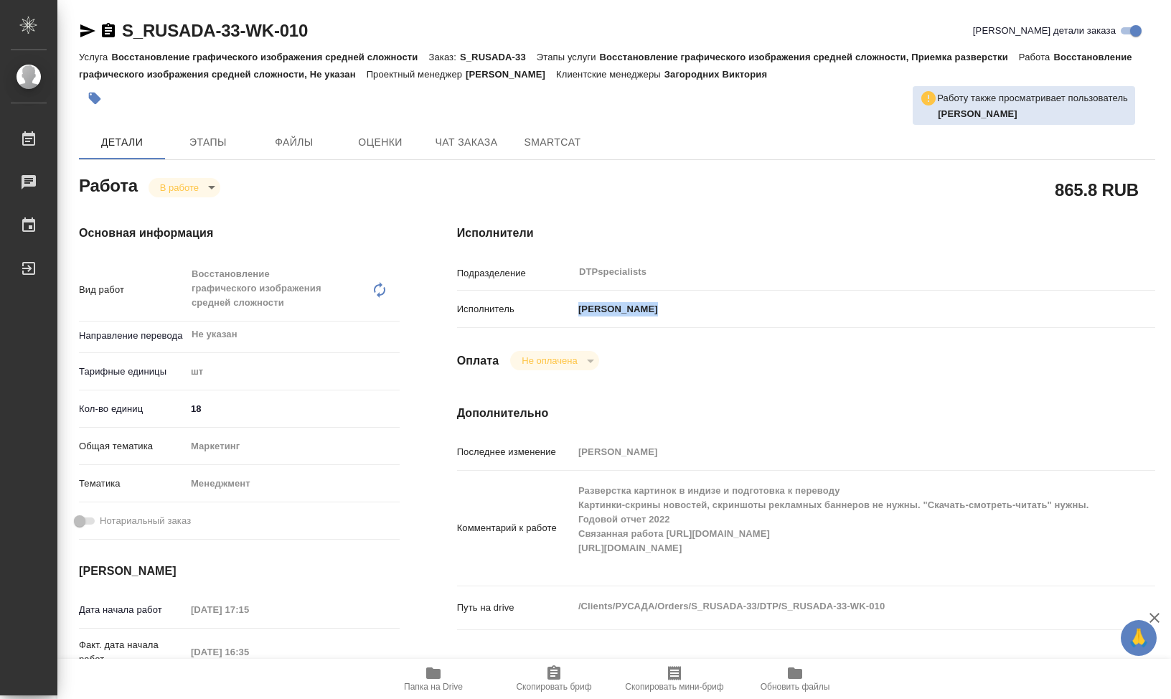
drag, startPoint x: 581, startPoint y: 311, endPoint x: 682, endPoint y: 313, distance: 100.5
click at [651, 312] on p "Яковлев Сергей Андреевич" at bounding box center [615, 309] width 85 height 14
click at [658, 312] on p "Яковлев Сергей Андреевич" at bounding box center [615, 309] width 85 height 14
type textarea "x"
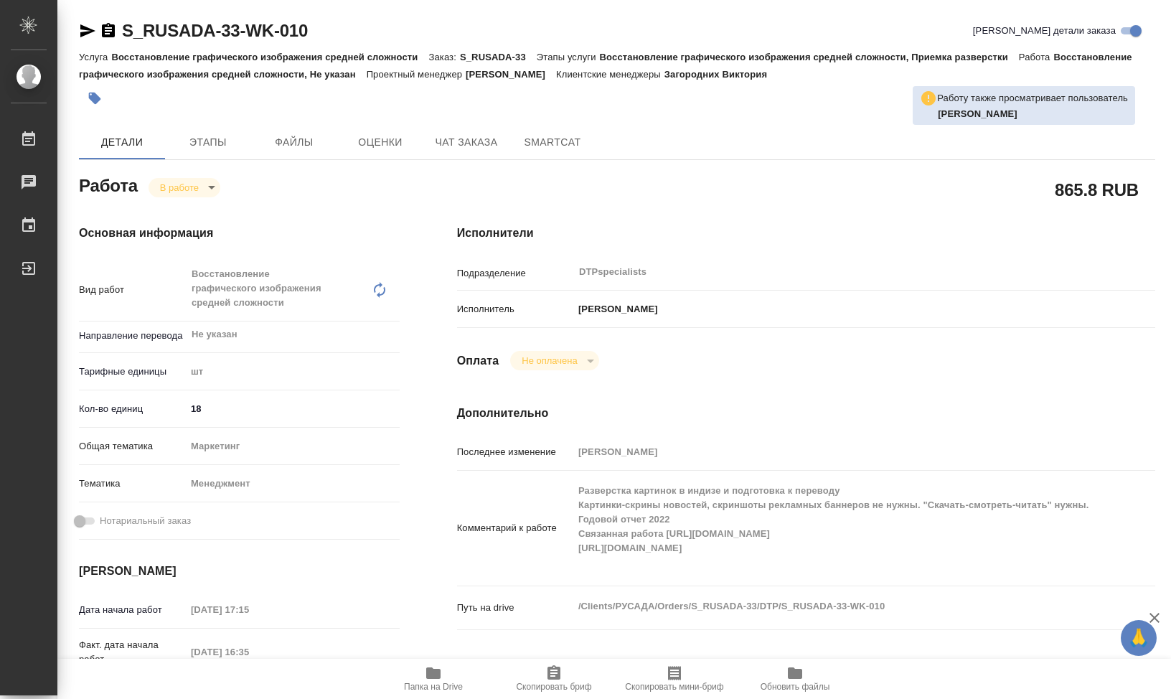
type textarea "x"
drag, startPoint x: 1043, startPoint y: 189, endPoint x: 1094, endPoint y: 190, distance: 50.9
click at [1094, 190] on div "865.8 RUB" at bounding box center [806, 189] width 698 height 36
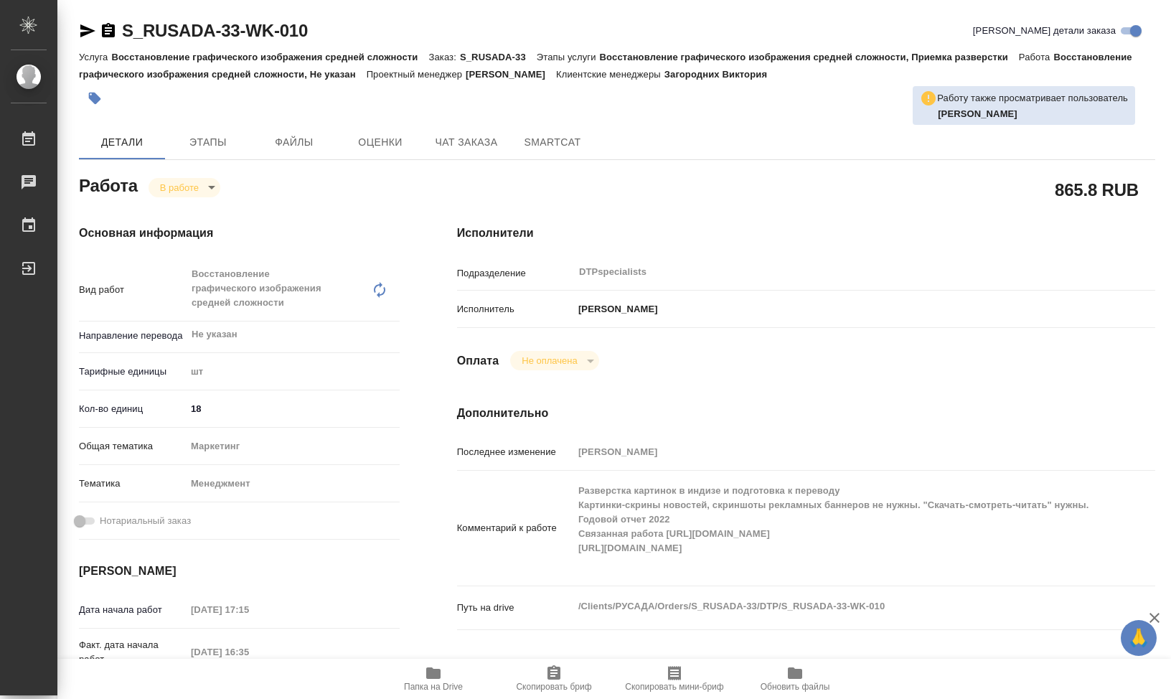
drag, startPoint x: 631, startPoint y: 307, endPoint x: 631, endPoint y: 315, distance: 7.9
click at [631, 307] on p "Яковлев Сергей Андреевич" at bounding box center [615, 309] width 85 height 14
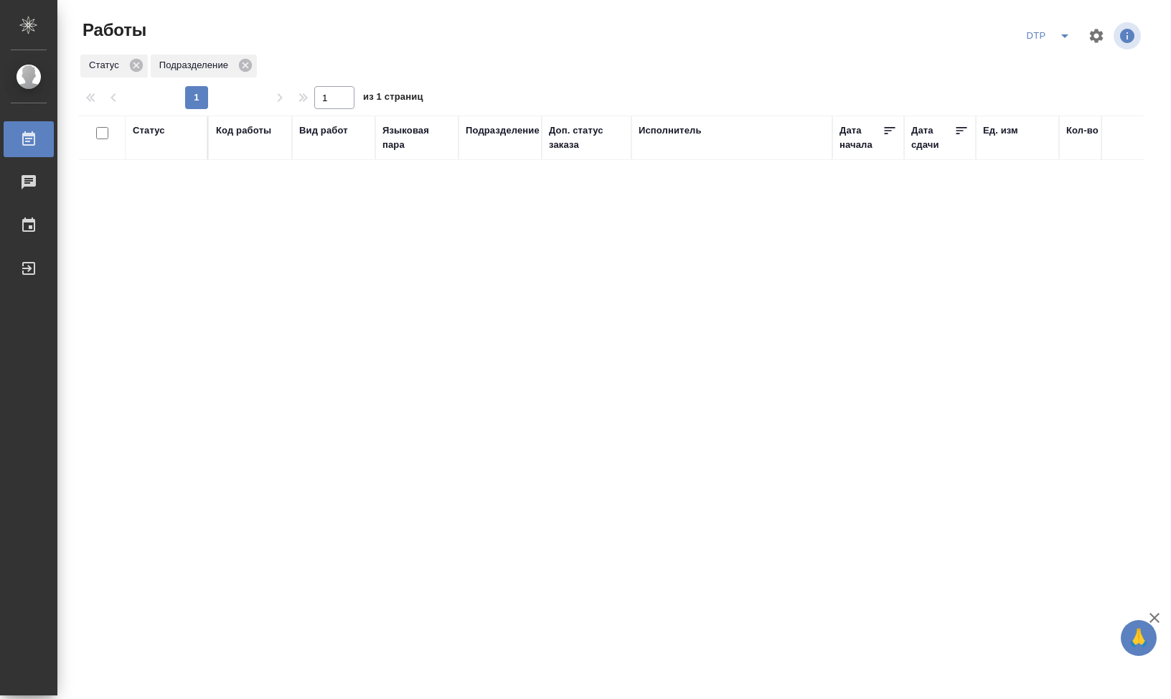
drag, startPoint x: 265, startPoint y: 276, endPoint x: 277, endPoint y: 265, distance: 16.3
click at [266, 275] on div "Статус Код работы Вид работ Языковая пара Подразделение Доп. статус заказа Испо…" at bounding box center [611, 374] width 1065 height 517
click at [815, 291] on div "Статус Код работы Вид работ Языковая пара Подразделение Доп. статус заказа Испо…" at bounding box center [611, 374] width 1065 height 517
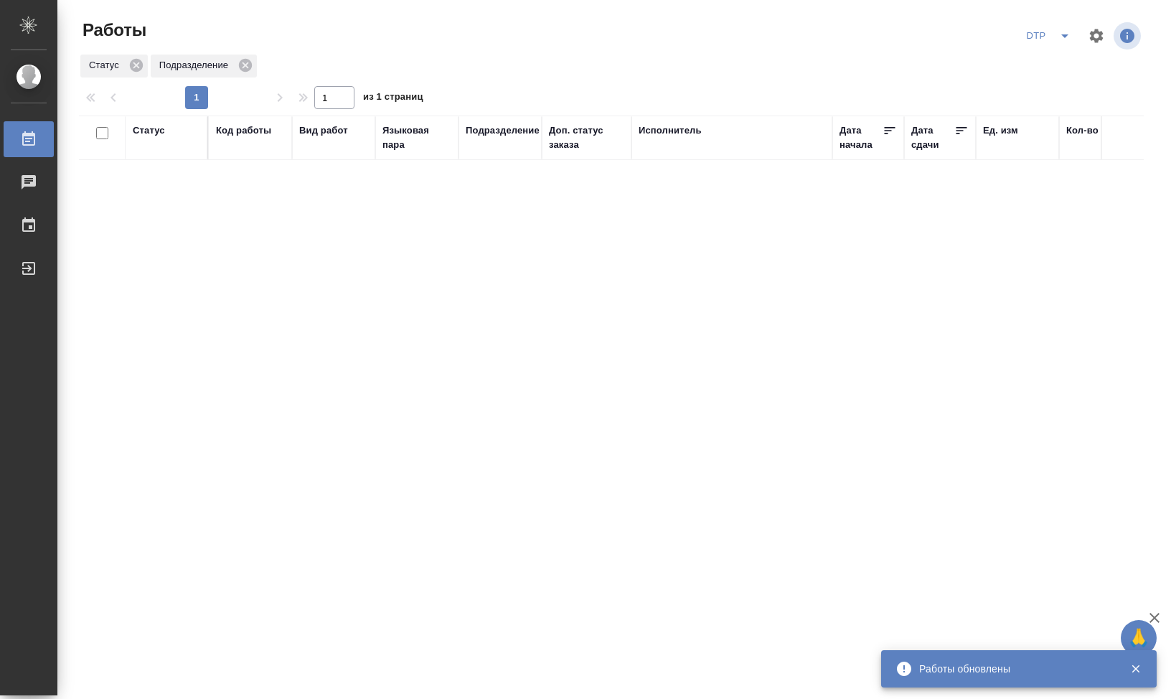
click at [907, 356] on div "Статус Код работы Вид работ Языковая пара Подразделение Доп. статус заказа Испо…" at bounding box center [611, 374] width 1065 height 517
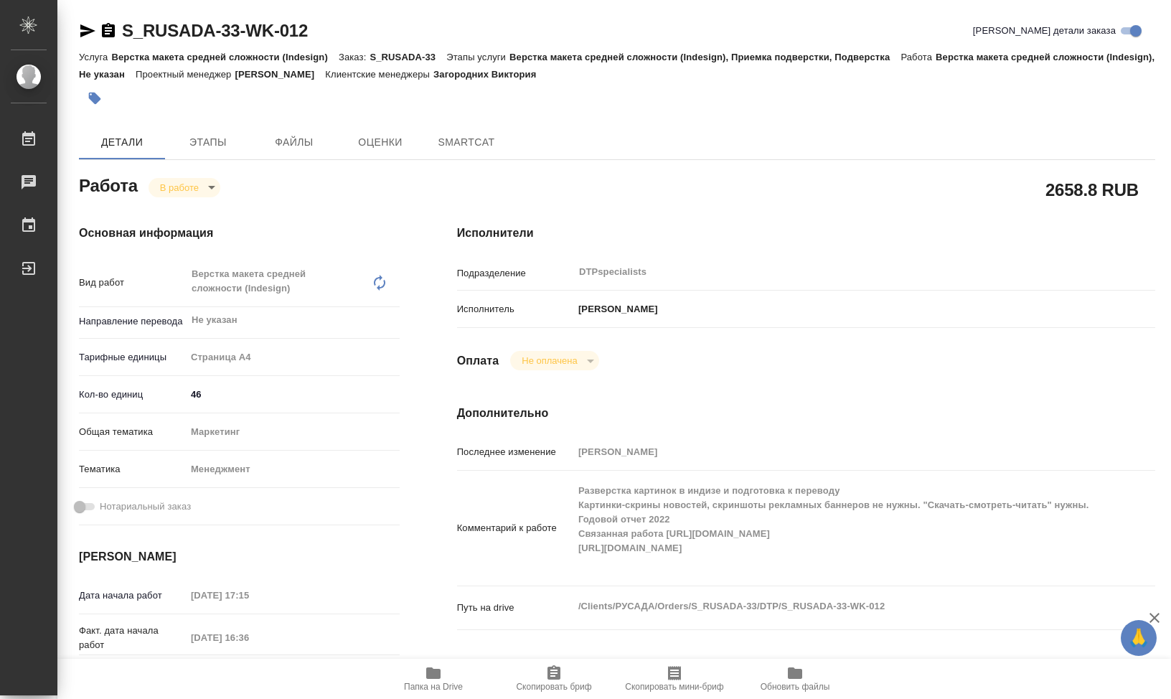
type textarea "x"
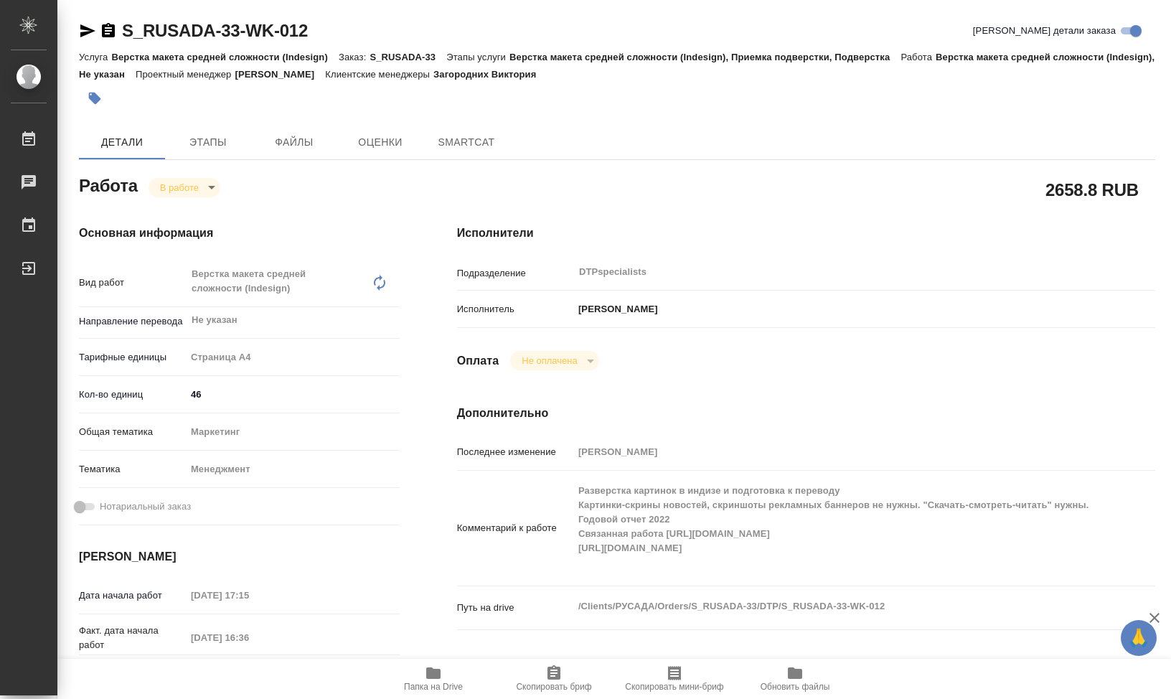
type textarea "x"
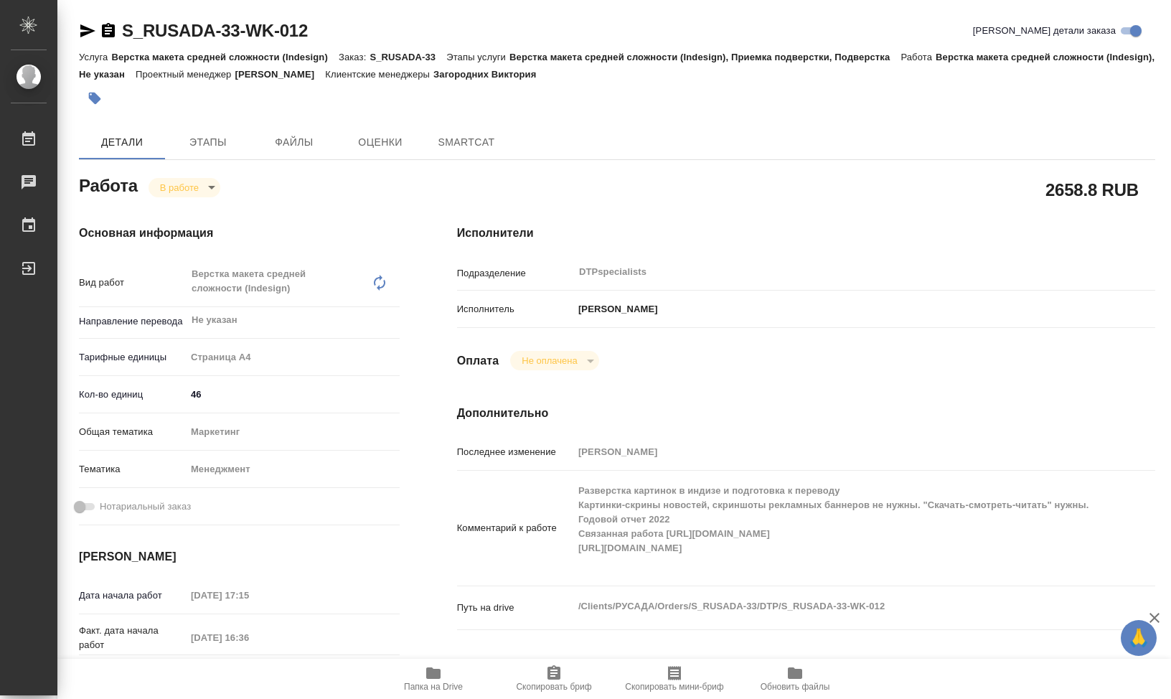
type textarea "x"
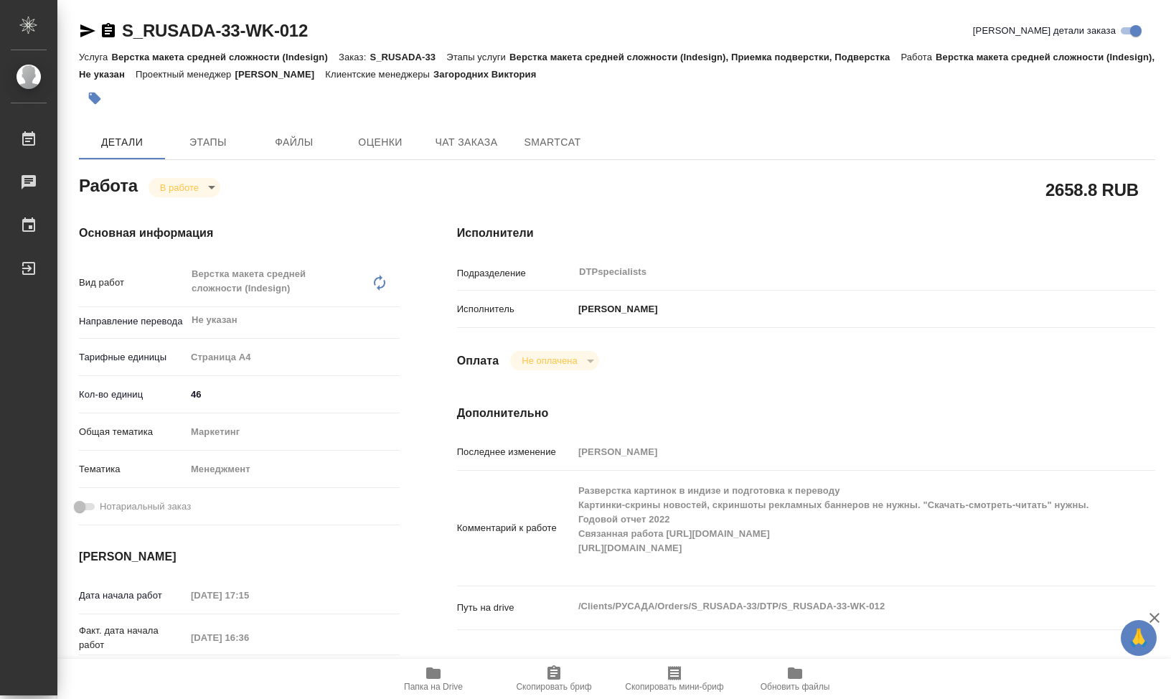
type textarea "x"
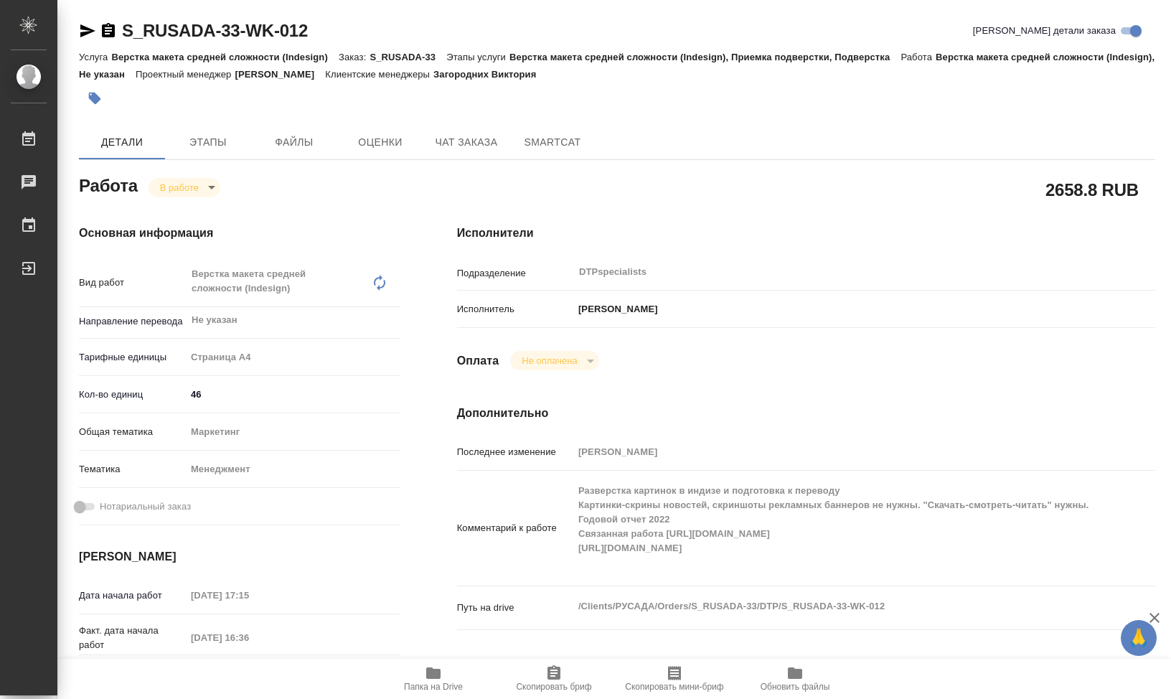
type textarea "x"
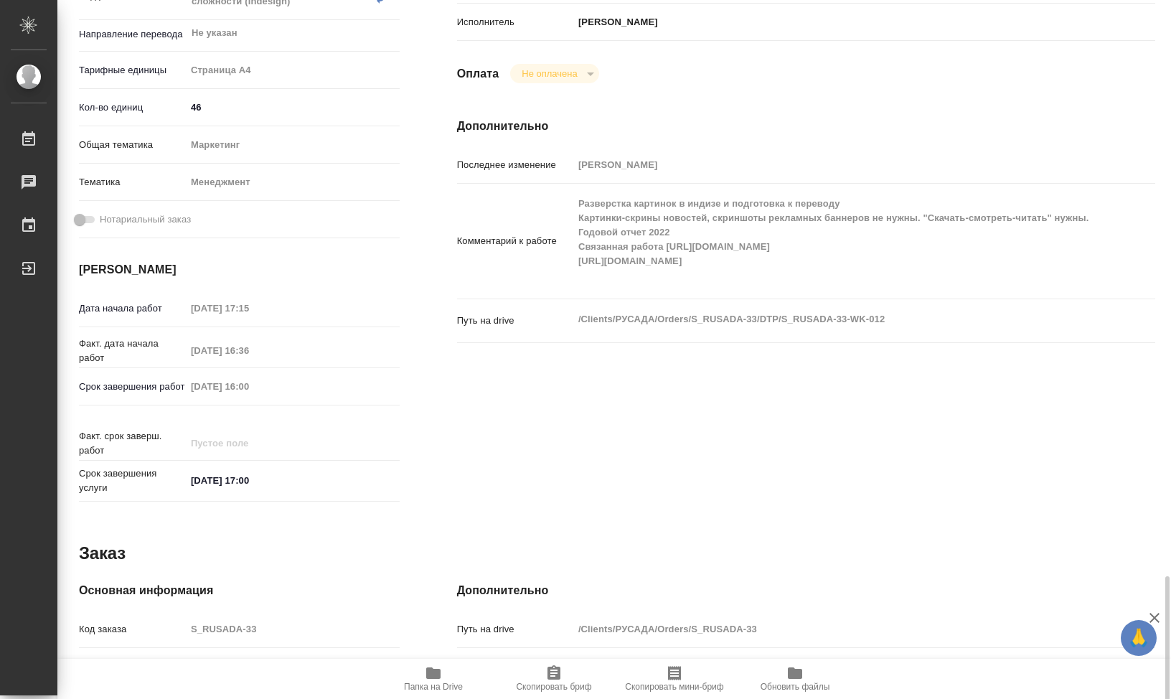
scroll to position [554, 0]
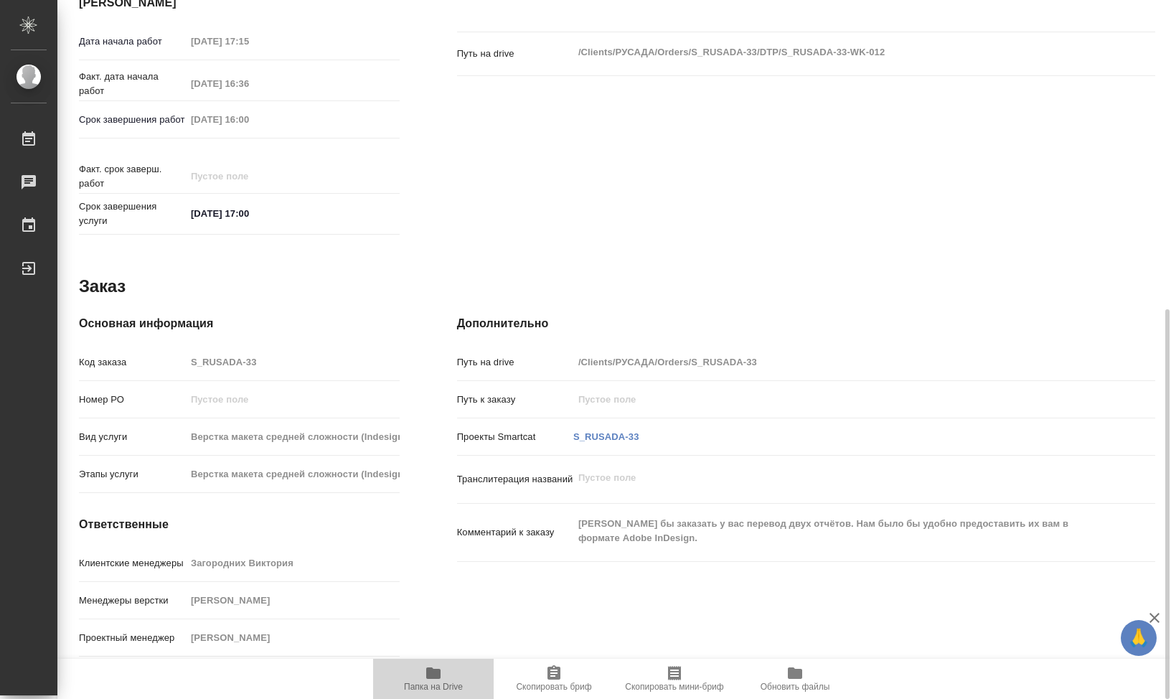
click at [433, 685] on span "Папка на Drive" at bounding box center [433, 687] width 59 height 10
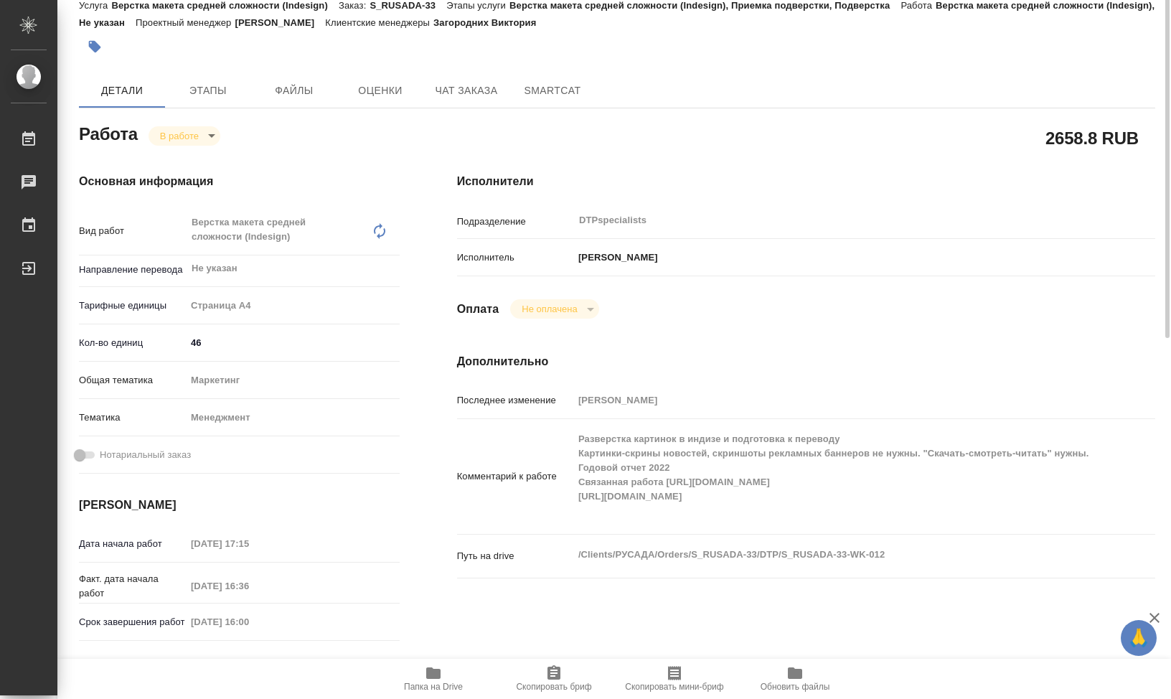
scroll to position [0, 0]
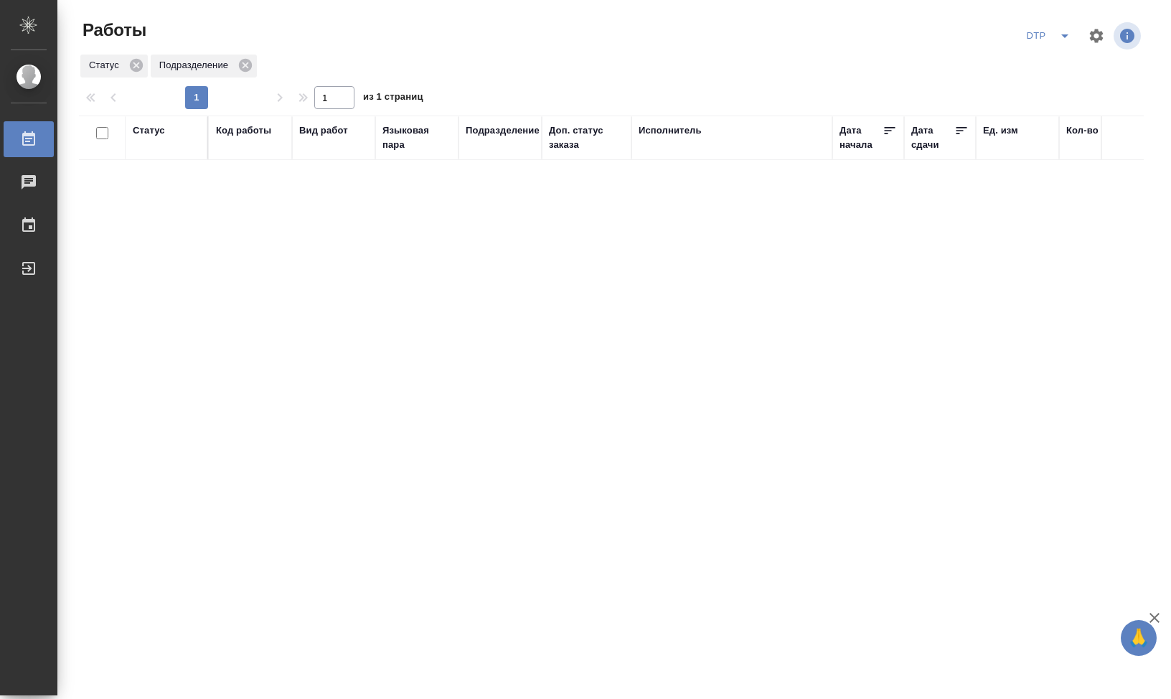
click at [209, 150] on th "Код работы" at bounding box center [250, 138] width 83 height 44
click at [232, 157] on th "Код работы" at bounding box center [250, 138] width 83 height 44
click at [245, 153] on th "Код работы" at bounding box center [250, 138] width 83 height 44
click at [248, 128] on div "Код работы" at bounding box center [243, 130] width 55 height 14
click at [263, 222] on input "text" at bounding box center [250, 222] width 69 height 18
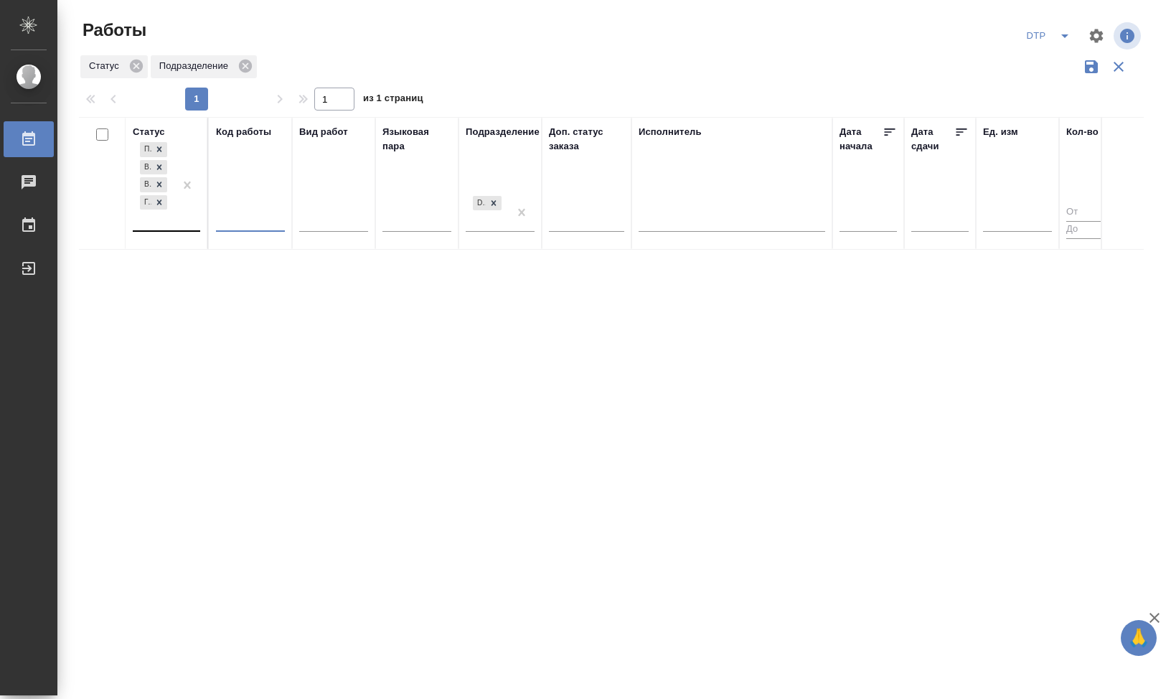
click at [174, 225] on div "Подбор В ожидании В работе Готов к работе" at bounding box center [154, 184] width 42 height 91
click at [532, 300] on div "Статус option Создан focused, 1 of 8. 4 results available. Use Up and Down to c…" at bounding box center [611, 375] width 1065 height 517
click at [254, 230] on input "text" at bounding box center [250, 222] width 69 height 18
click at [254, 222] on input "text" at bounding box center [250, 222] width 69 height 18
click at [257, 230] on input "text" at bounding box center [250, 222] width 69 height 18
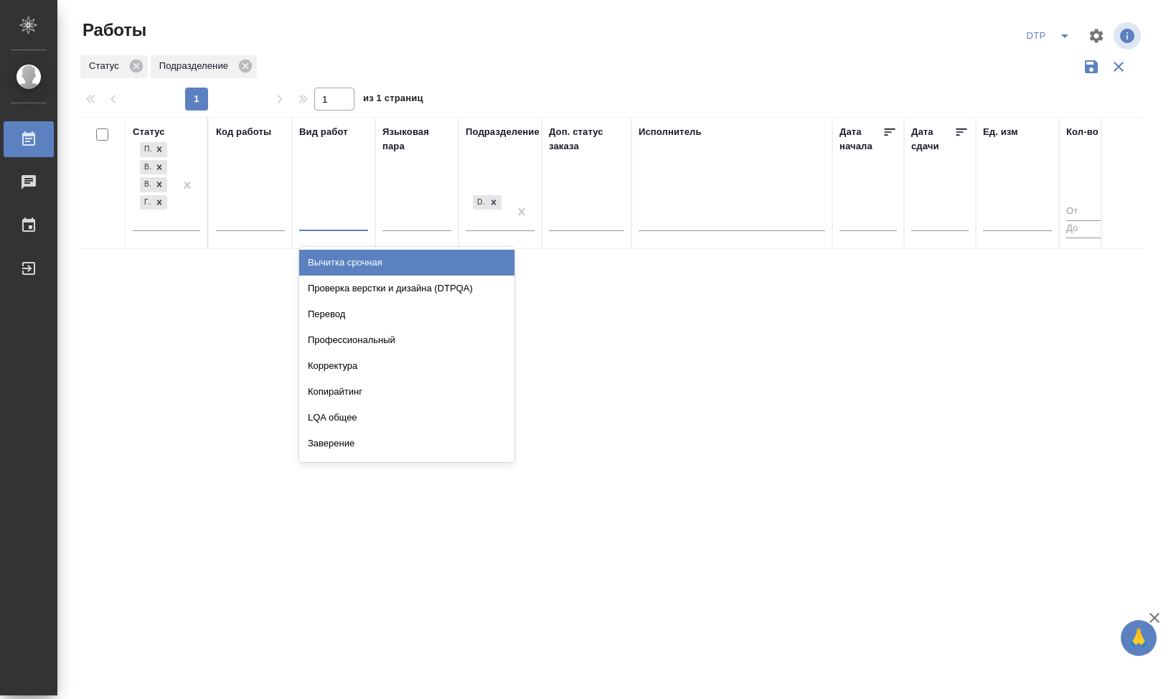
click at [317, 221] on div at bounding box center [333, 217] width 69 height 21
click at [165, 223] on div "Подбор В ожидании В работе Готов к работе" at bounding box center [154, 184] width 42 height 91
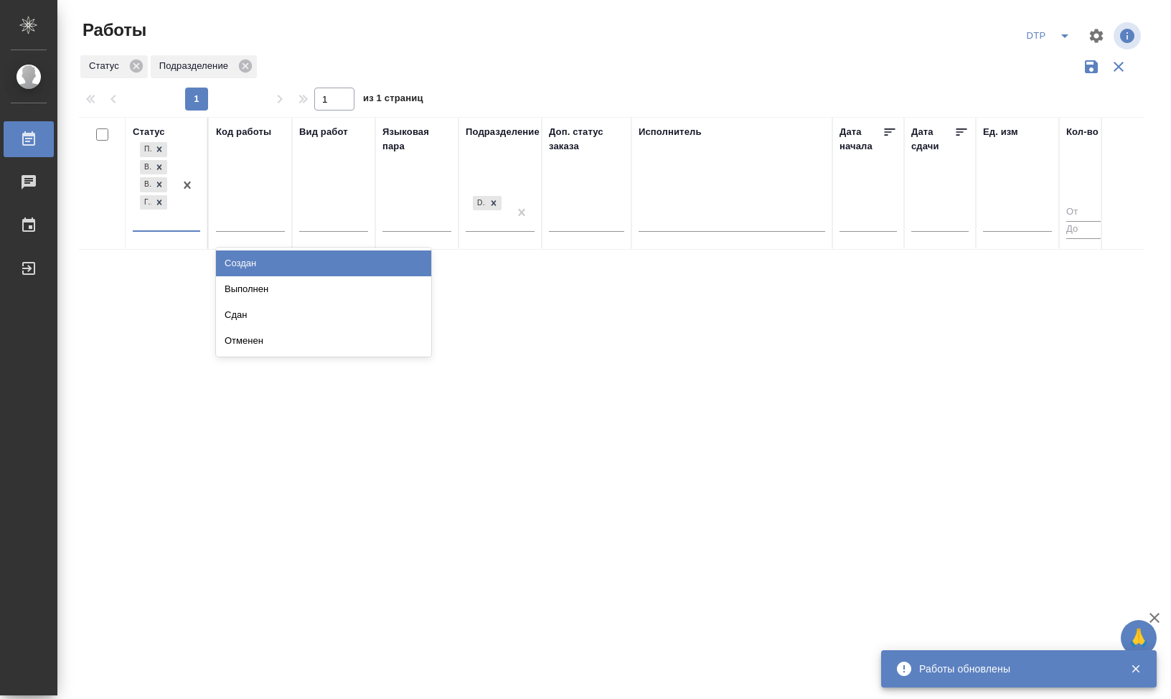
click at [153, 265] on div "Статус option Создан focused, 1 of 8. 4 results available. Use Up and Down to c…" at bounding box center [611, 375] width 1065 height 517
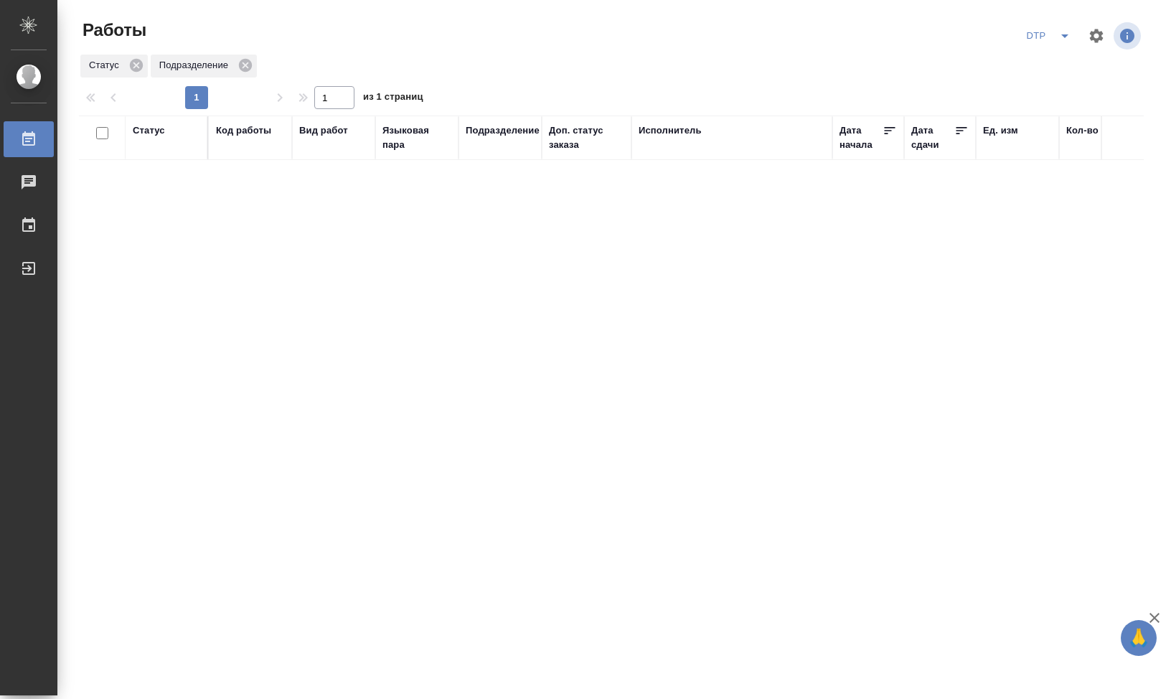
drag, startPoint x: 372, startPoint y: 278, endPoint x: 339, endPoint y: 286, distance: 33.2
click at [369, 278] on div "Статус Код работы Вид работ Языковая пара Подразделение Доп. статус заказа Испо…" at bounding box center [611, 374] width 1065 height 517
drag, startPoint x: 182, startPoint y: 174, endPoint x: 184, endPoint y: 166, distance: 8.4
click at [184, 166] on div "Статус Код работы Вид работ Языковая пара Подразделение Доп. статус заказа Испо…" at bounding box center [611, 374] width 1065 height 517
click at [343, 288] on div "Статус Код работы Вид работ Языковая пара Подразделение Доп. статус заказа Испо…" at bounding box center [611, 374] width 1065 height 517
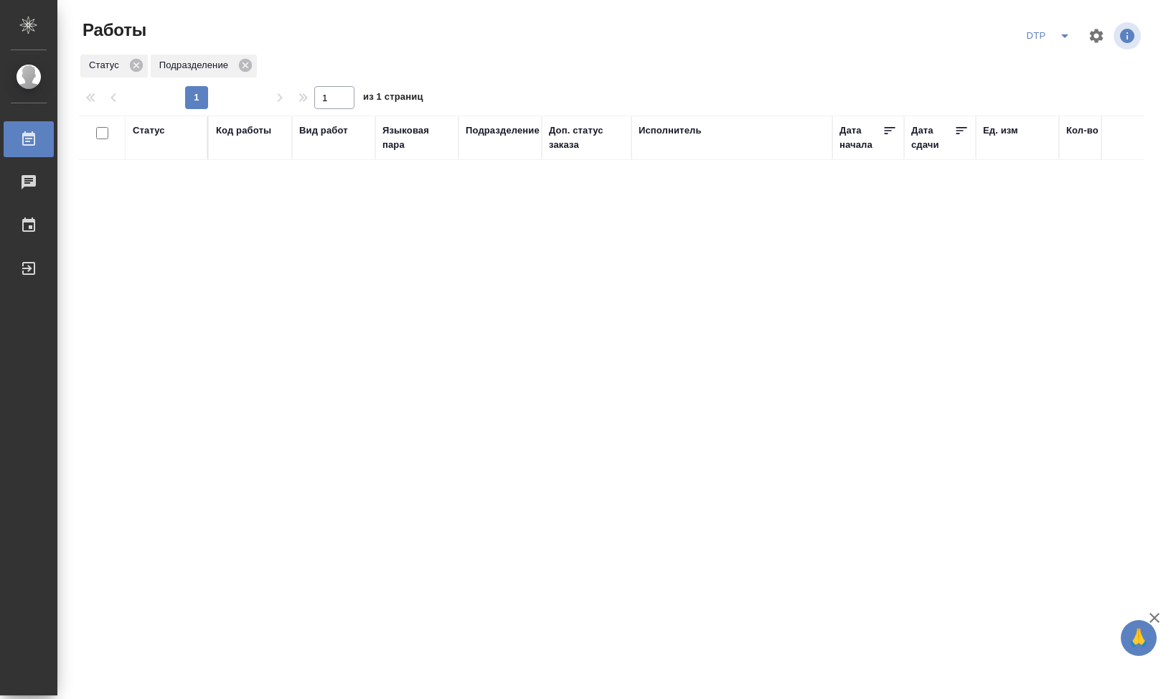
click at [875, 240] on div "Статус Код работы Вид работ Языковая пара Подразделение Доп. статус заказа Испо…" at bounding box center [611, 374] width 1065 height 517
click at [1098, 319] on div "Статус Код работы Вид работ Языковая пара Подразделение Доп. статус заказа Испо…" at bounding box center [611, 374] width 1065 height 517
click at [198, 107] on div "1" at bounding box center [196, 97] width 143 height 23
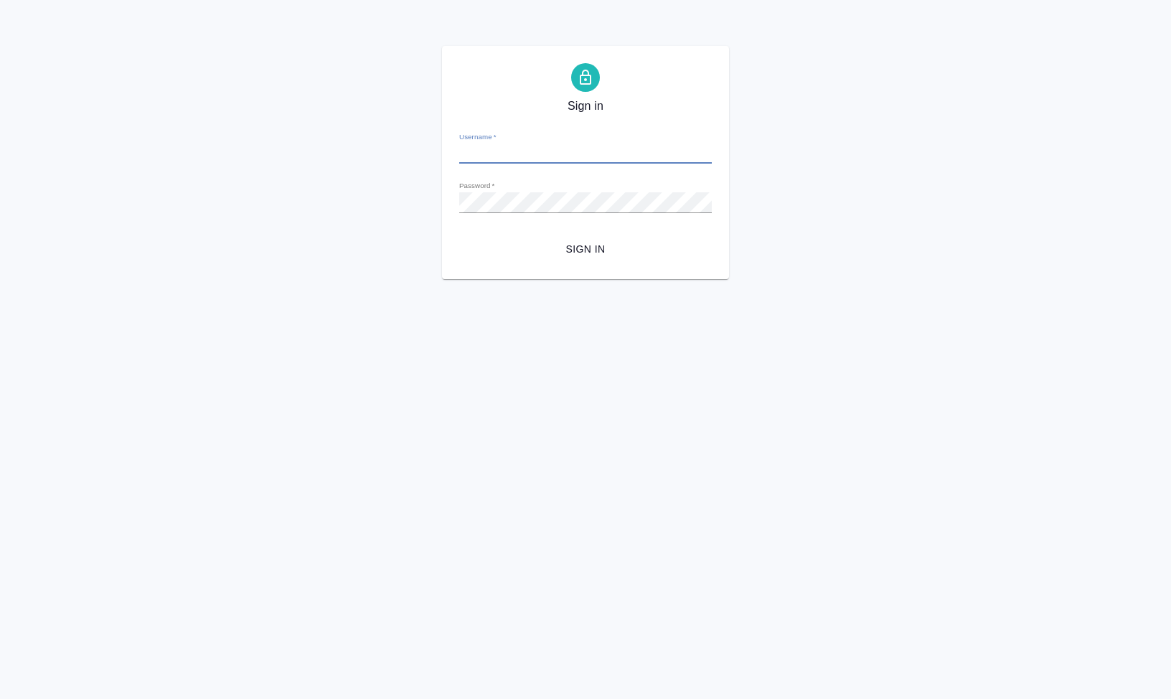
type input "[EMAIL_ADDRESS][DOMAIN_NAME]"
click at [577, 252] on span "Sign in" at bounding box center [586, 249] width 230 height 18
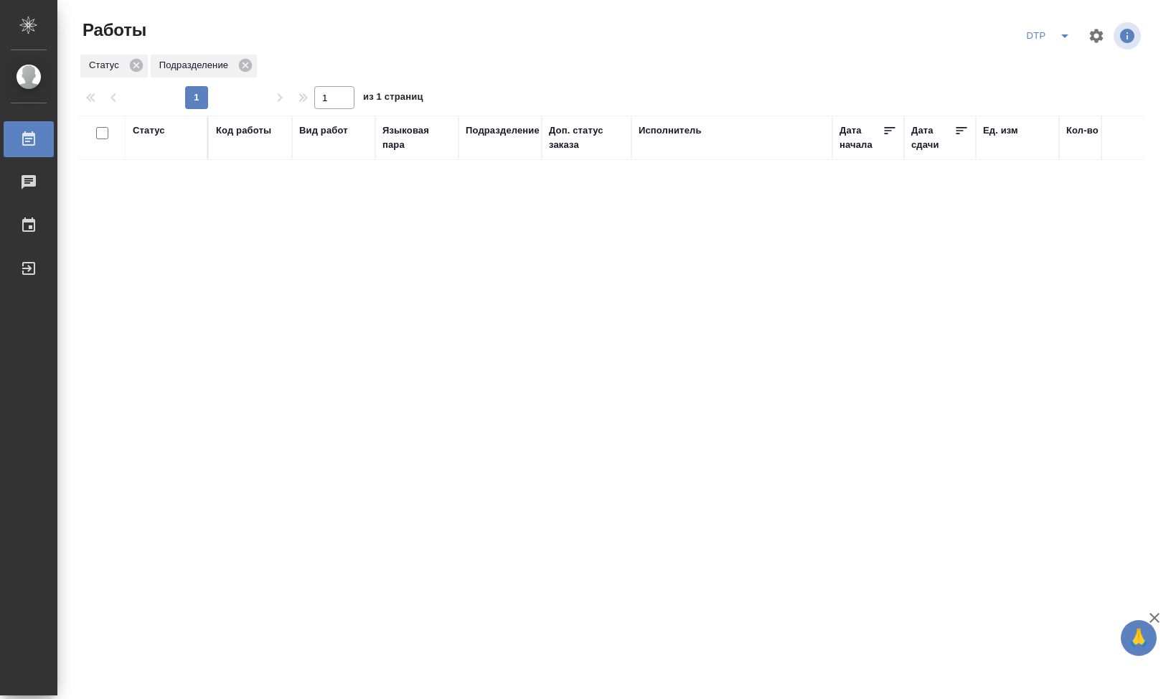
click at [560, 344] on div "Статус Код работы Вид работ Языковая пара Подразделение Доп. статус заказа Испо…" at bounding box center [611, 374] width 1065 height 517
click at [607, 338] on div "Статус Код работы Вид работ Языковая пара Подразделение Доп. статус заказа Испо…" at bounding box center [611, 374] width 1065 height 517
drag, startPoint x: 888, startPoint y: 331, endPoint x: 860, endPoint y: 331, distance: 28.7
click at [887, 331] on div "Статус Код работы Вид работ Языковая пара Подразделение Доп. статус заказа Испо…" at bounding box center [611, 374] width 1065 height 517
click at [164, 215] on div "Статус Код работы Вид работ Языковая пара Подразделение Доп. статус заказа Испо…" at bounding box center [611, 374] width 1065 height 517
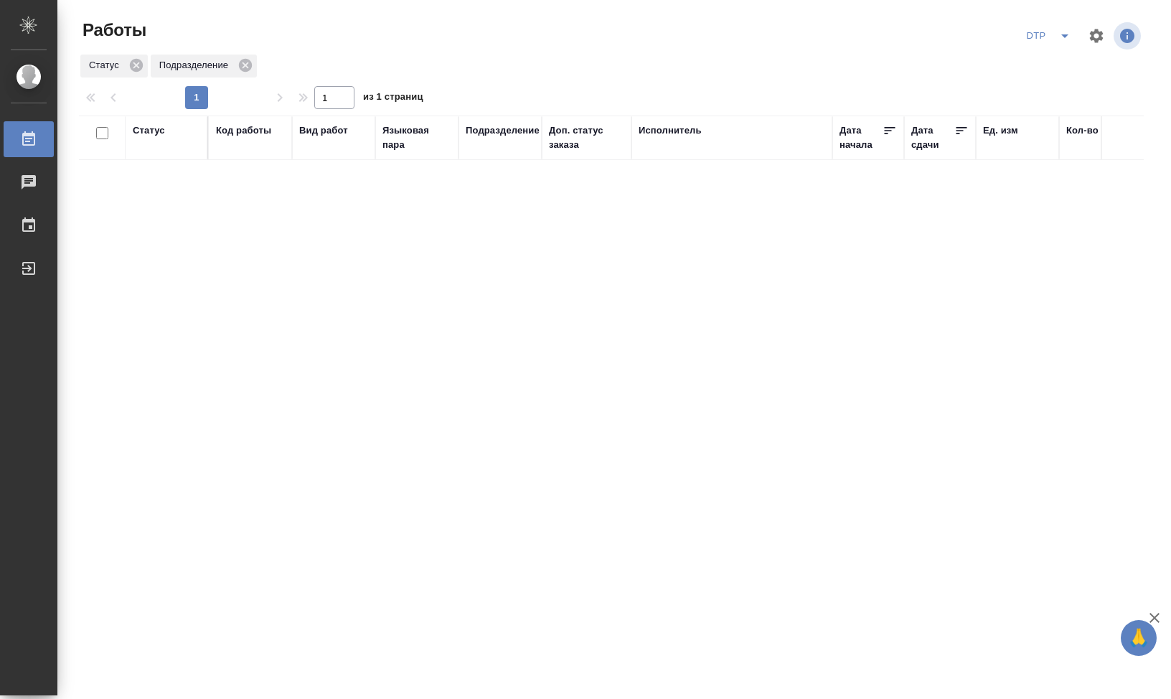
click at [372, 214] on div "Статус Код работы Вид работ Языковая пара Подразделение Доп. статус заказа Испо…" at bounding box center [611, 374] width 1065 height 517
